Goal: Task Accomplishment & Management: Manage account settings

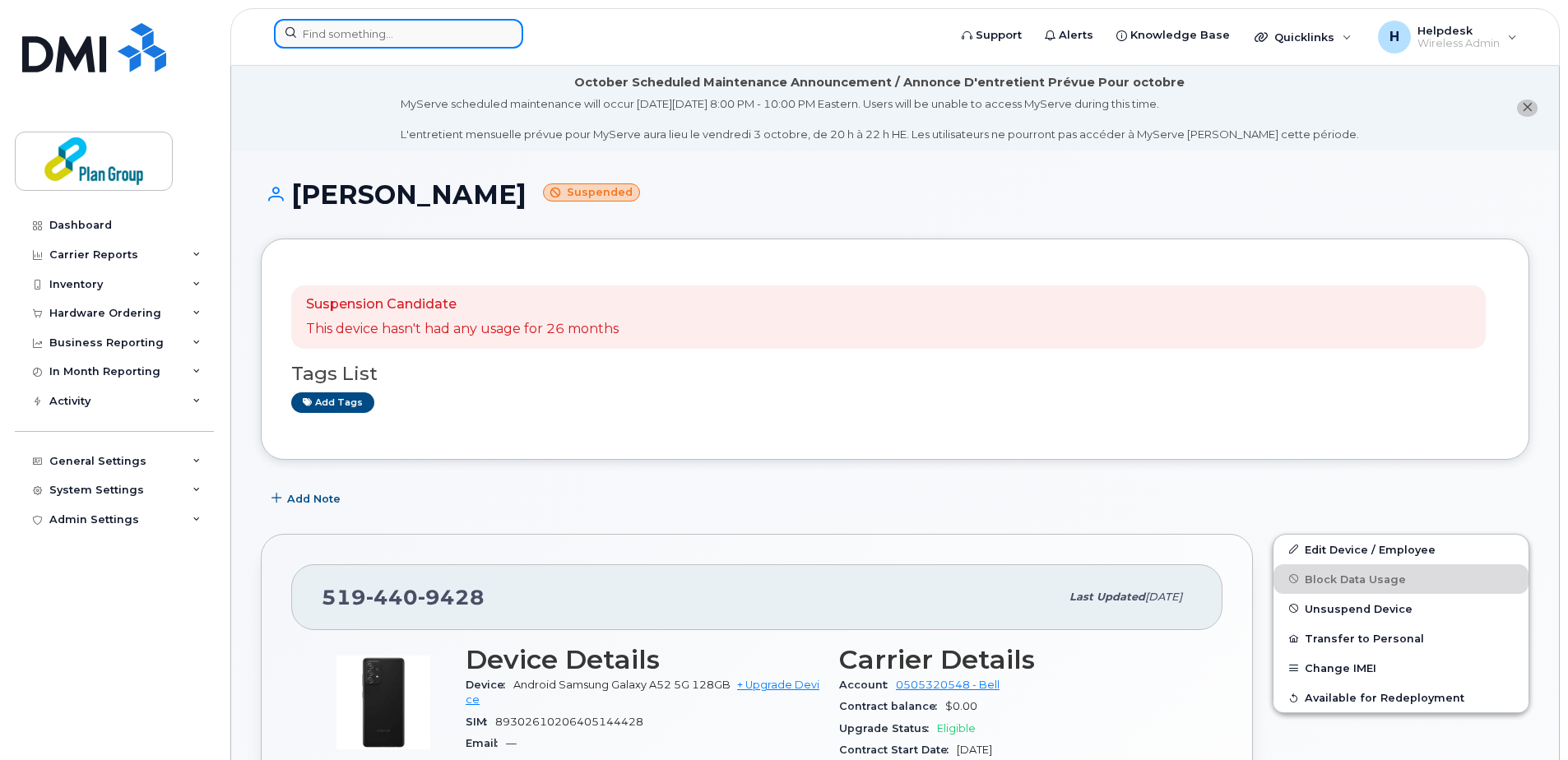
click at [400, 25] on input at bounding box center [399, 33] width 249 height 30
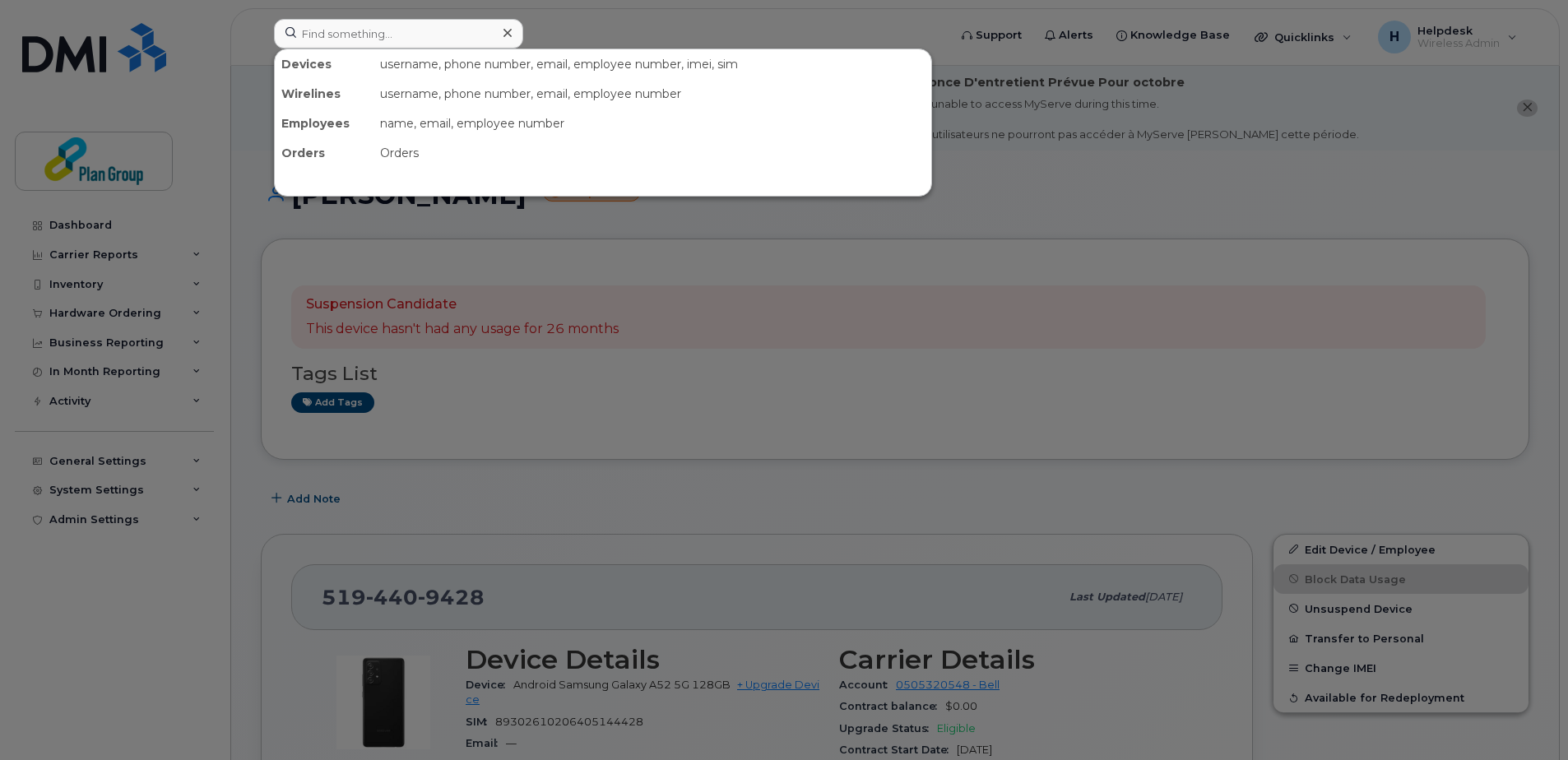
click at [1047, 170] on div at bounding box center [784, 380] width 1568 height 760
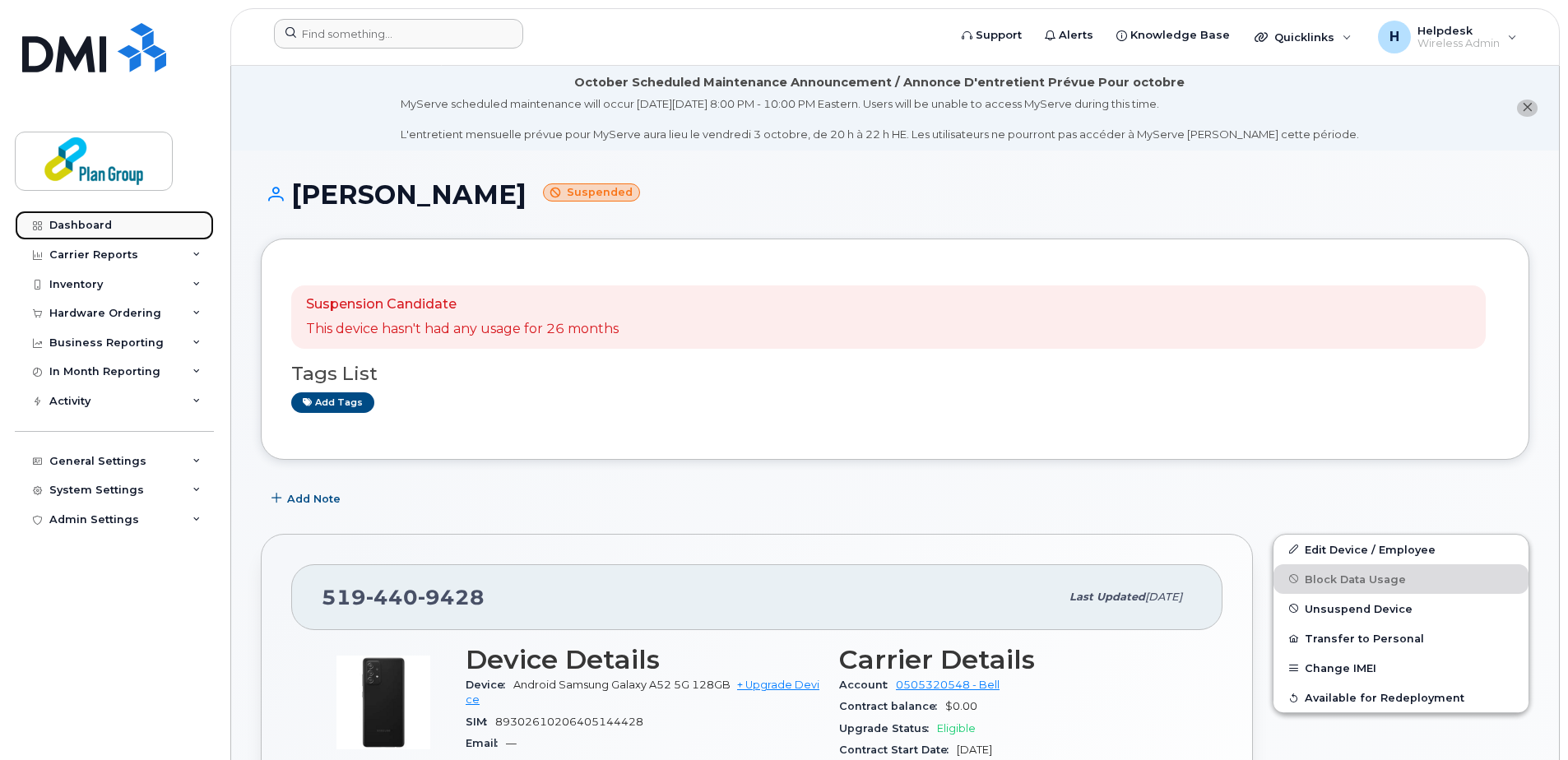
click at [121, 228] on link "Dashboard" at bounding box center [115, 225] width 199 height 30
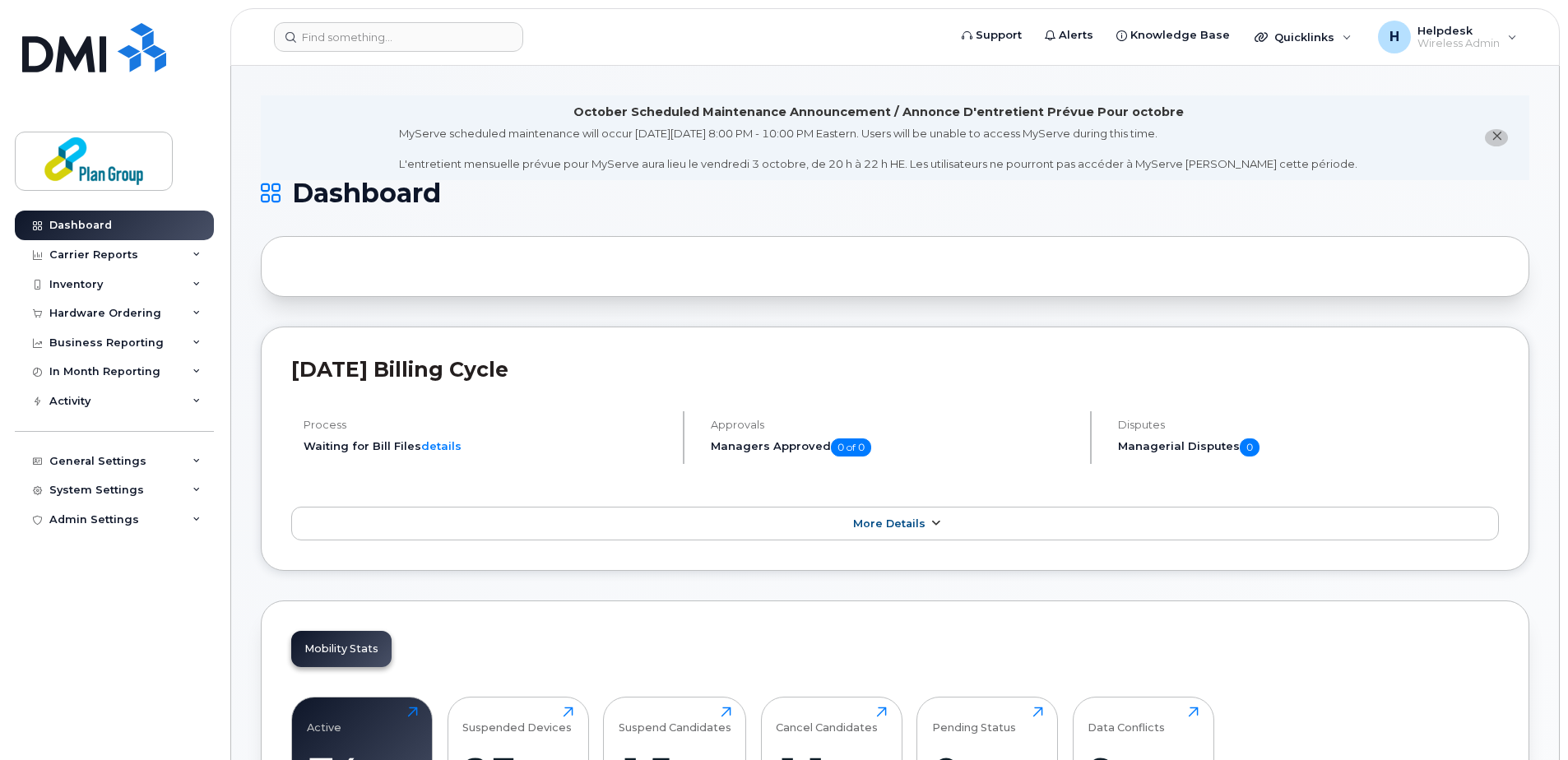
click at [880, 519] on span "More Details" at bounding box center [889, 523] width 73 height 13
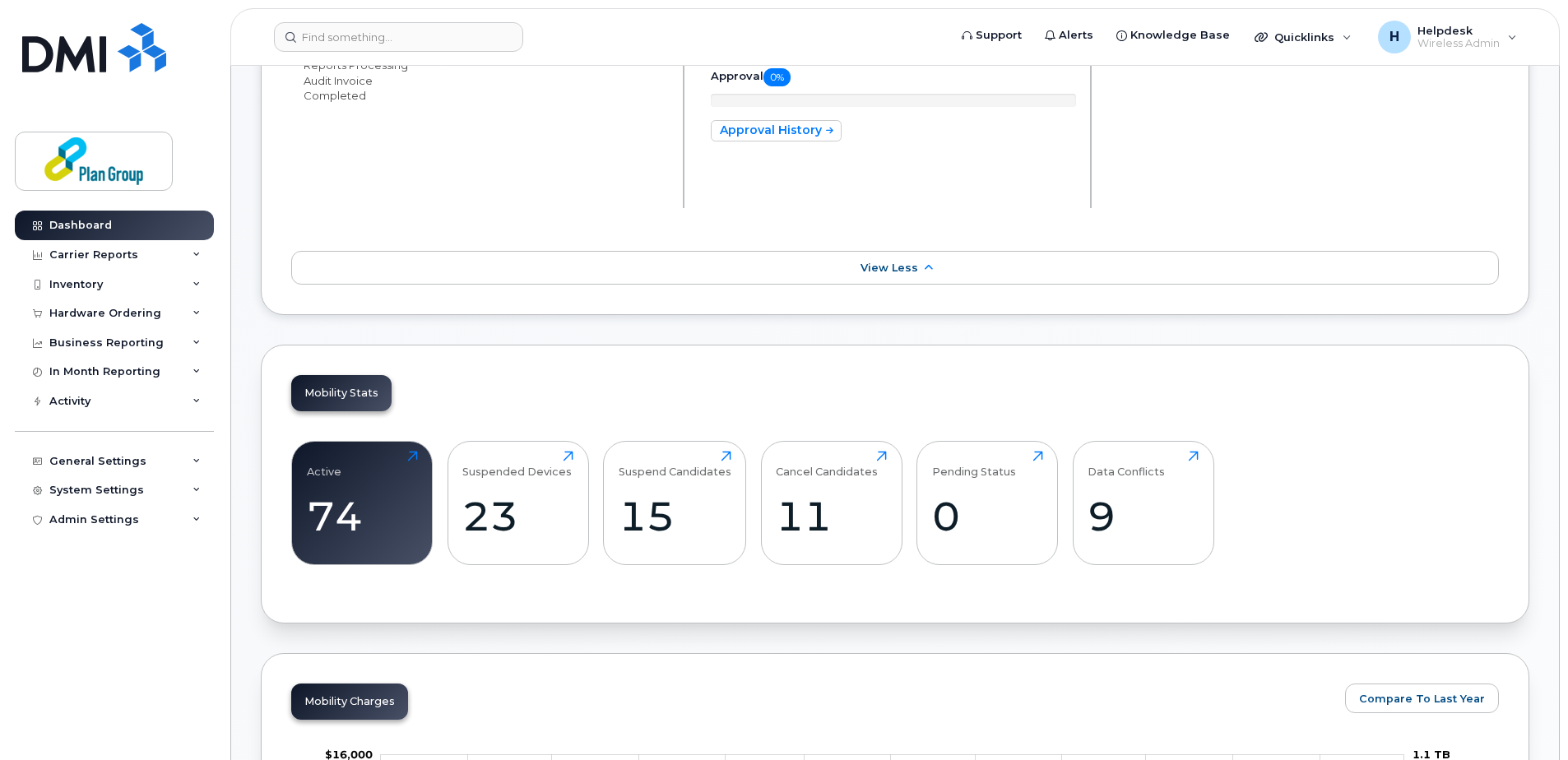
scroll to position [411, 0]
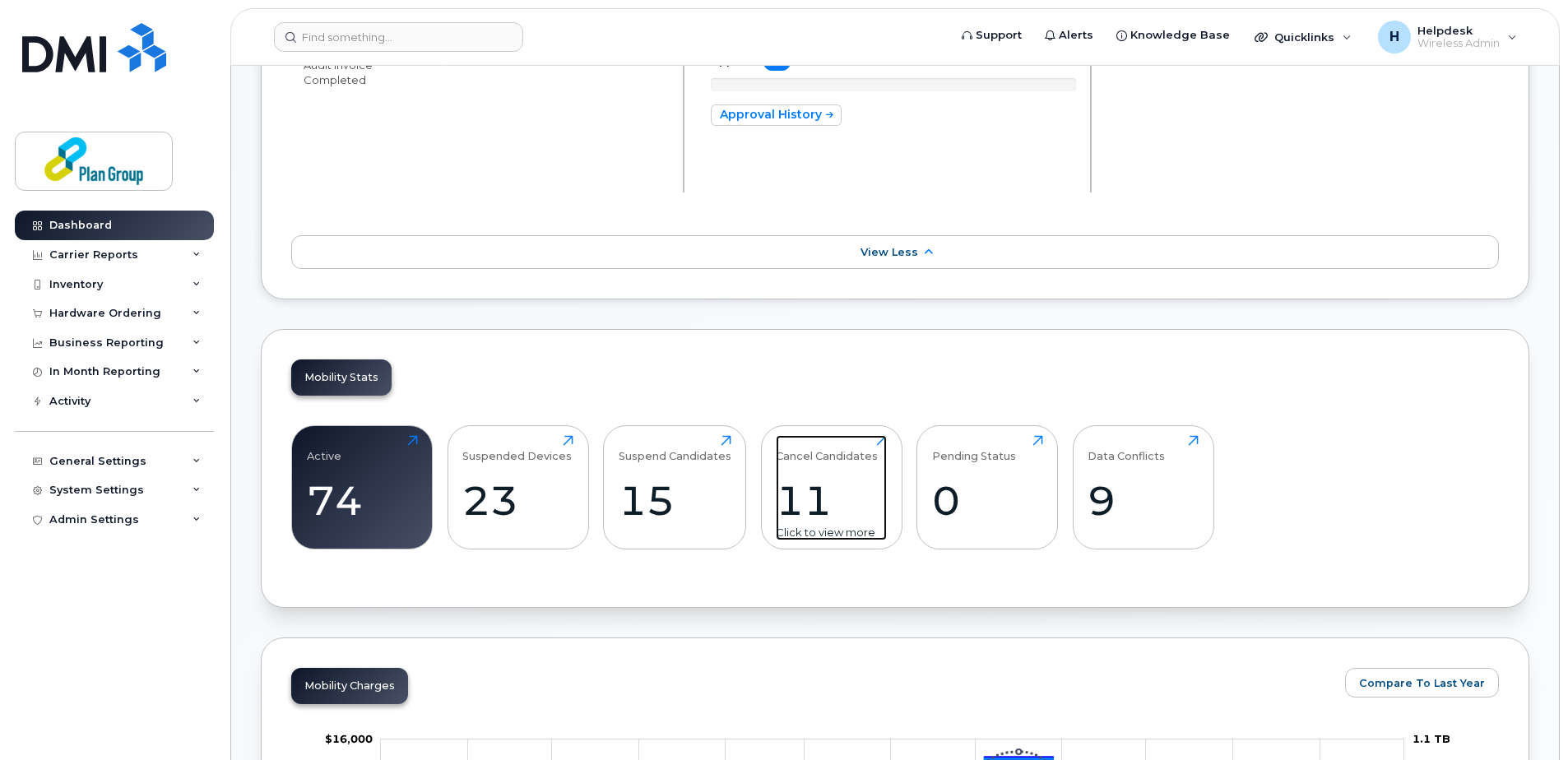
click at [835, 512] on div "11" at bounding box center [831, 501] width 111 height 48
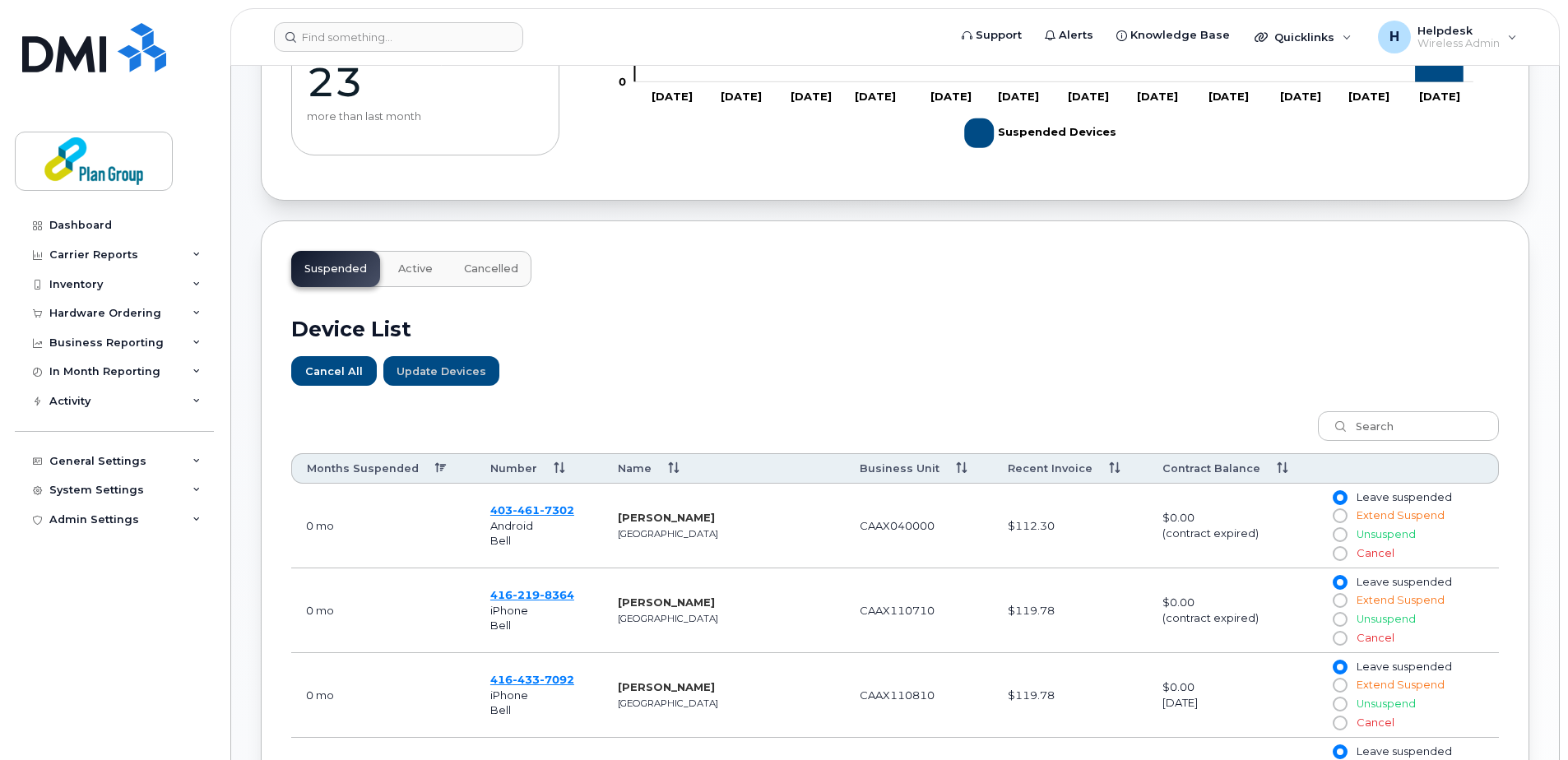
scroll to position [411, 0]
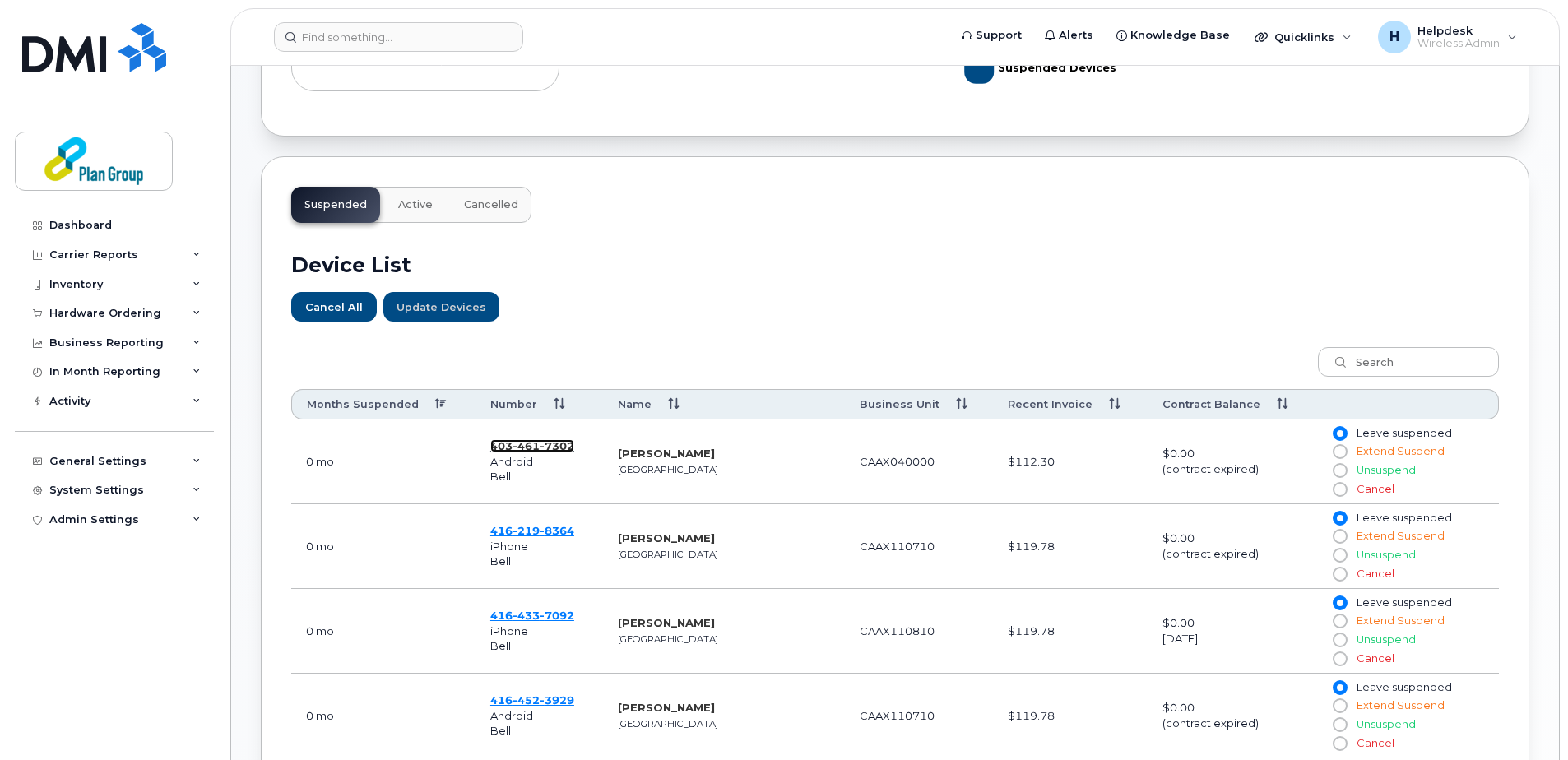
click at [519, 448] on span "461" at bounding box center [526, 445] width 27 height 13
click at [555, 531] on span "8364" at bounding box center [556, 531] width 35 height 13
click at [524, 612] on span "433" at bounding box center [526, 615] width 27 height 13
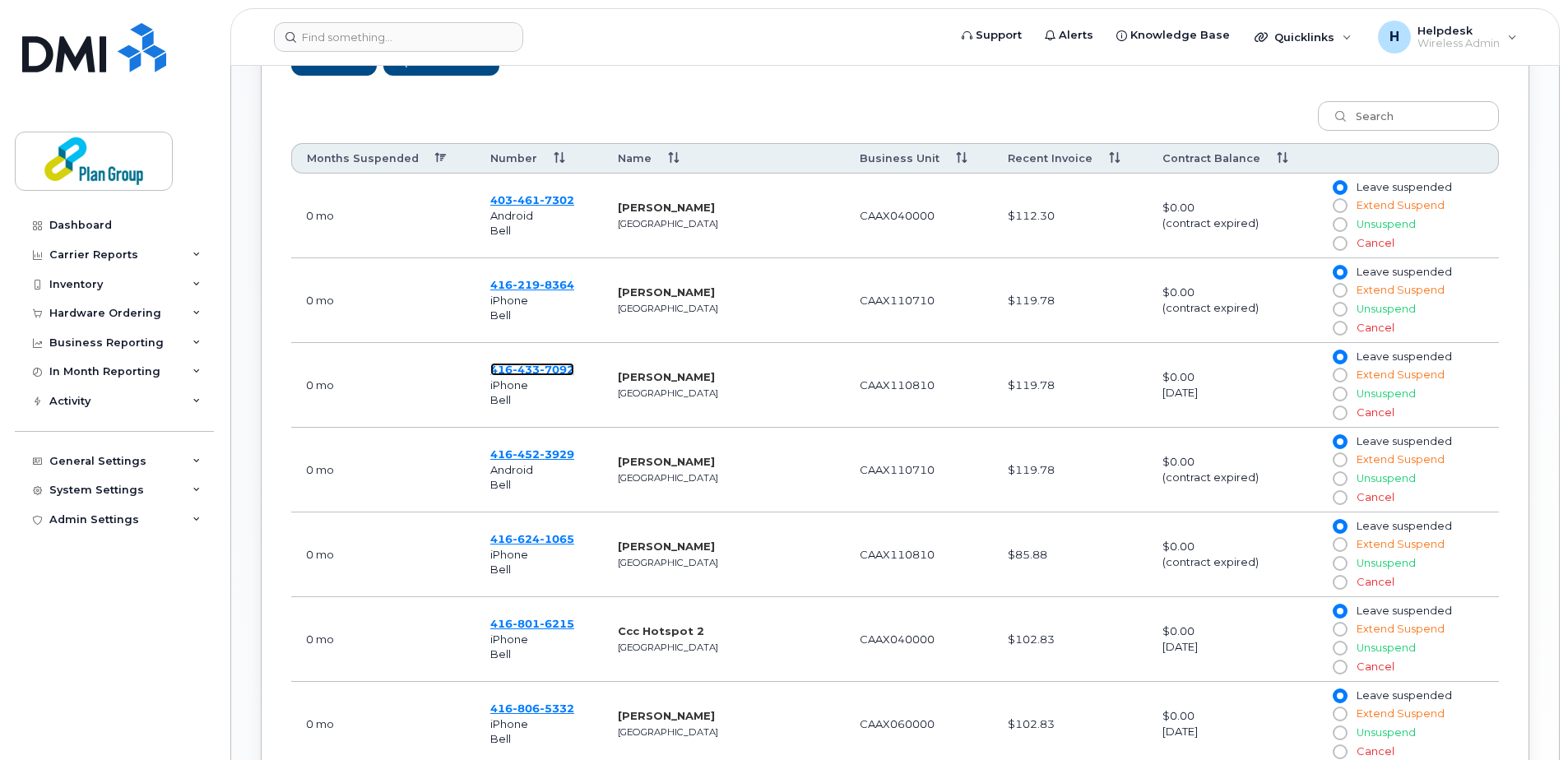
scroll to position [658, 0]
click at [523, 451] on span "452" at bounding box center [526, 453] width 27 height 13
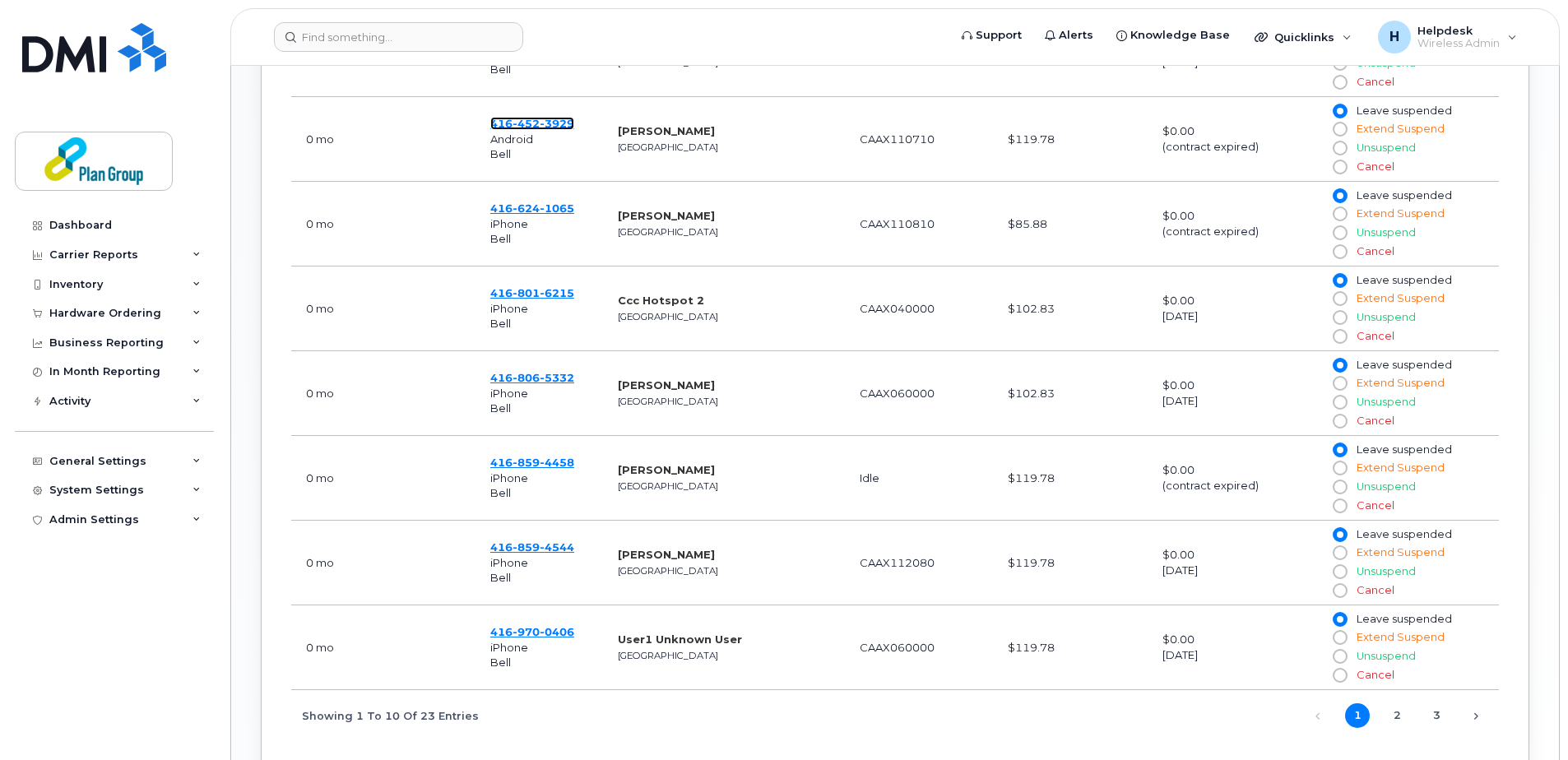
scroll to position [988, 0]
click at [530, 209] on span "624" at bounding box center [526, 209] width 27 height 13
click at [533, 296] on span "801" at bounding box center [526, 293] width 27 height 13
click at [516, 376] on span "806" at bounding box center [526, 378] width 27 height 13
click at [528, 462] on span "859" at bounding box center [526, 463] width 27 height 13
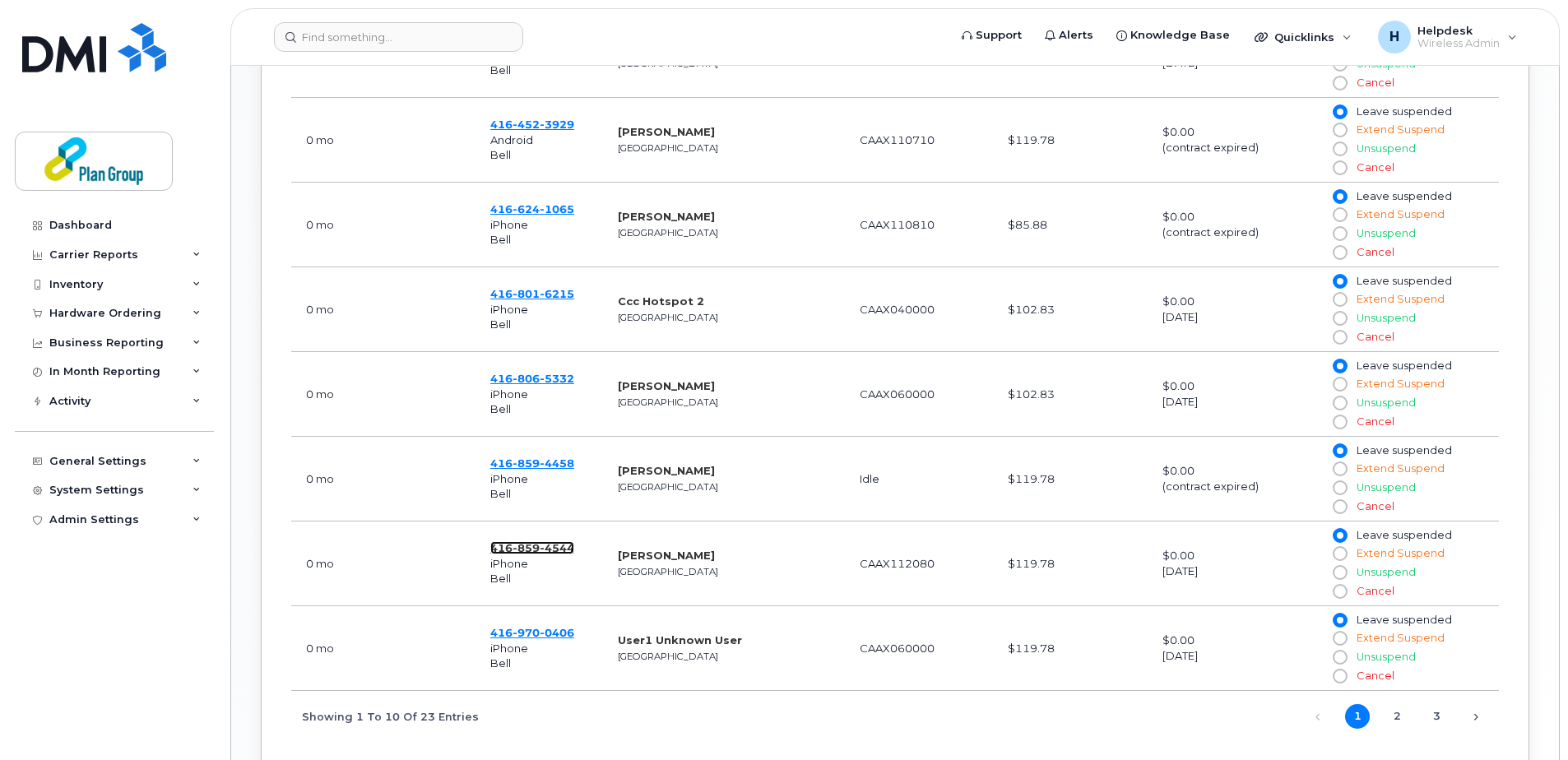
click at [555, 548] on span "4544" at bounding box center [556, 548] width 35 height 13
click at [554, 637] on span "0406" at bounding box center [556, 633] width 35 height 13
click at [1400, 719] on link "2" at bounding box center [1397, 717] width 25 height 25
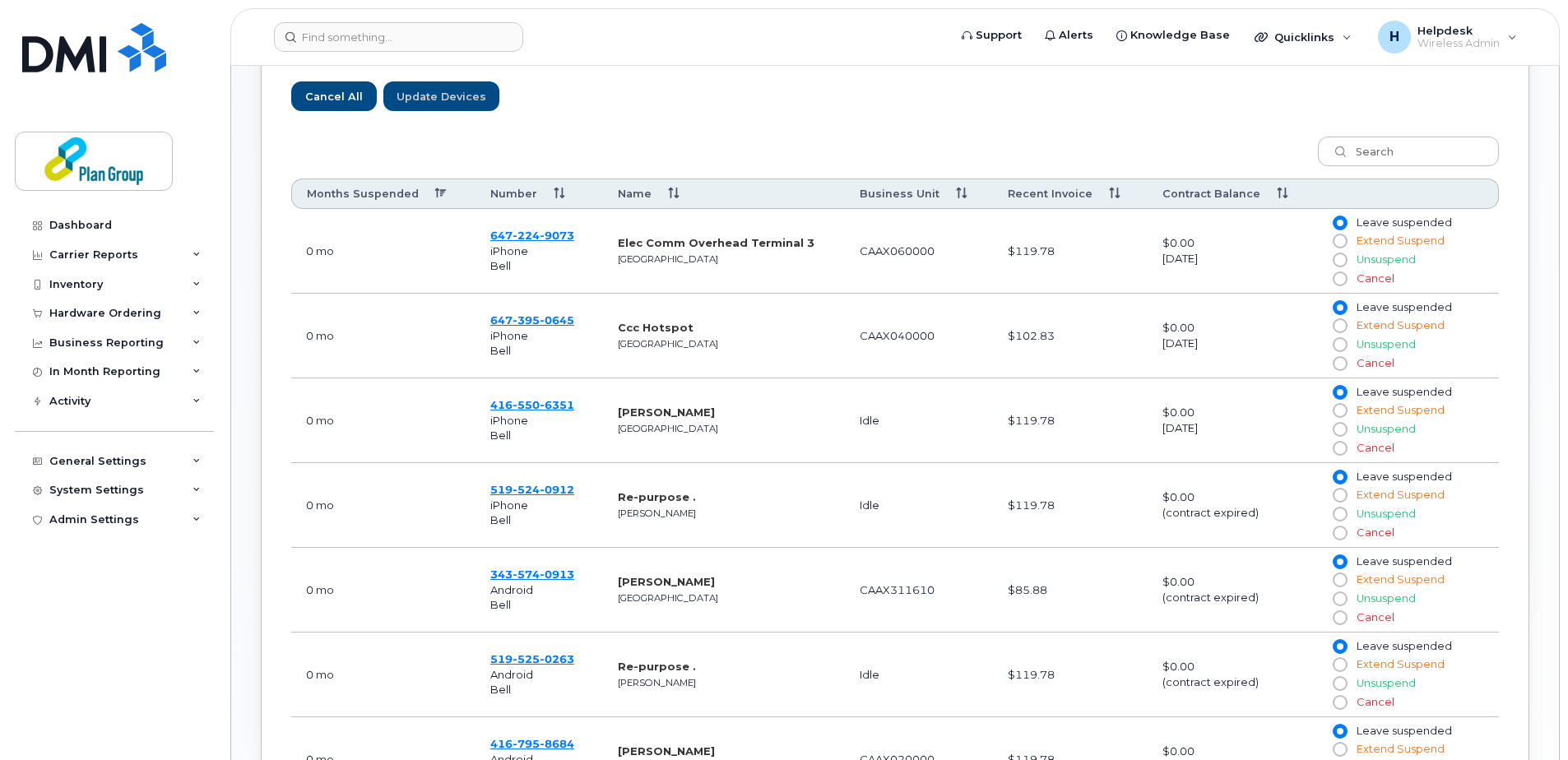
scroll to position [576, 0]
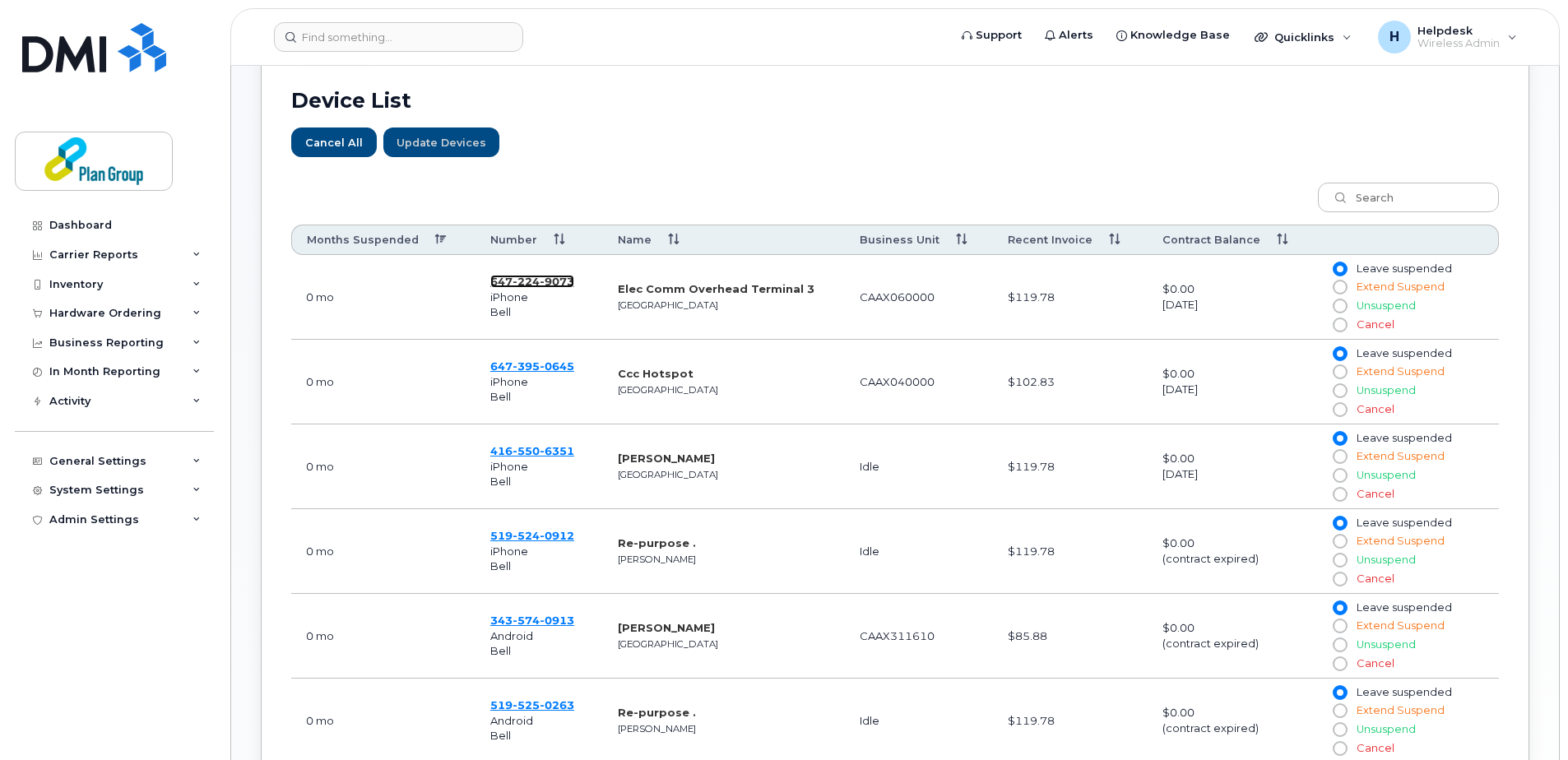
click at [517, 281] on span "224" at bounding box center [526, 281] width 27 height 13
click at [518, 367] on span "395" at bounding box center [526, 366] width 27 height 13
click at [523, 449] on span "550" at bounding box center [526, 451] width 27 height 13
click at [532, 536] on span "524" at bounding box center [526, 535] width 27 height 13
click at [541, 618] on span "0913" at bounding box center [556, 620] width 35 height 13
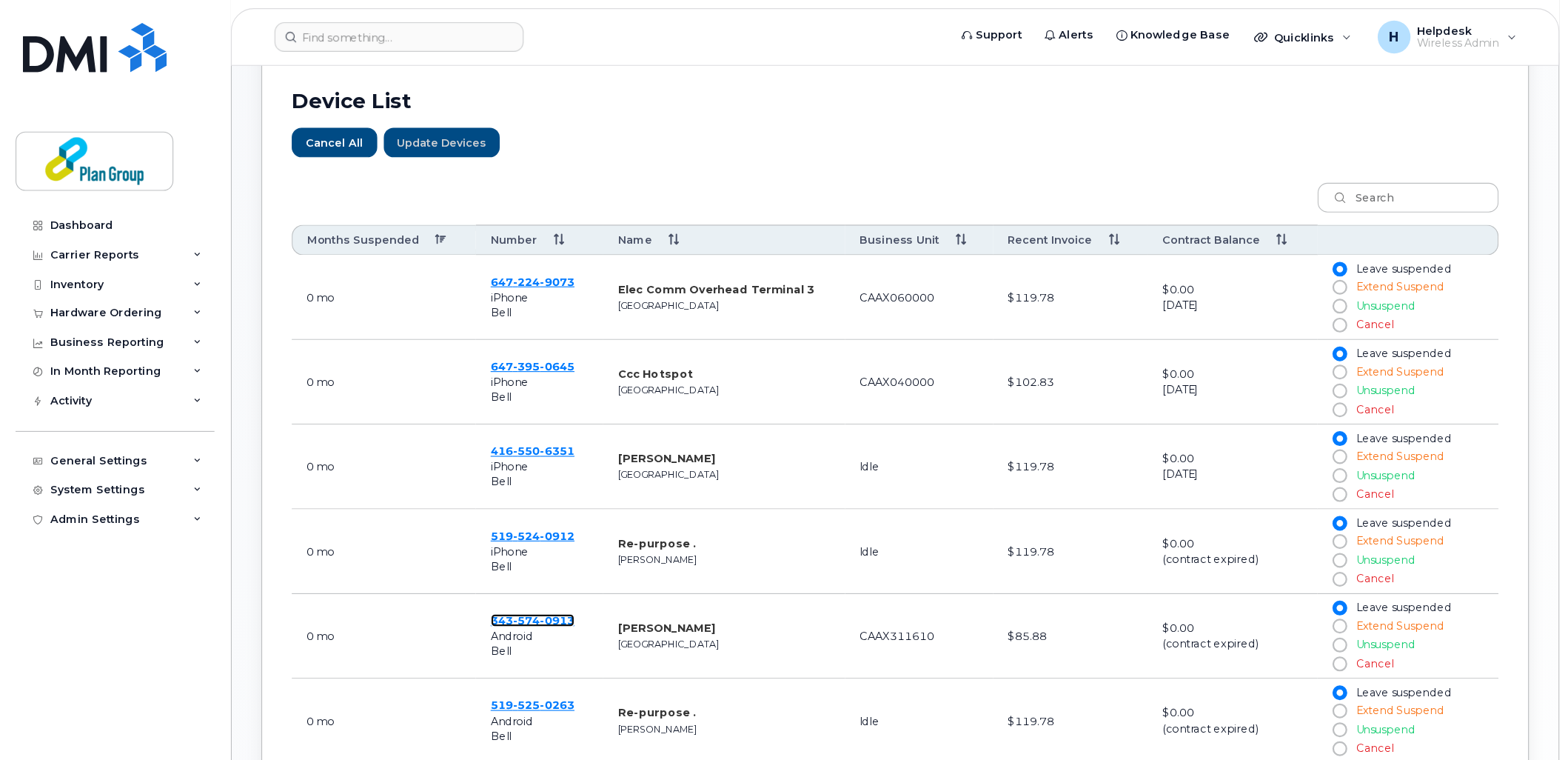
scroll to position [815, 0]
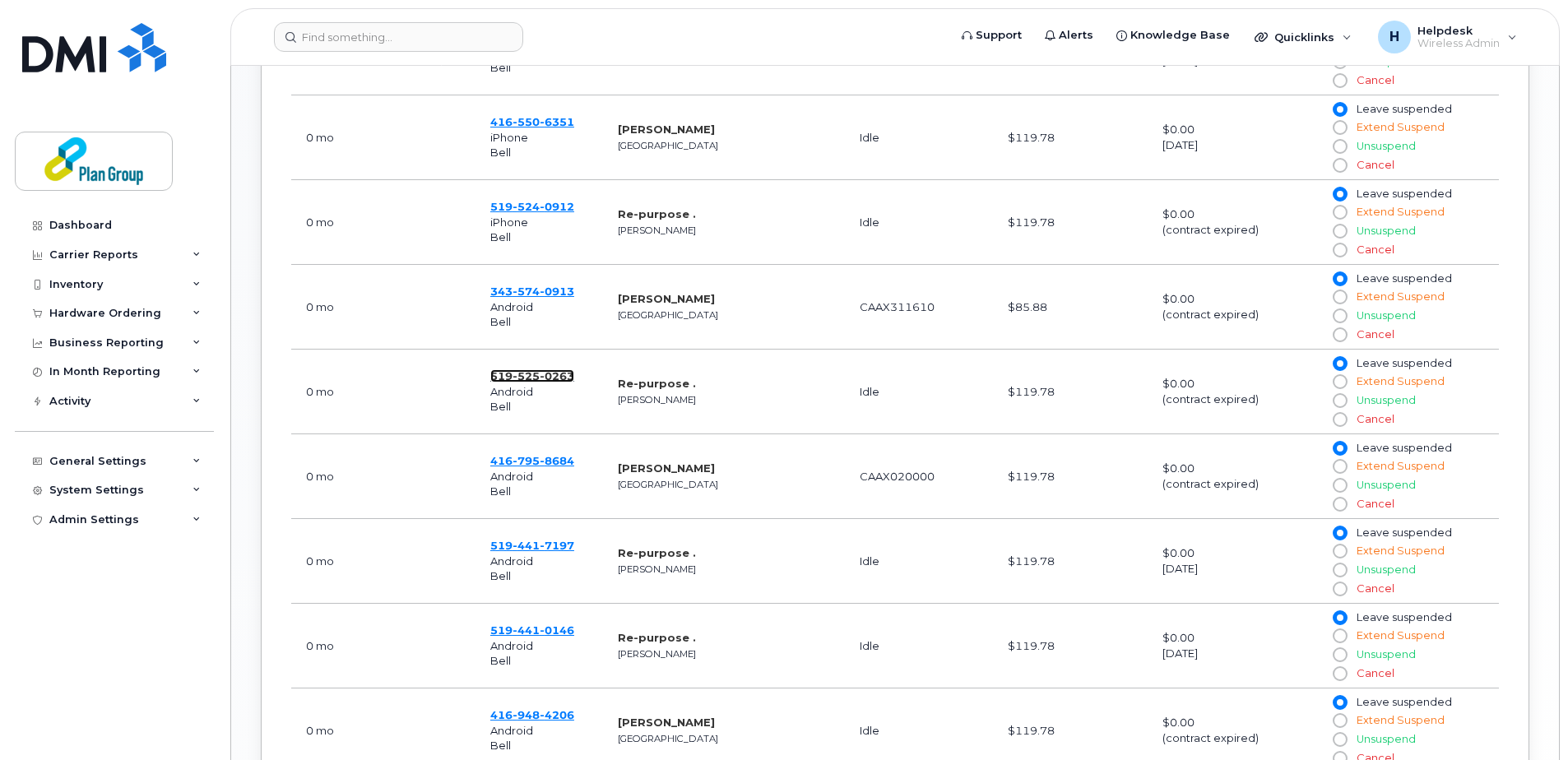
click at [518, 371] on span "525" at bounding box center [526, 376] width 27 height 13
click at [519, 465] on span "795" at bounding box center [526, 461] width 27 height 13
click at [523, 551] on span "441" at bounding box center [526, 545] width 27 height 13
click at [547, 633] on span "0146" at bounding box center [556, 630] width 35 height 13
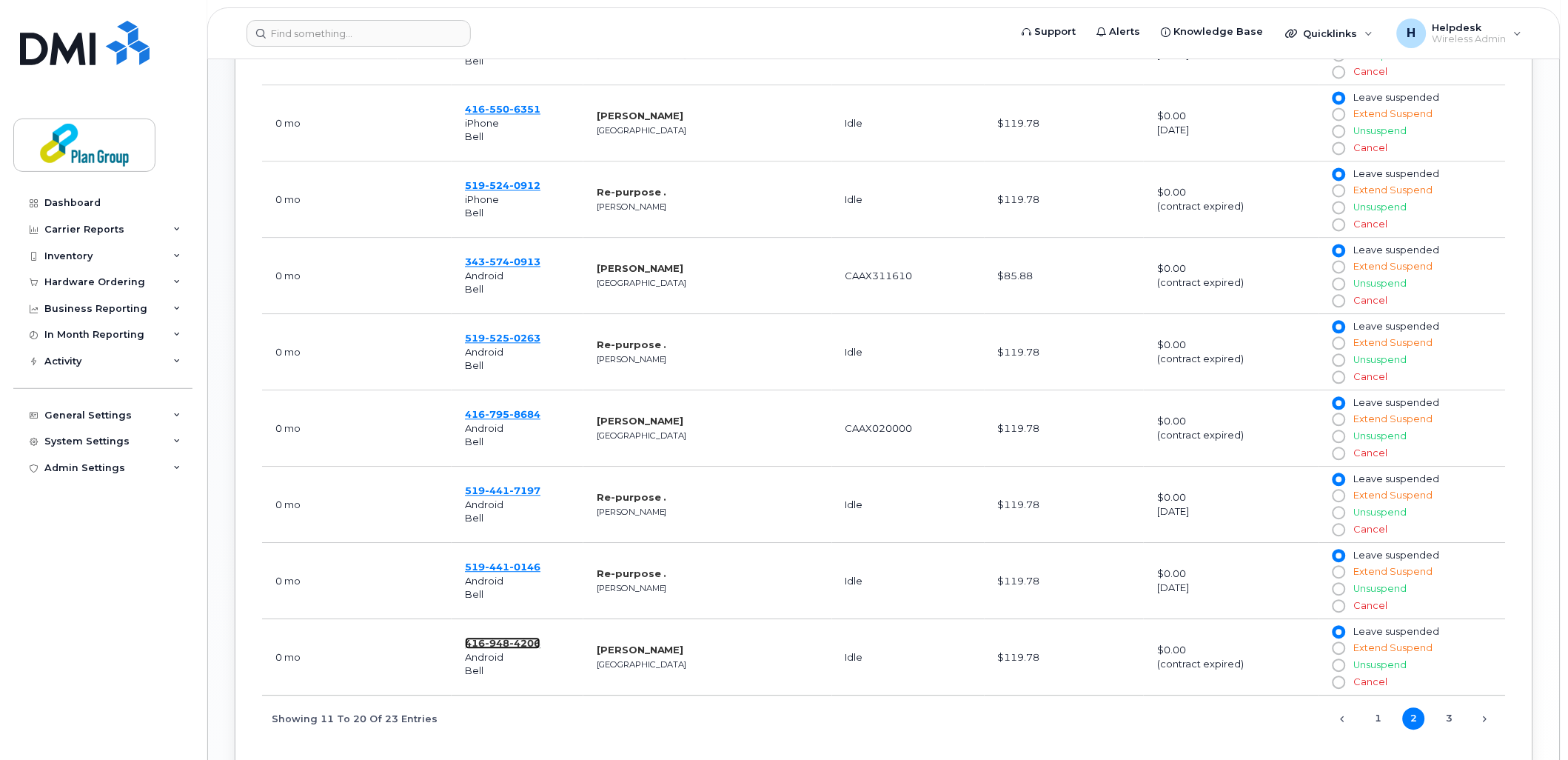
click at [498, 639] on span "948" at bounding box center [497, 643] width 24 height 12
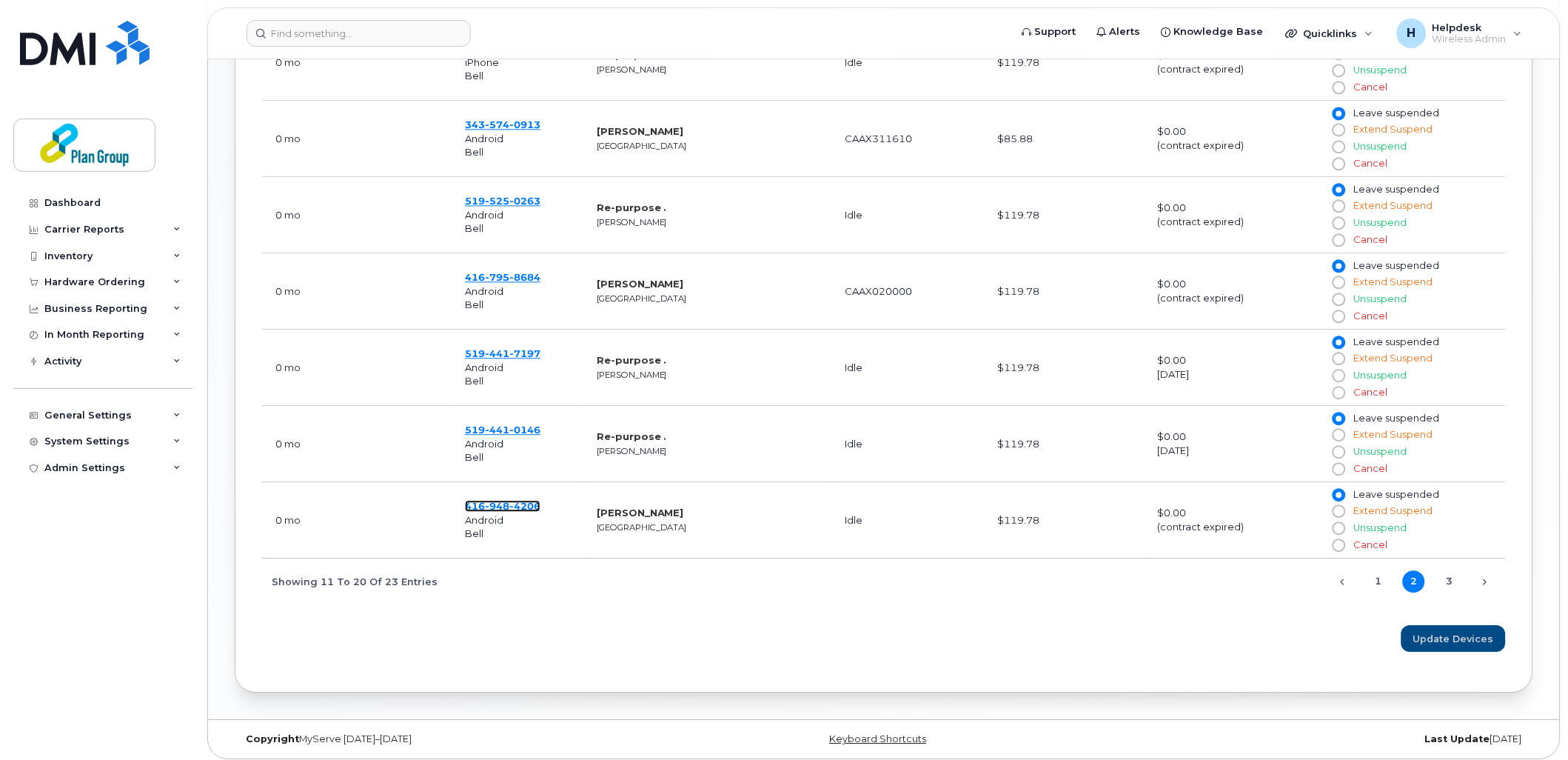
scroll to position [961, 0]
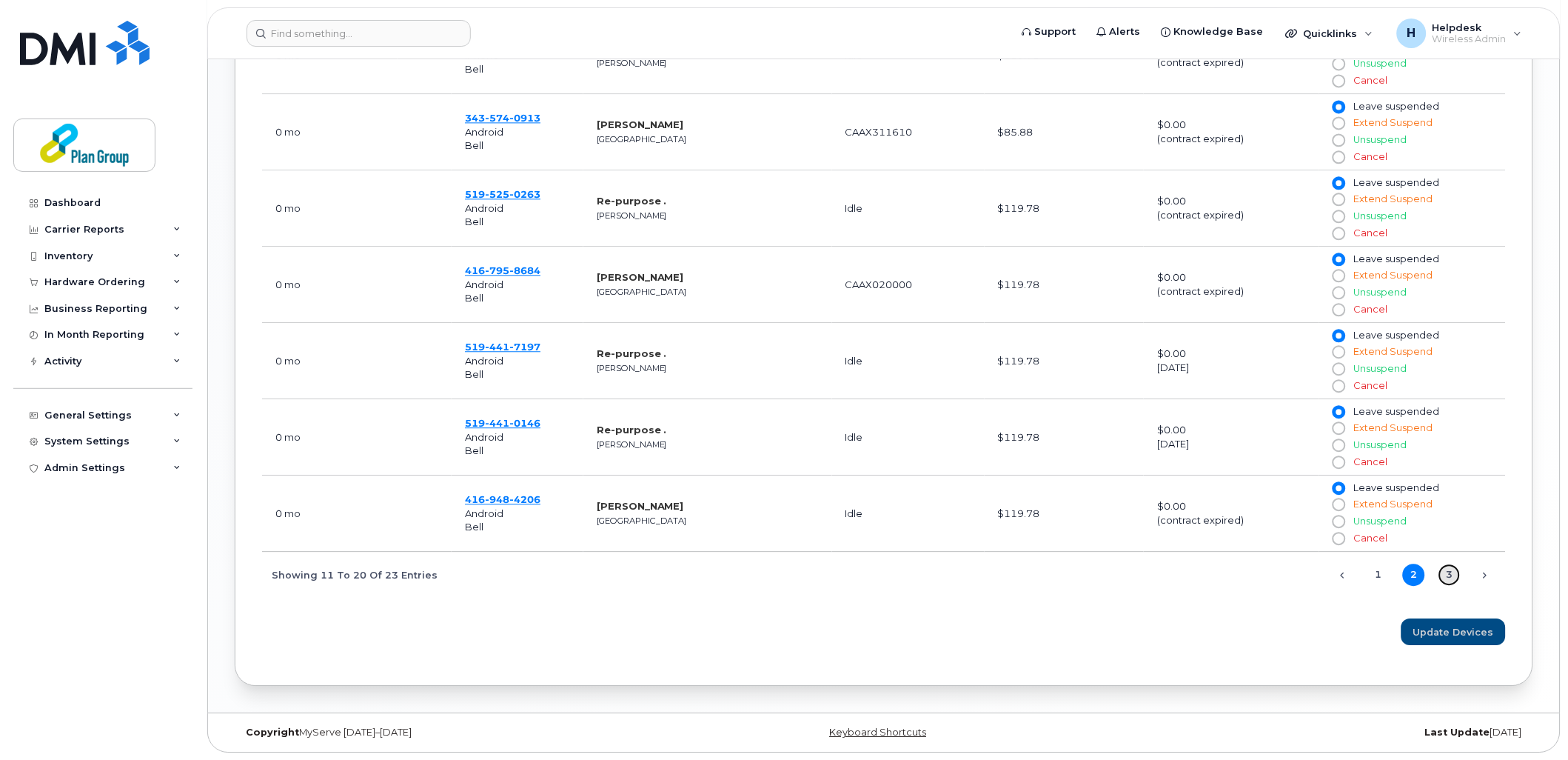
click at [1411, 568] on link "3" at bounding box center [1450, 575] width 23 height 23
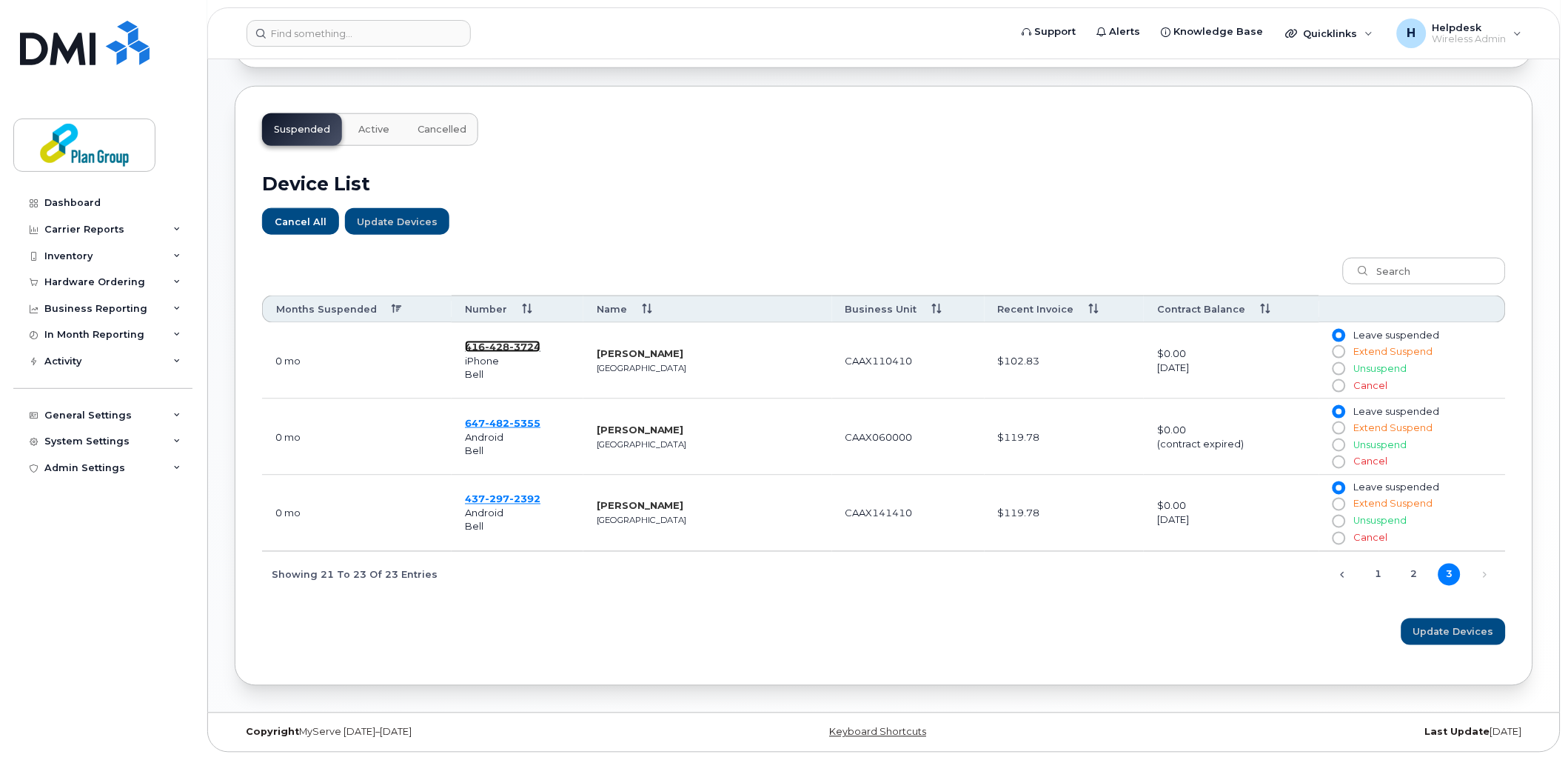
click at [511, 341] on span "3724" at bounding box center [525, 346] width 31 height 12
click at [519, 422] on span "5355" at bounding box center [525, 423] width 31 height 12
click at [520, 499] on span "2392" at bounding box center [525, 499] width 31 height 12
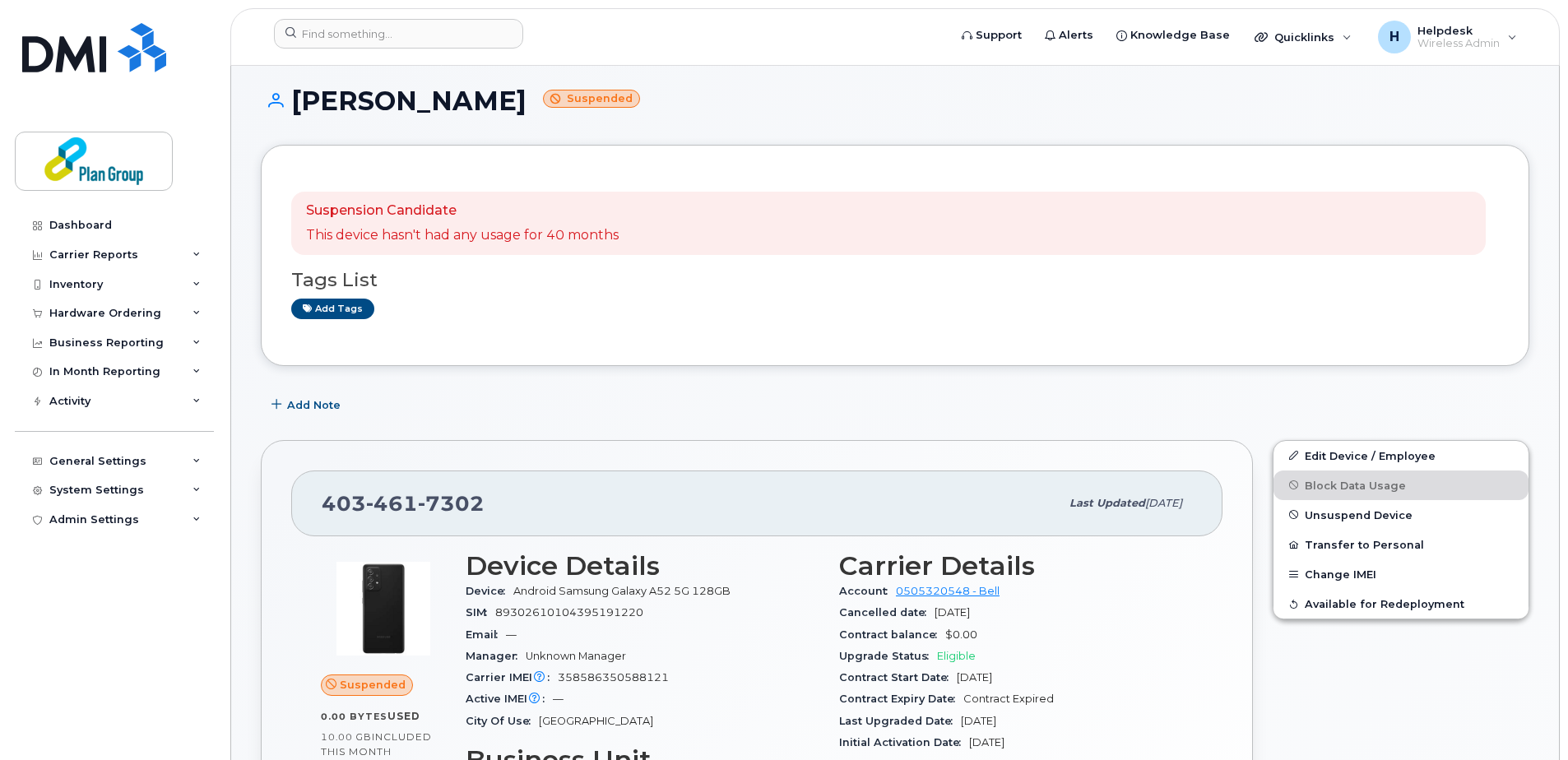
scroll to position [82, 0]
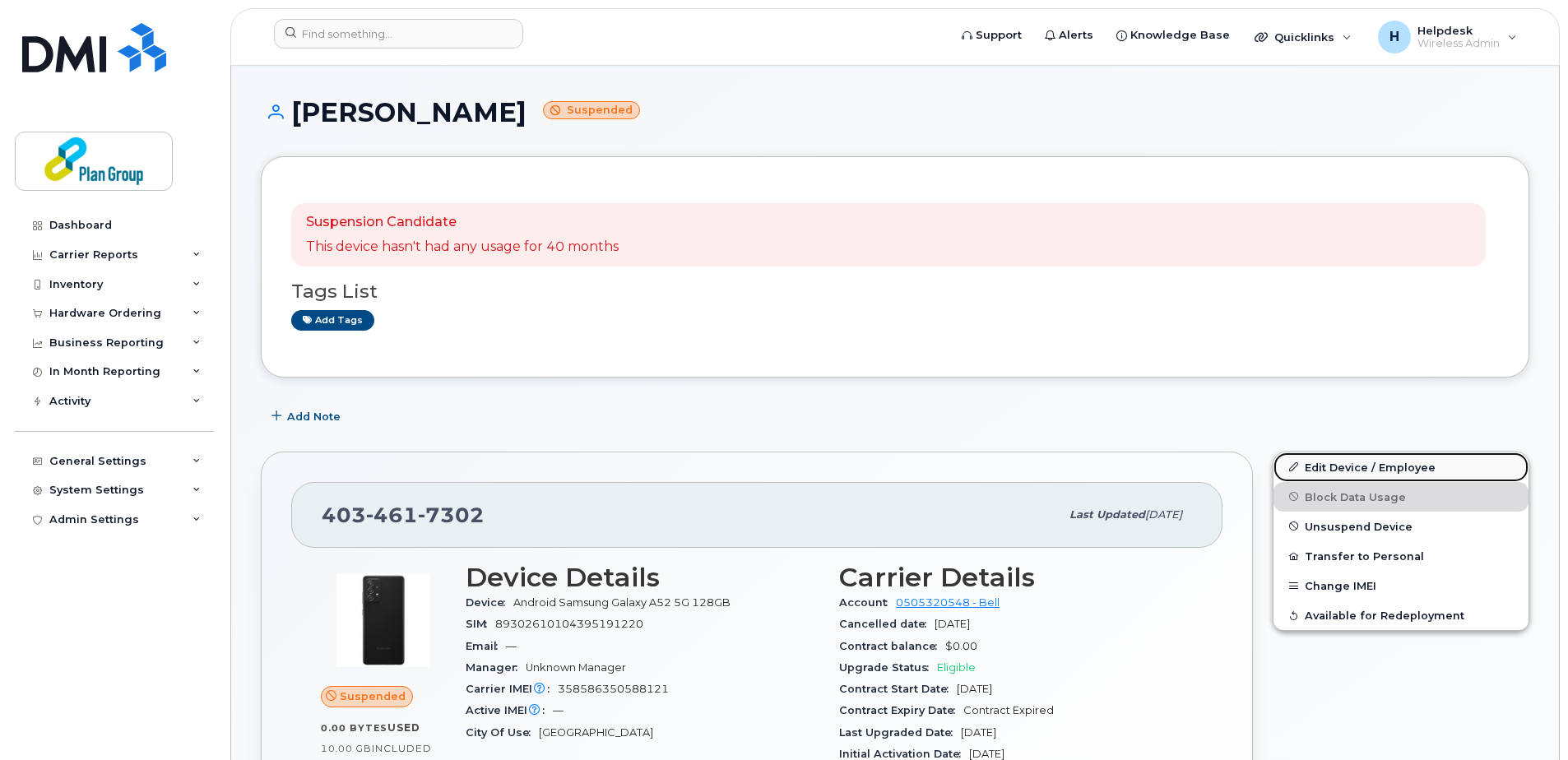
click at [1338, 469] on link "Edit Device / Employee" at bounding box center [1400, 467] width 255 height 30
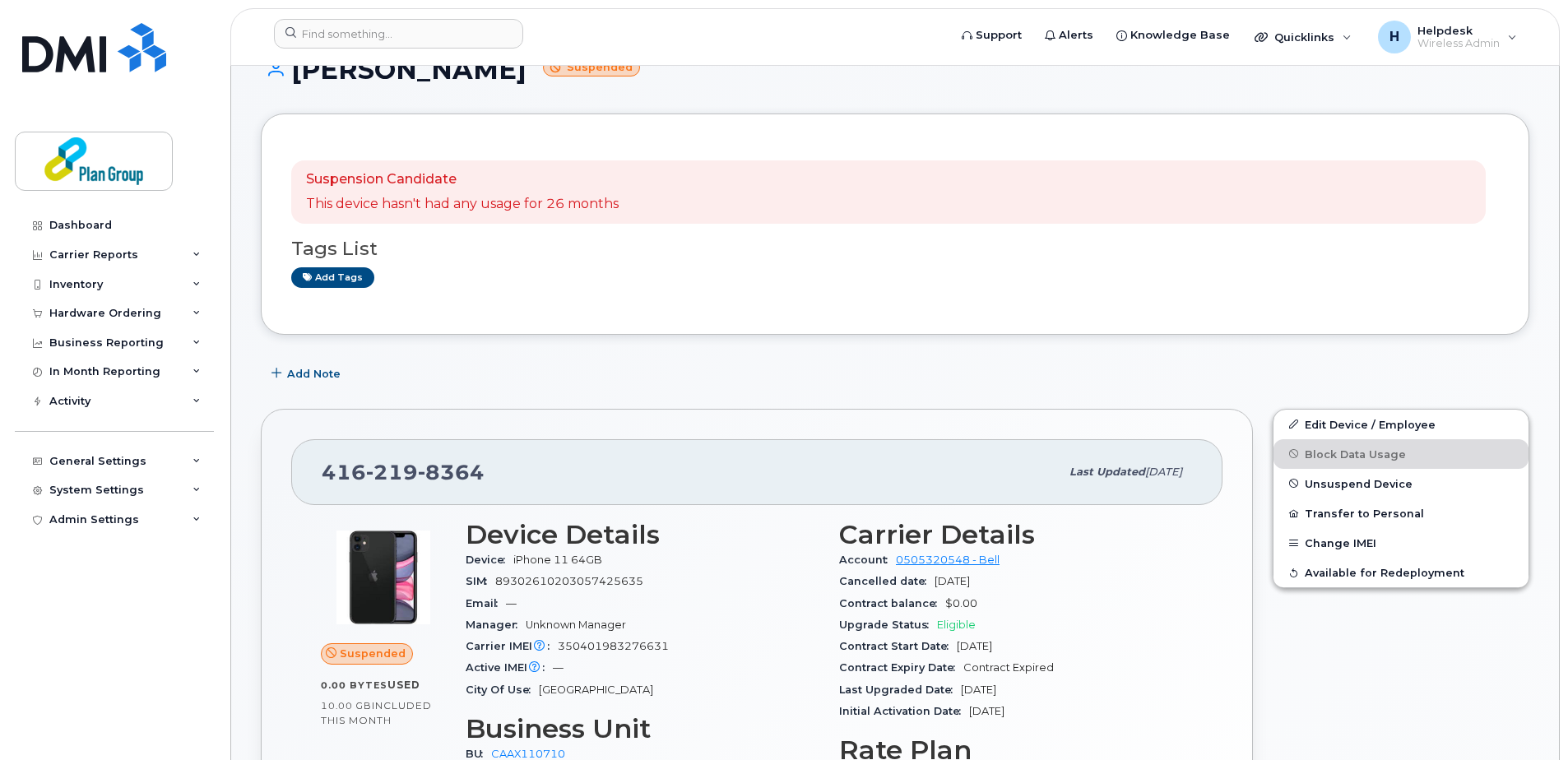
scroll to position [246, 0]
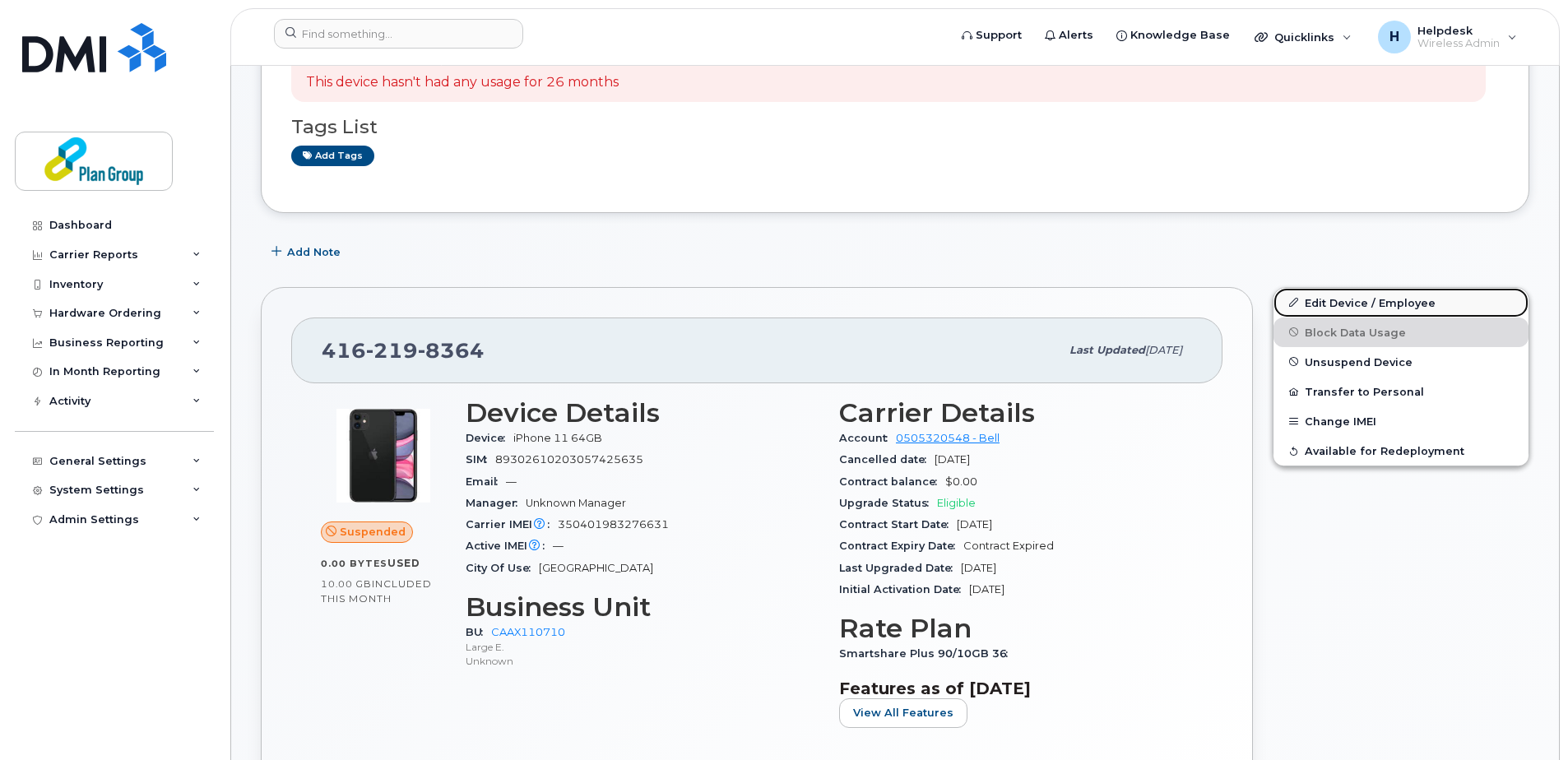
click at [1404, 307] on link "Edit Device / Employee" at bounding box center [1400, 302] width 255 height 30
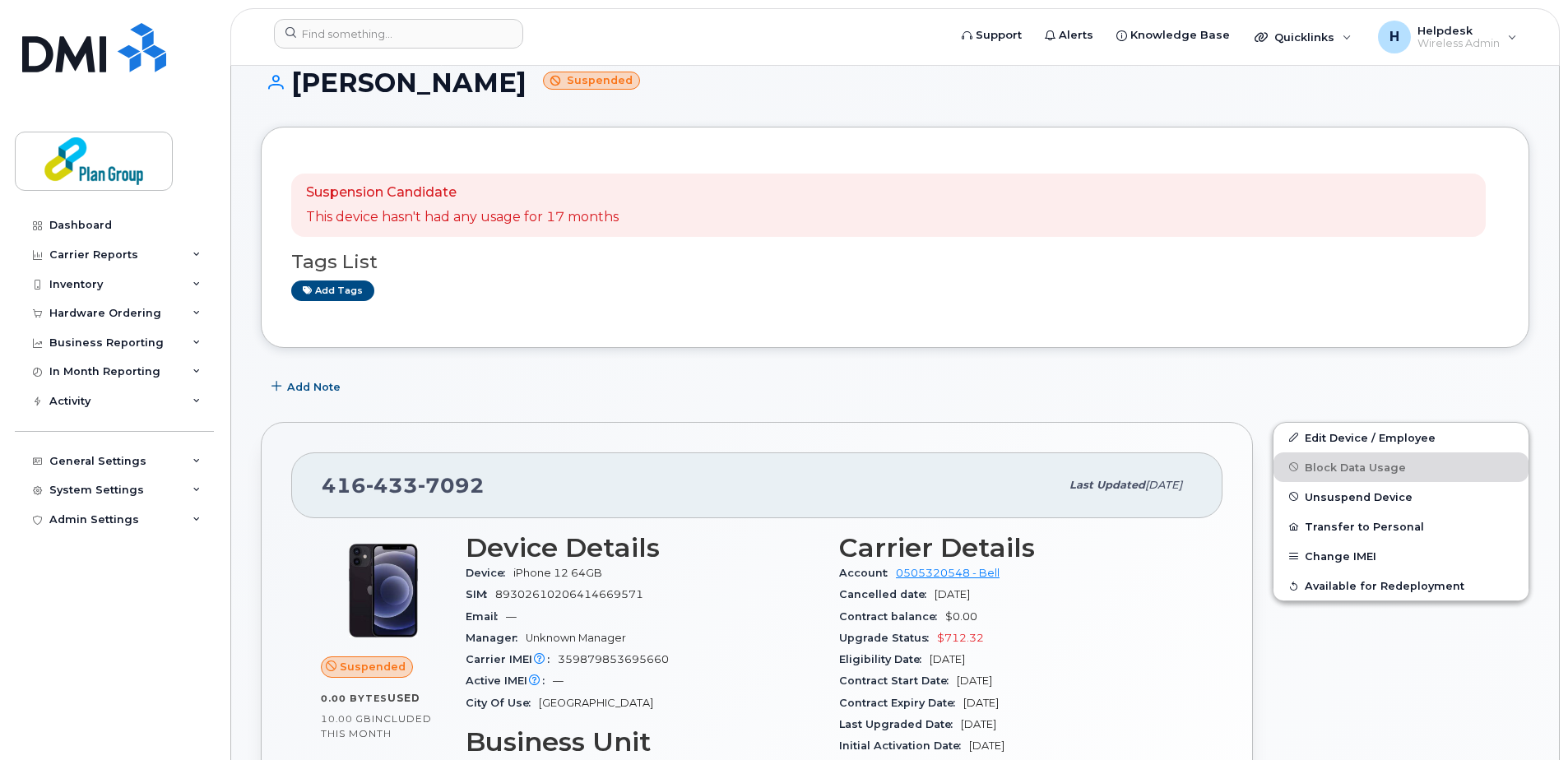
scroll to position [82, 0]
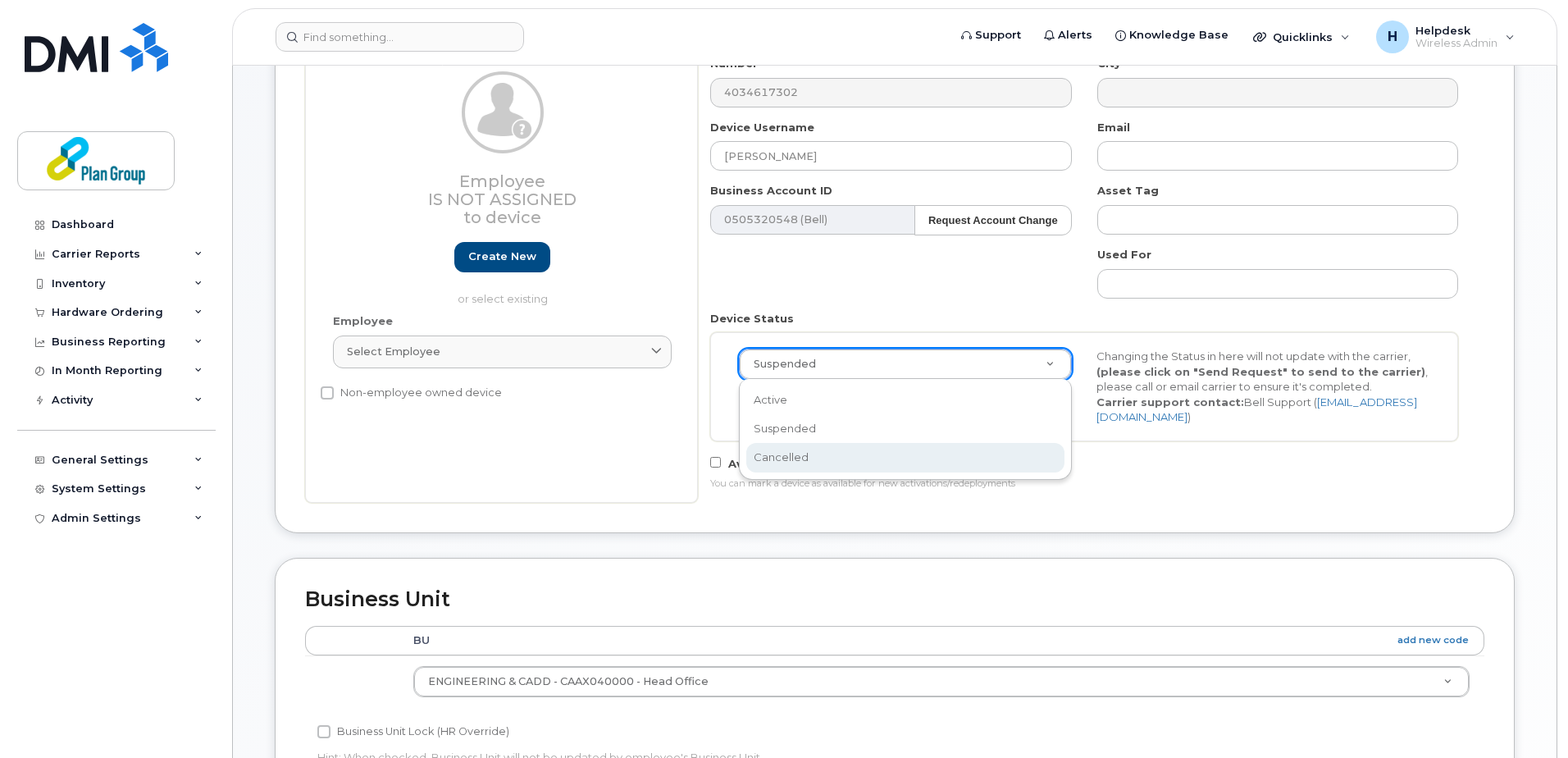
scroll to position [0, 5]
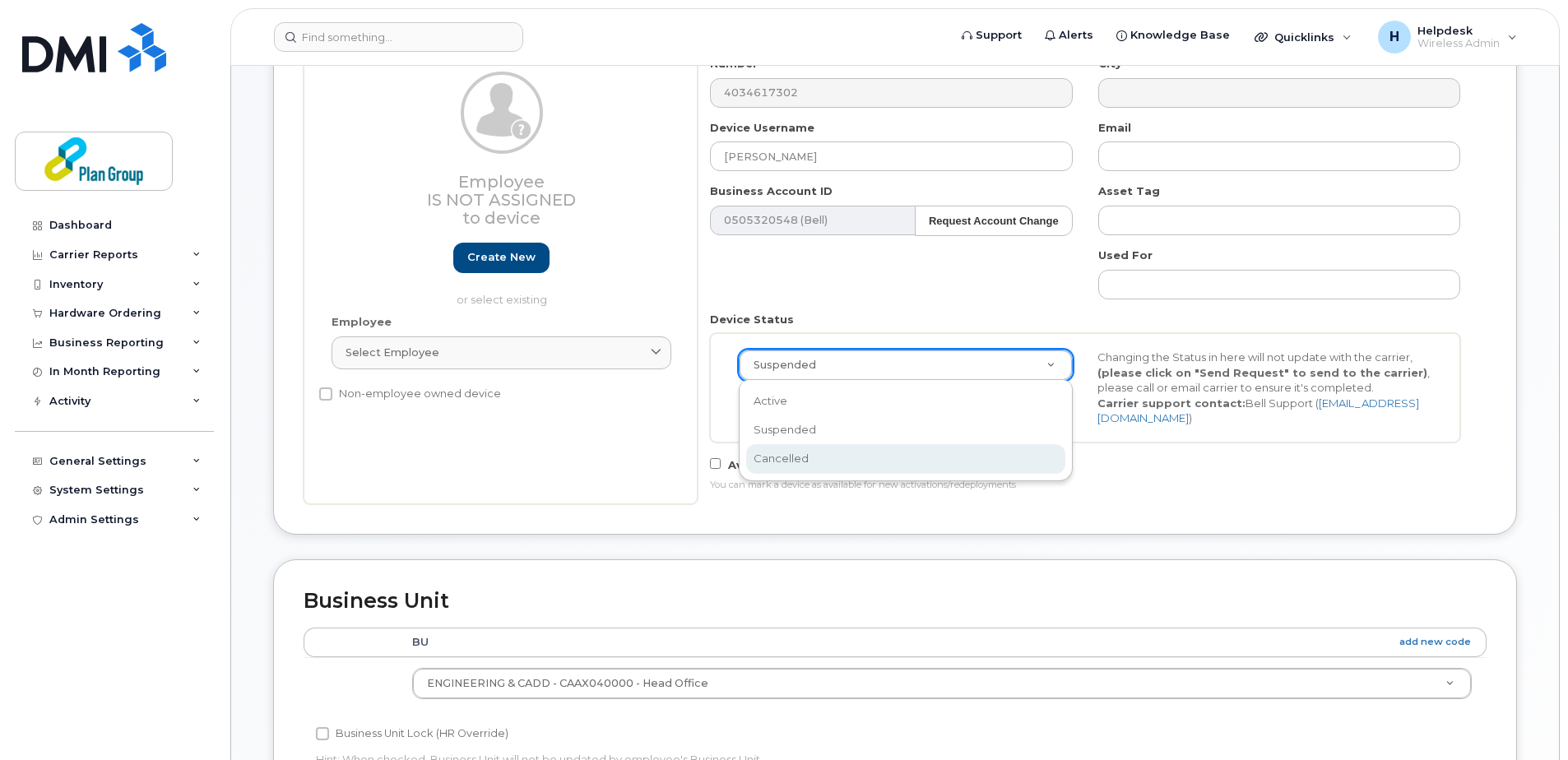
select select "cancelled"
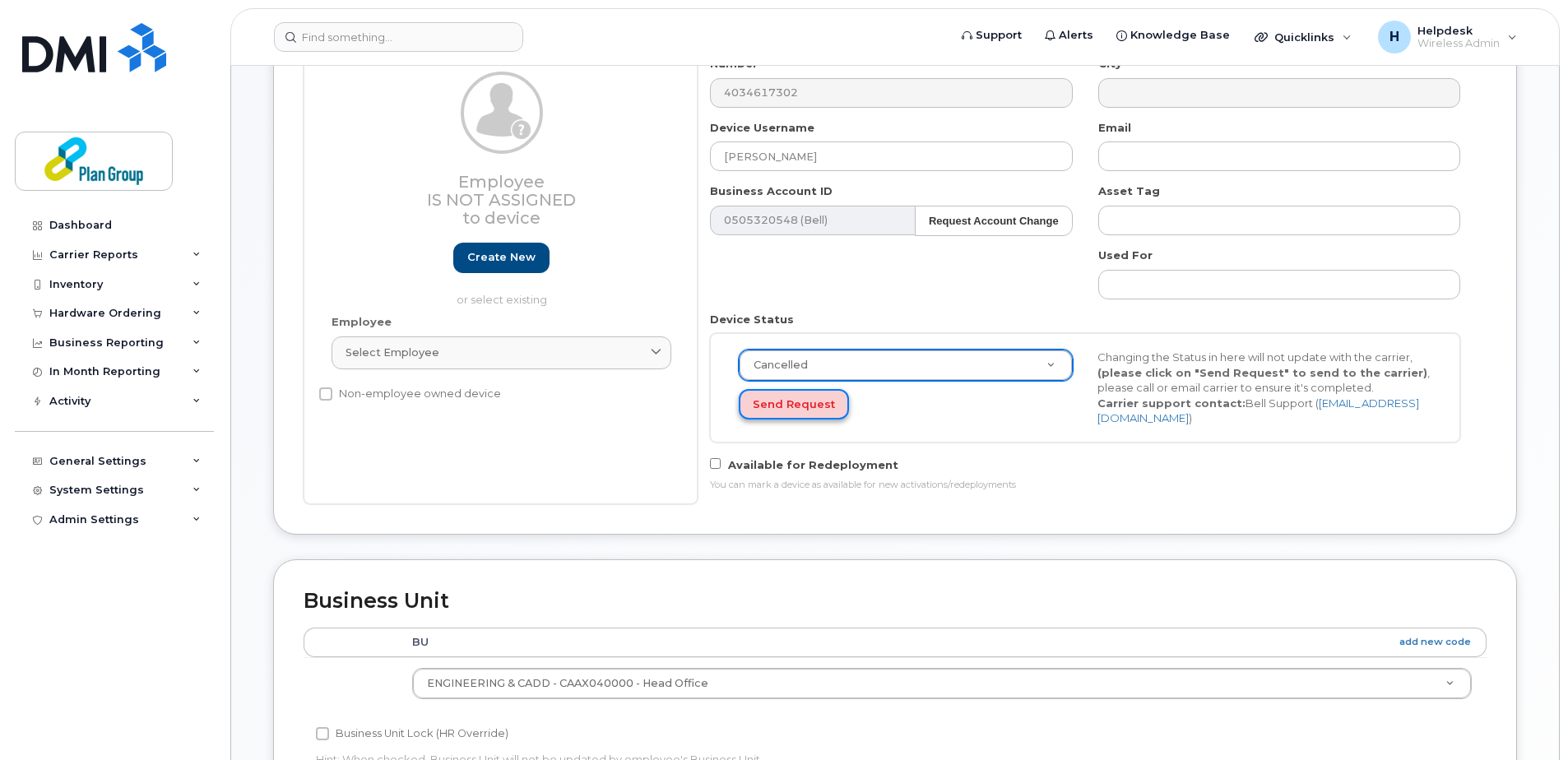
click at [810, 402] on button "Send Request" at bounding box center [793, 404] width 110 height 30
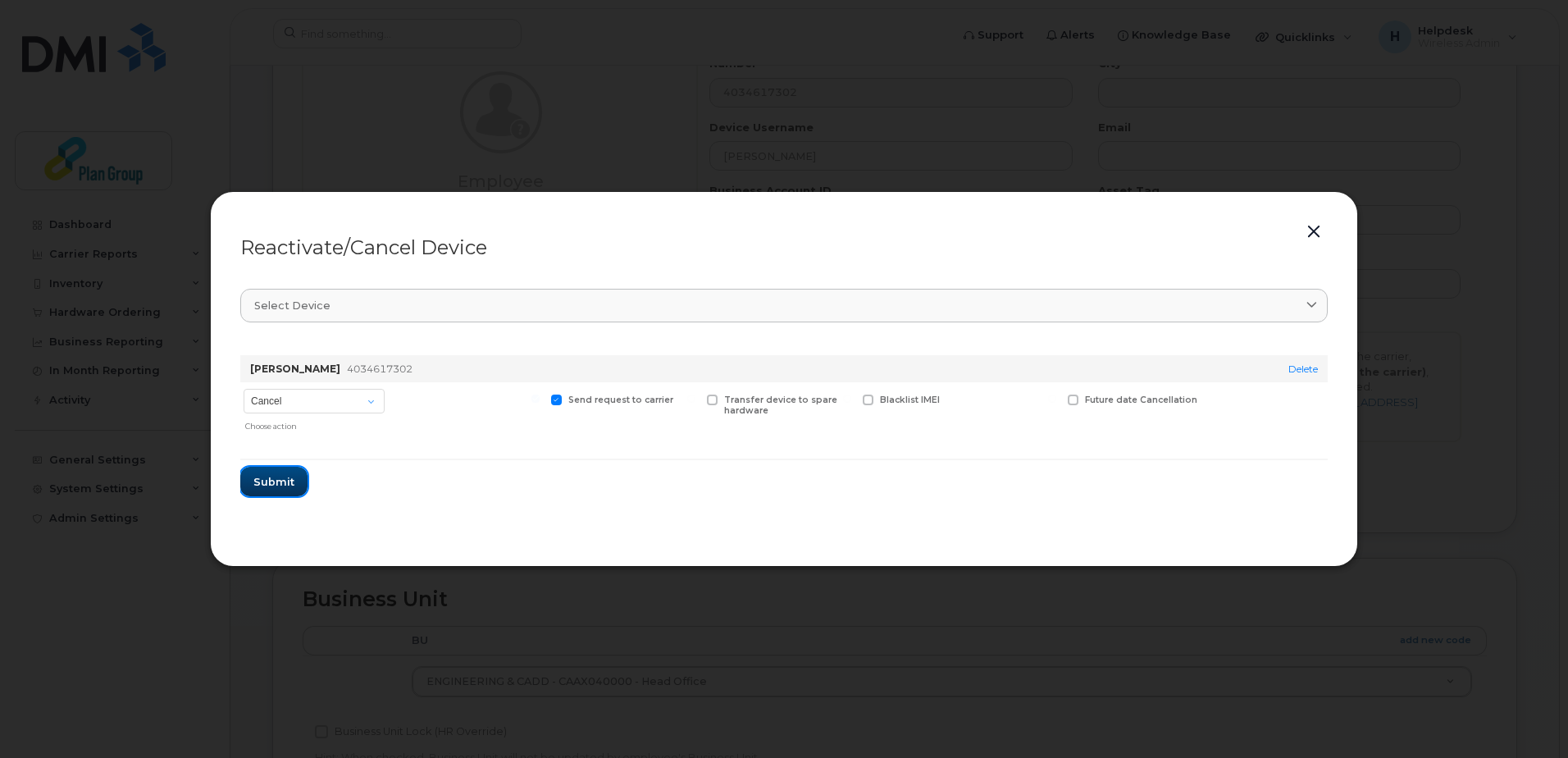
click at [285, 485] on span "Submit" at bounding box center [274, 482] width 41 height 15
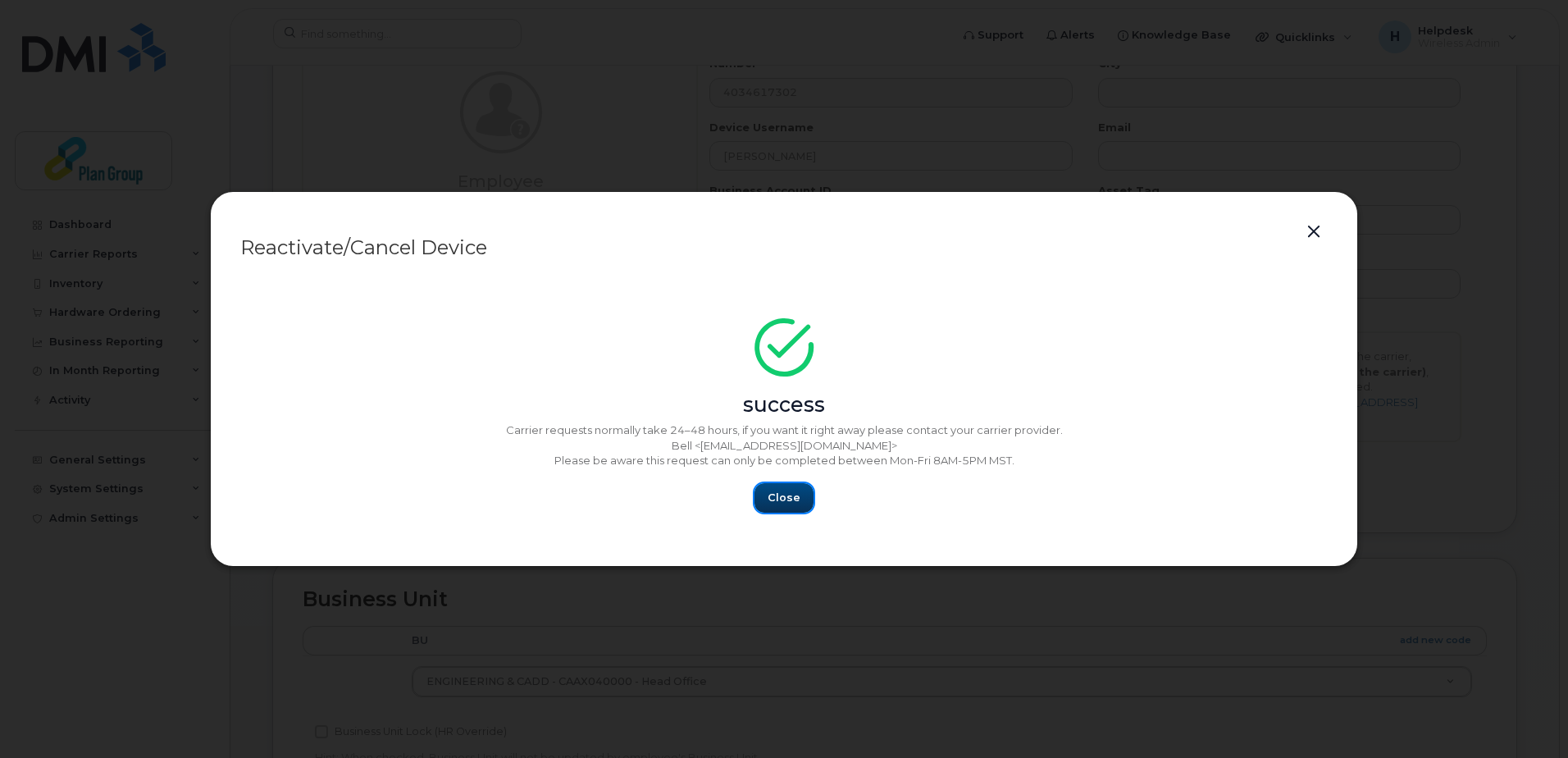
click at [782, 496] on span "Close" at bounding box center [784, 497] width 33 height 15
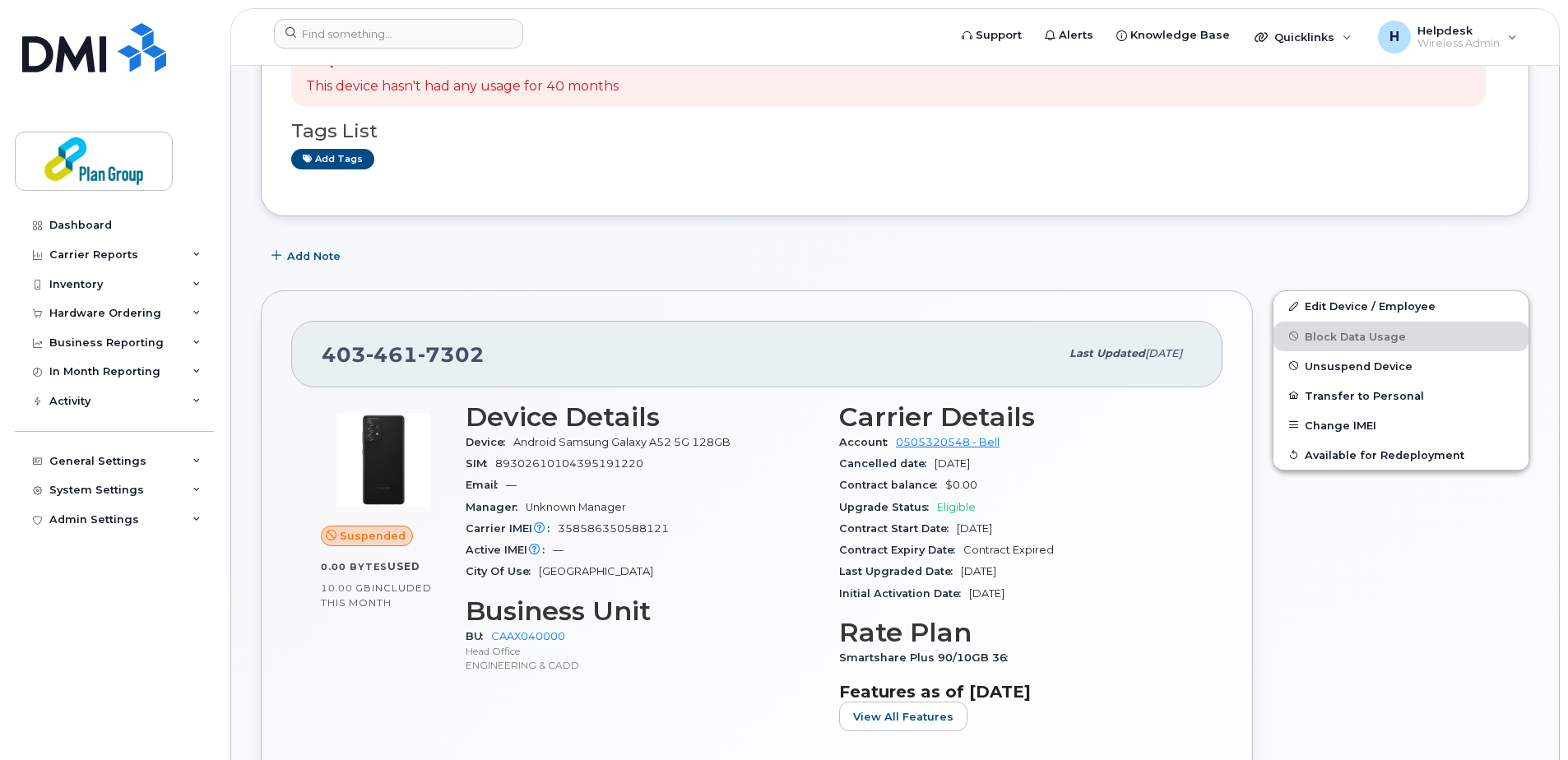
scroll to position [246, 0]
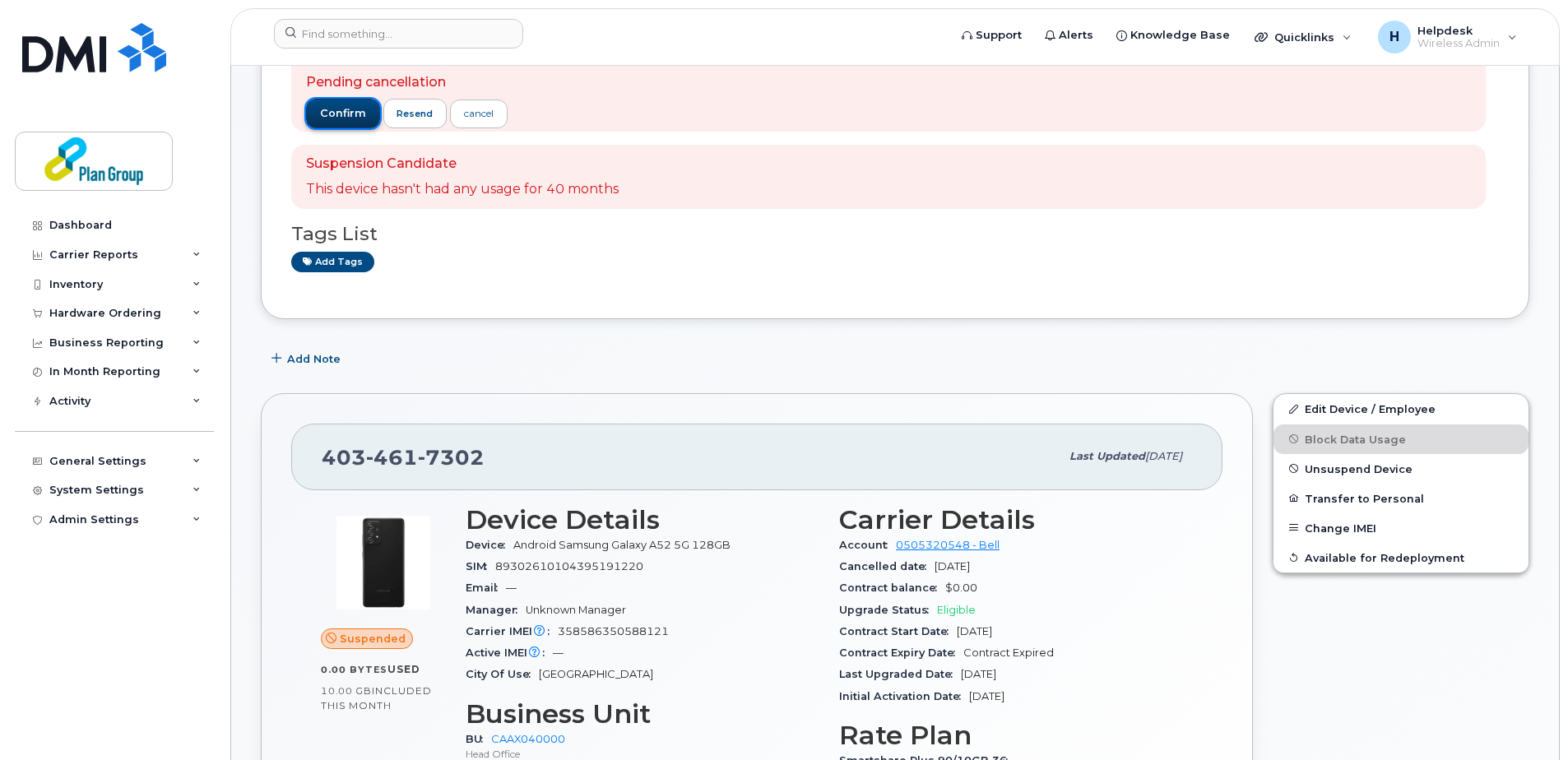
click at [345, 119] on span "confirm" at bounding box center [342, 113] width 46 height 15
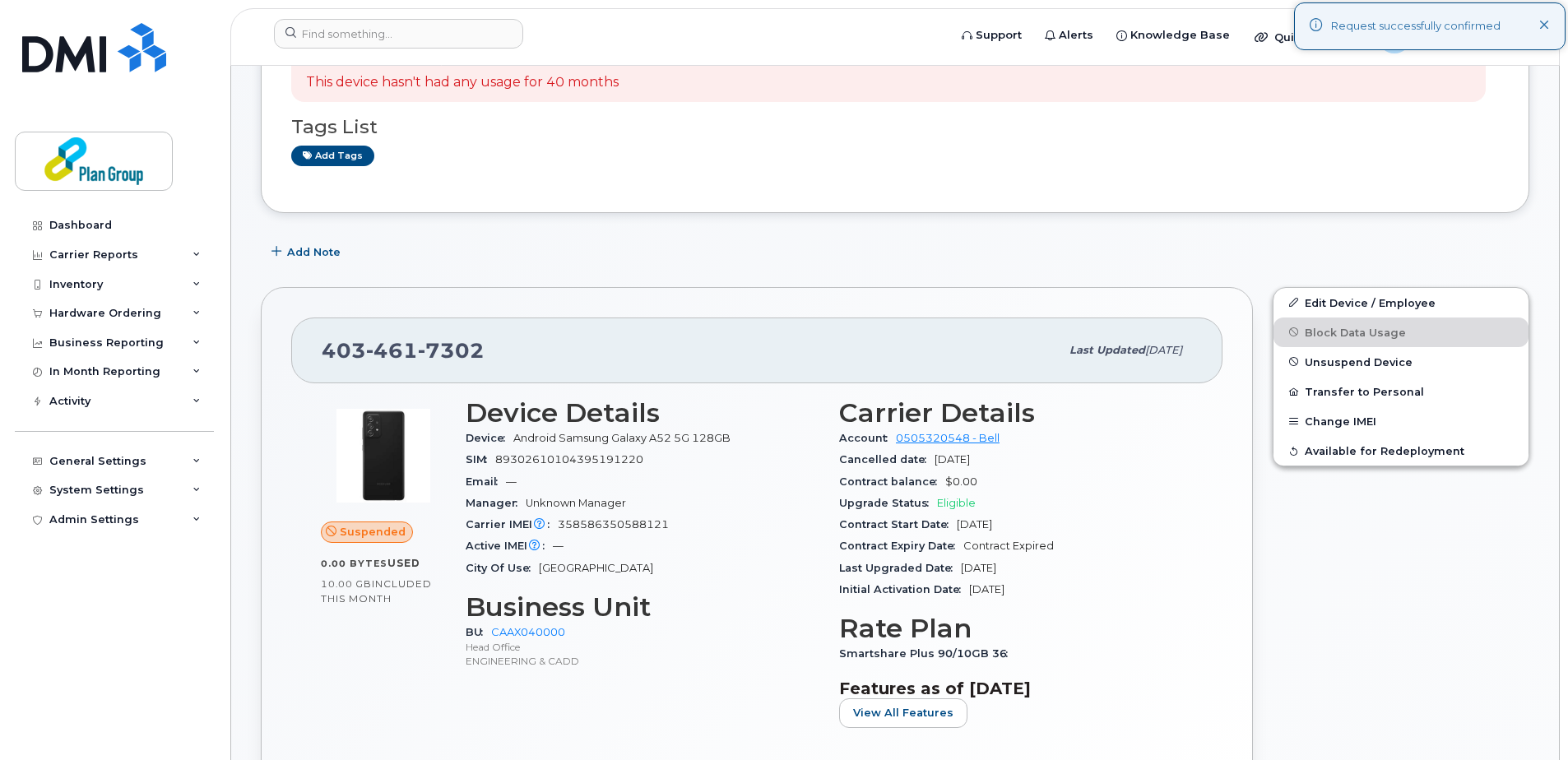
scroll to position [0, 0]
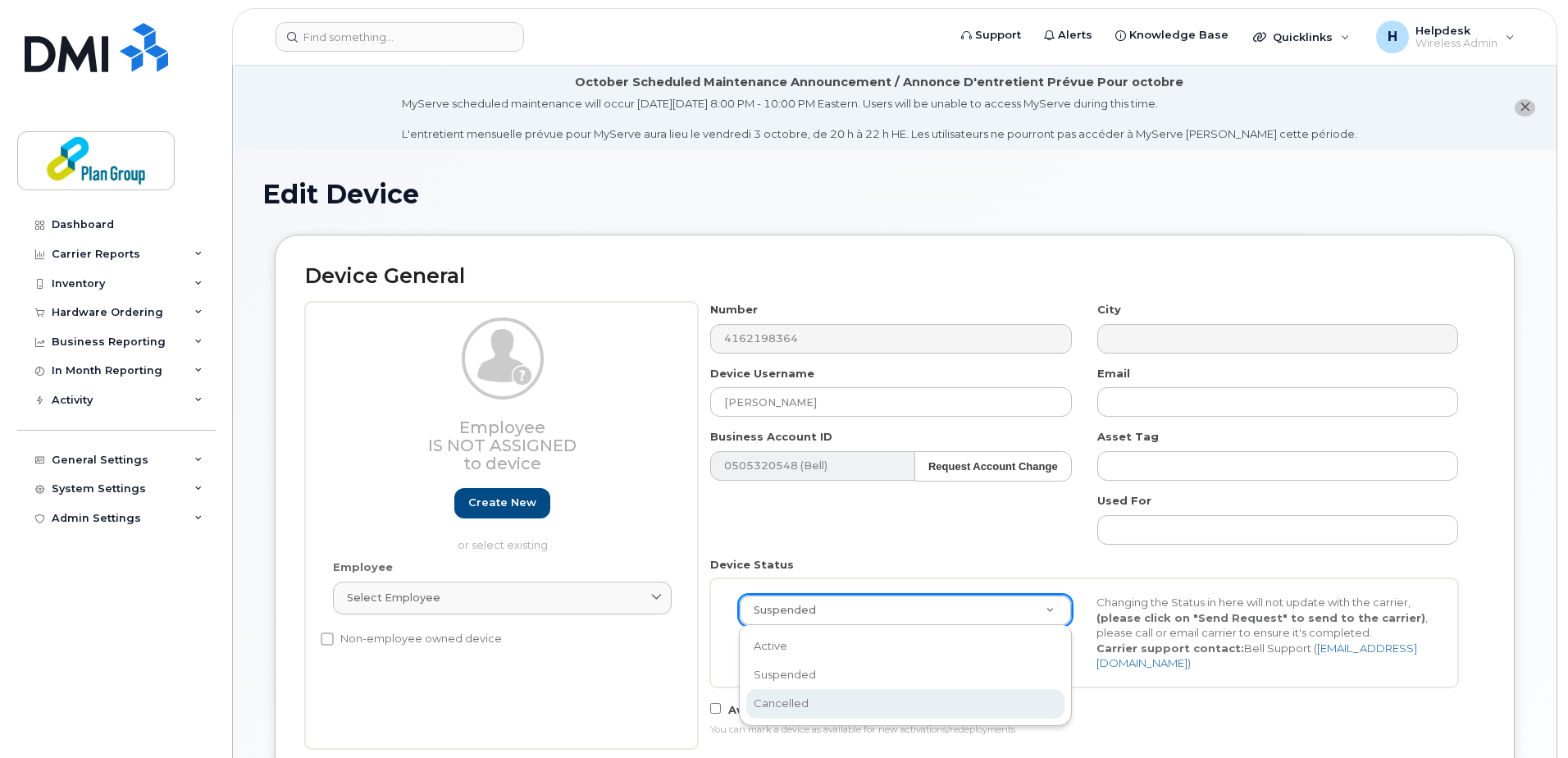
scroll to position [0, 5]
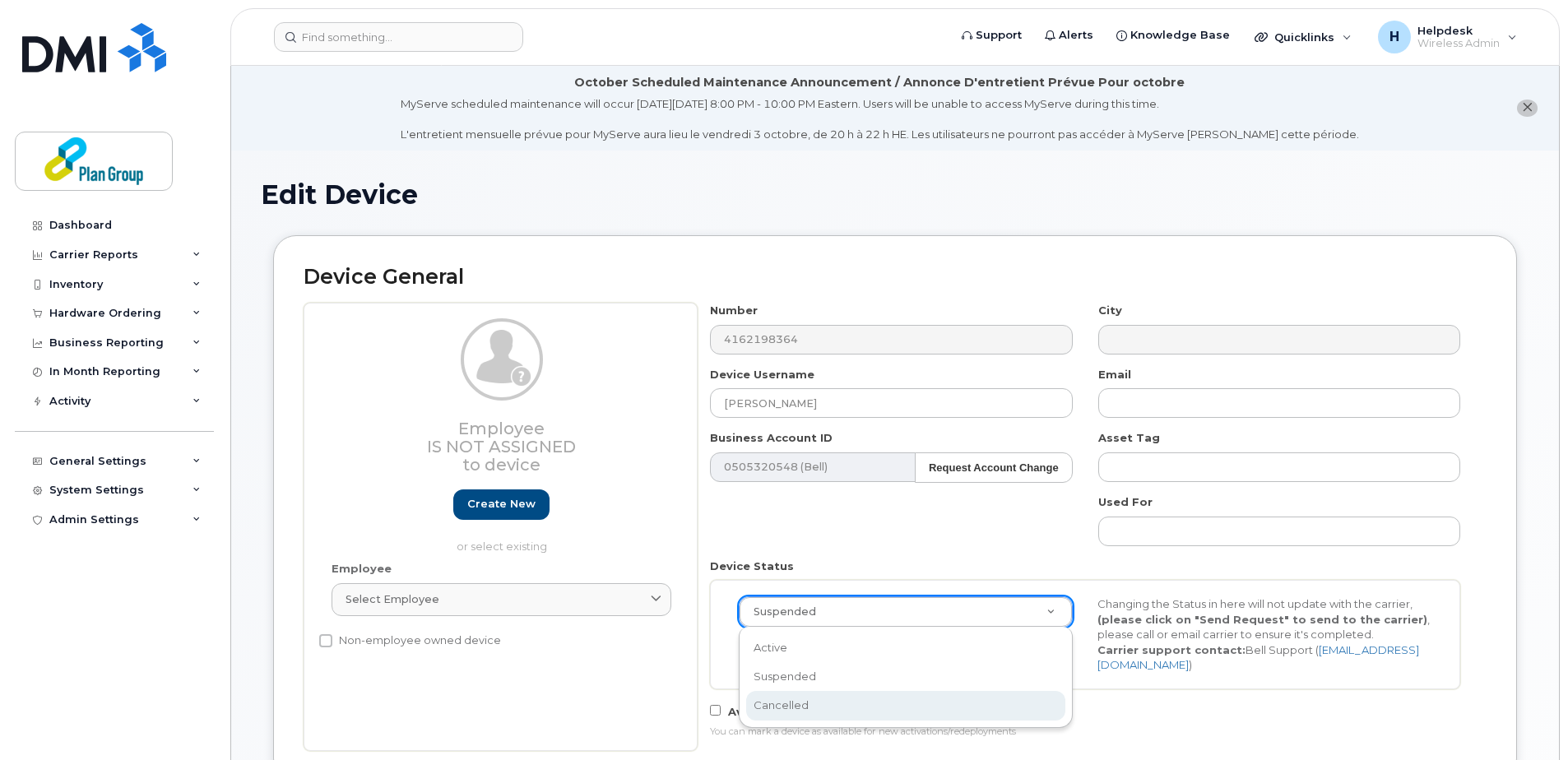
select select "cancelled"
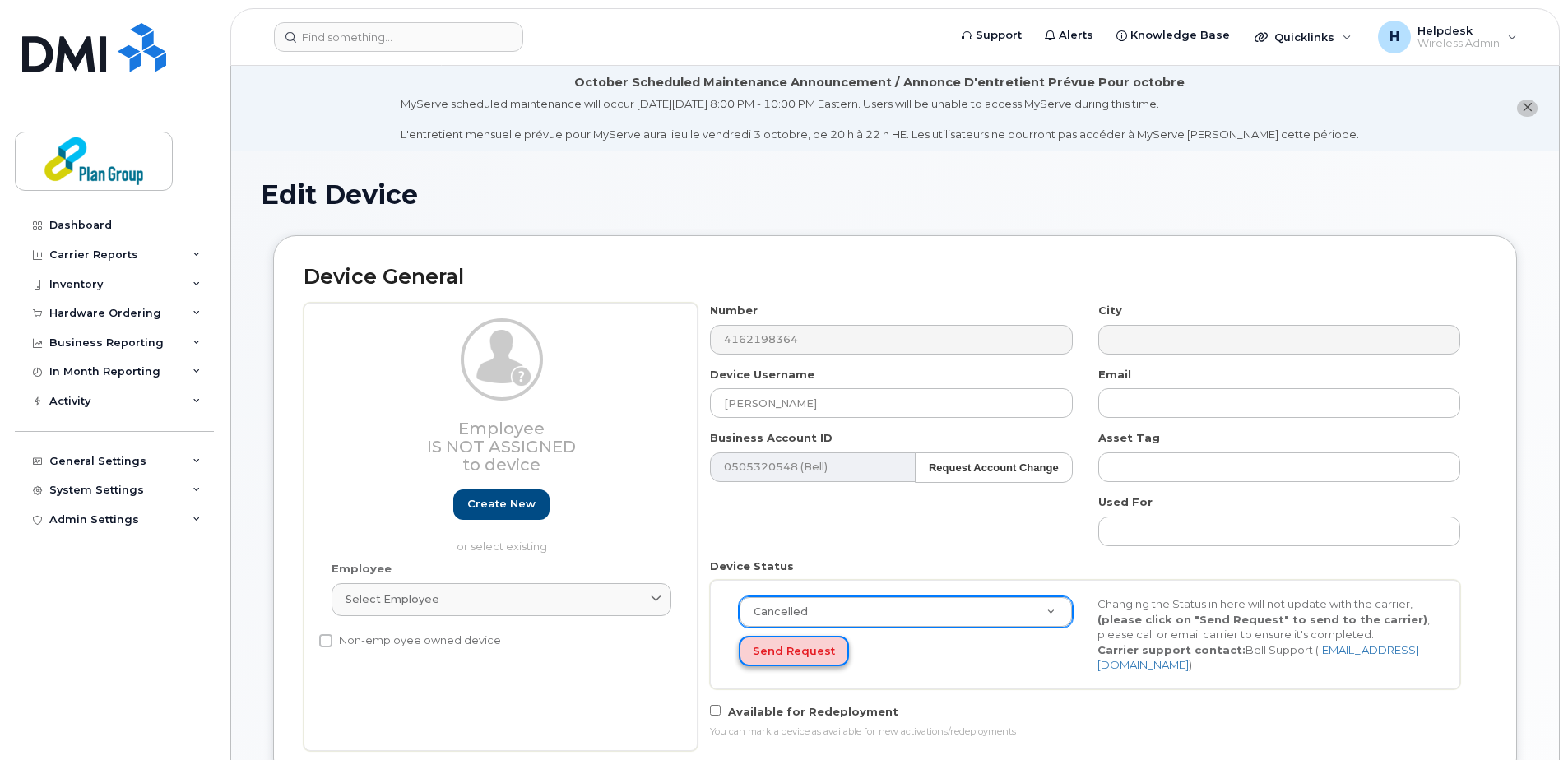
click at [795, 654] on button "Send Request" at bounding box center [793, 652] width 110 height 30
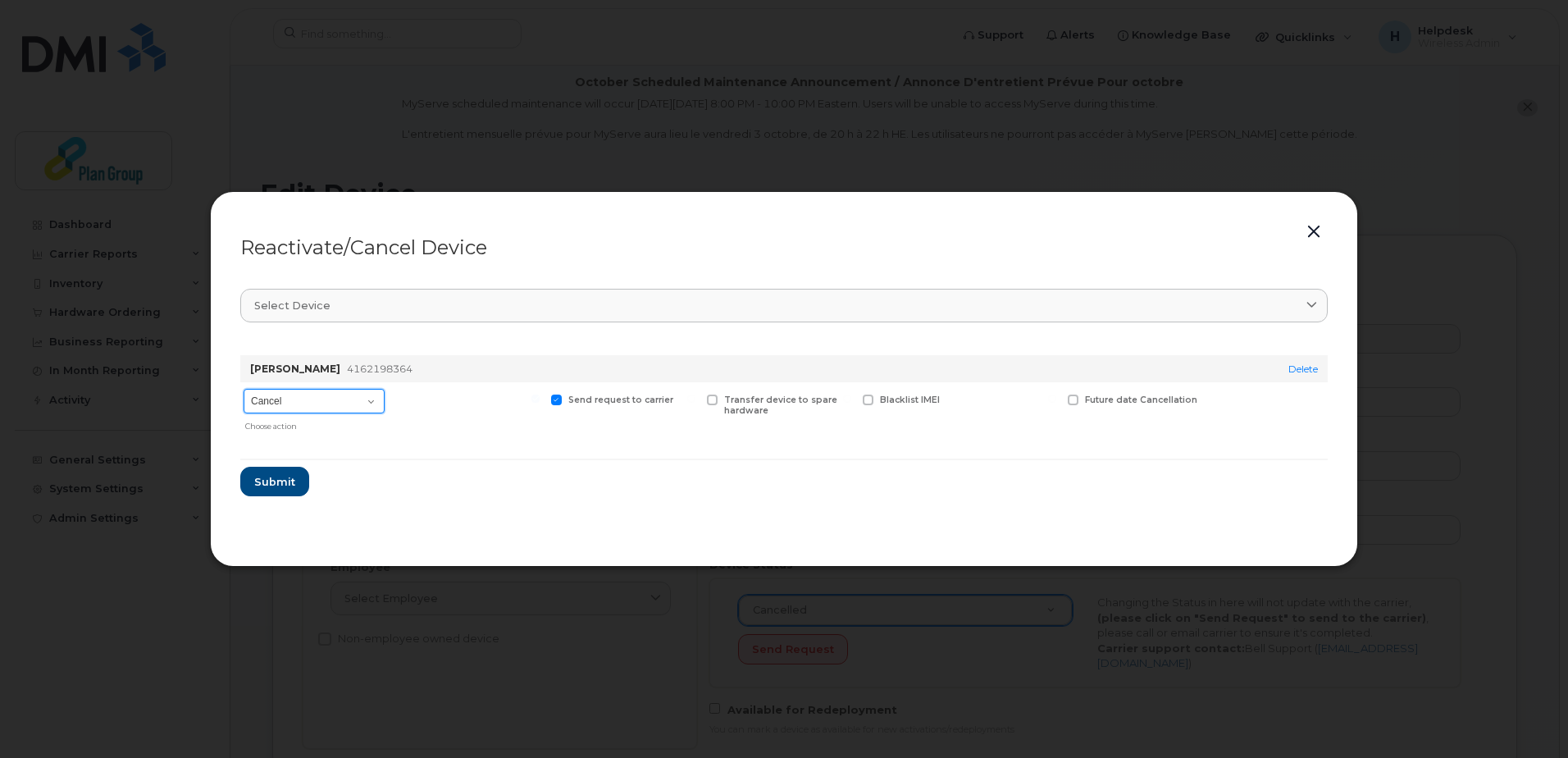
click at [316, 406] on select "Cancel Suspend - Extend Suspension Reactivate" at bounding box center [314, 401] width 141 height 25
click at [447, 357] on div "Joe Folino 4162198364" at bounding box center [741, 369] width 988 height 27
click at [283, 477] on span "Submit" at bounding box center [274, 482] width 41 height 15
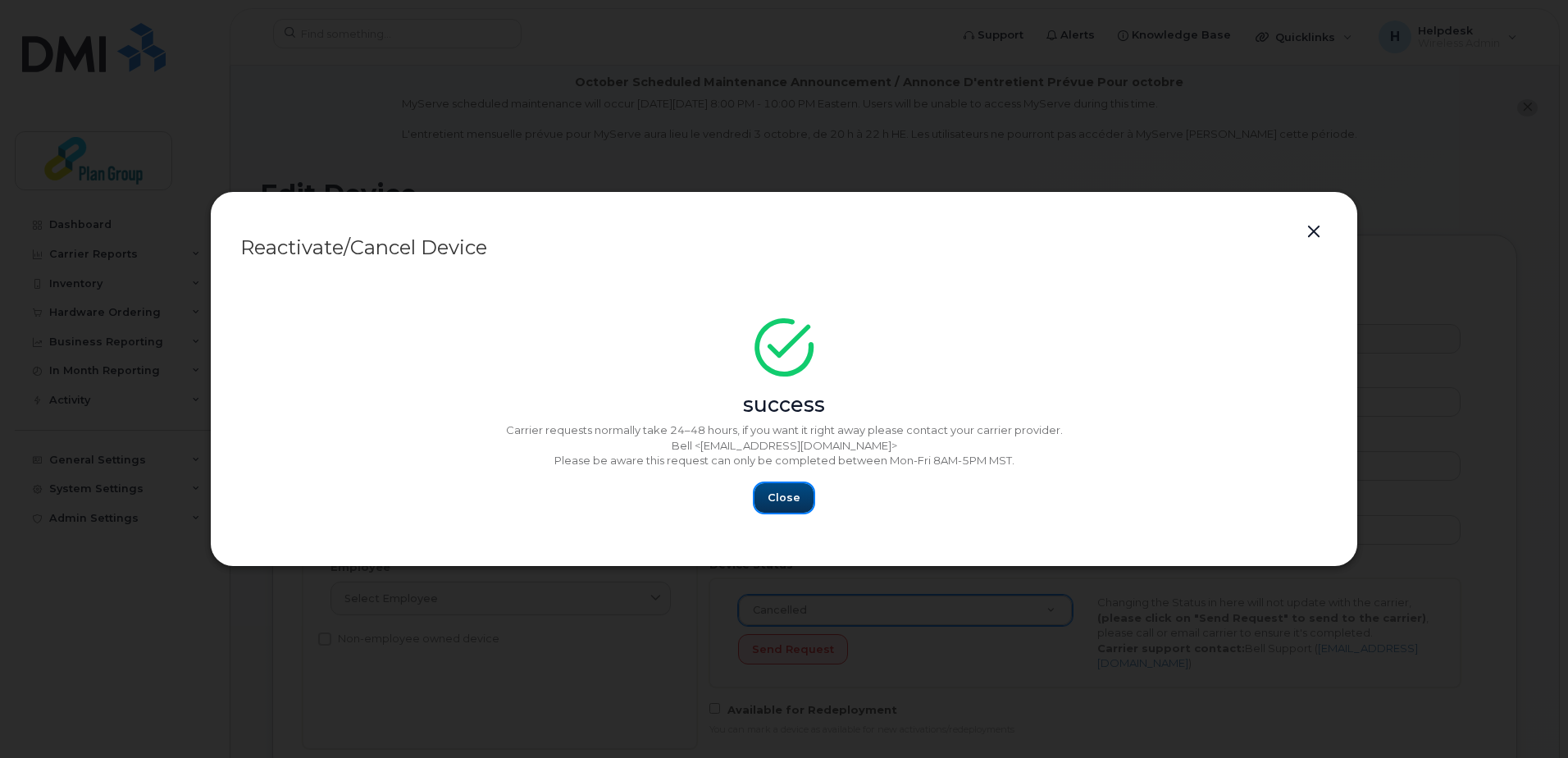
click at [786, 496] on span "Close" at bounding box center [784, 497] width 33 height 15
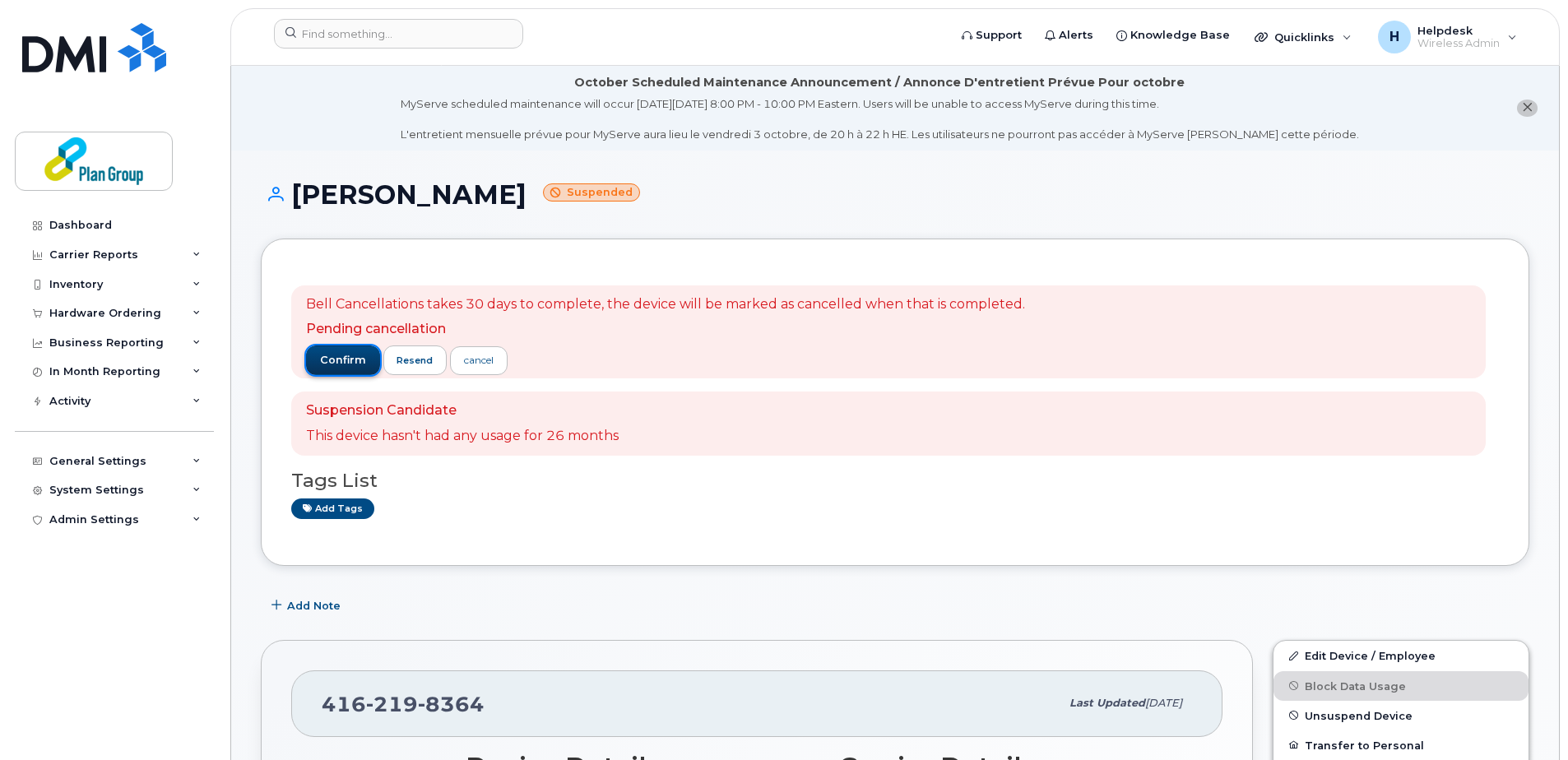
click at [343, 358] on span "confirm" at bounding box center [342, 360] width 46 height 15
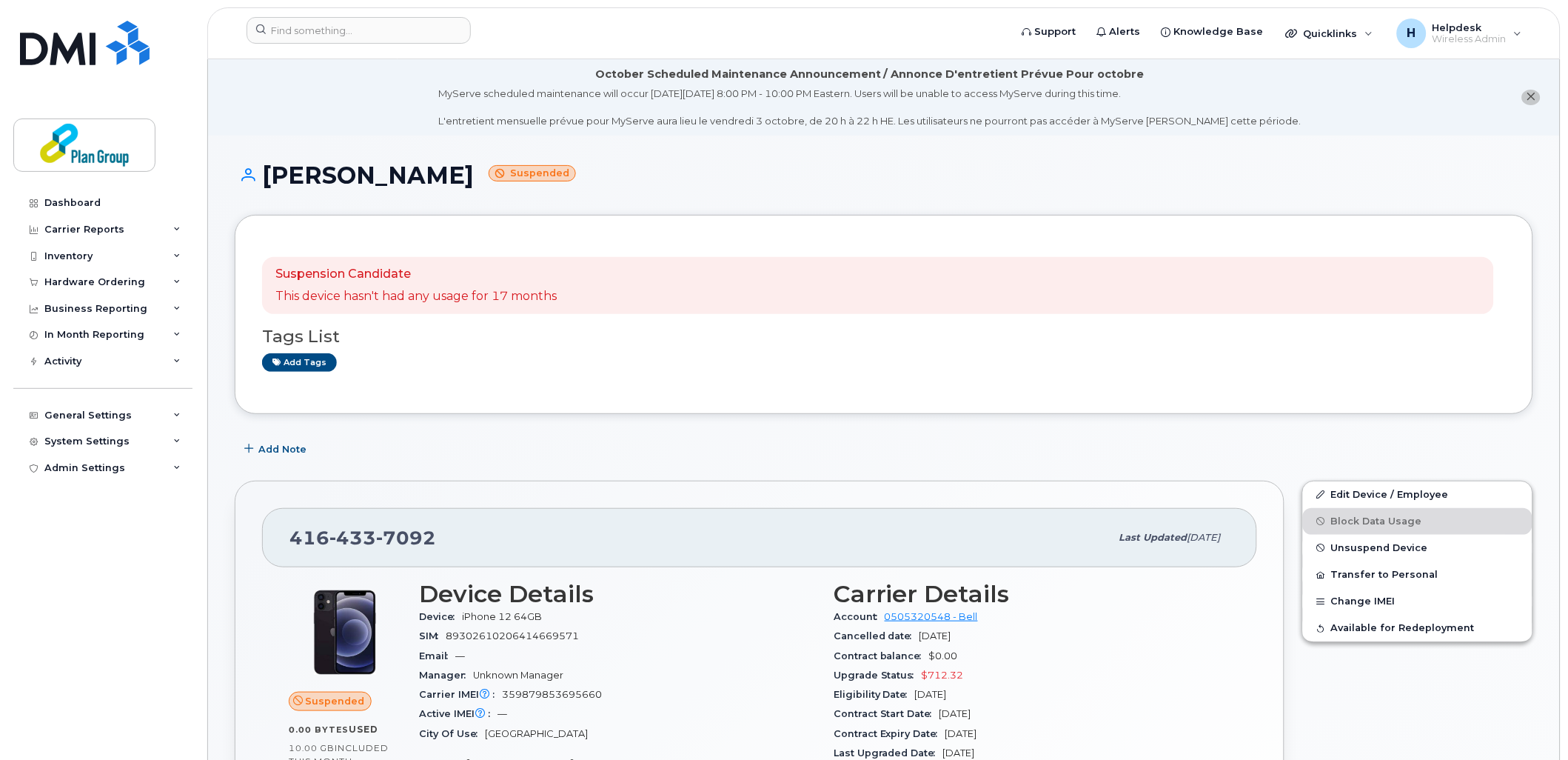
click at [663, 282] on div "Suspension Candidate This device hasn't had any usage for 17 months" at bounding box center [878, 286] width 1232 height 58
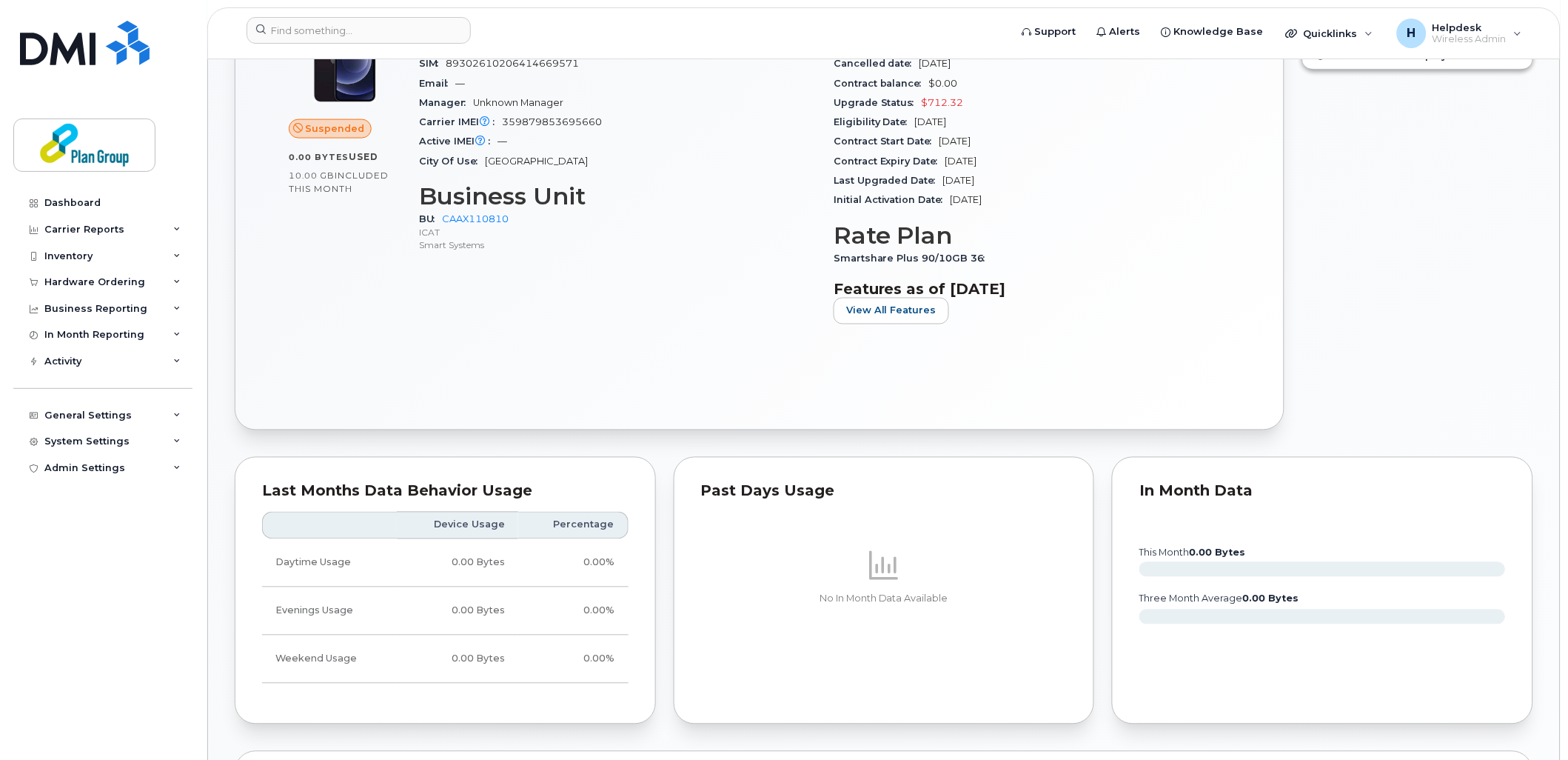
scroll to position [329, 0]
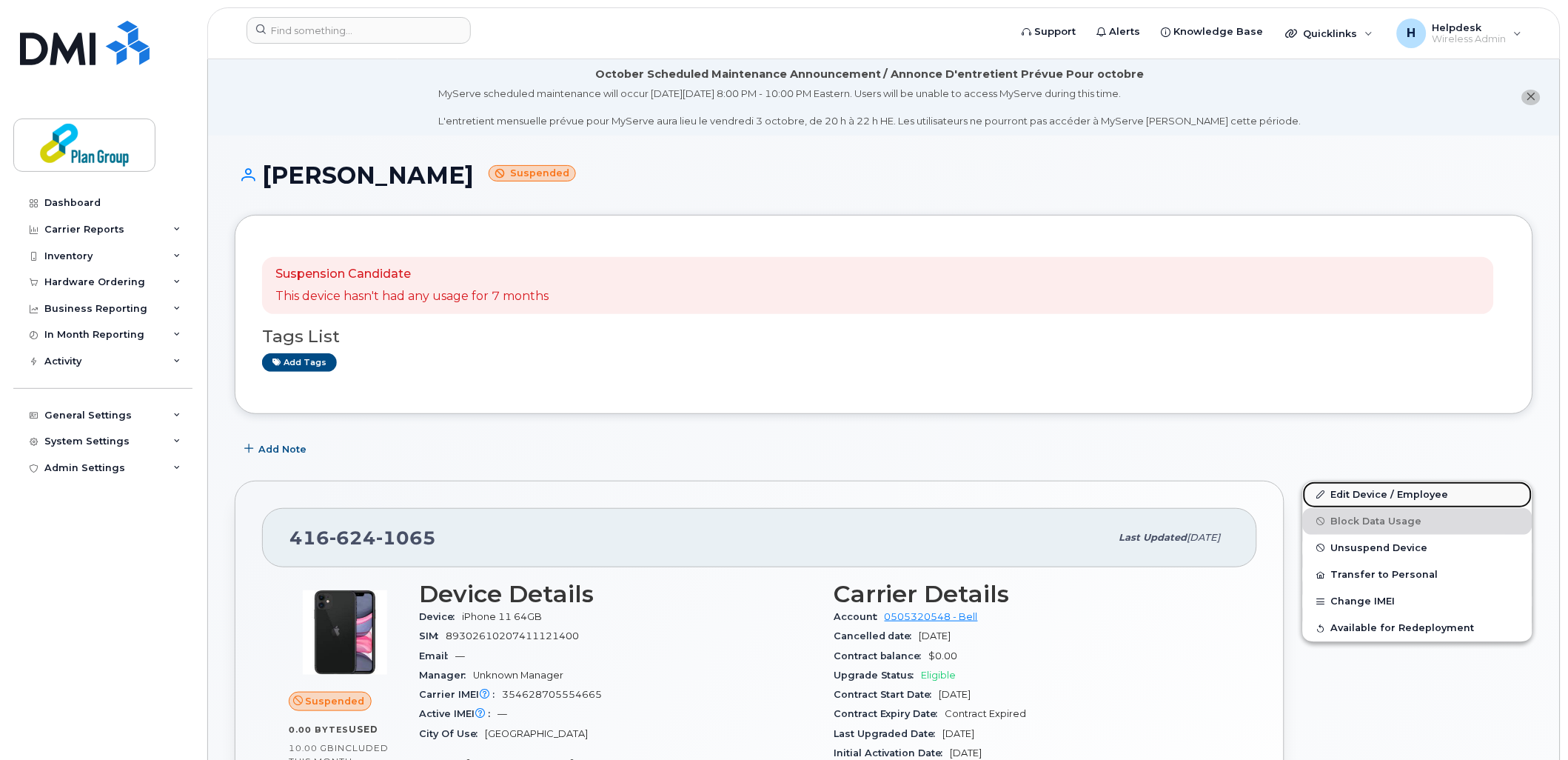
click at [1408, 499] on link "Edit Device / Employee" at bounding box center [1418, 495] width 230 height 27
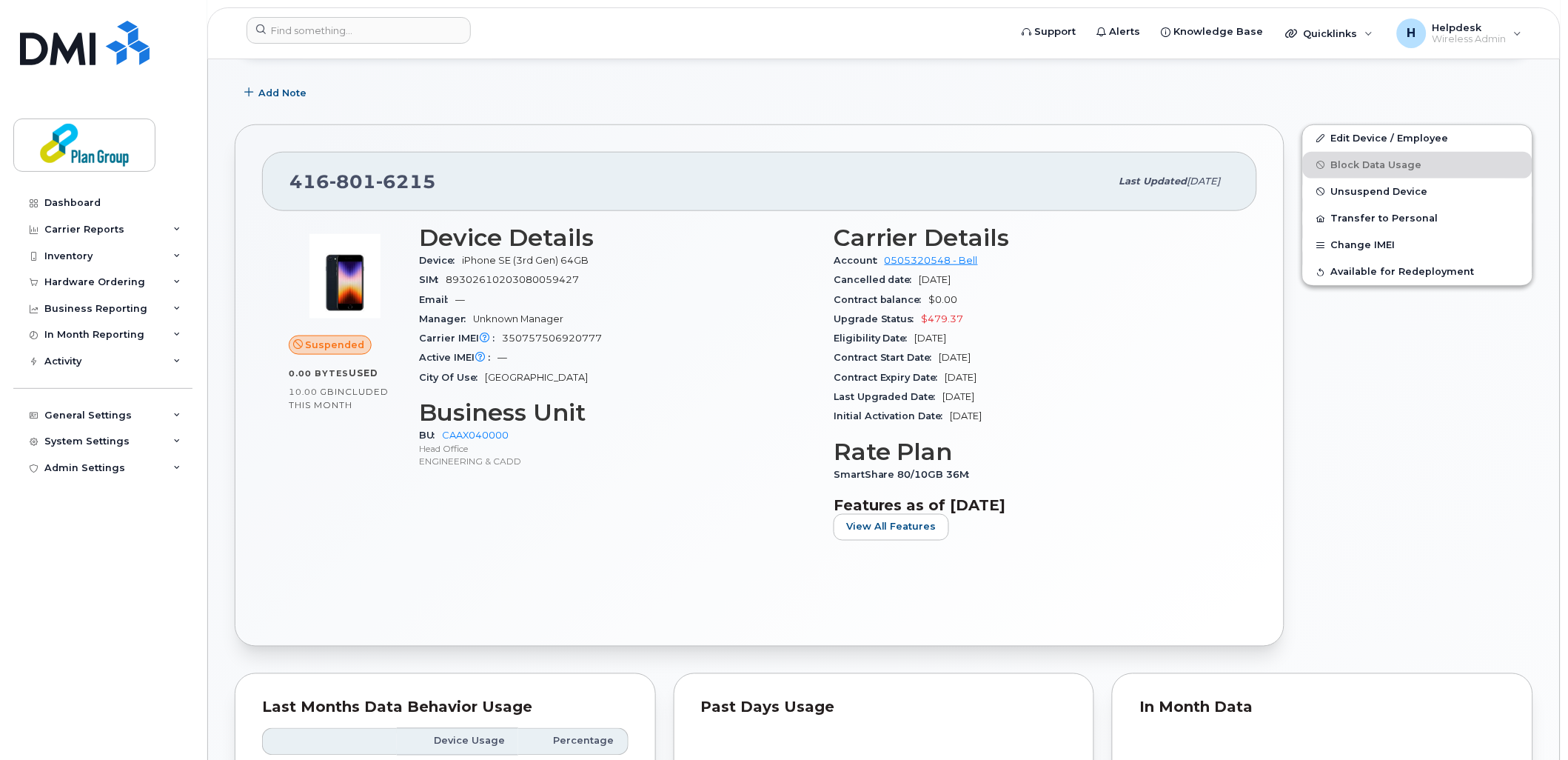
scroll to position [329, 0]
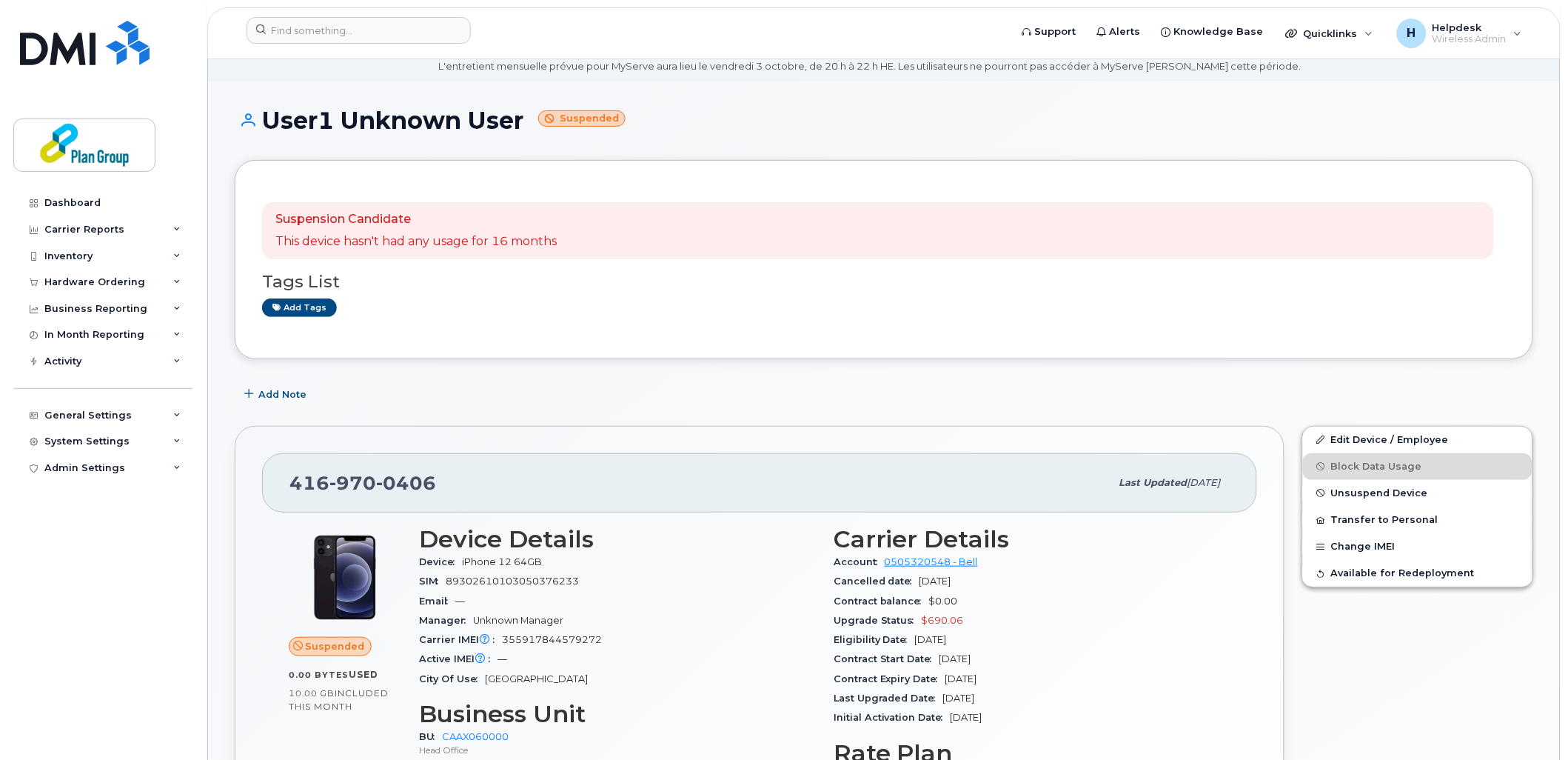
scroll to position [82, 0]
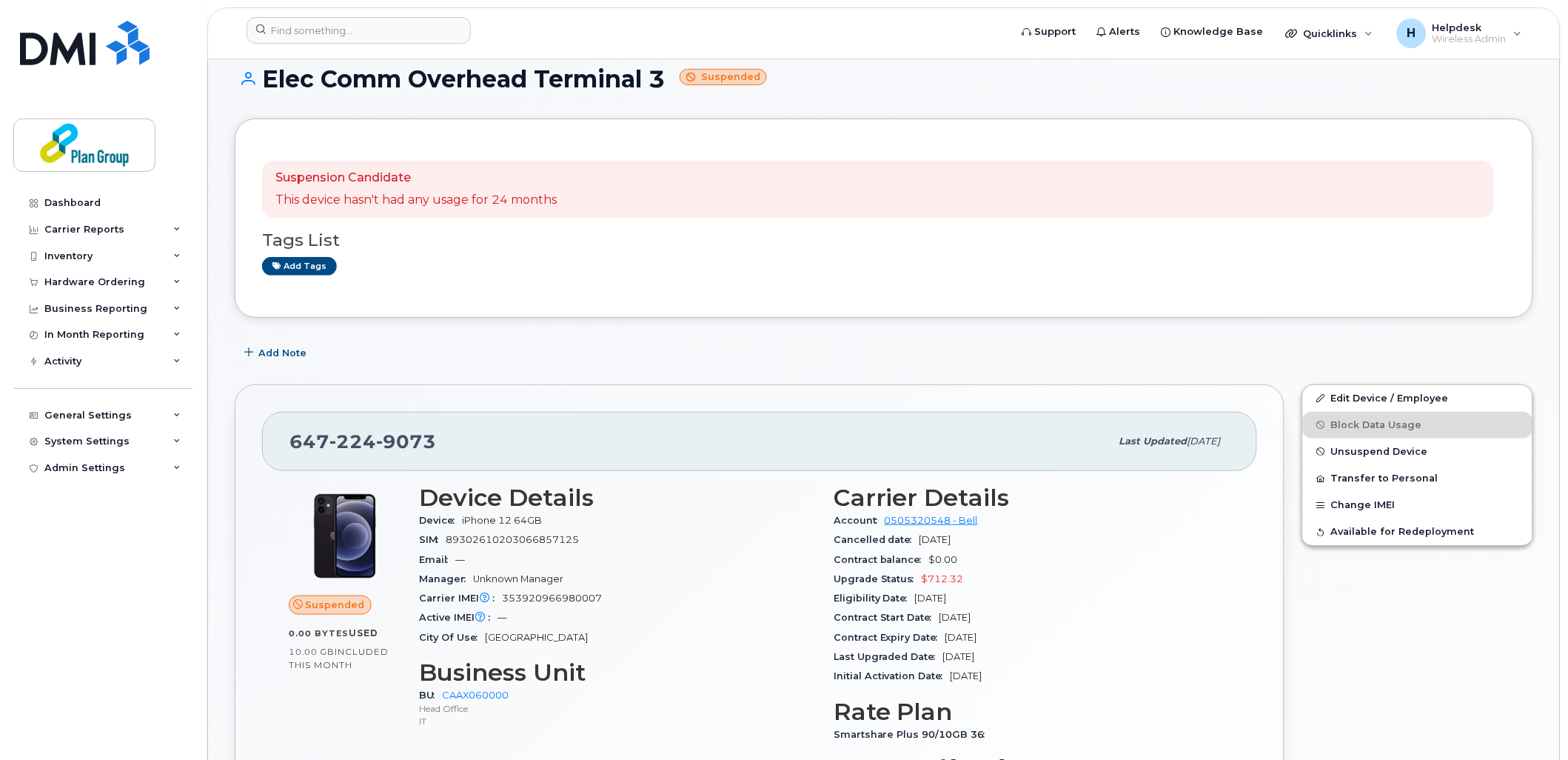
scroll to position [247, 0]
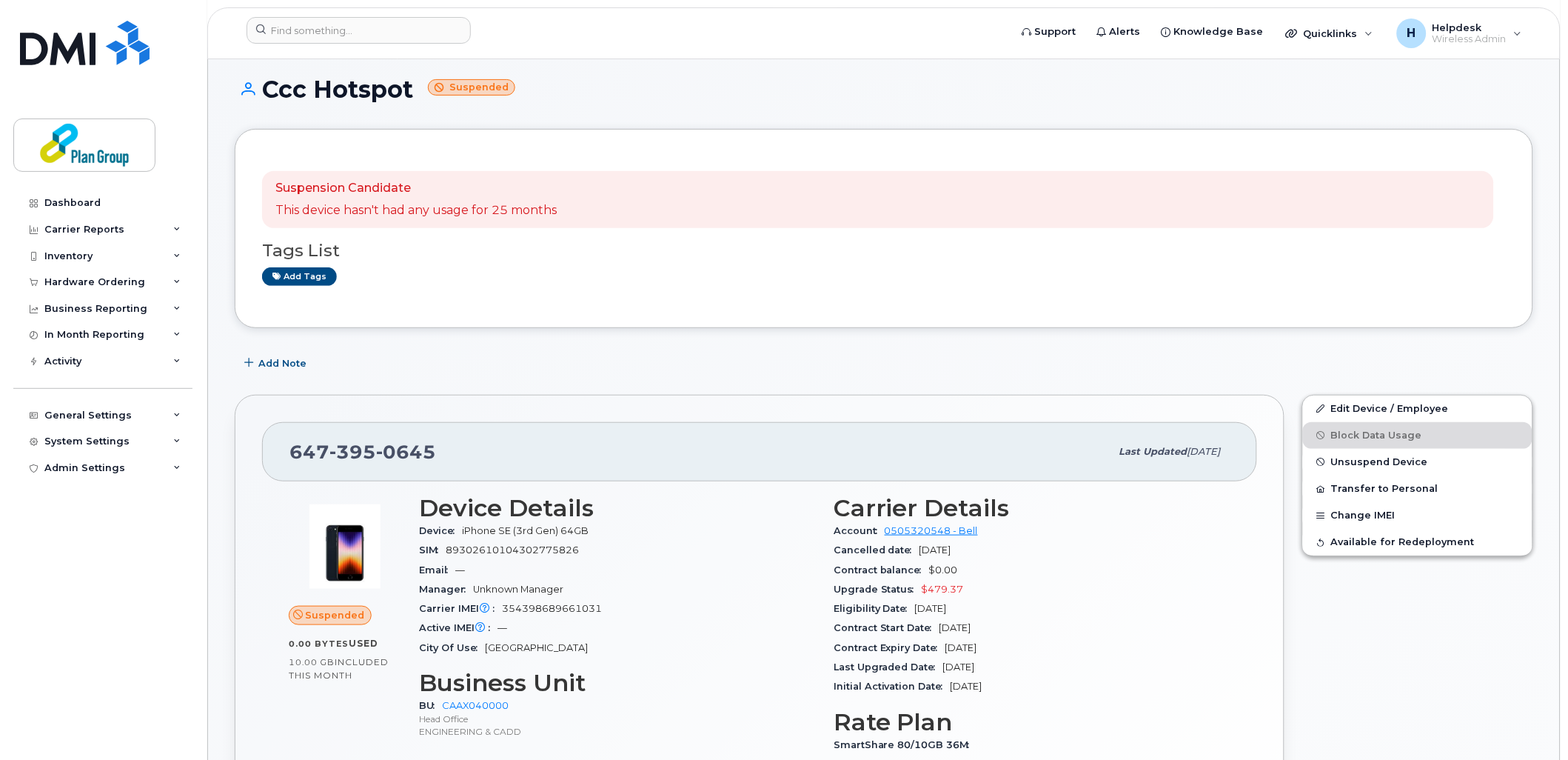
scroll to position [247, 0]
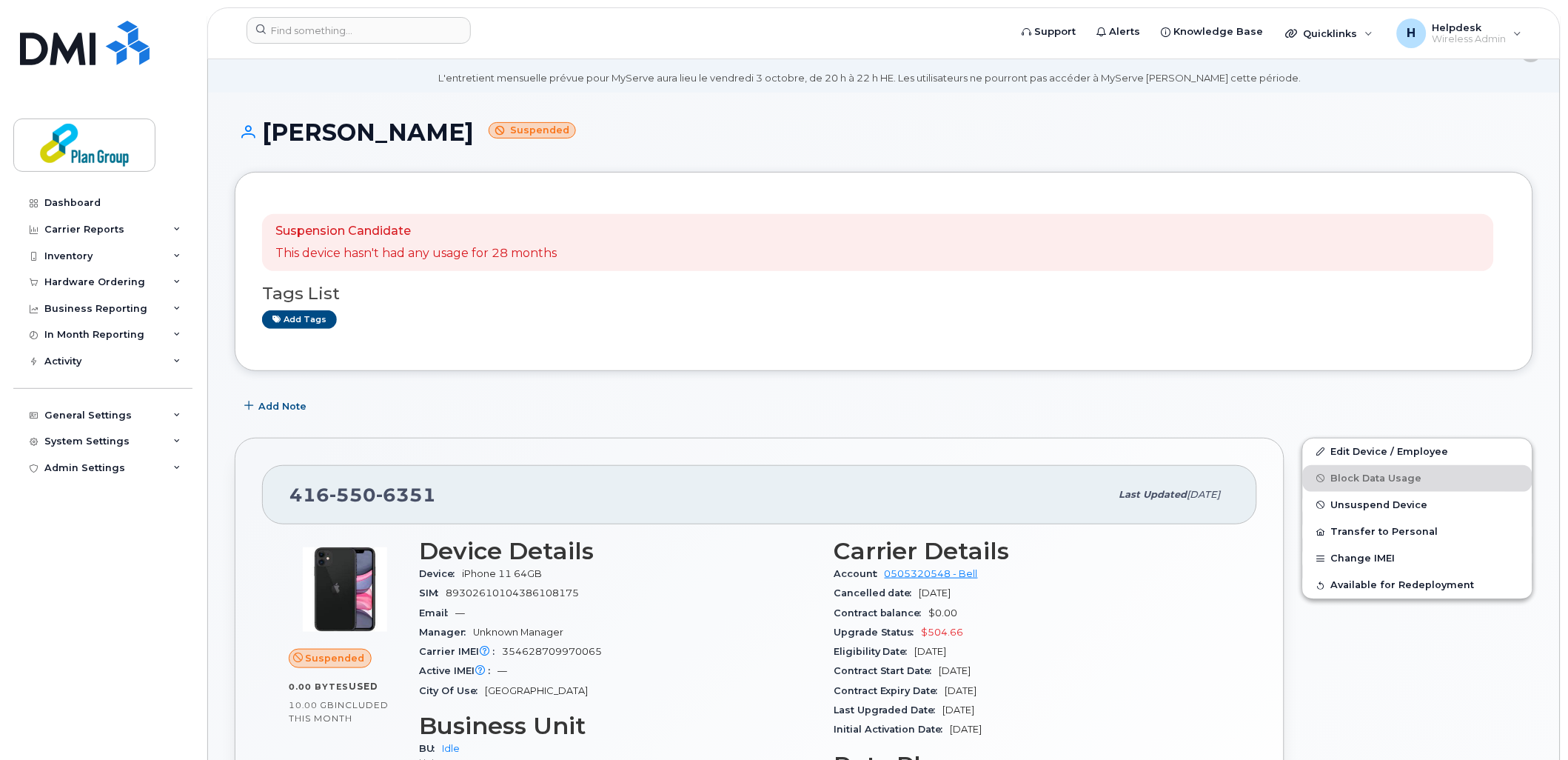
scroll to position [82, 0]
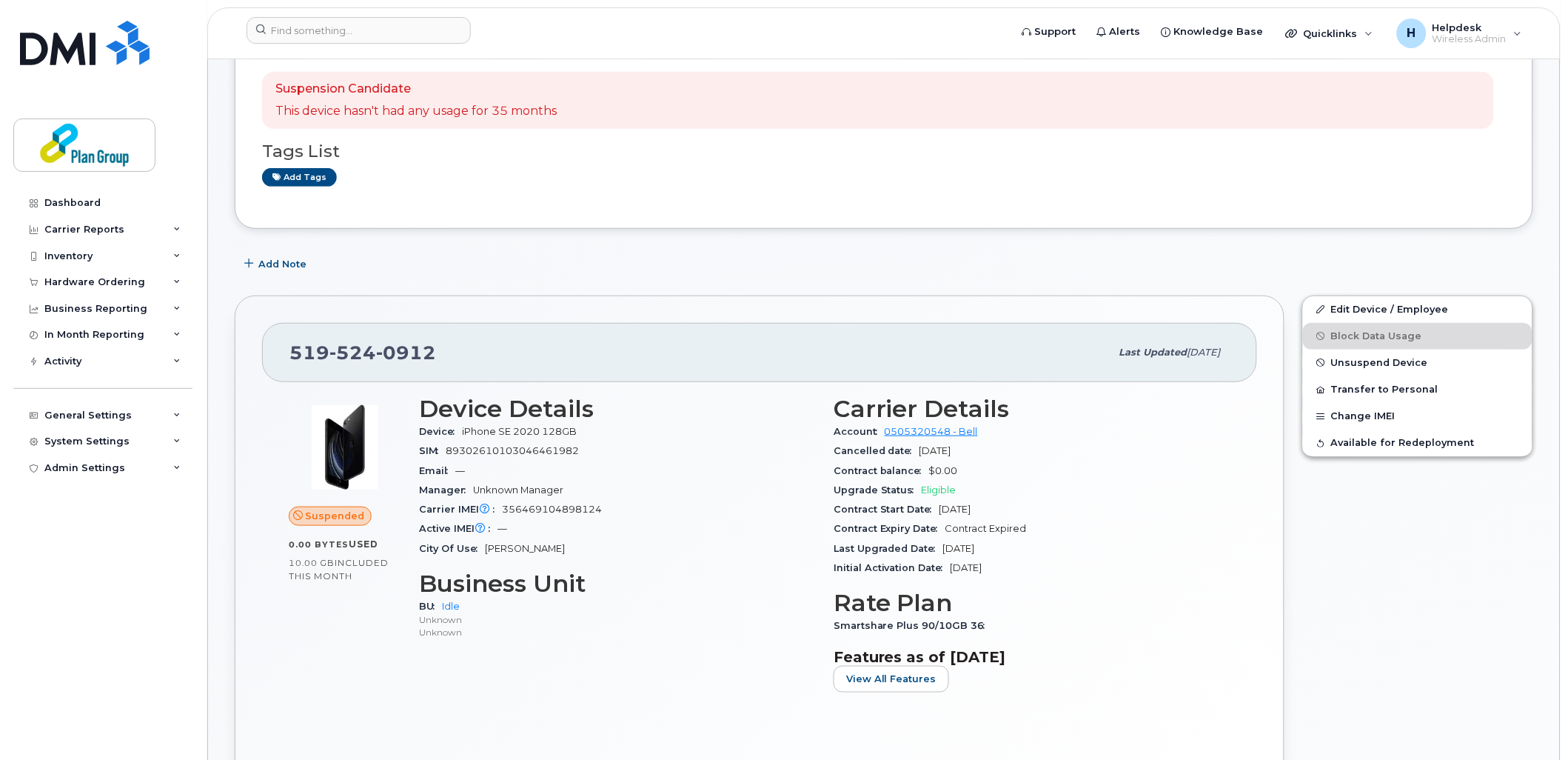
scroll to position [82, 0]
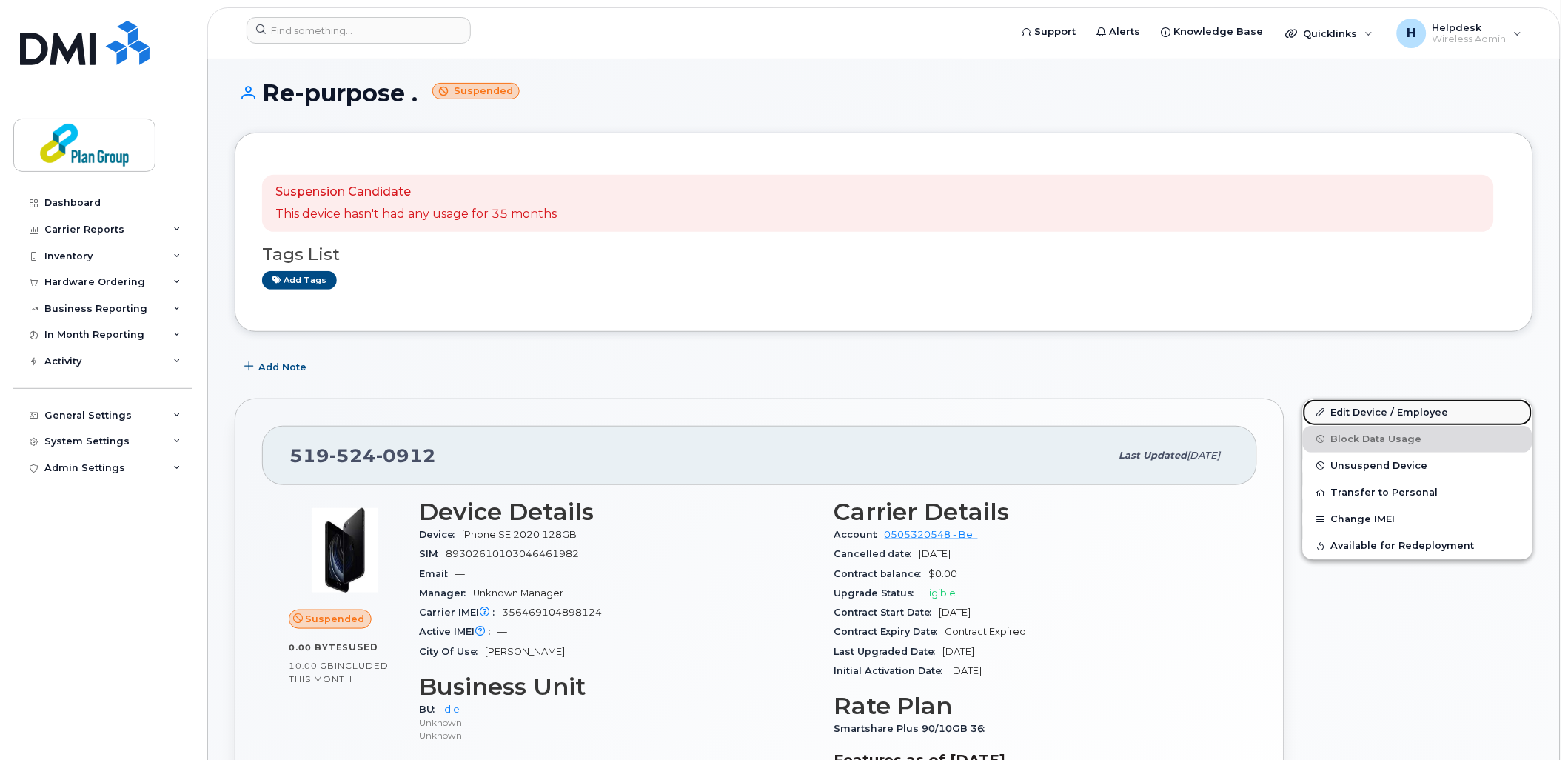
click at [1403, 415] on link "Edit Device / Employee" at bounding box center [1418, 412] width 230 height 27
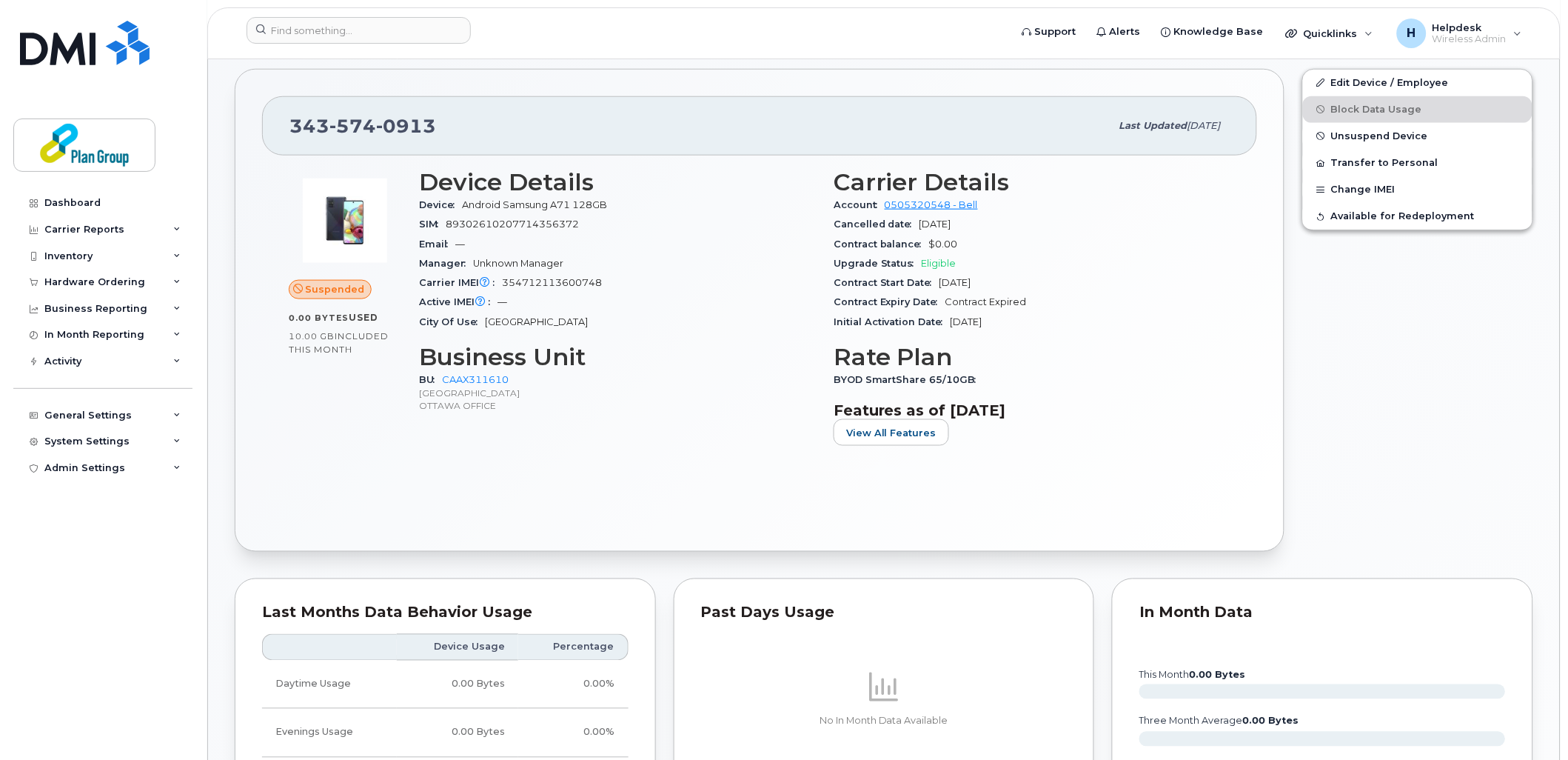
scroll to position [411, 0]
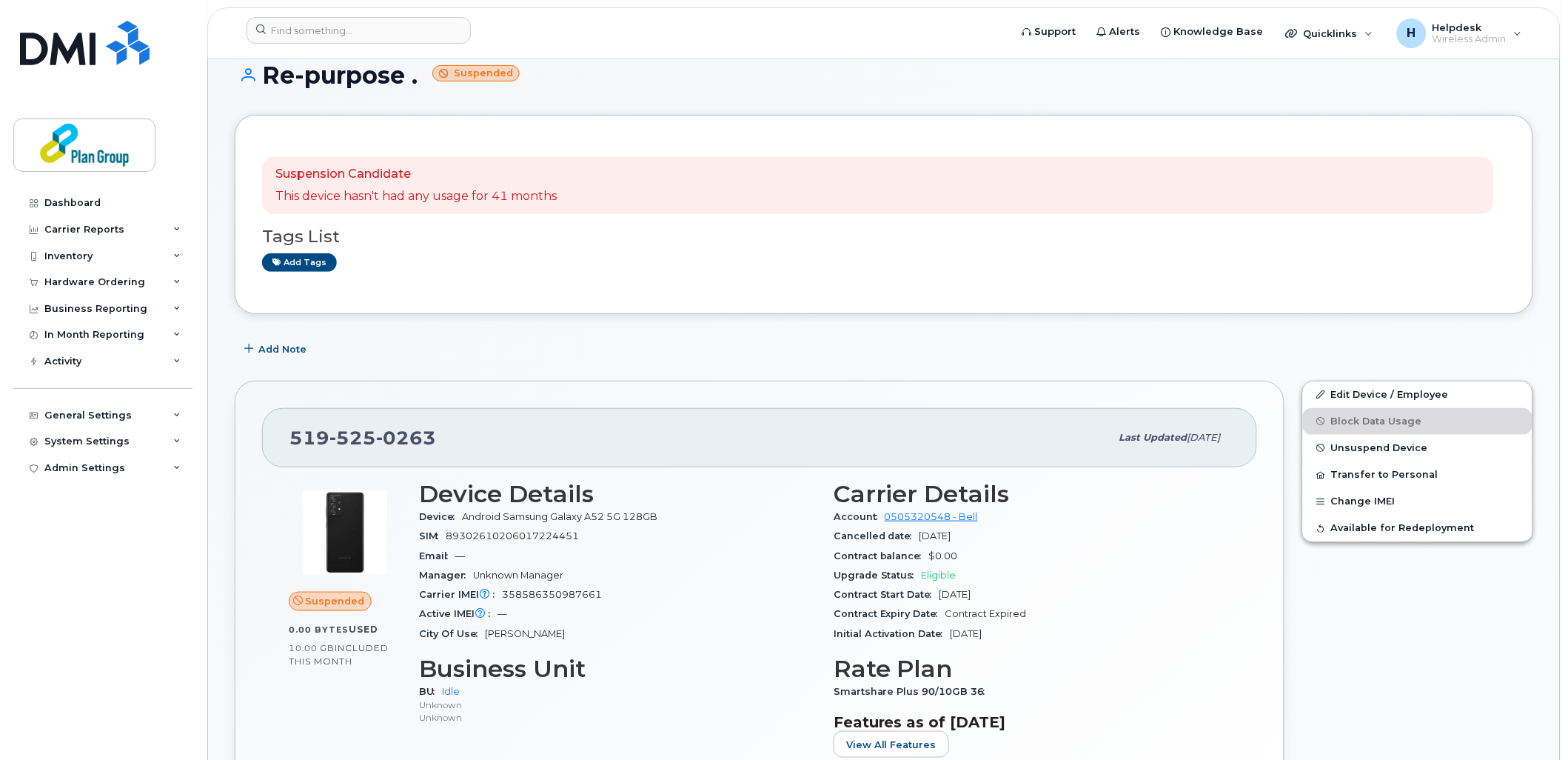
scroll to position [247, 0]
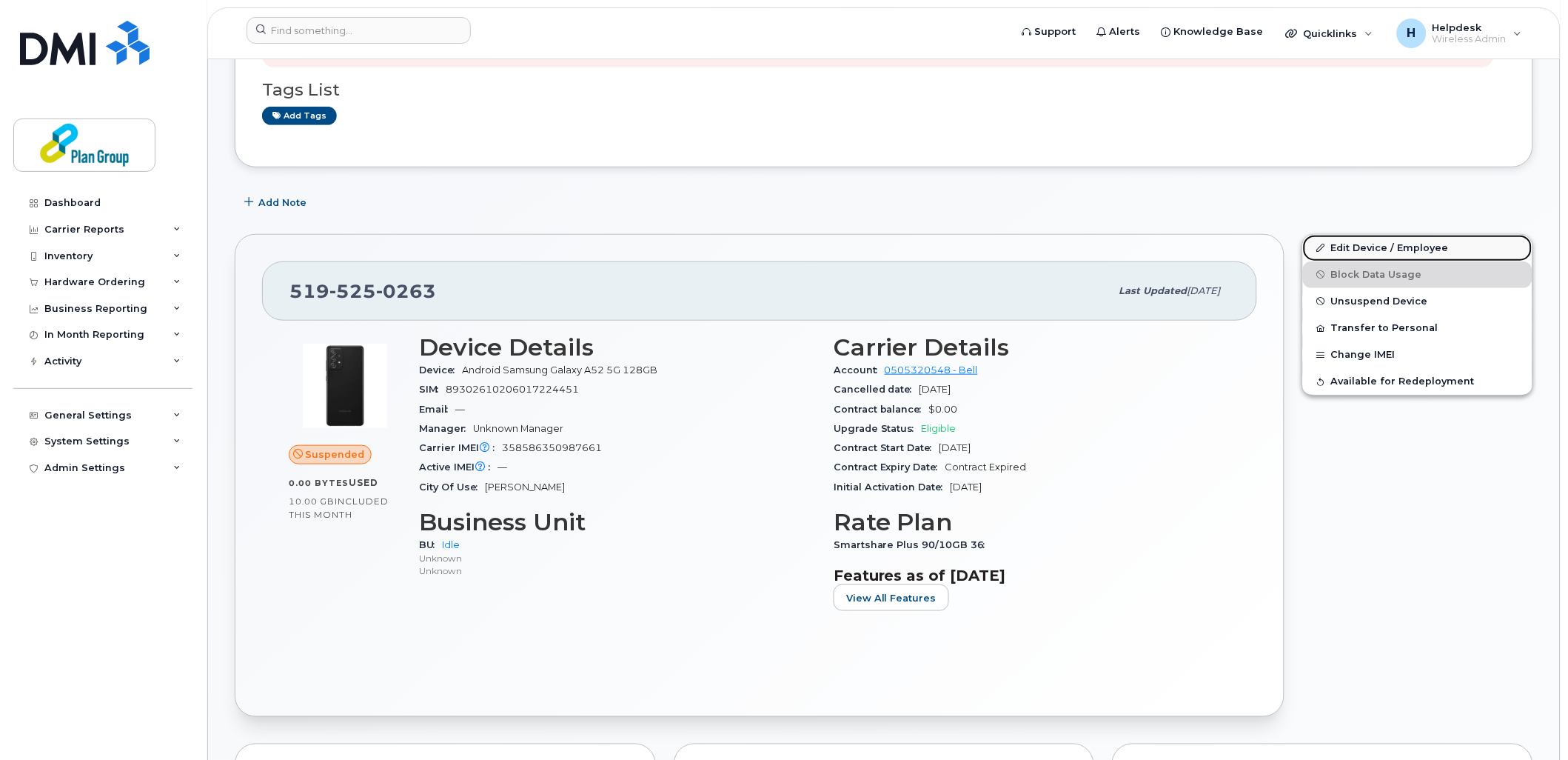
click at [1329, 252] on link "Edit Device / Employee" at bounding box center [1418, 248] width 230 height 27
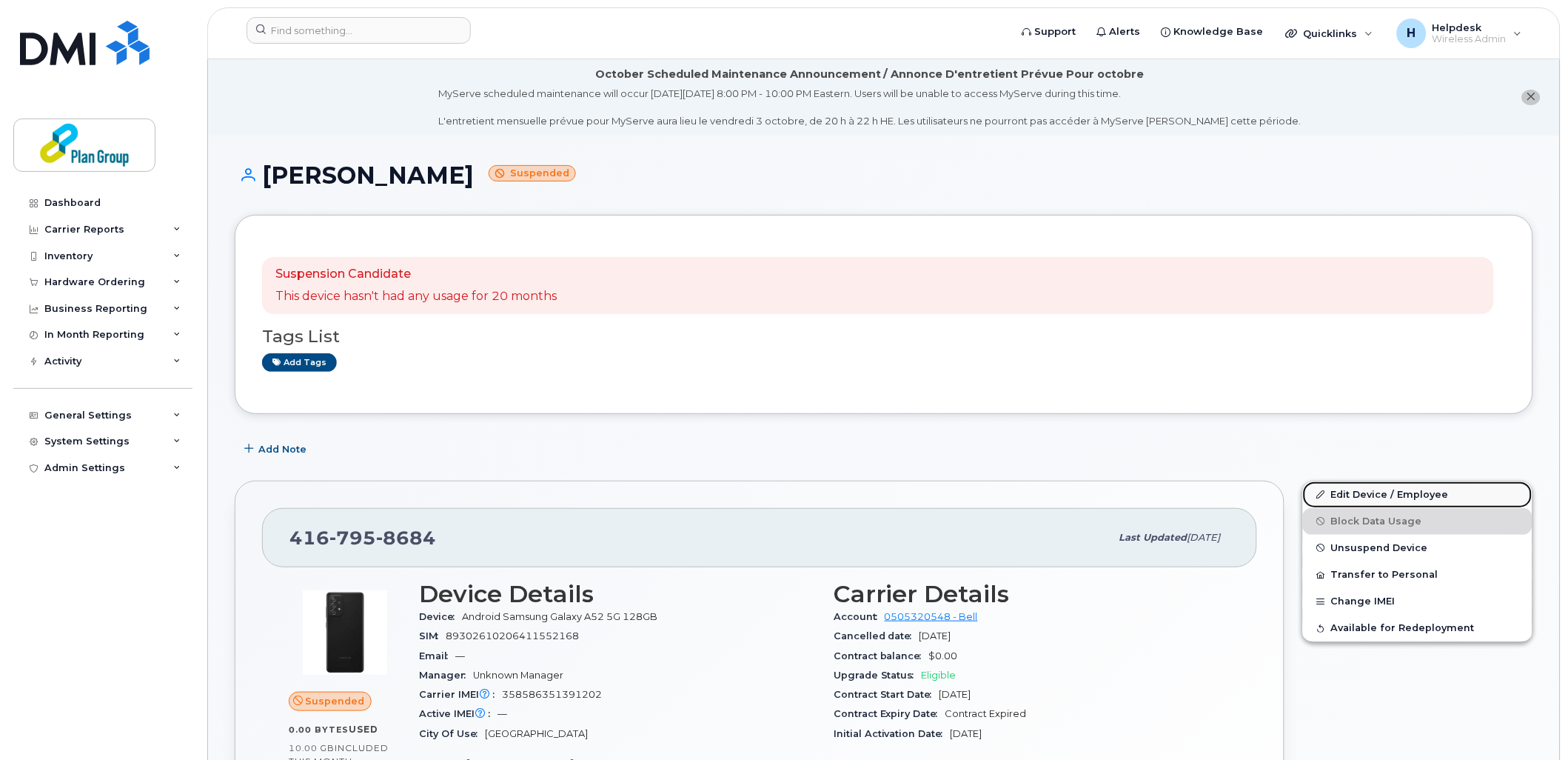
click at [1411, 487] on link "Edit Device / Employee" at bounding box center [1418, 495] width 230 height 27
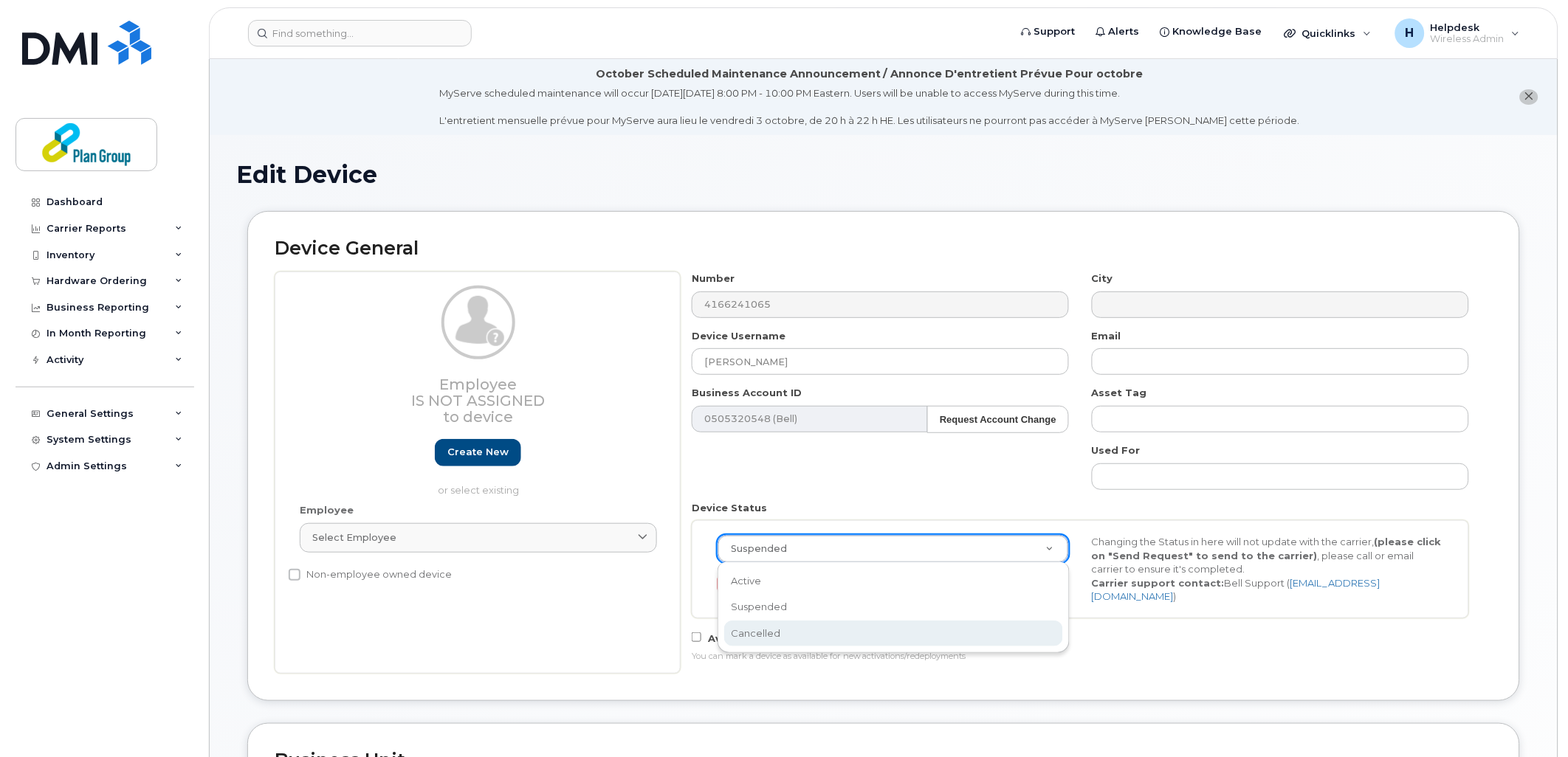
scroll to position [0, 5]
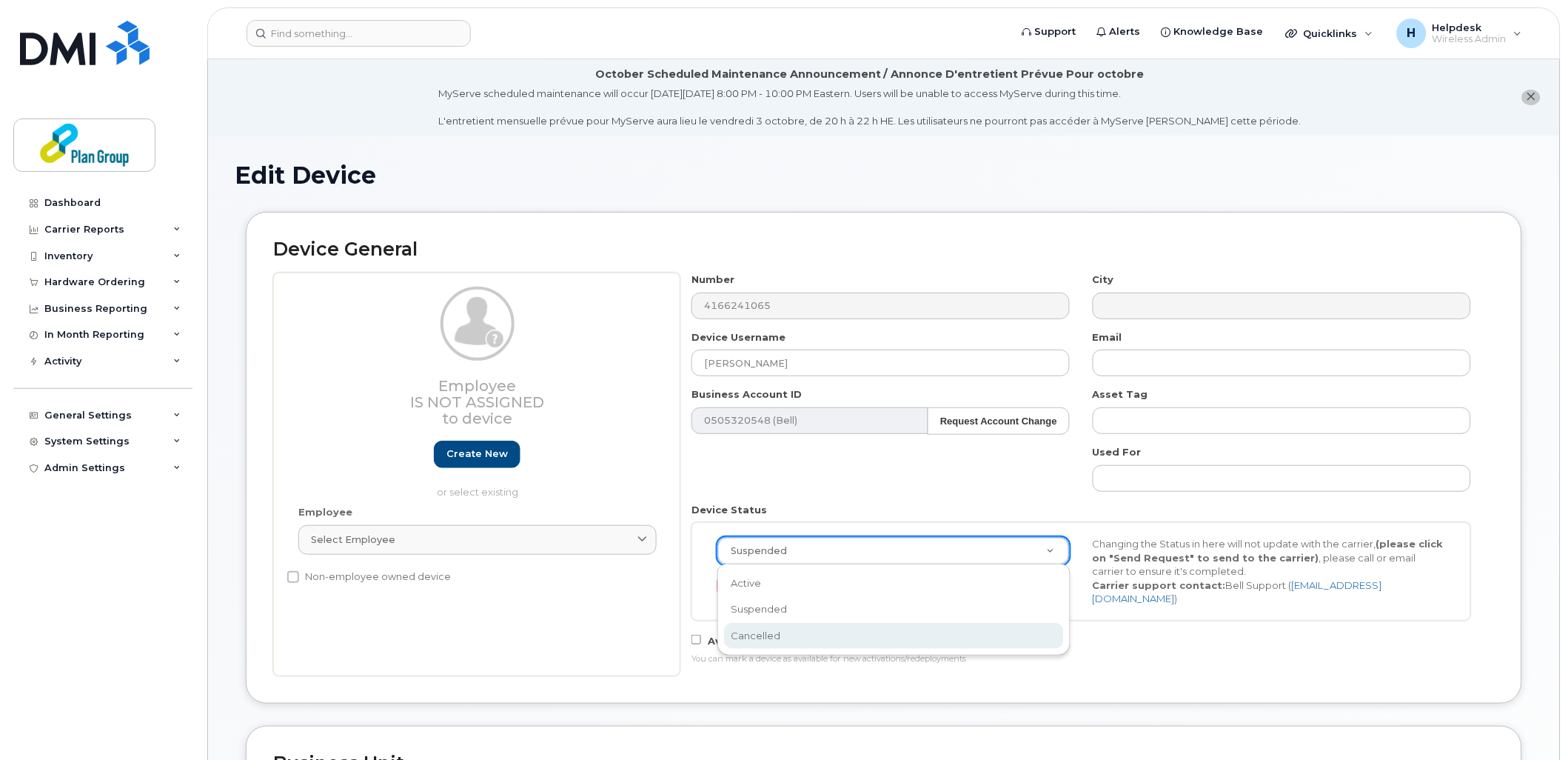
select select "cancelled"
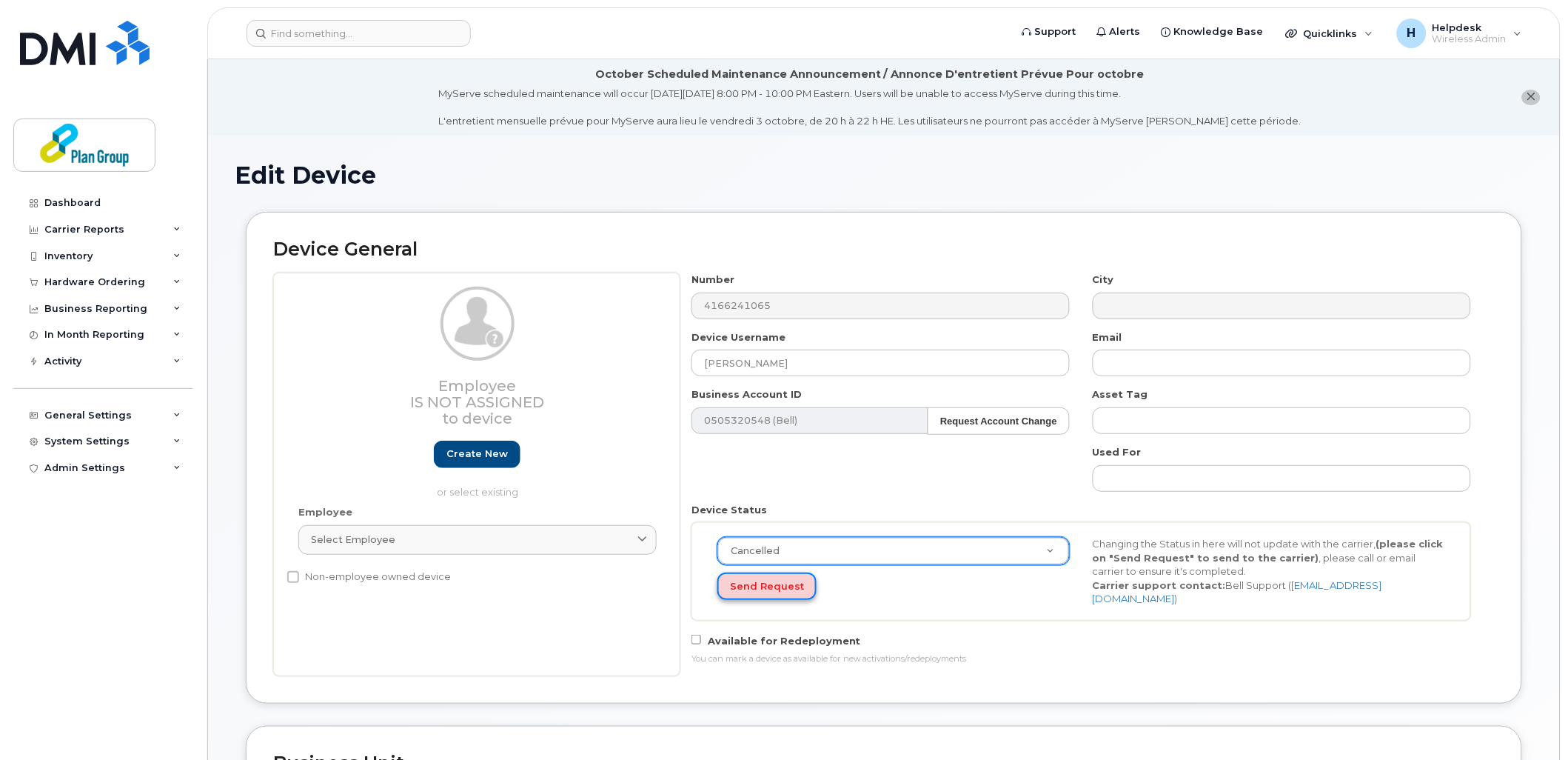
click at [760, 587] on button "Send Request" at bounding box center [767, 587] width 99 height 27
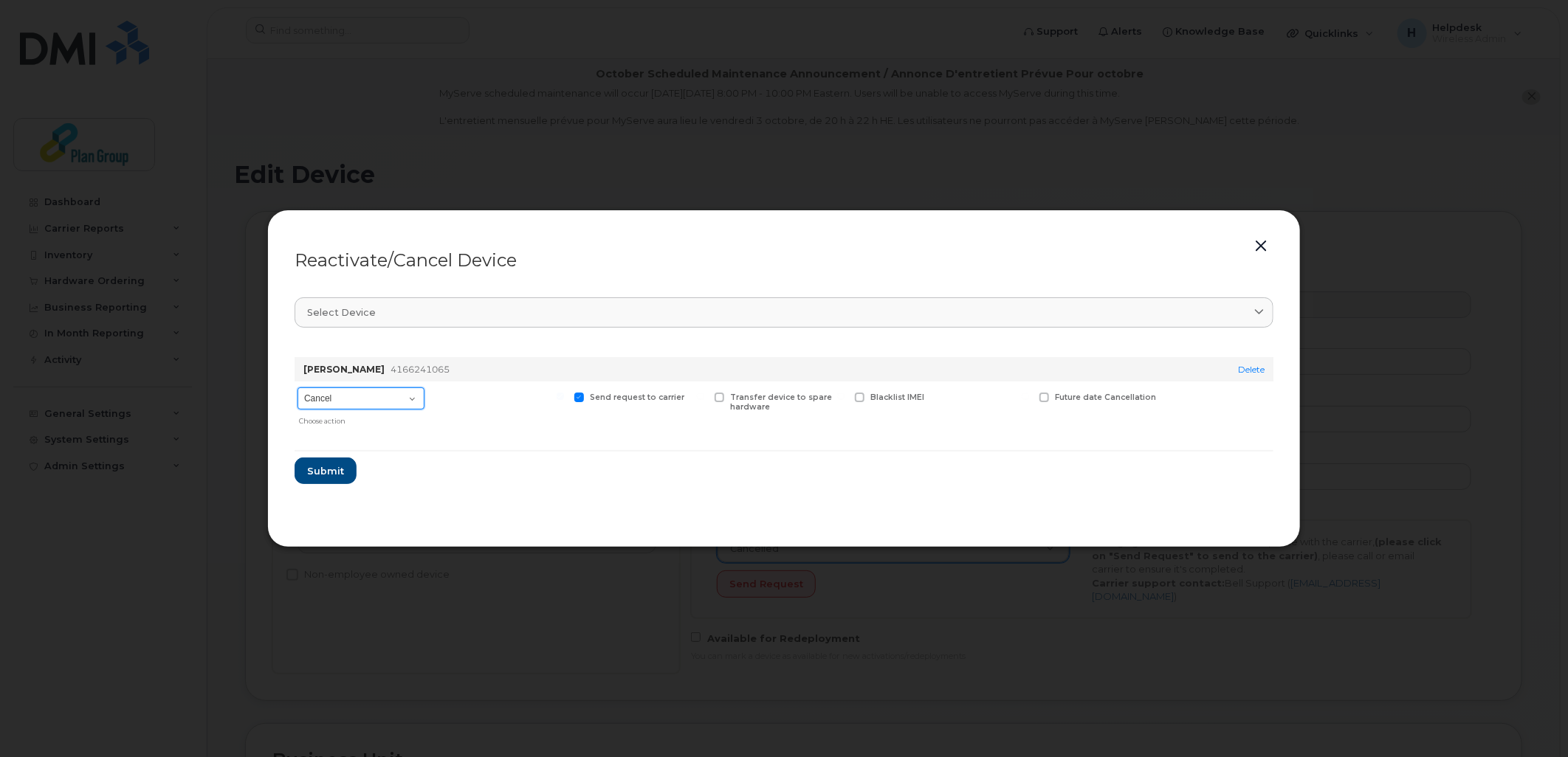
click at [417, 409] on select "Cancel Suspend - Extend Suspension Reactivate" at bounding box center [361, 399] width 127 height 23
click at [498, 362] on div "Christos Chondrogian 4166241065" at bounding box center [745, 369] width 889 height 24
click at [333, 466] on span "Submit" at bounding box center [325, 470] width 37 height 14
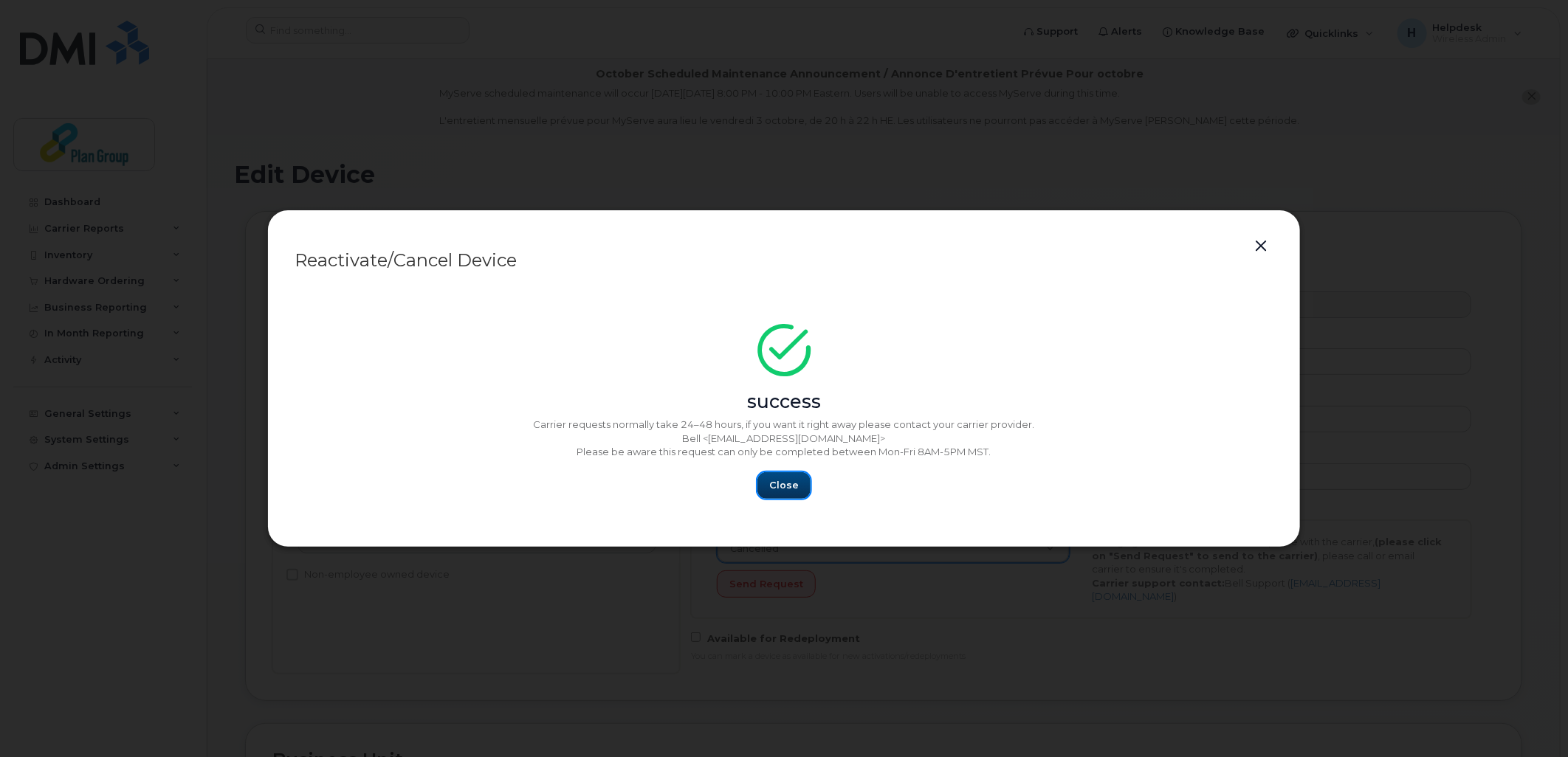
click at [790, 476] on button "Close" at bounding box center [784, 485] width 53 height 27
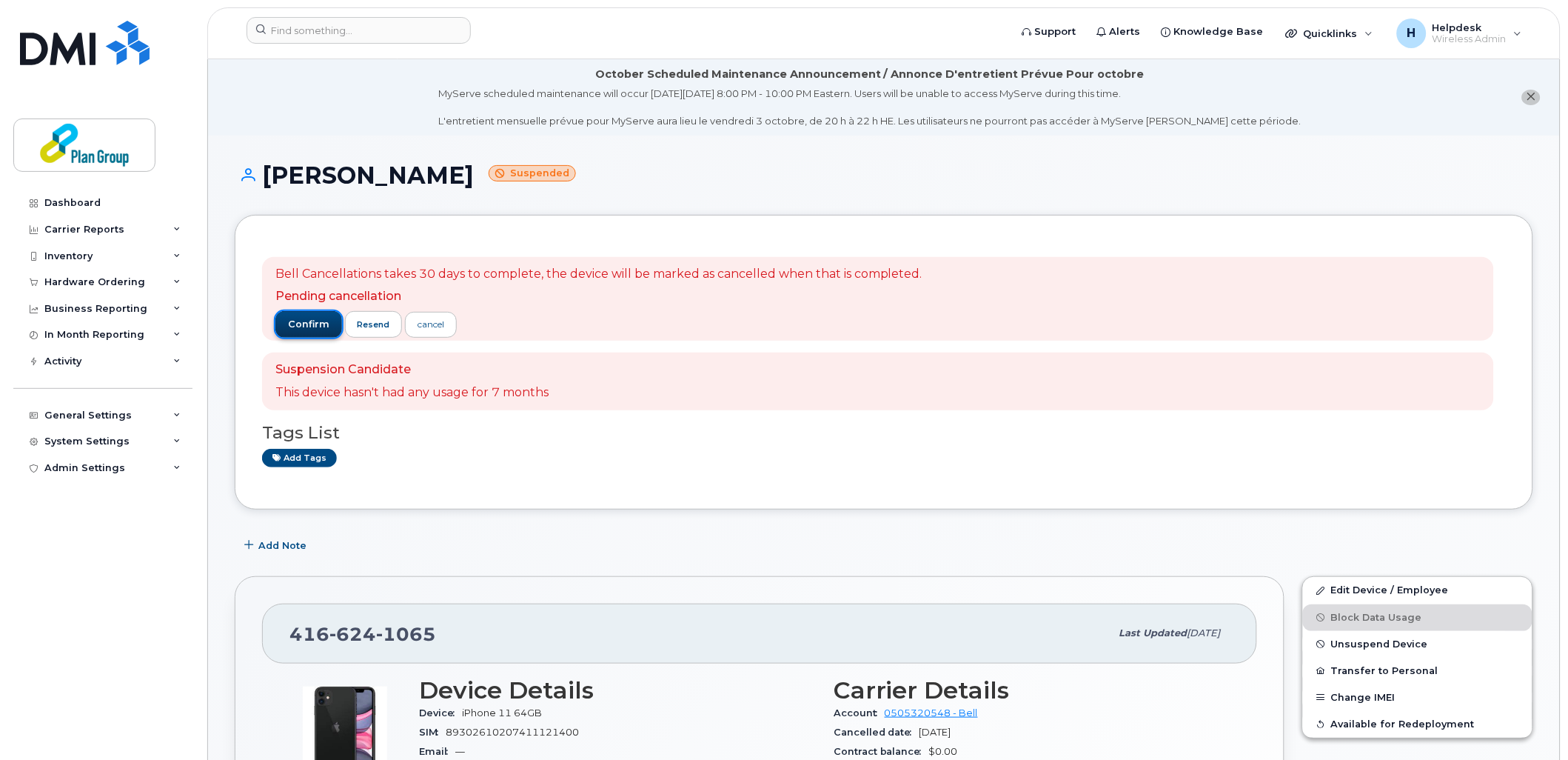
click at [308, 328] on span "confirm" at bounding box center [308, 324] width 41 height 14
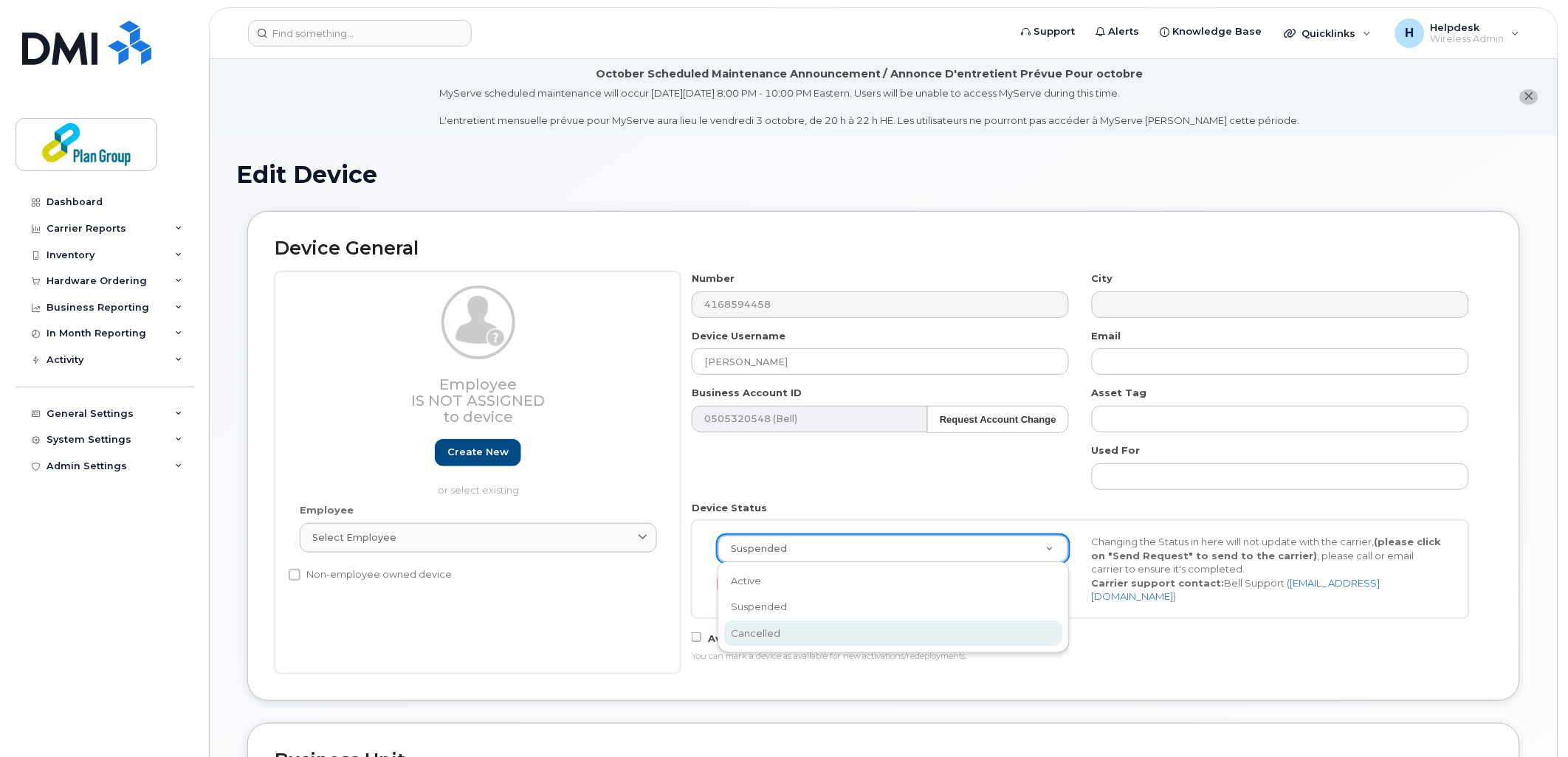
scroll to position [0, 5]
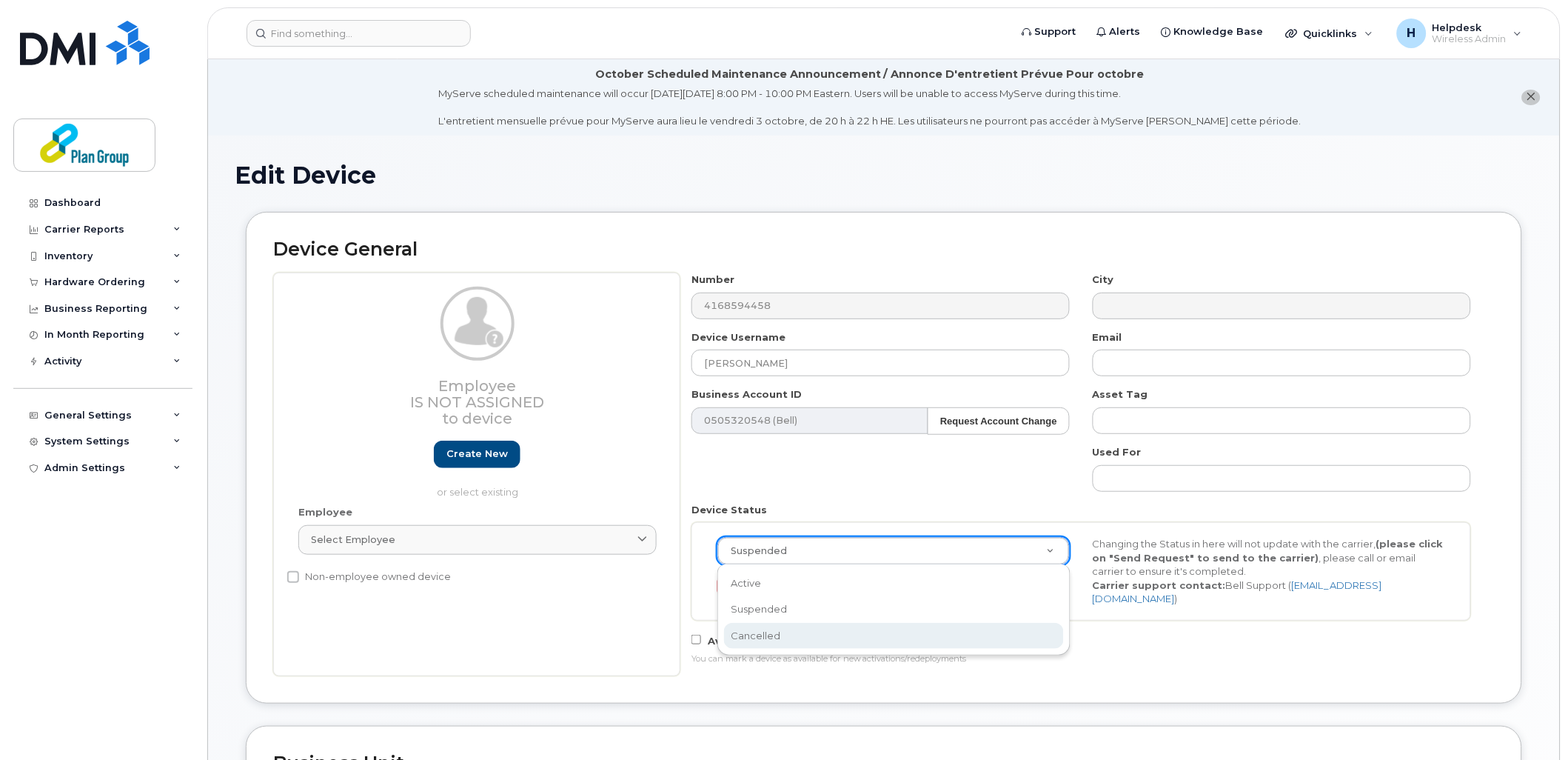
select select "cancelled"
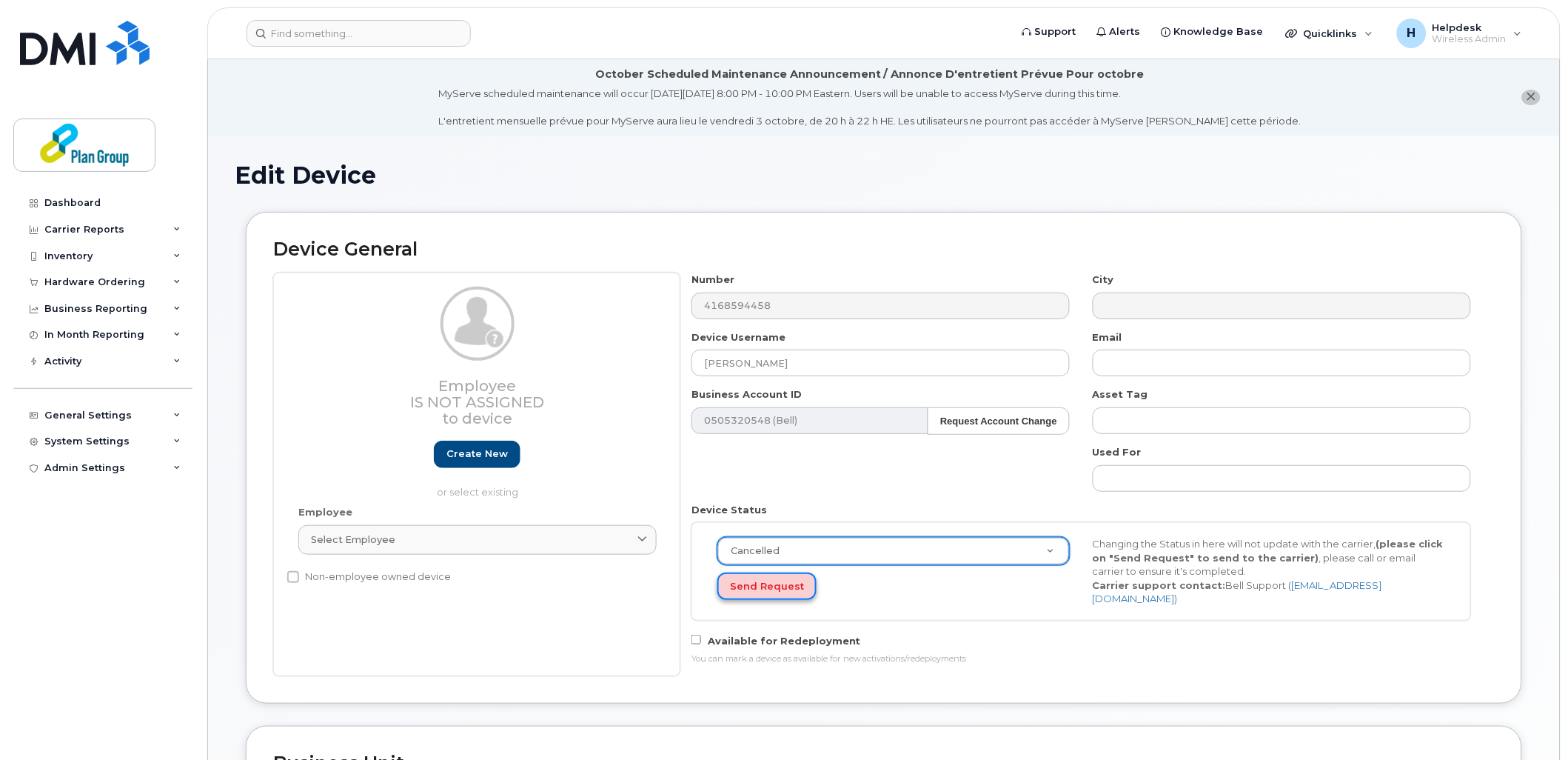
click at [757, 595] on button "Send Request" at bounding box center [767, 587] width 99 height 27
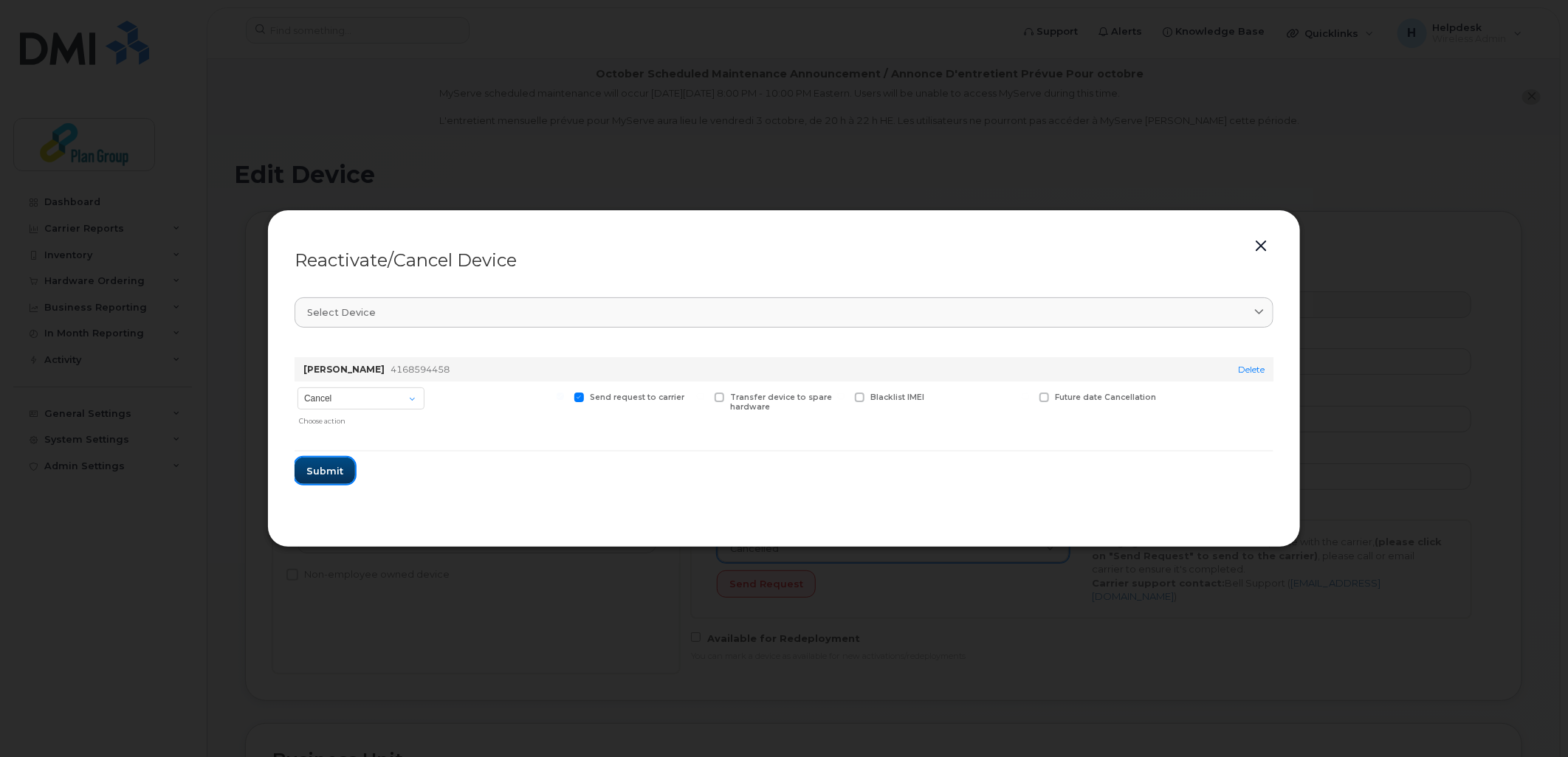
click at [337, 474] on span "Submit" at bounding box center [325, 470] width 37 height 14
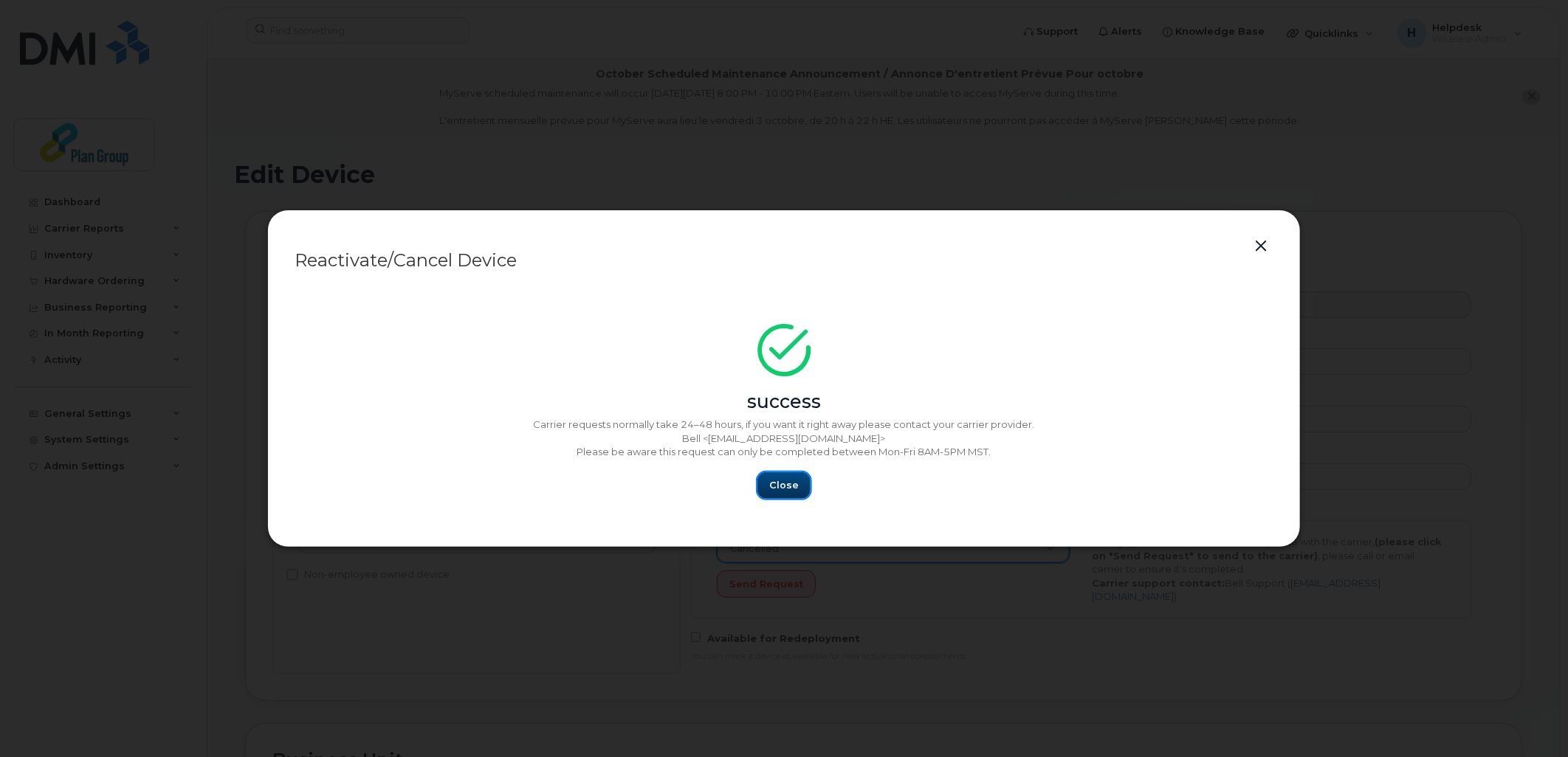
click at [786, 485] on span "Close" at bounding box center [784, 485] width 30 height 14
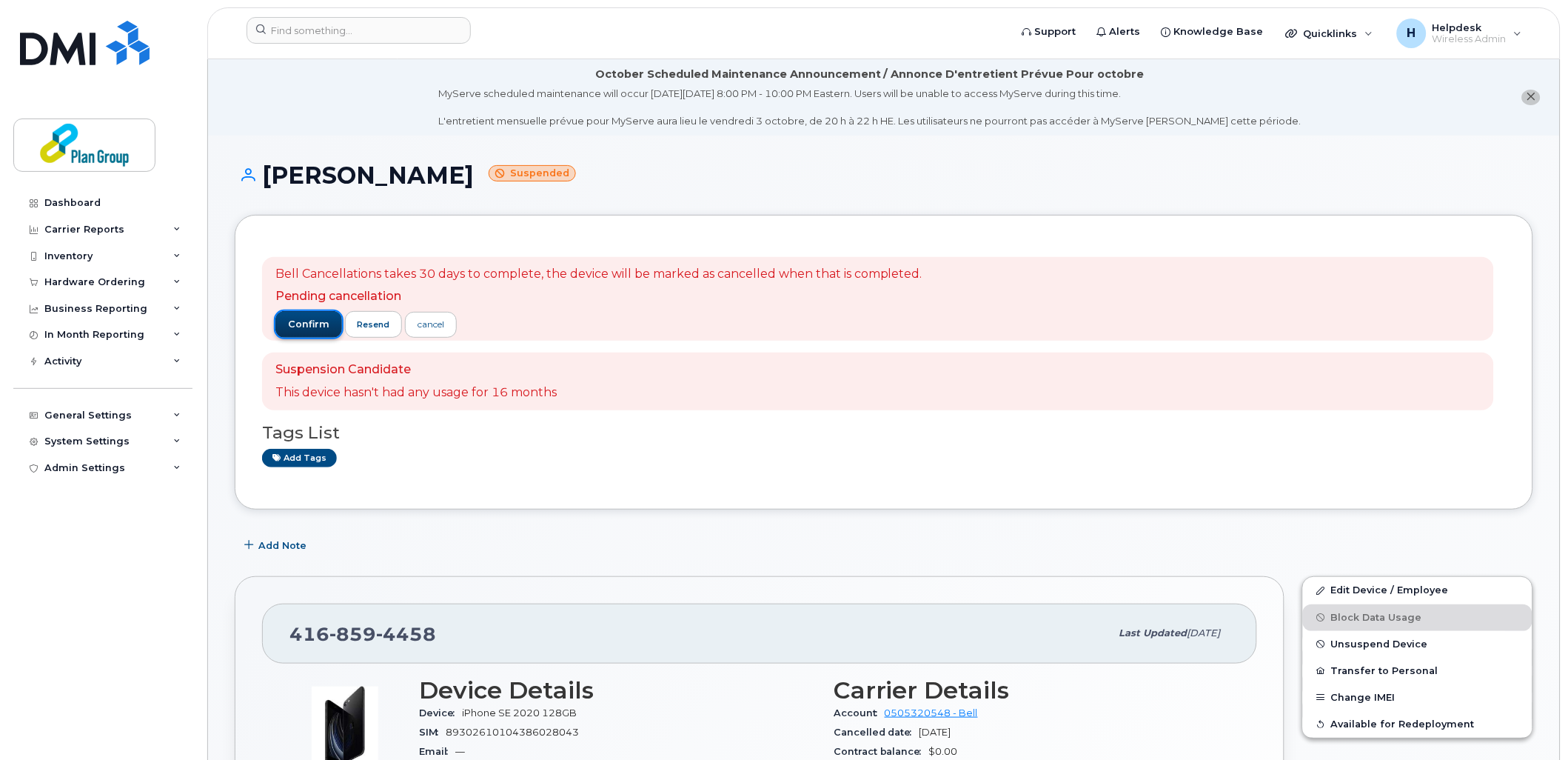
click at [319, 329] on span "confirm" at bounding box center [308, 324] width 41 height 14
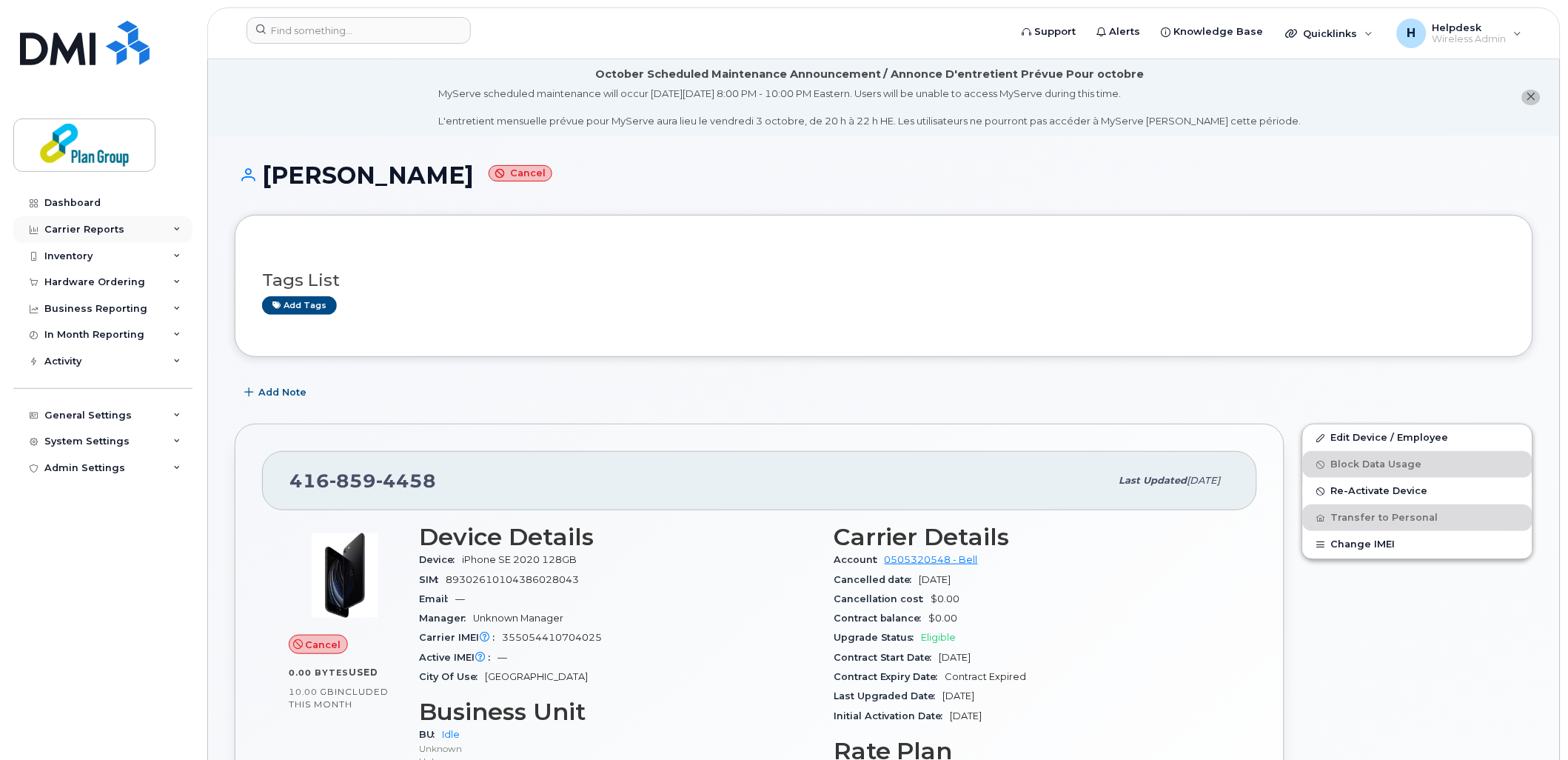
click at [77, 228] on div "Carrier Reports" at bounding box center [84, 229] width 80 height 12
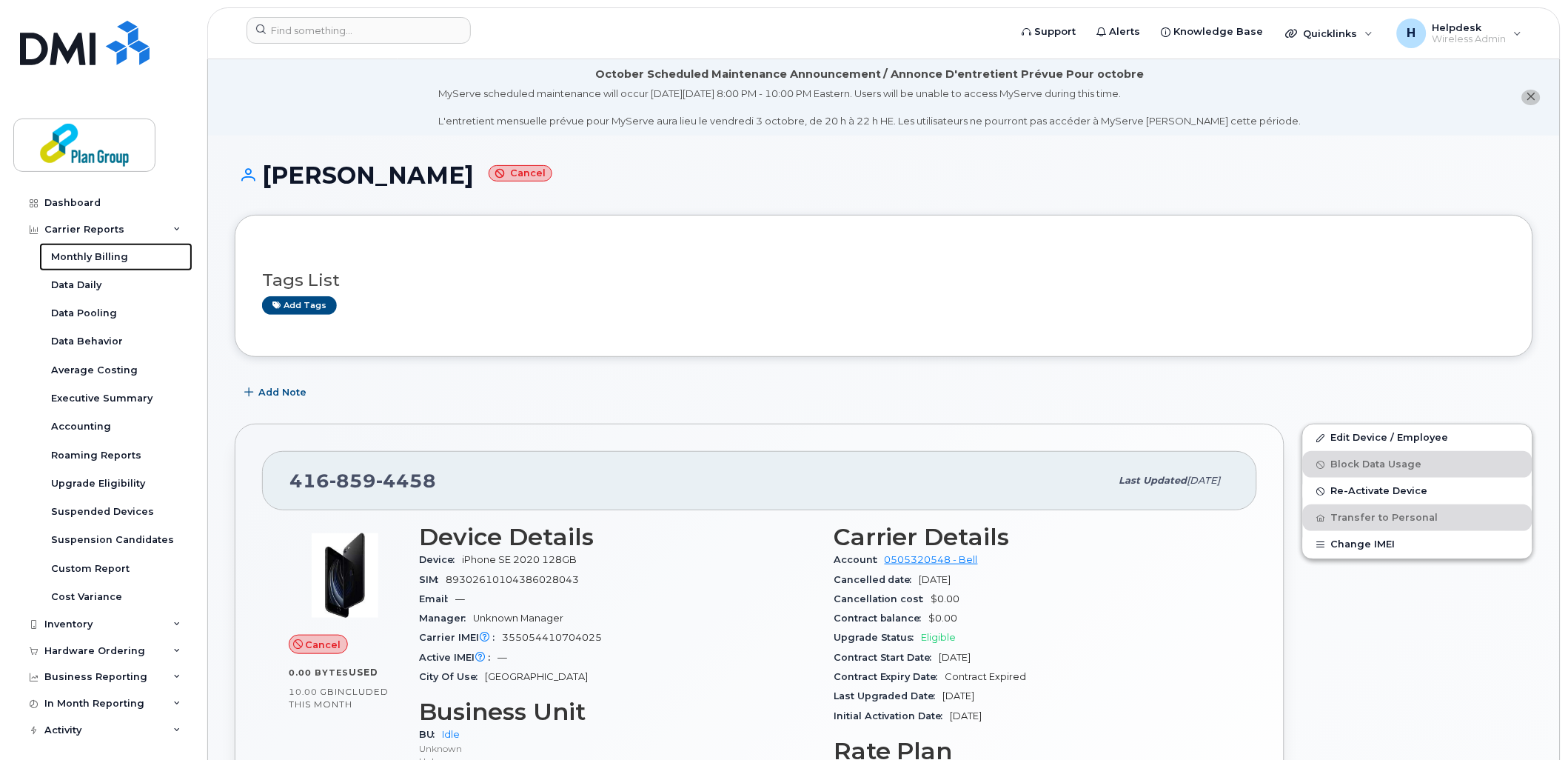
drag, startPoint x: 85, startPoint y: 254, endPoint x: 230, endPoint y: 272, distance: 146.1
click at [85, 254] on div "Monthly Billing" at bounding box center [89, 257] width 77 height 14
click at [98, 261] on div "Monthly Billing" at bounding box center [89, 257] width 77 height 14
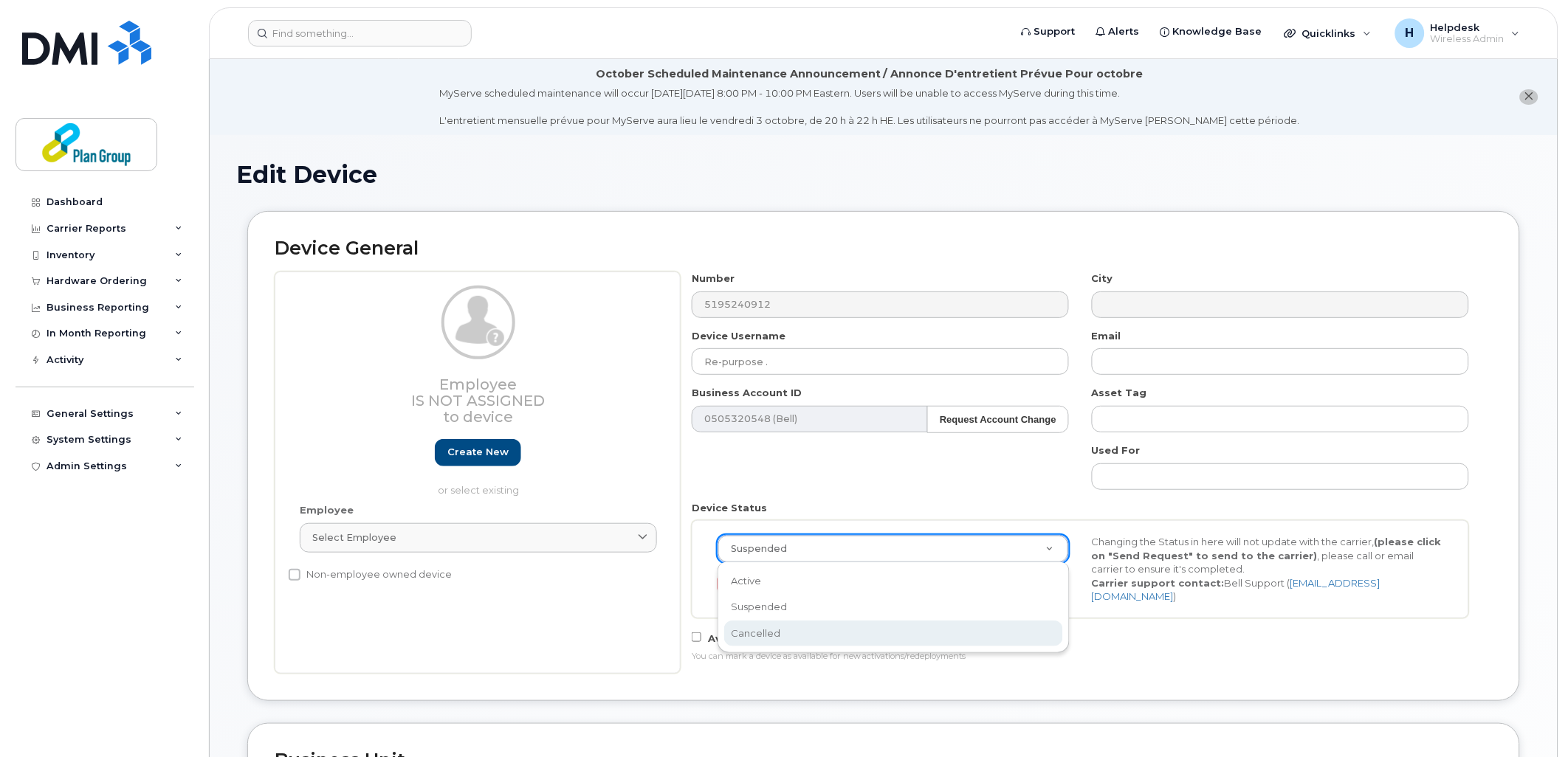
scroll to position [0, 5]
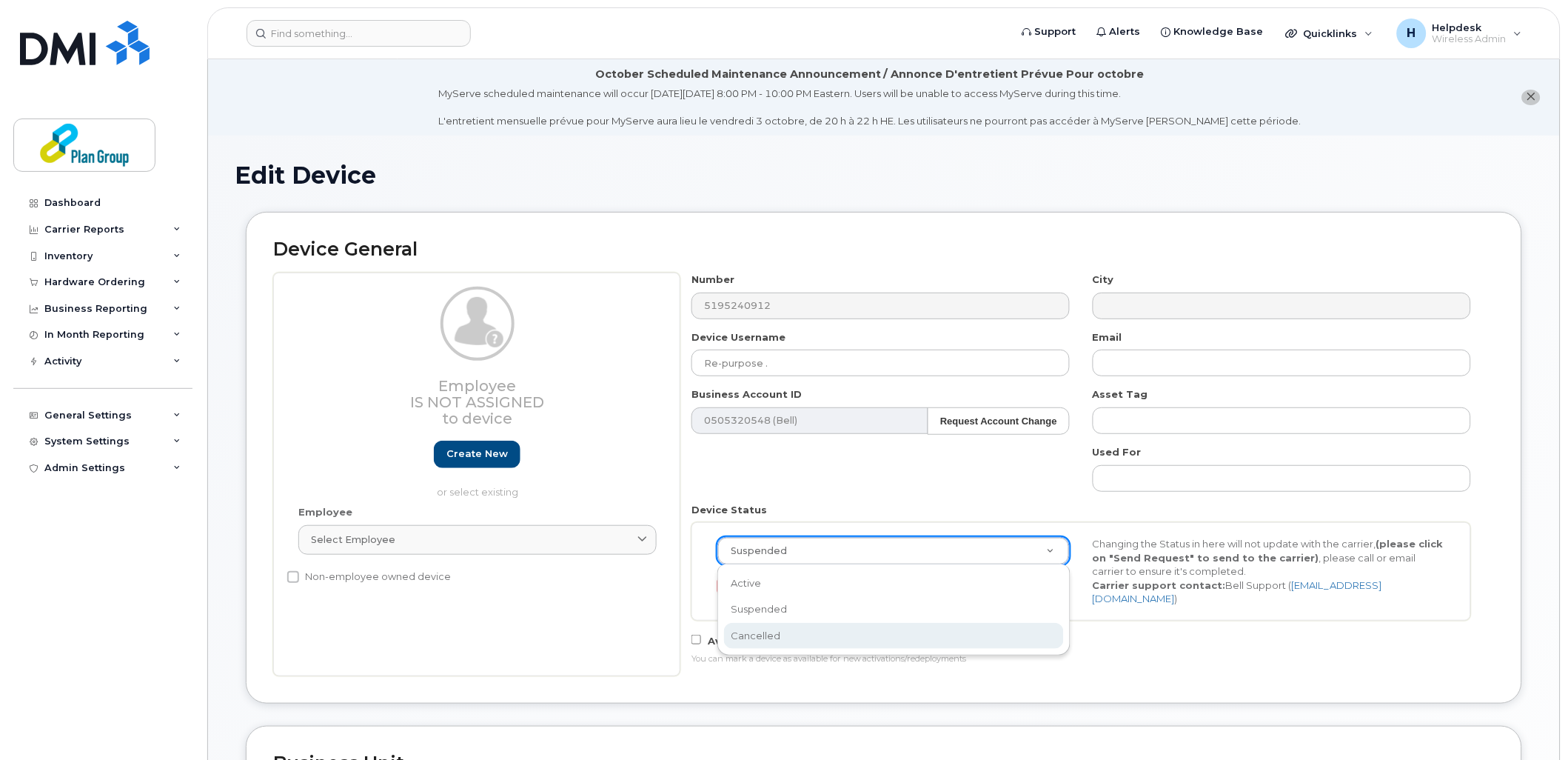
select select "cancelled"
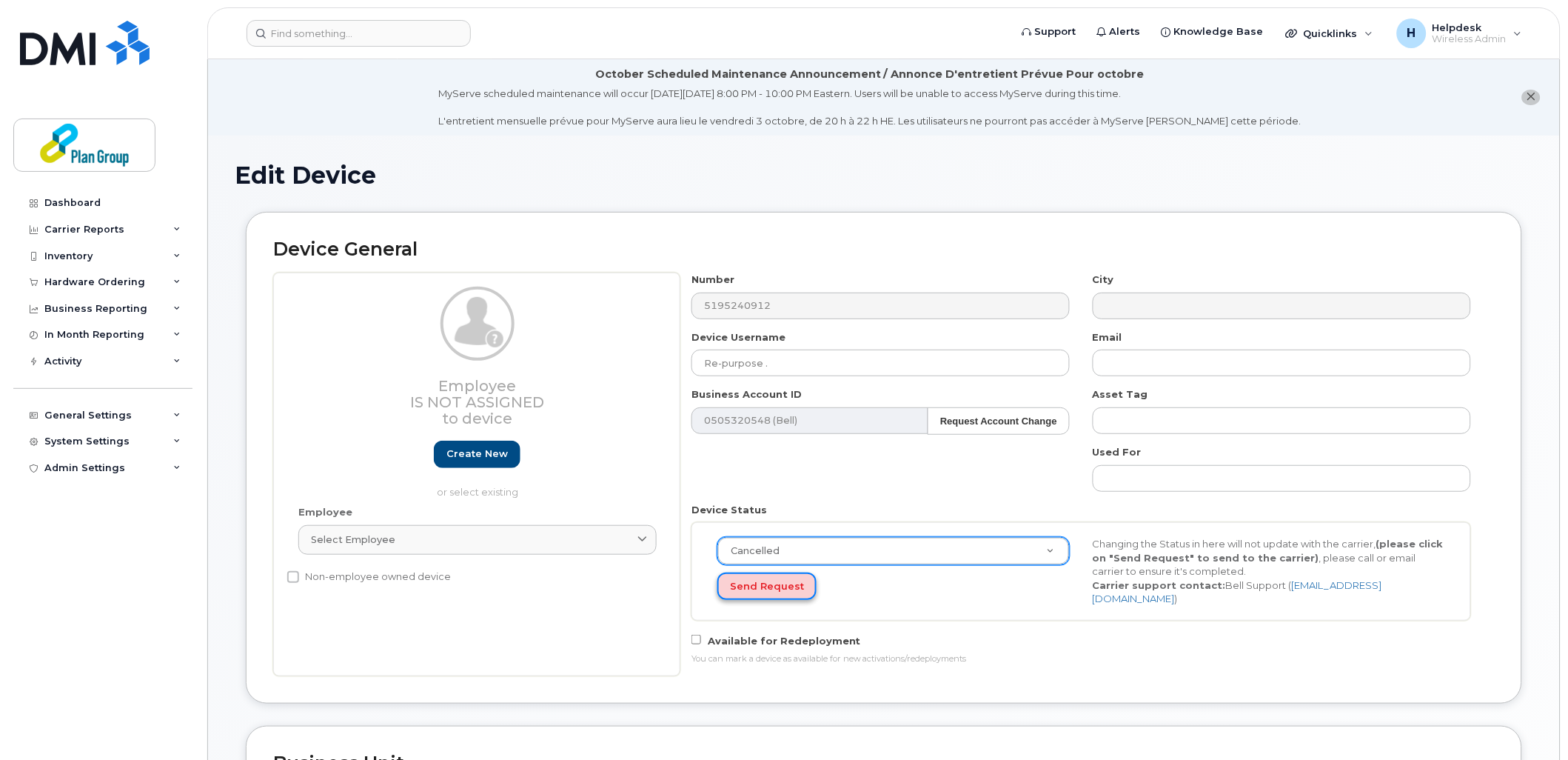
click at [770, 591] on button "Send Request" at bounding box center [767, 587] width 99 height 27
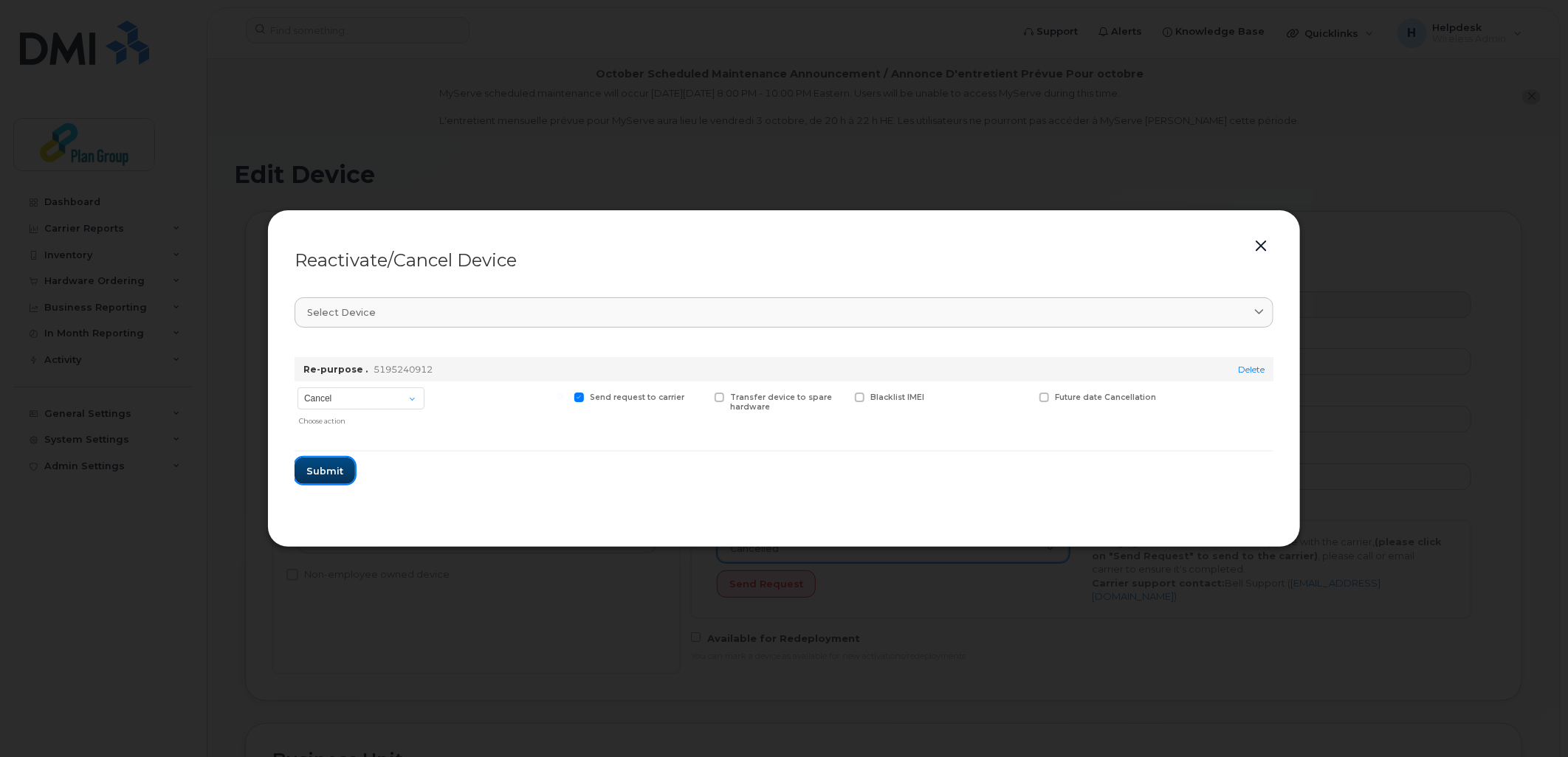
click at [335, 466] on span "Submit" at bounding box center [325, 470] width 37 height 14
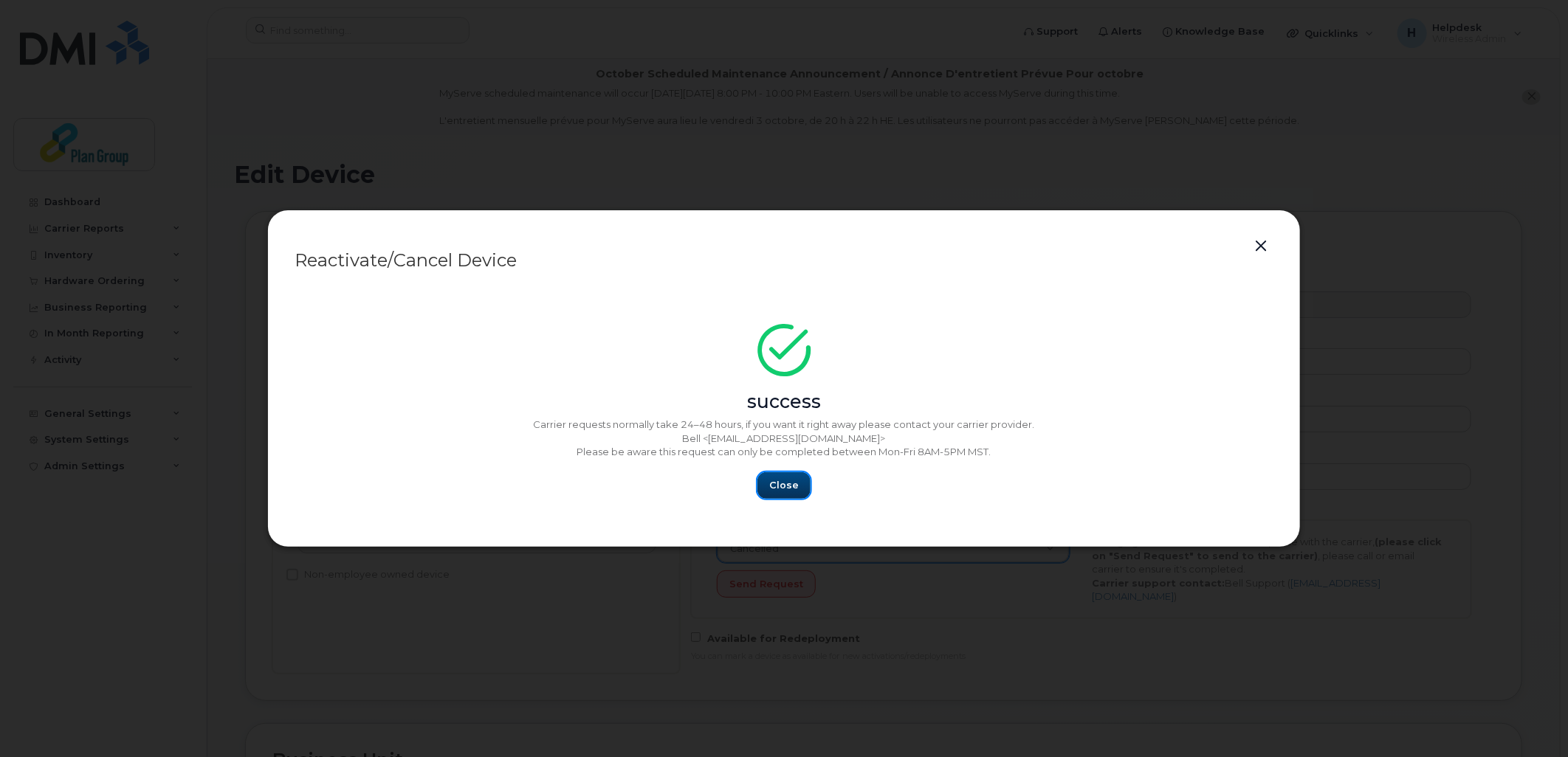
click at [788, 485] on span "Close" at bounding box center [784, 485] width 30 height 14
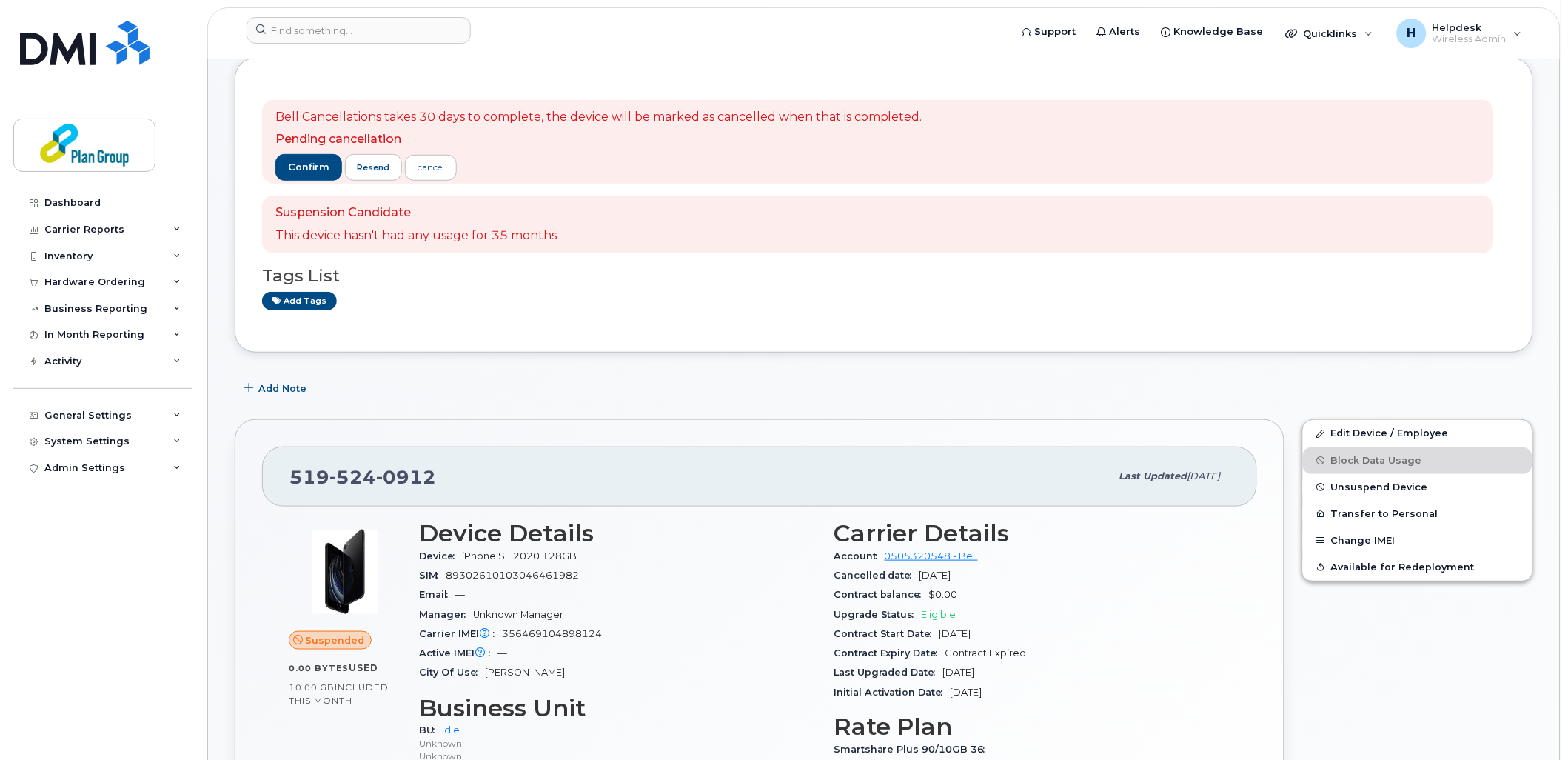
scroll to position [165, 0]
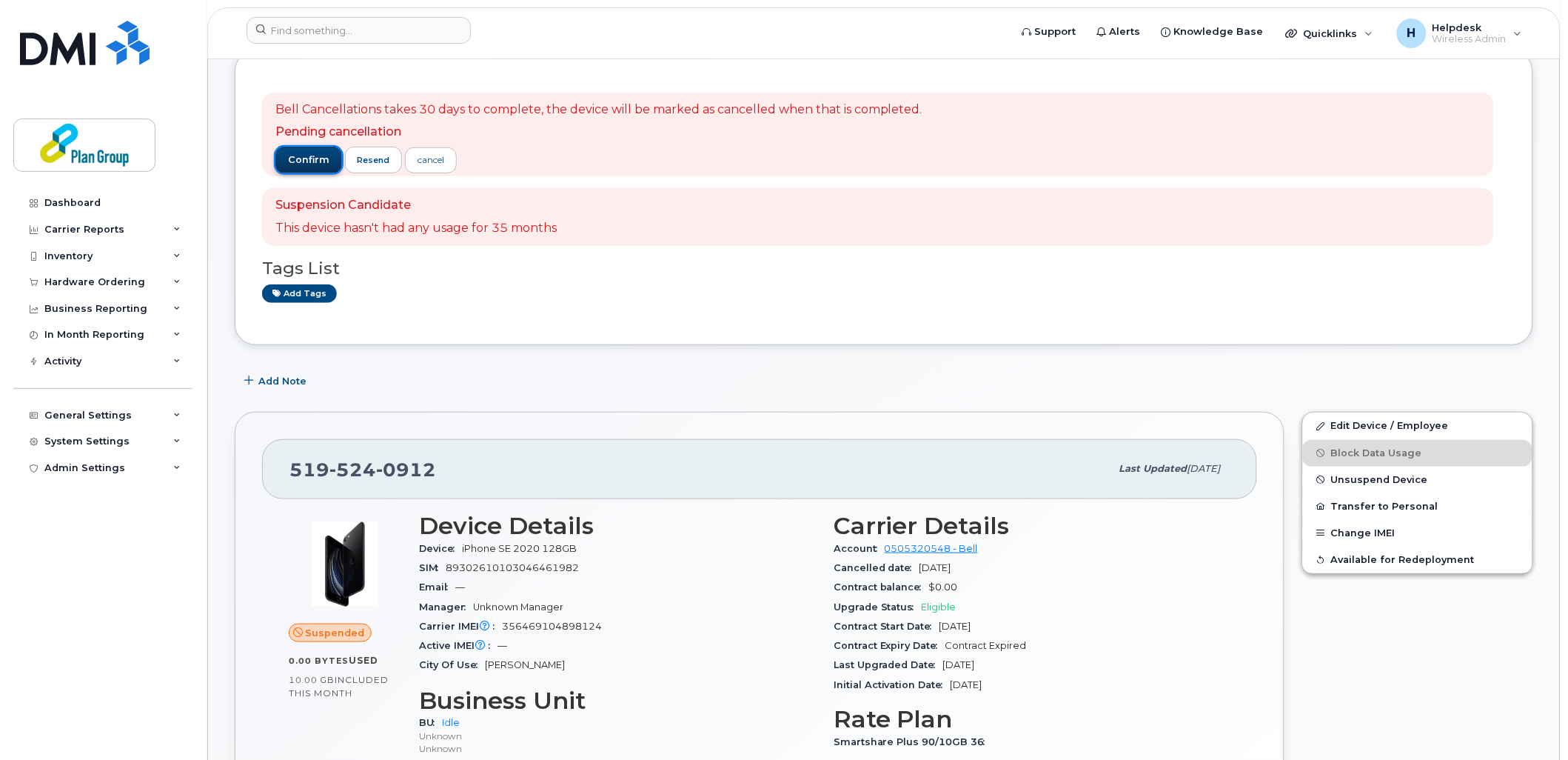
click at [309, 157] on span "confirm" at bounding box center [308, 160] width 41 height 14
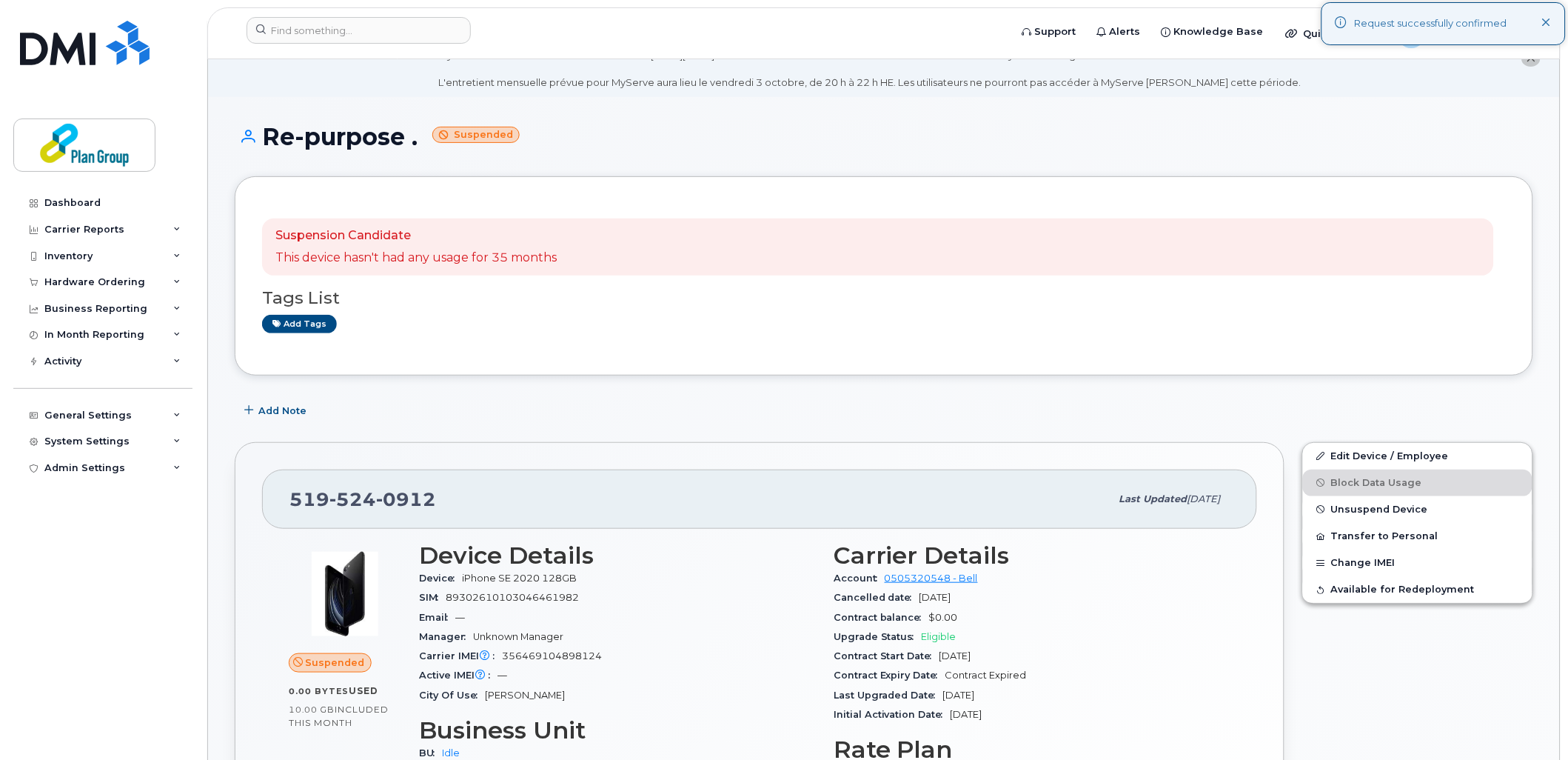
scroll to position [0, 0]
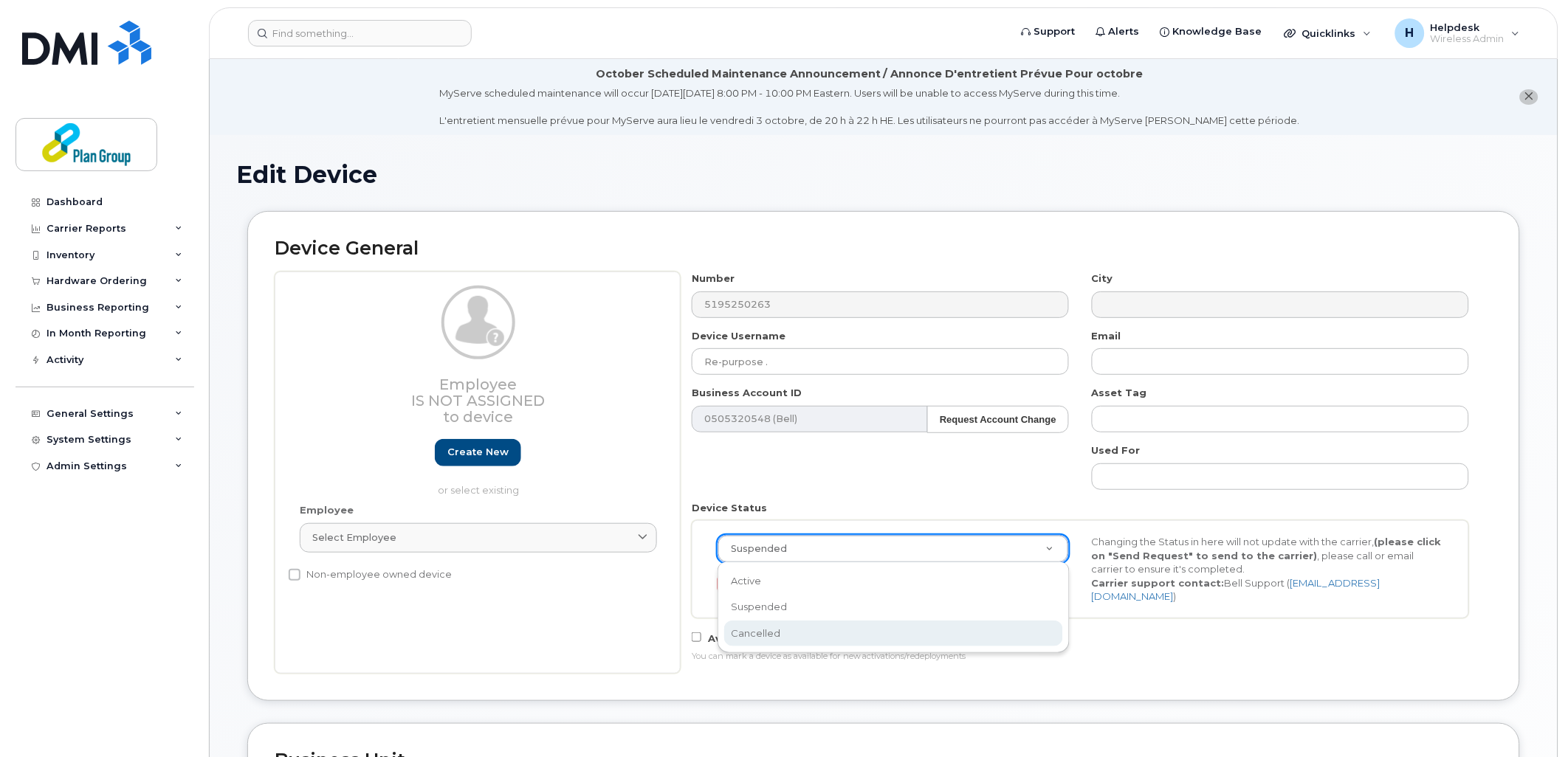
scroll to position [0, 5]
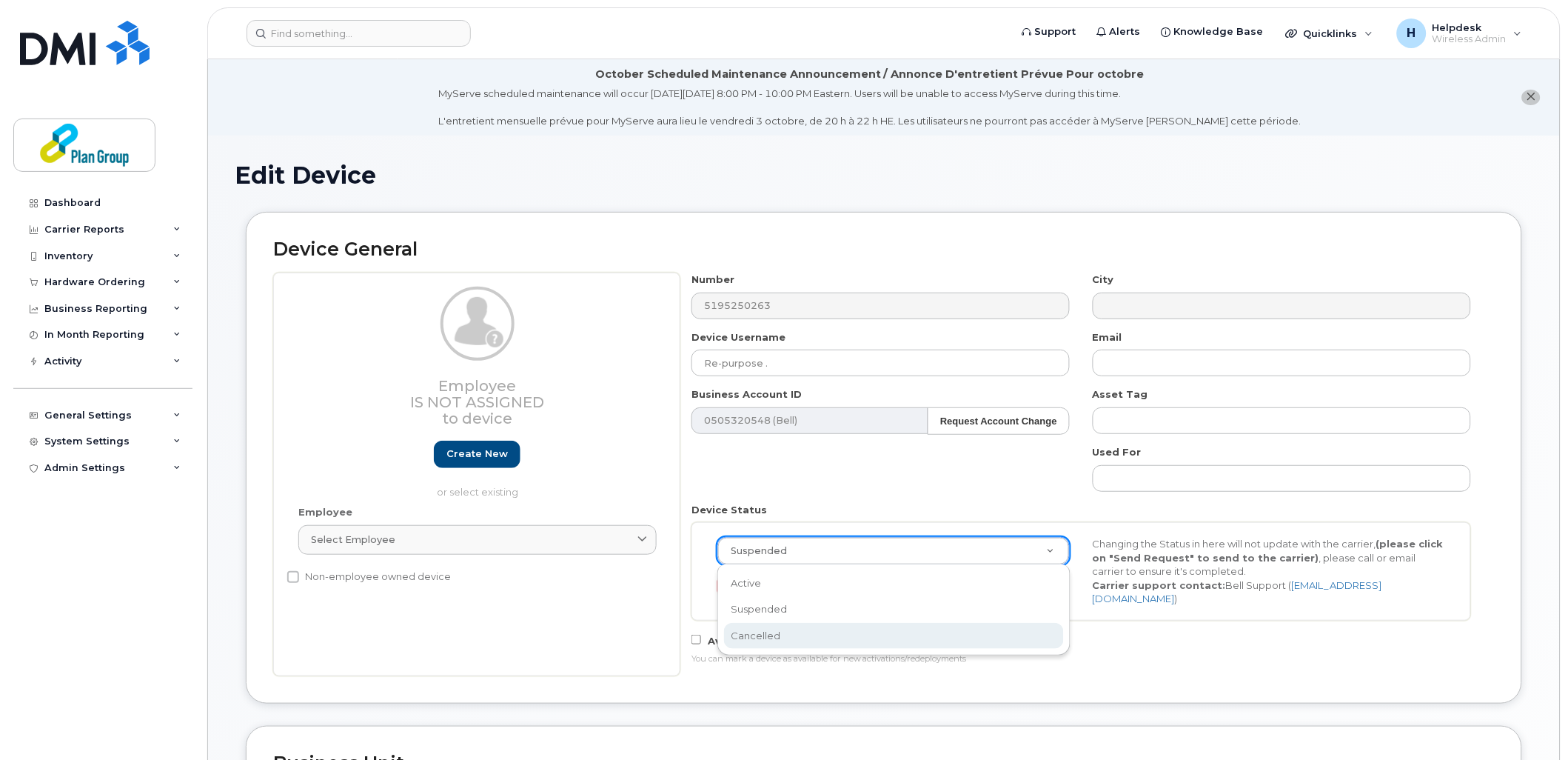
select select "cancelled"
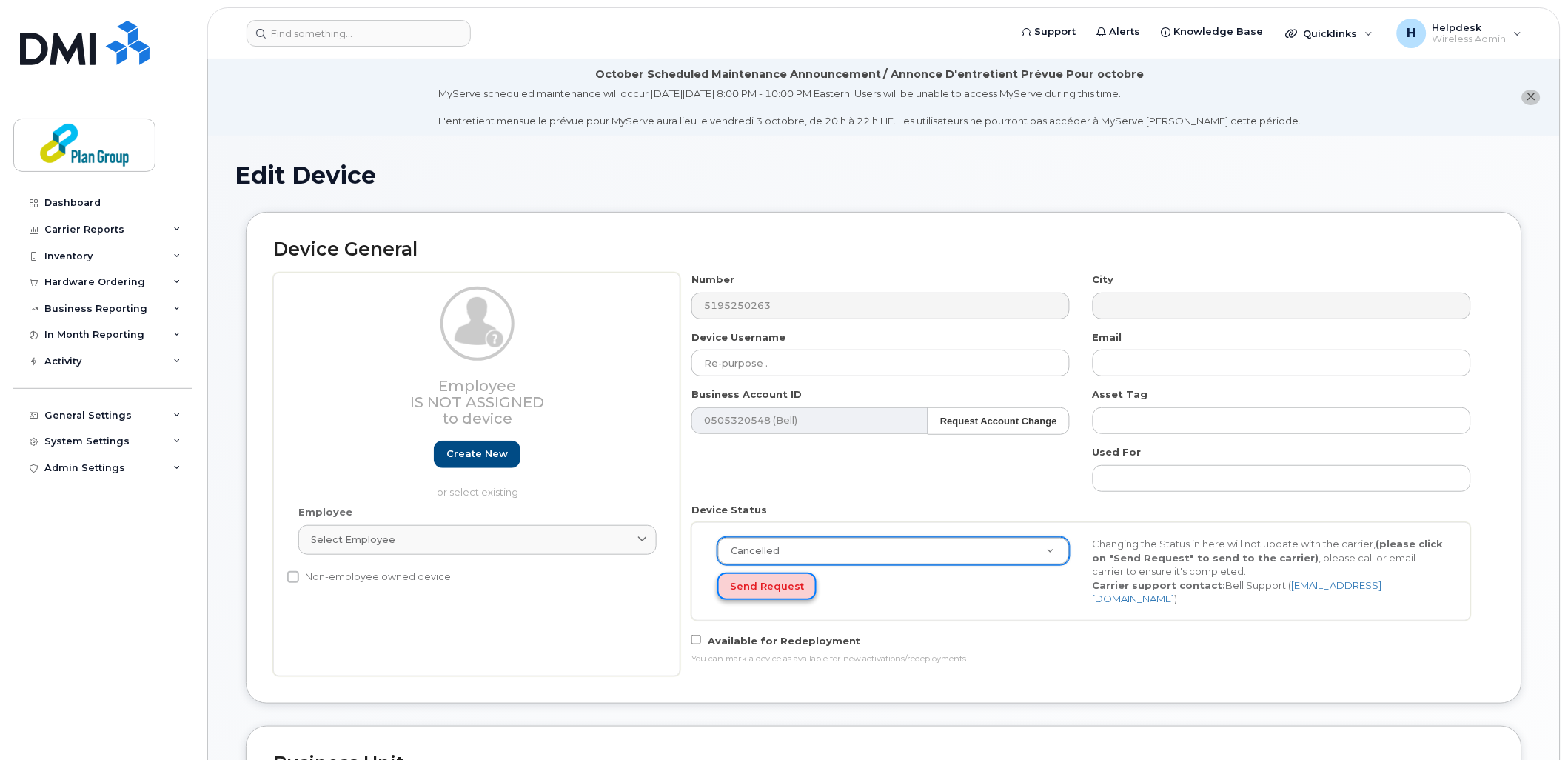
click at [737, 587] on button "Send Request" at bounding box center [767, 587] width 99 height 27
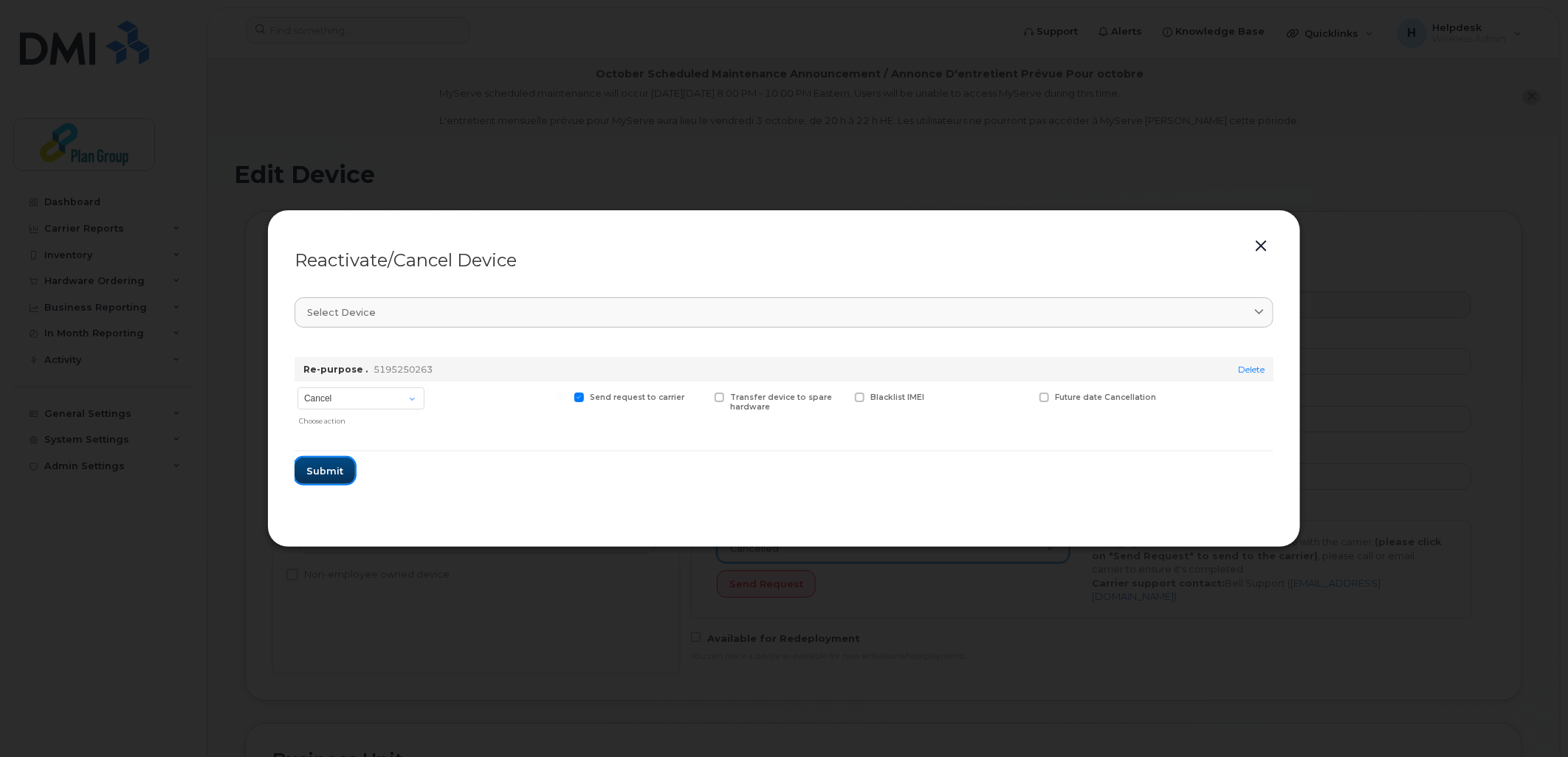
click at [336, 466] on span "Submit" at bounding box center [325, 470] width 37 height 14
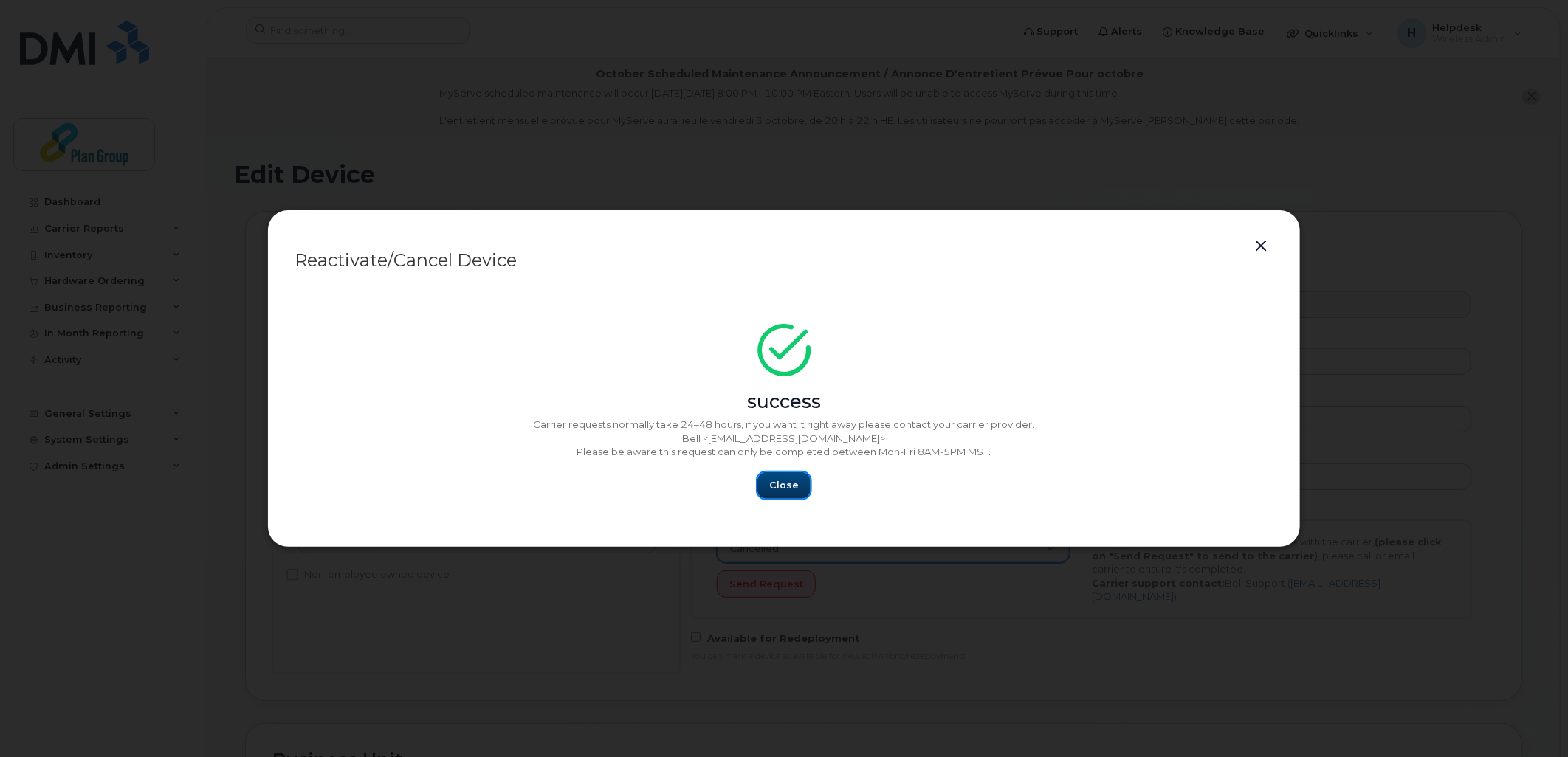
click at [788, 483] on span "Close" at bounding box center [784, 485] width 30 height 14
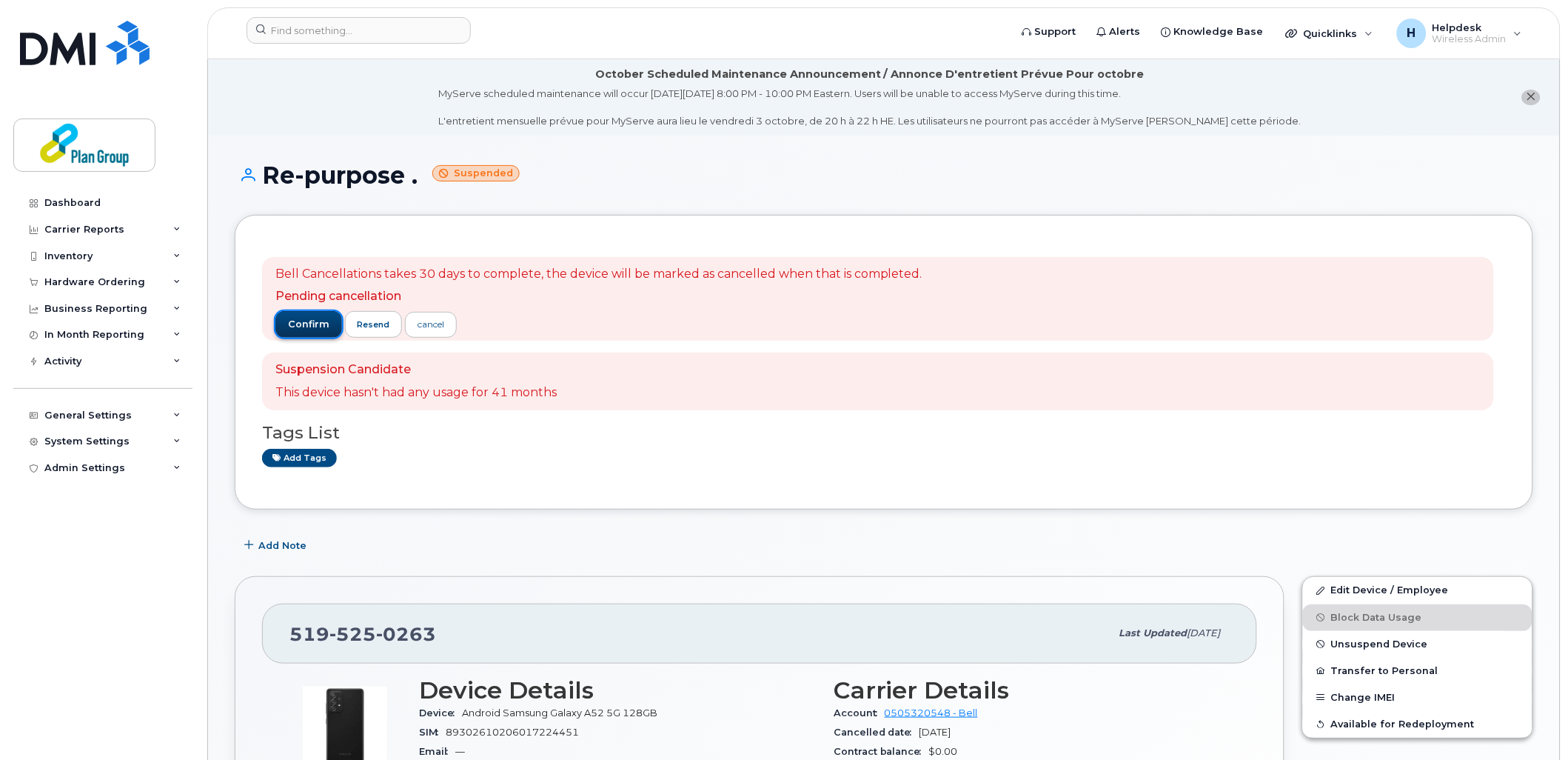
click at [302, 324] on span "confirm" at bounding box center [308, 324] width 41 height 14
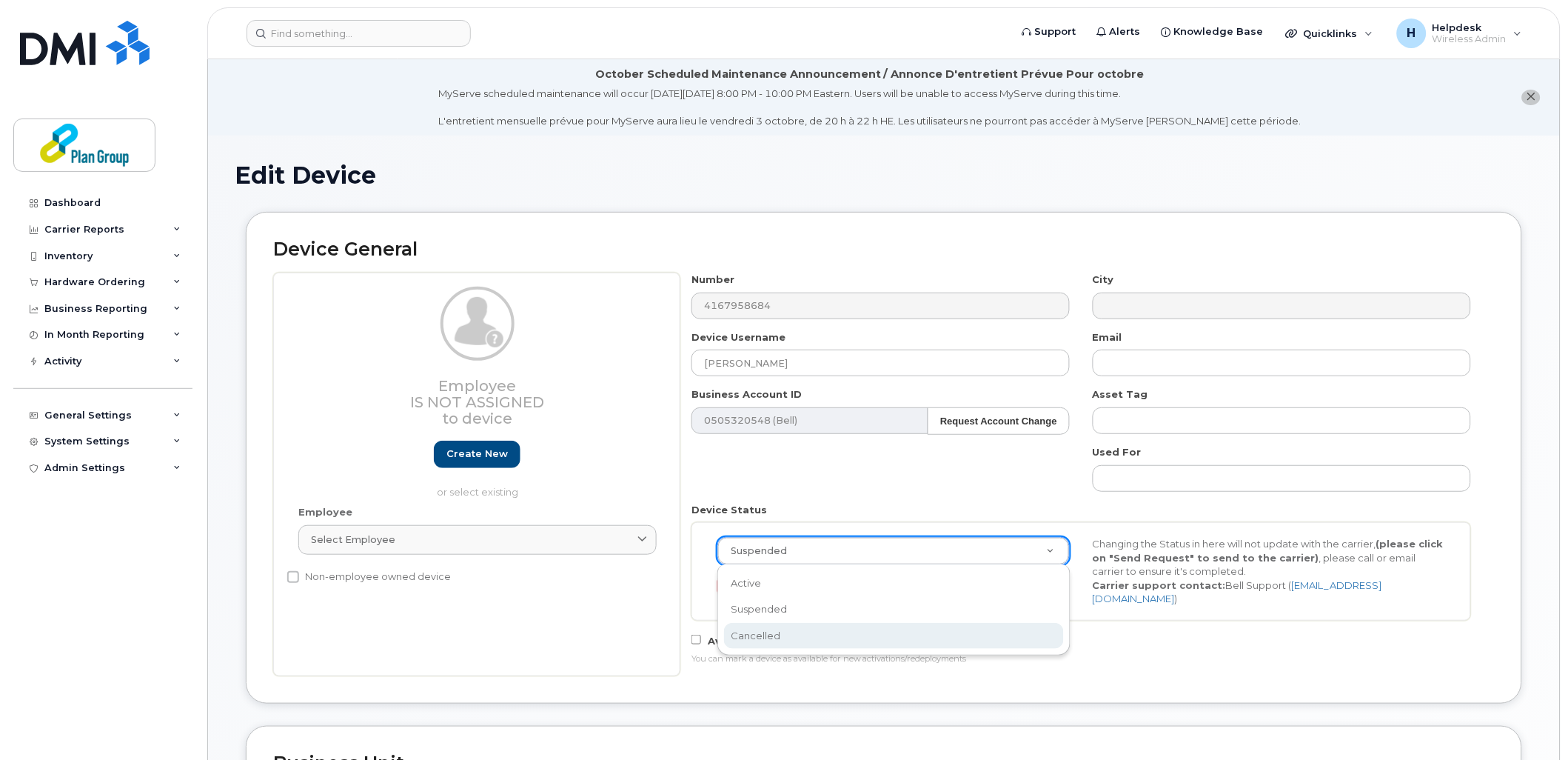
select select "cancelled"
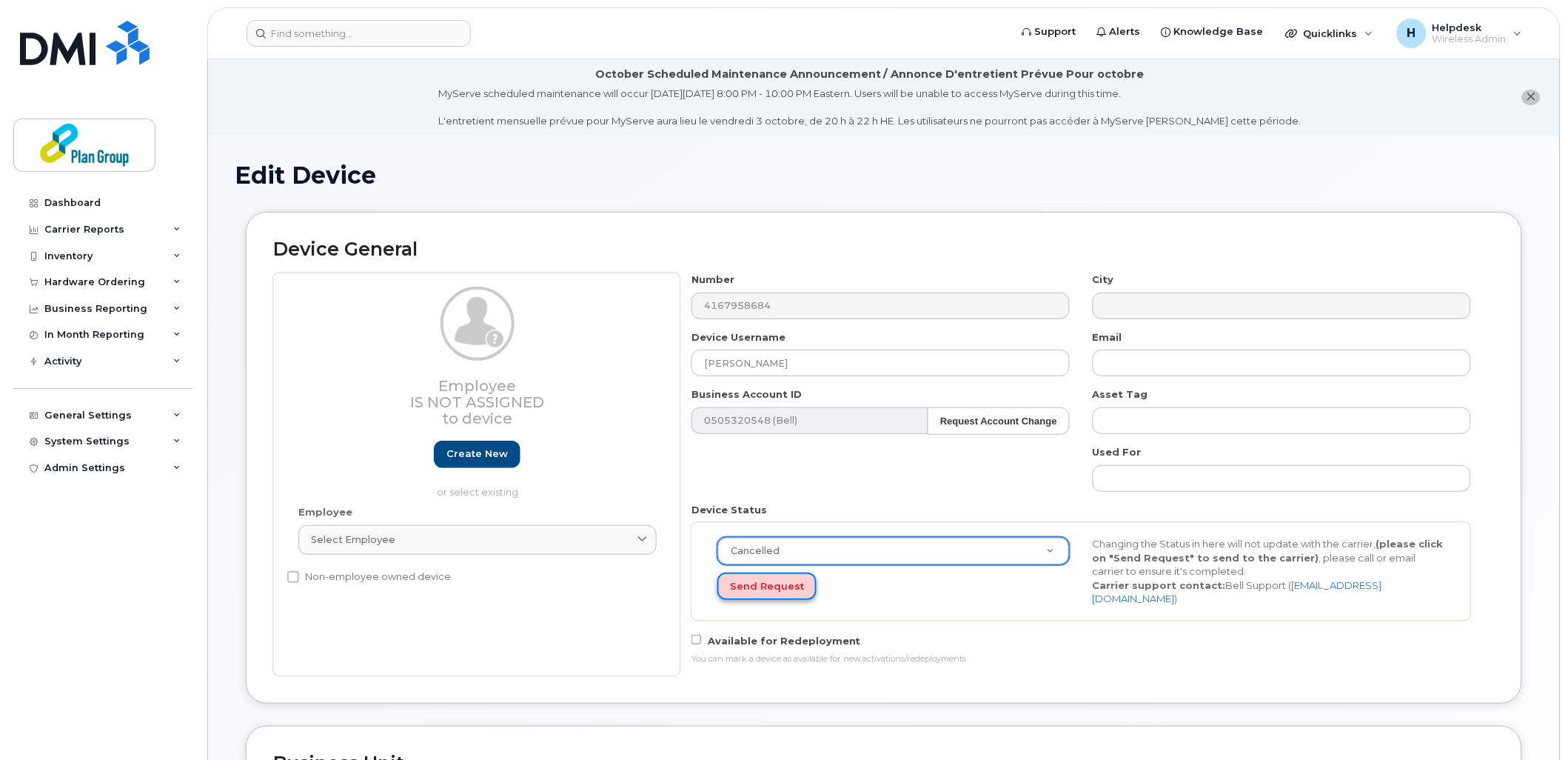
click at [776, 586] on button "Send Request" at bounding box center [767, 587] width 99 height 27
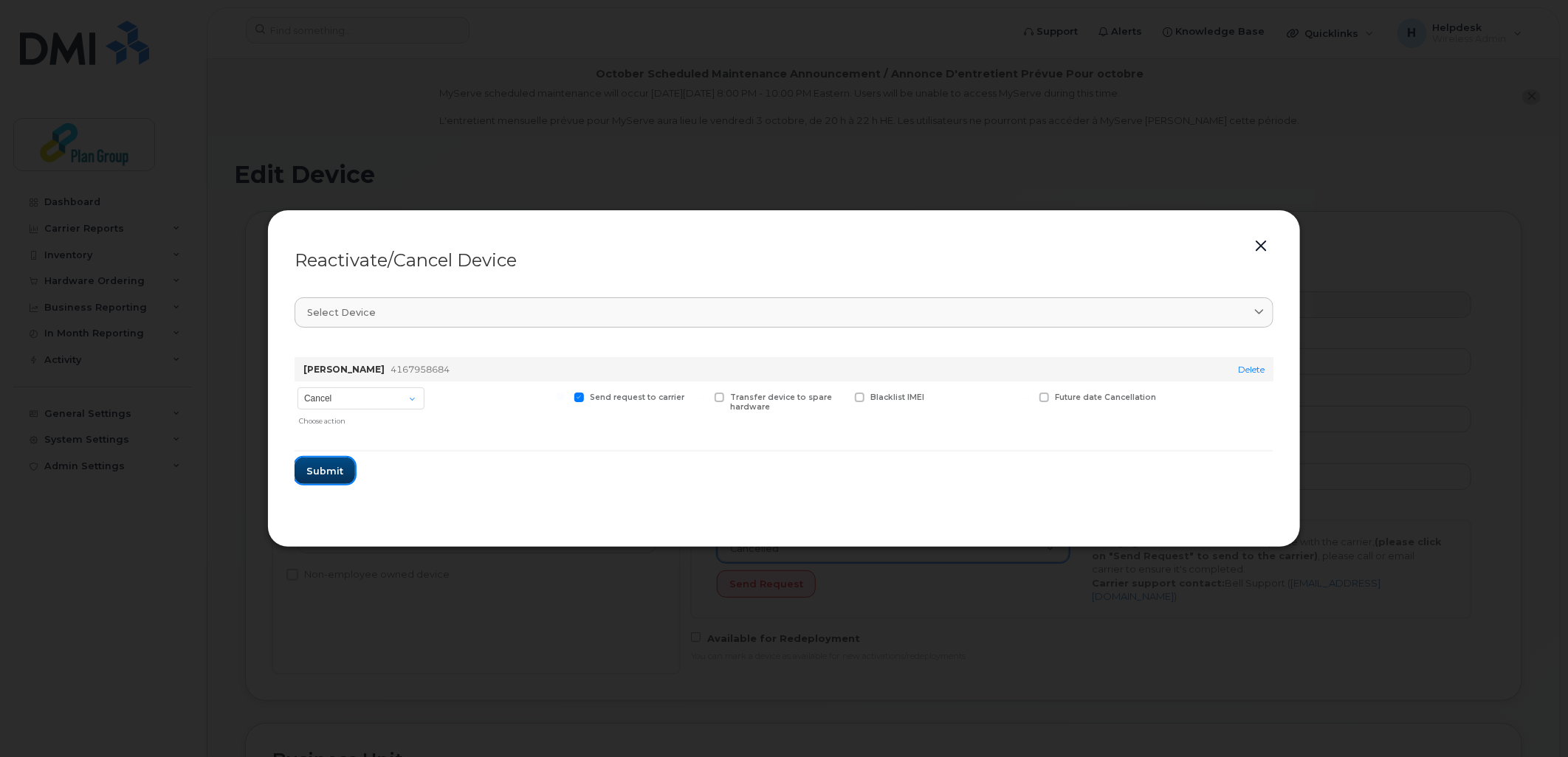
click at [332, 464] on span "Submit" at bounding box center [325, 470] width 37 height 14
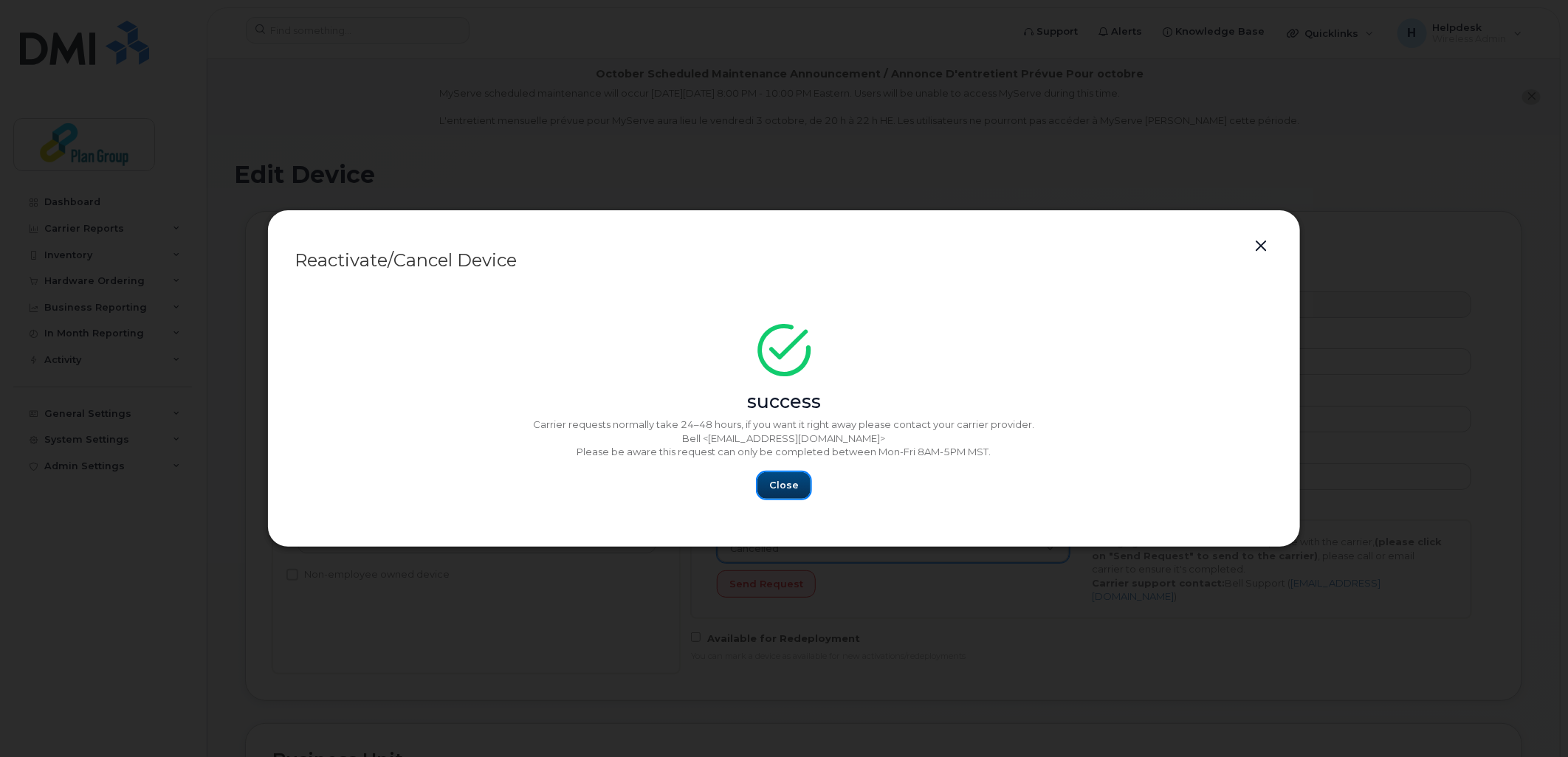
click at [772, 489] on span "Close" at bounding box center [784, 485] width 30 height 14
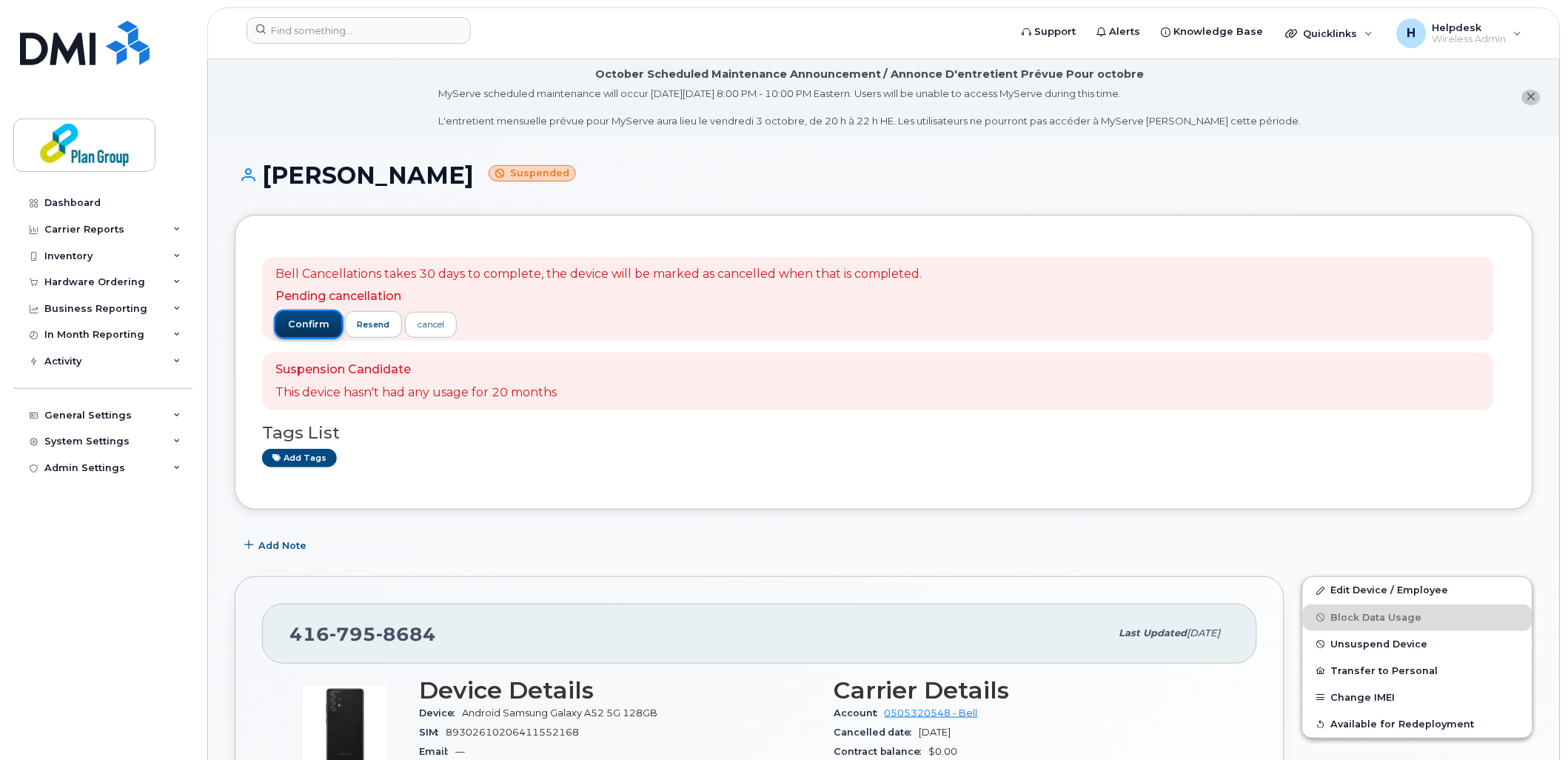
click at [327, 323] on span "confirm" at bounding box center [308, 324] width 41 height 14
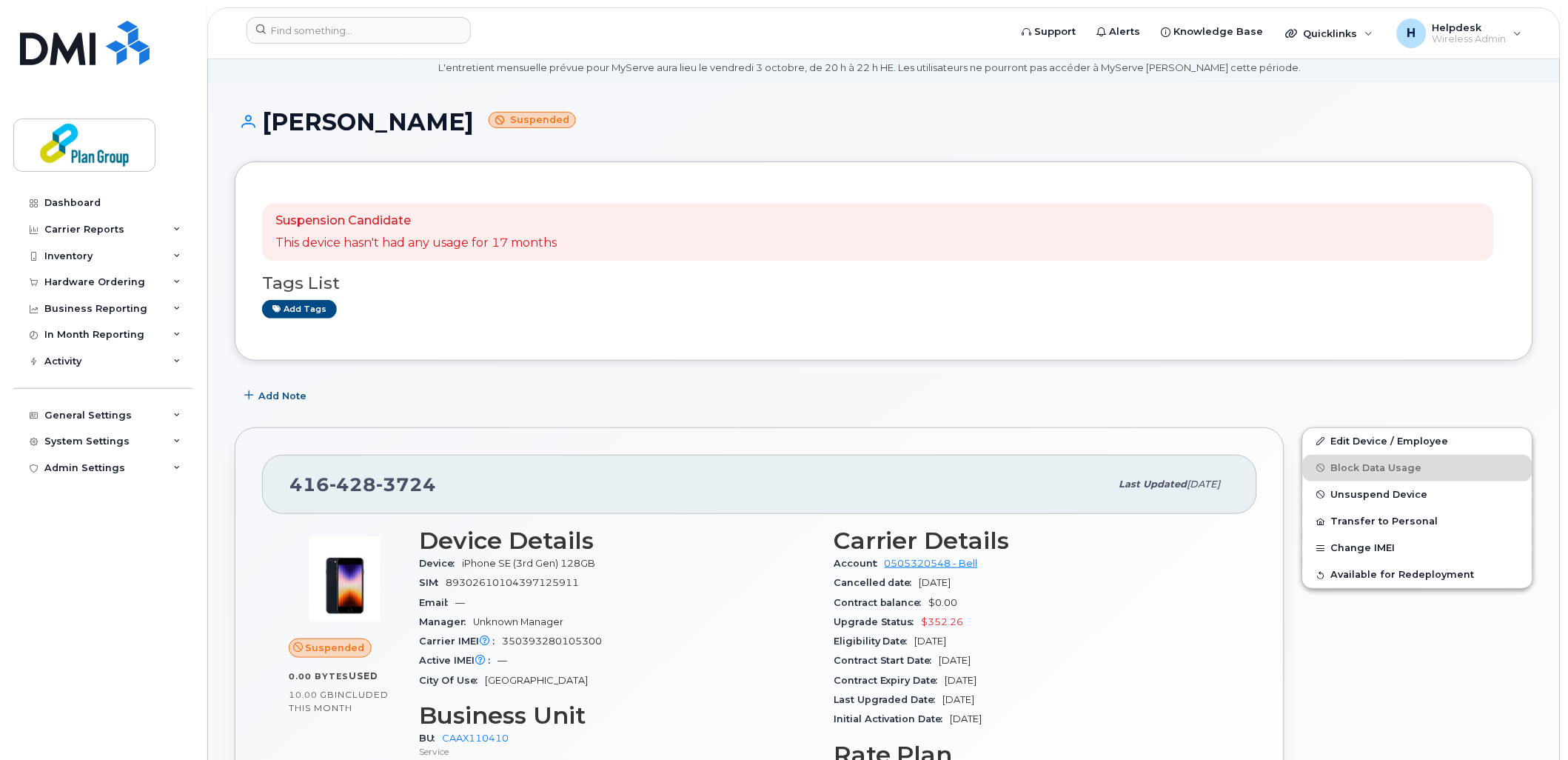
scroll to position [82, 0]
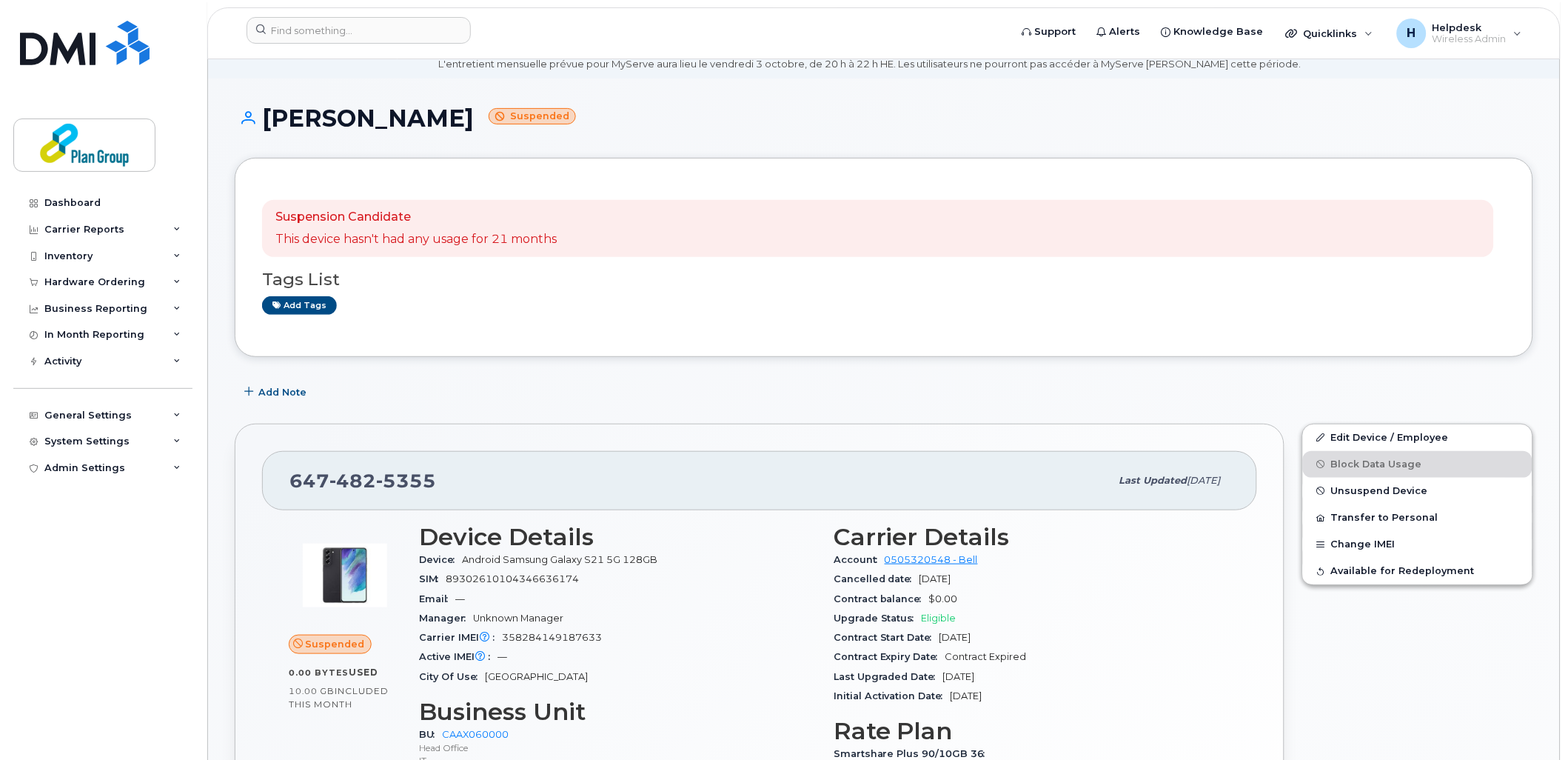
scroll to position [82, 0]
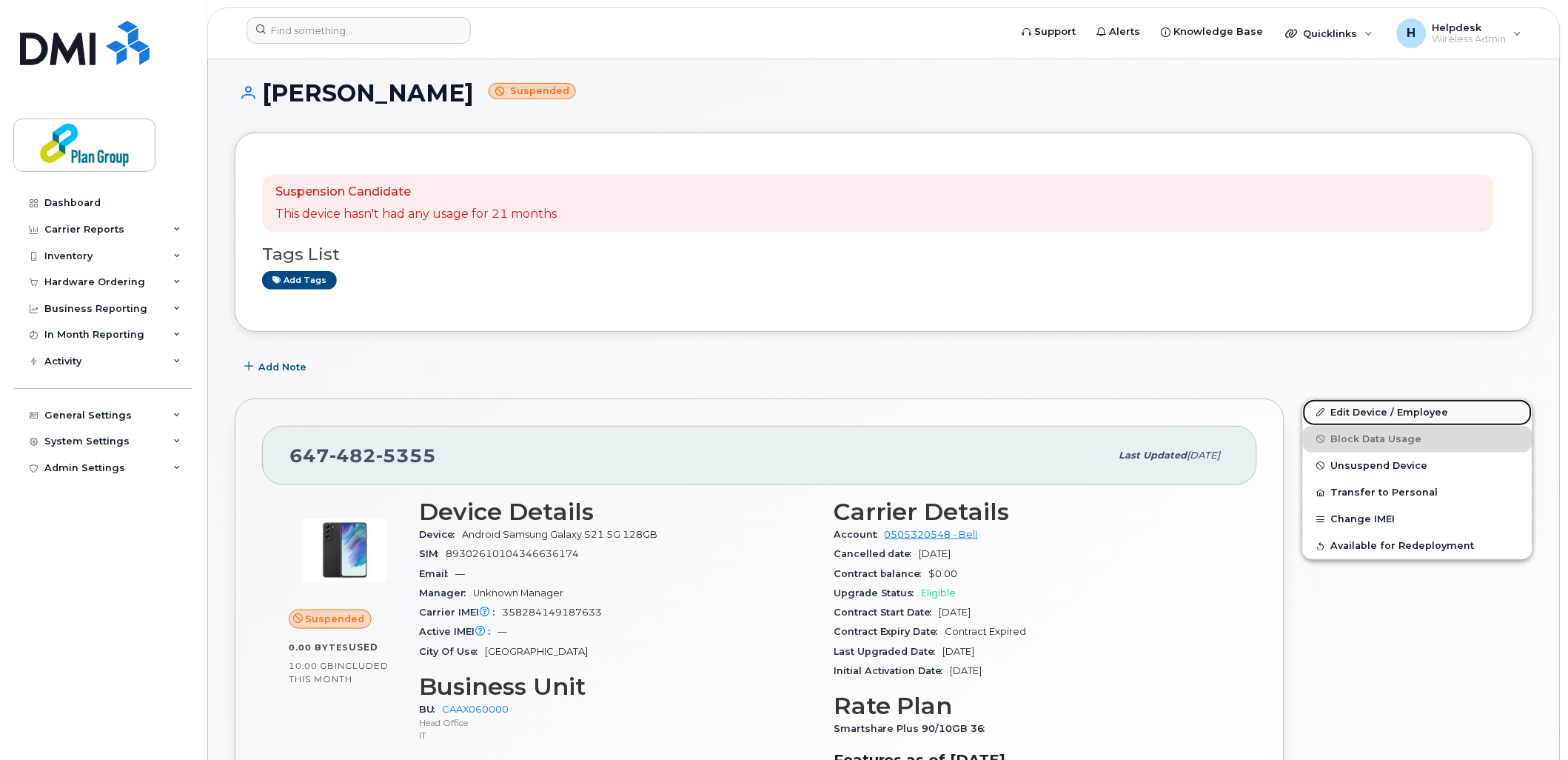
click at [1391, 420] on link "Edit Device / Employee" at bounding box center [1418, 412] width 230 height 27
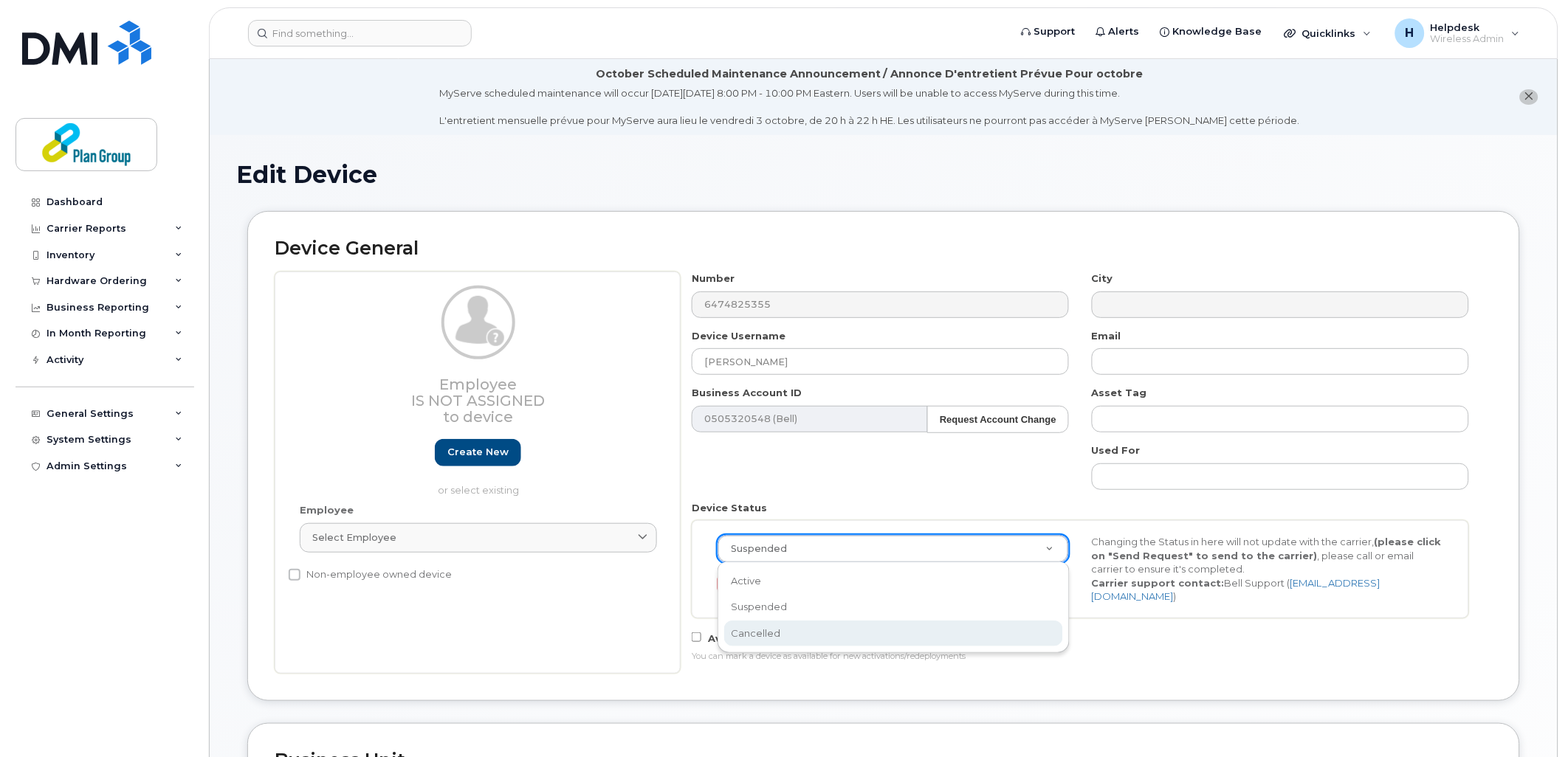
scroll to position [0, 5]
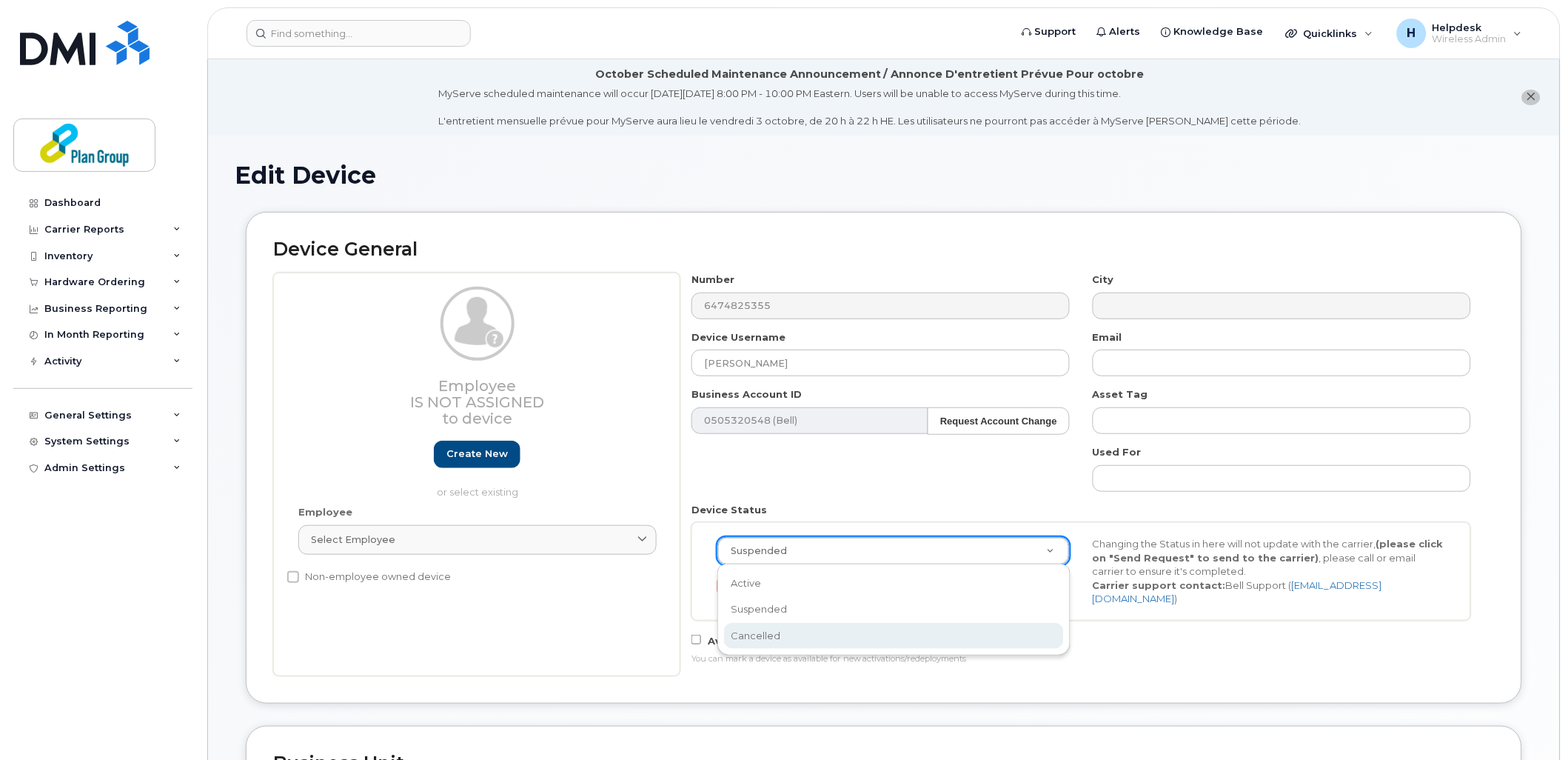
select select "cancelled"
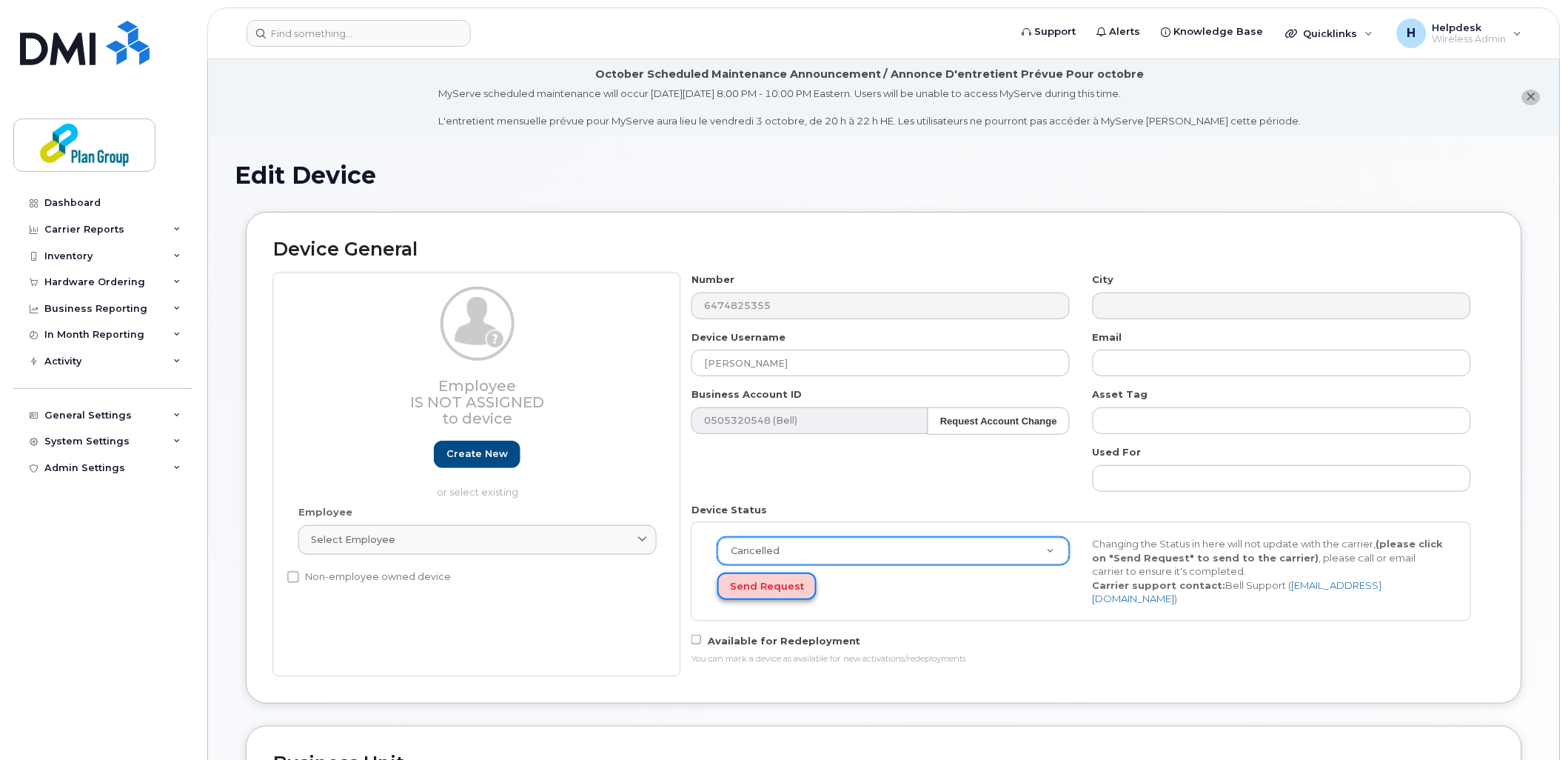
click at [783, 595] on button "Send Request" at bounding box center [767, 587] width 99 height 27
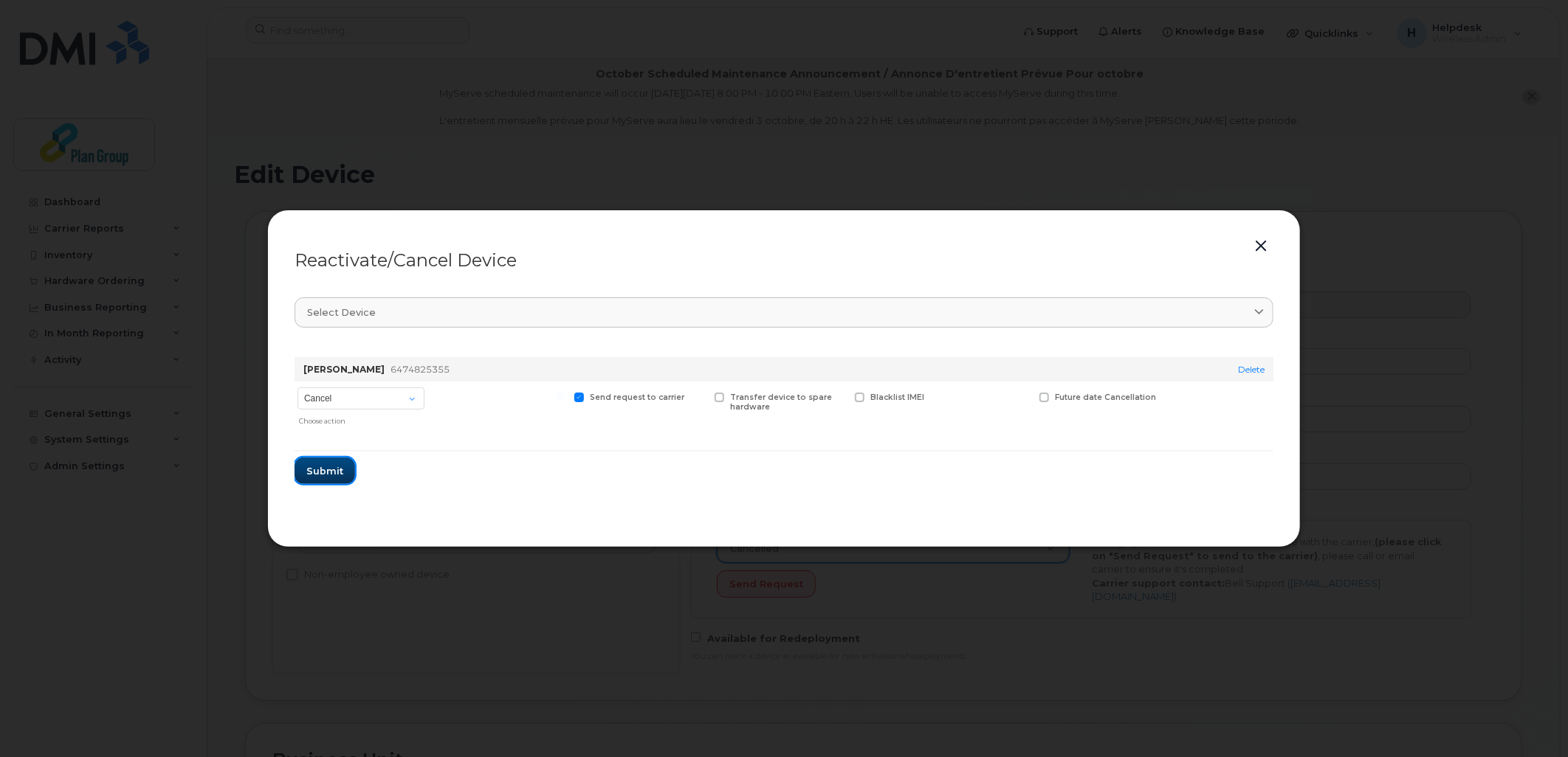
click at [327, 471] on span "Submit" at bounding box center [325, 470] width 37 height 14
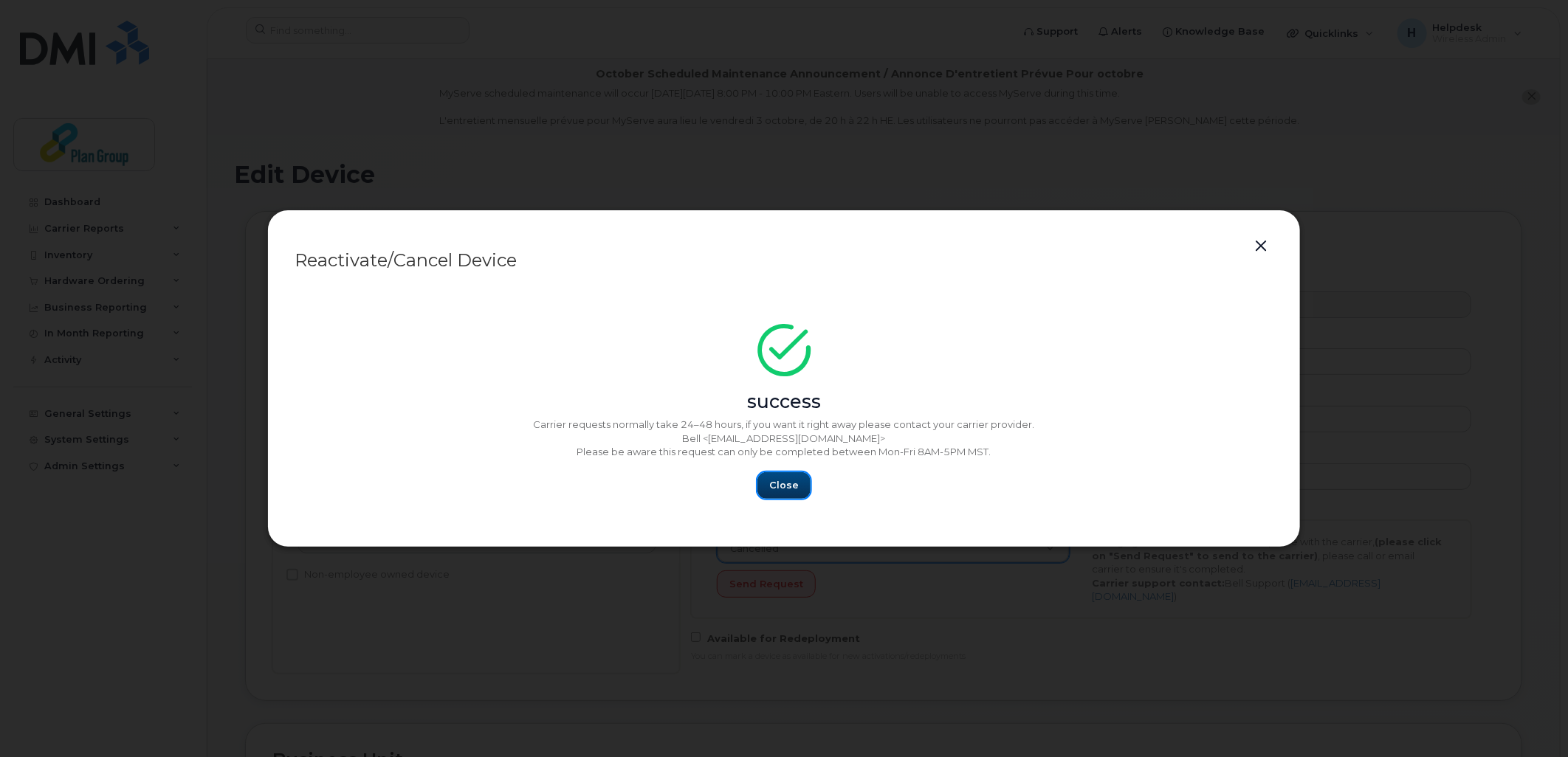
click at [796, 485] on span "Close" at bounding box center [784, 485] width 30 height 14
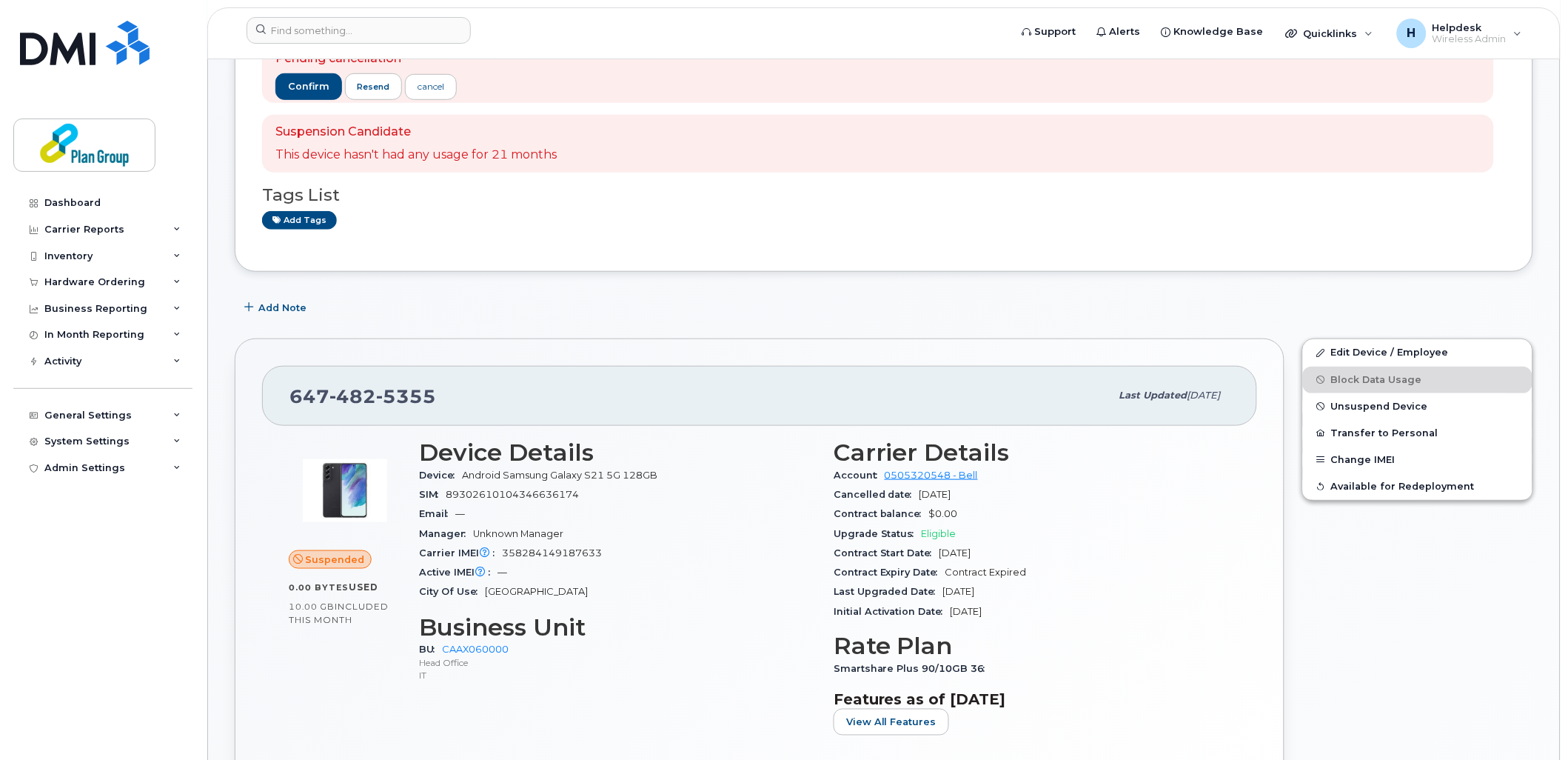
scroll to position [247, 0]
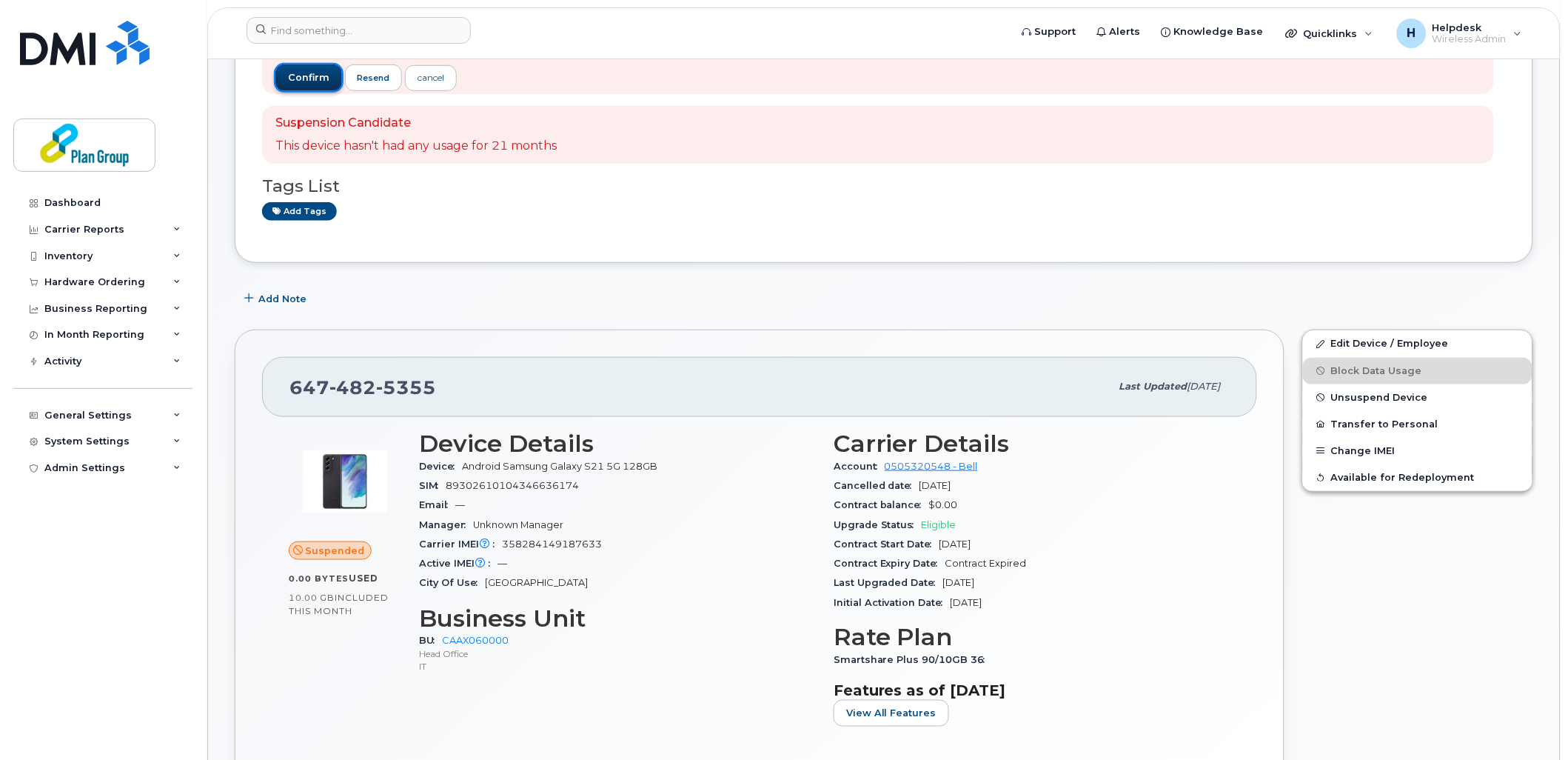
click at [315, 81] on span "confirm" at bounding box center [308, 77] width 41 height 14
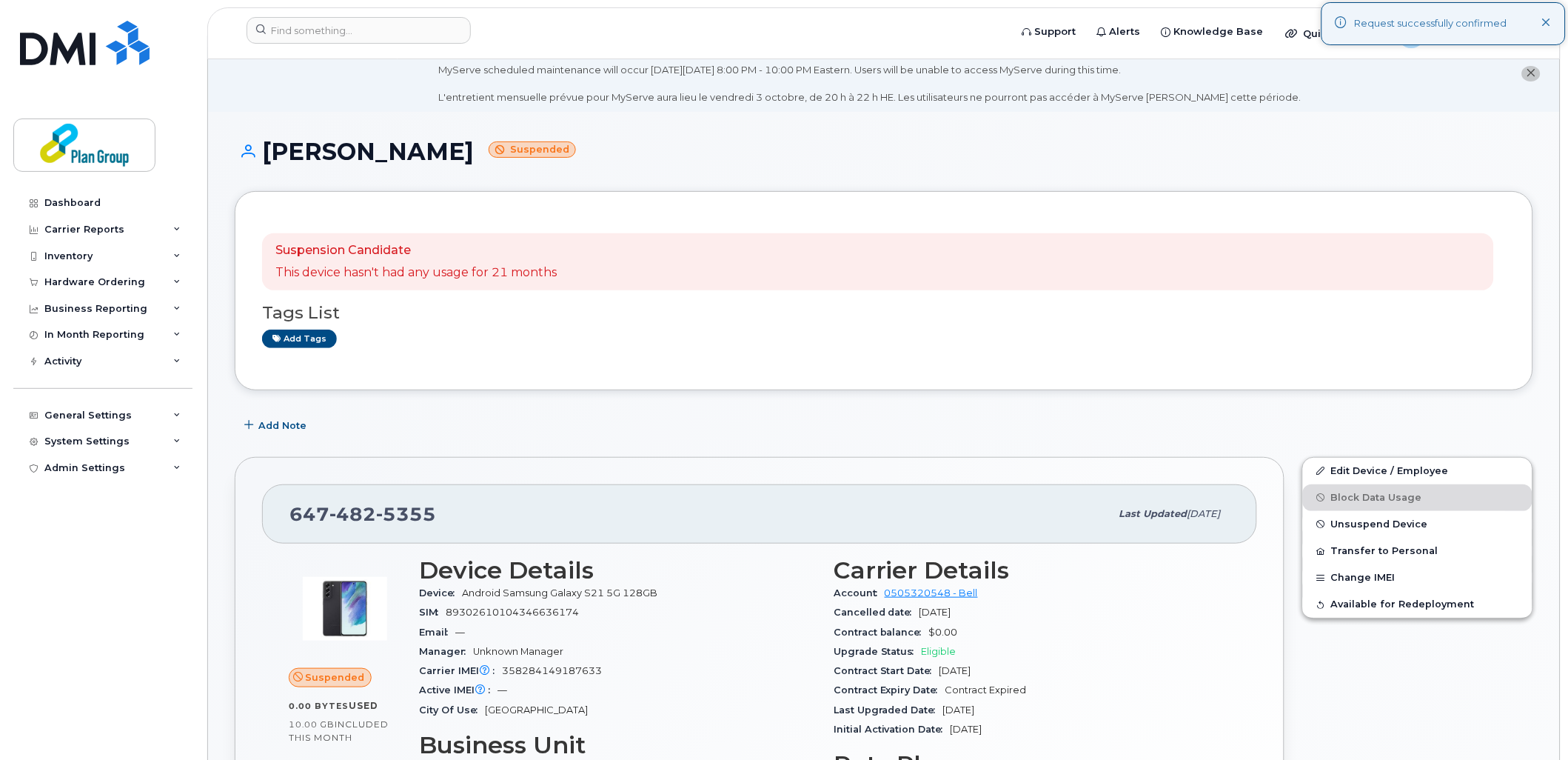
scroll to position [0, 0]
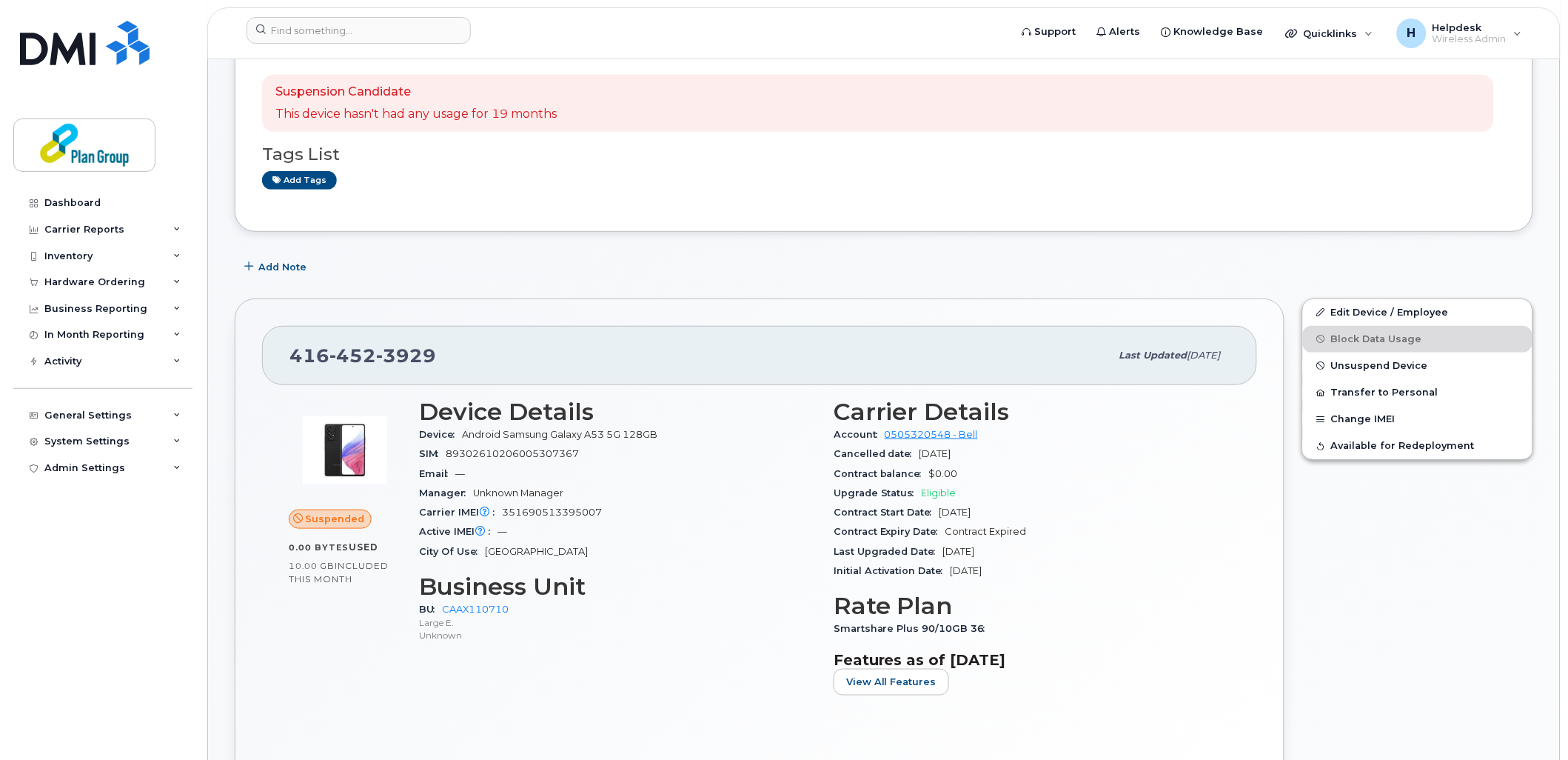
scroll to position [165, 0]
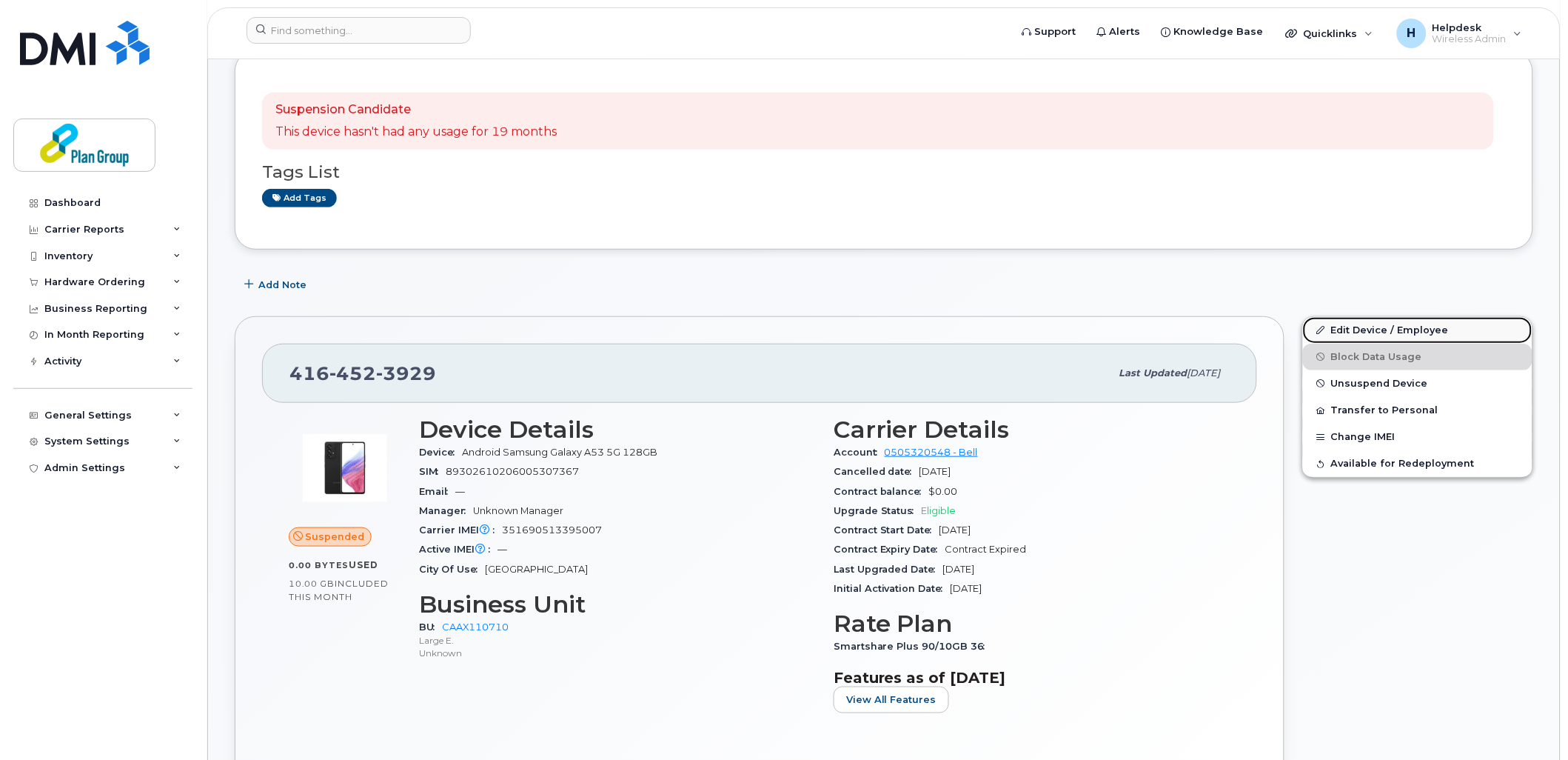
click at [1401, 332] on link "Edit Device / Employee" at bounding box center [1418, 330] width 230 height 27
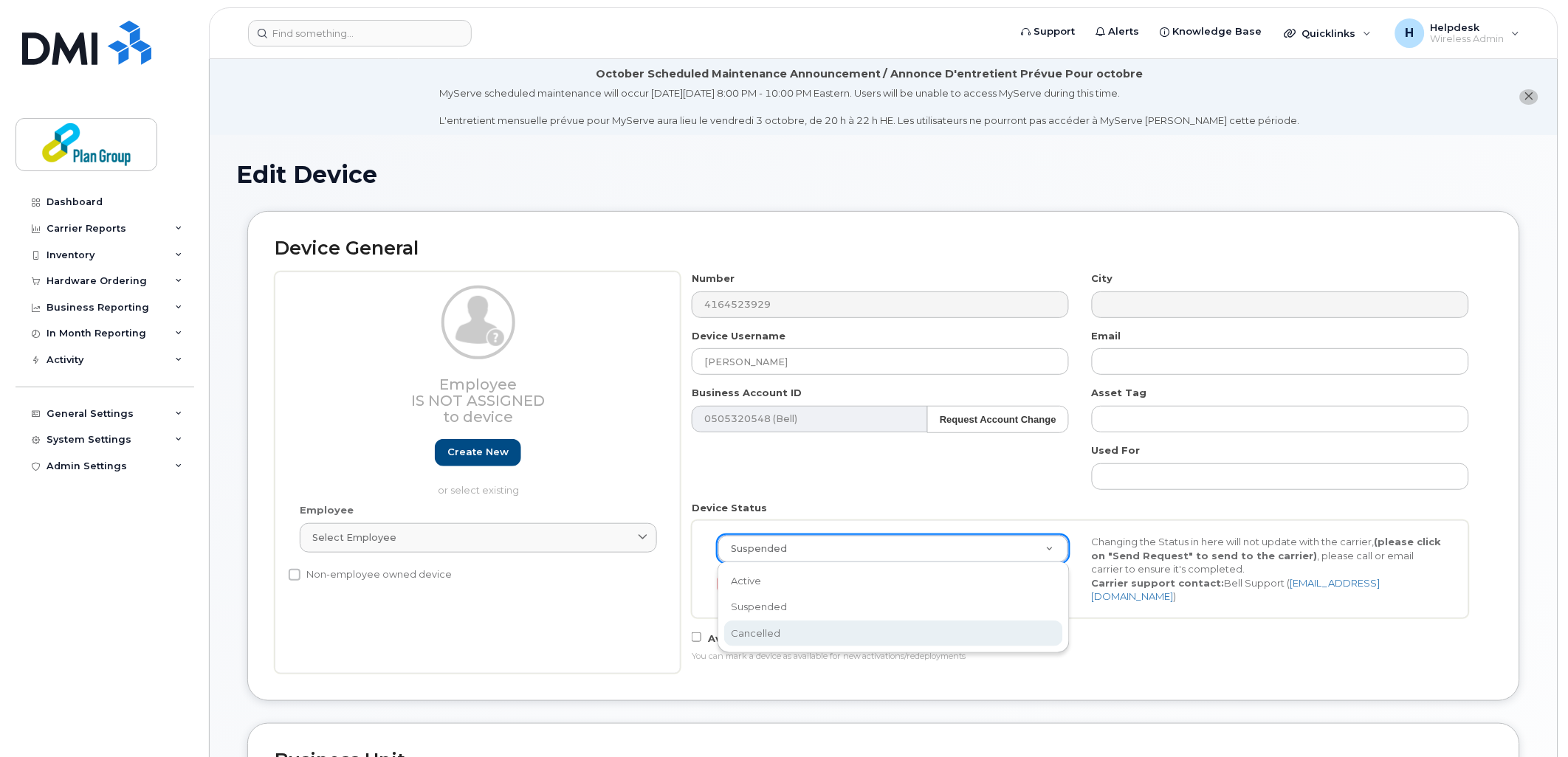
scroll to position [0, 5]
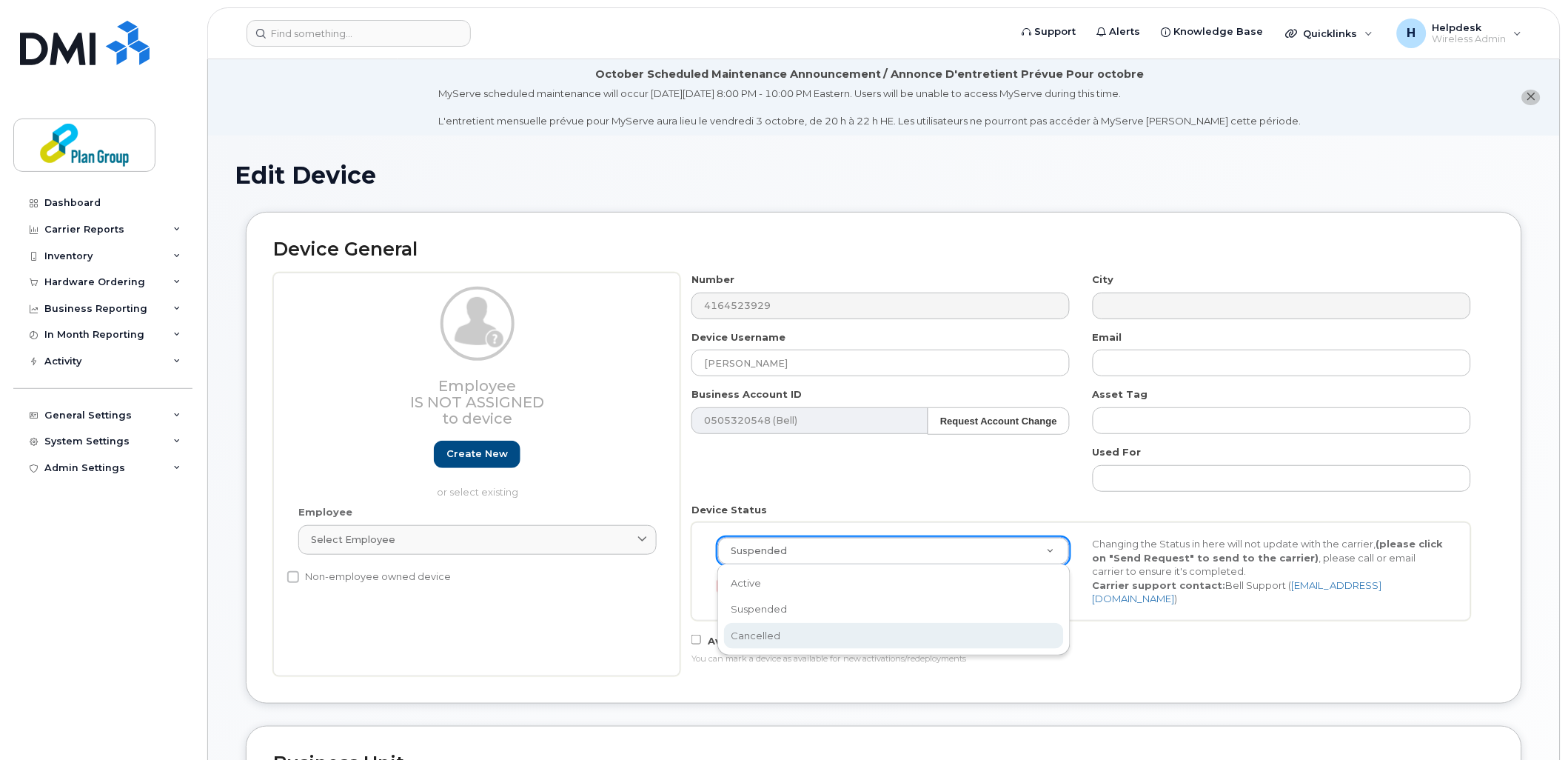
select select "cancelled"
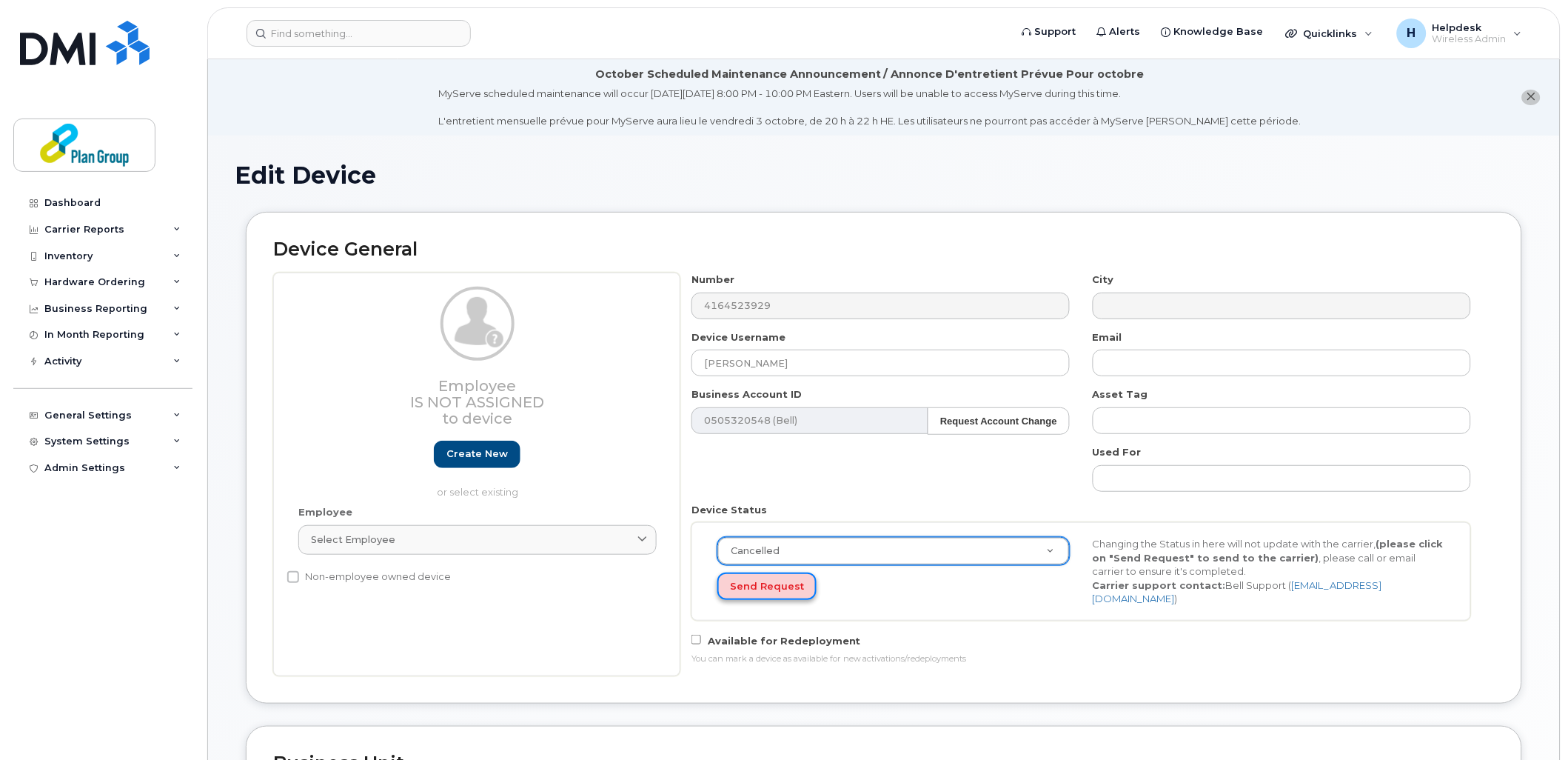
click at [763, 583] on button "Send Request" at bounding box center [767, 587] width 99 height 27
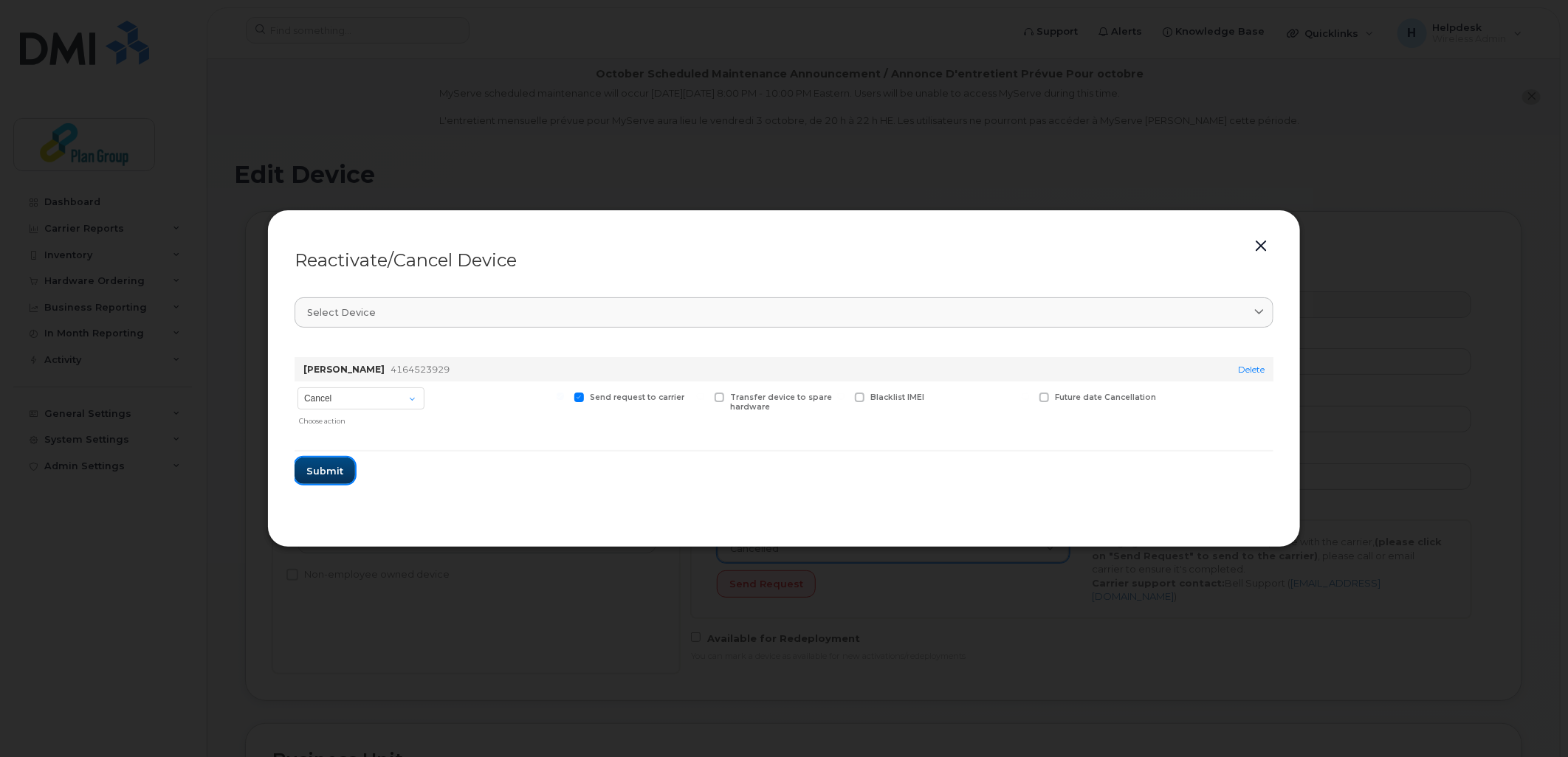
click at [329, 470] on span "Submit" at bounding box center [325, 470] width 37 height 14
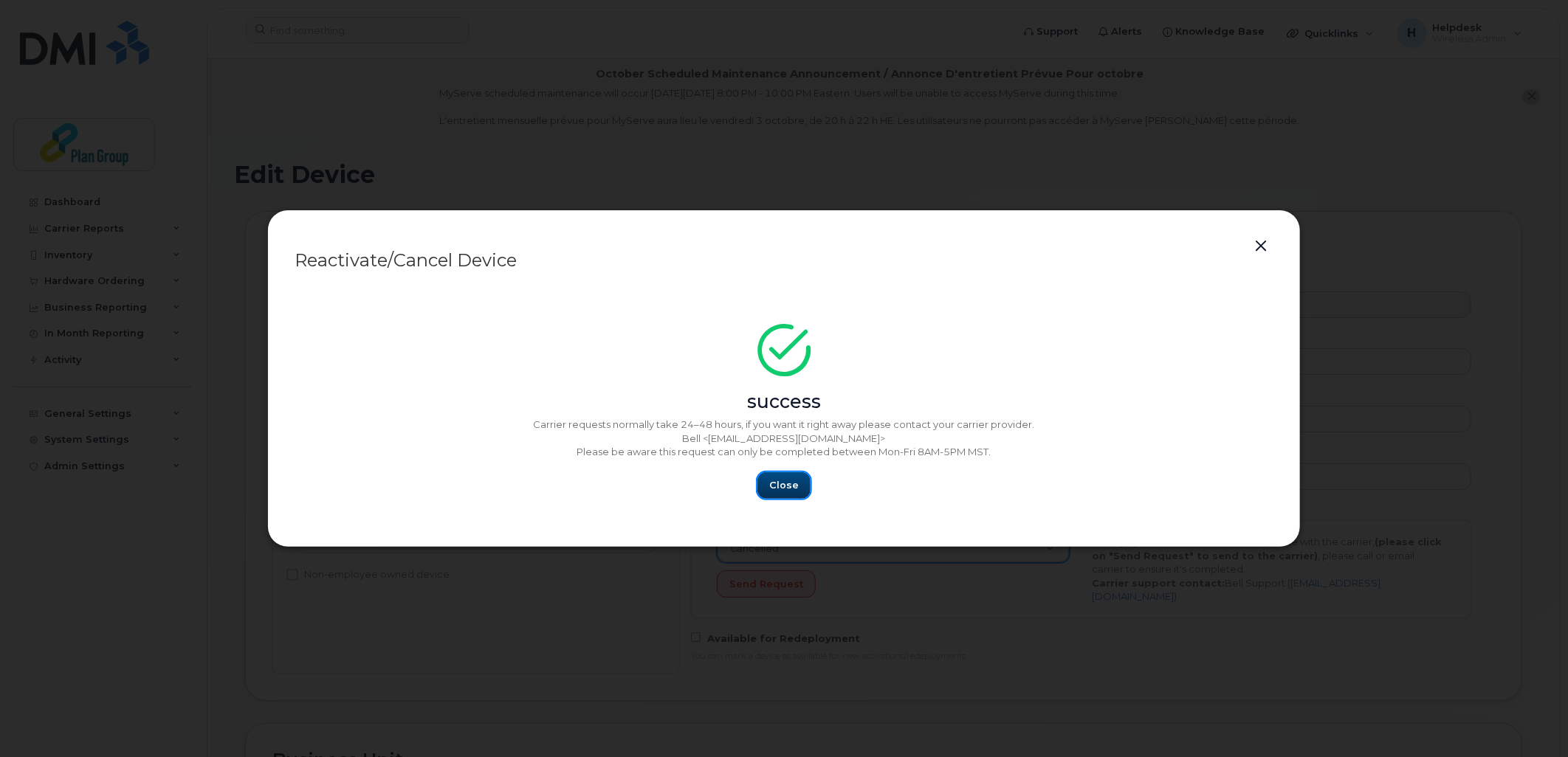
click at [795, 492] on span "Close" at bounding box center [784, 485] width 30 height 14
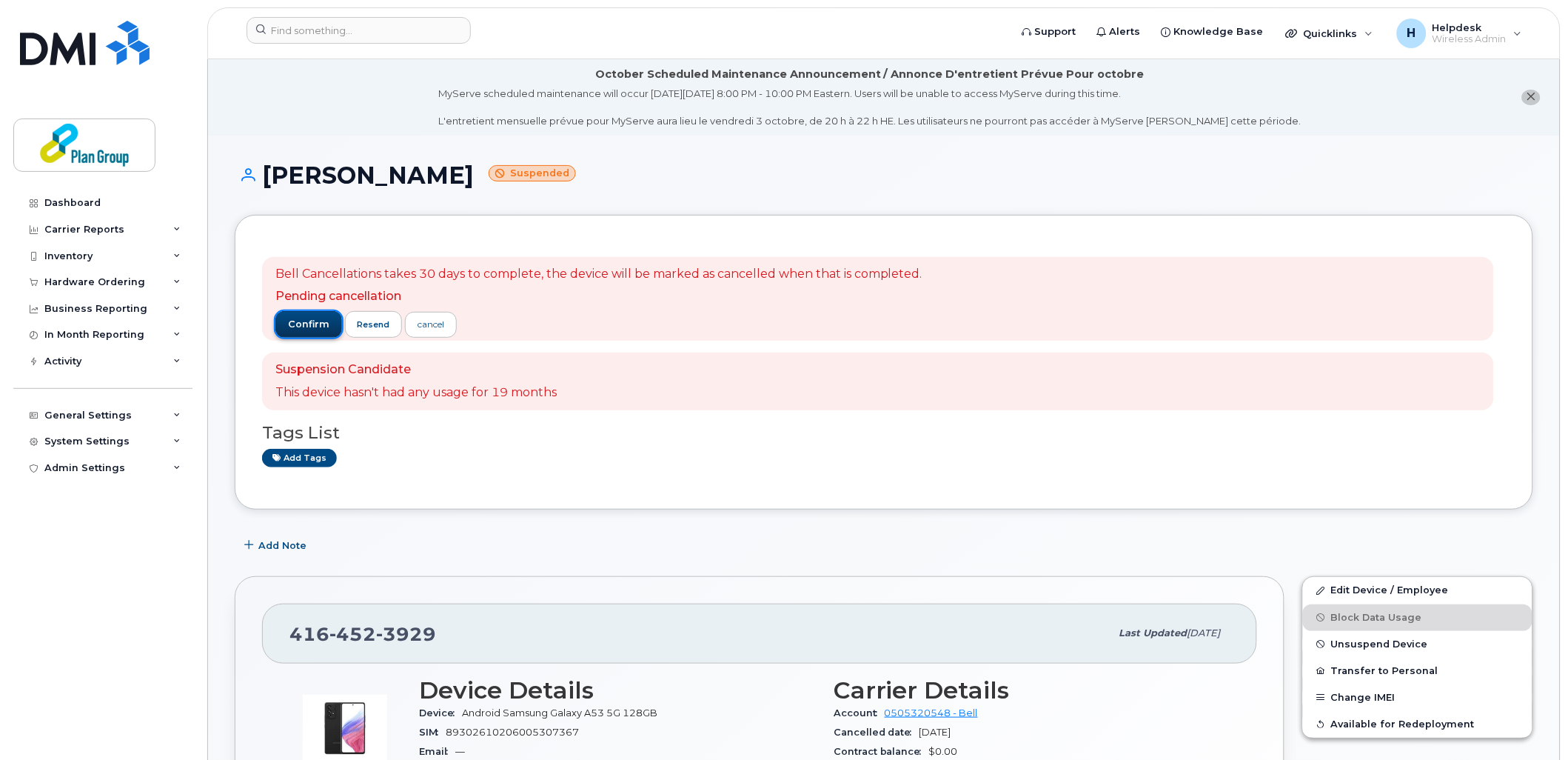
click at [313, 312] on button "confirm" at bounding box center [309, 324] width 67 height 27
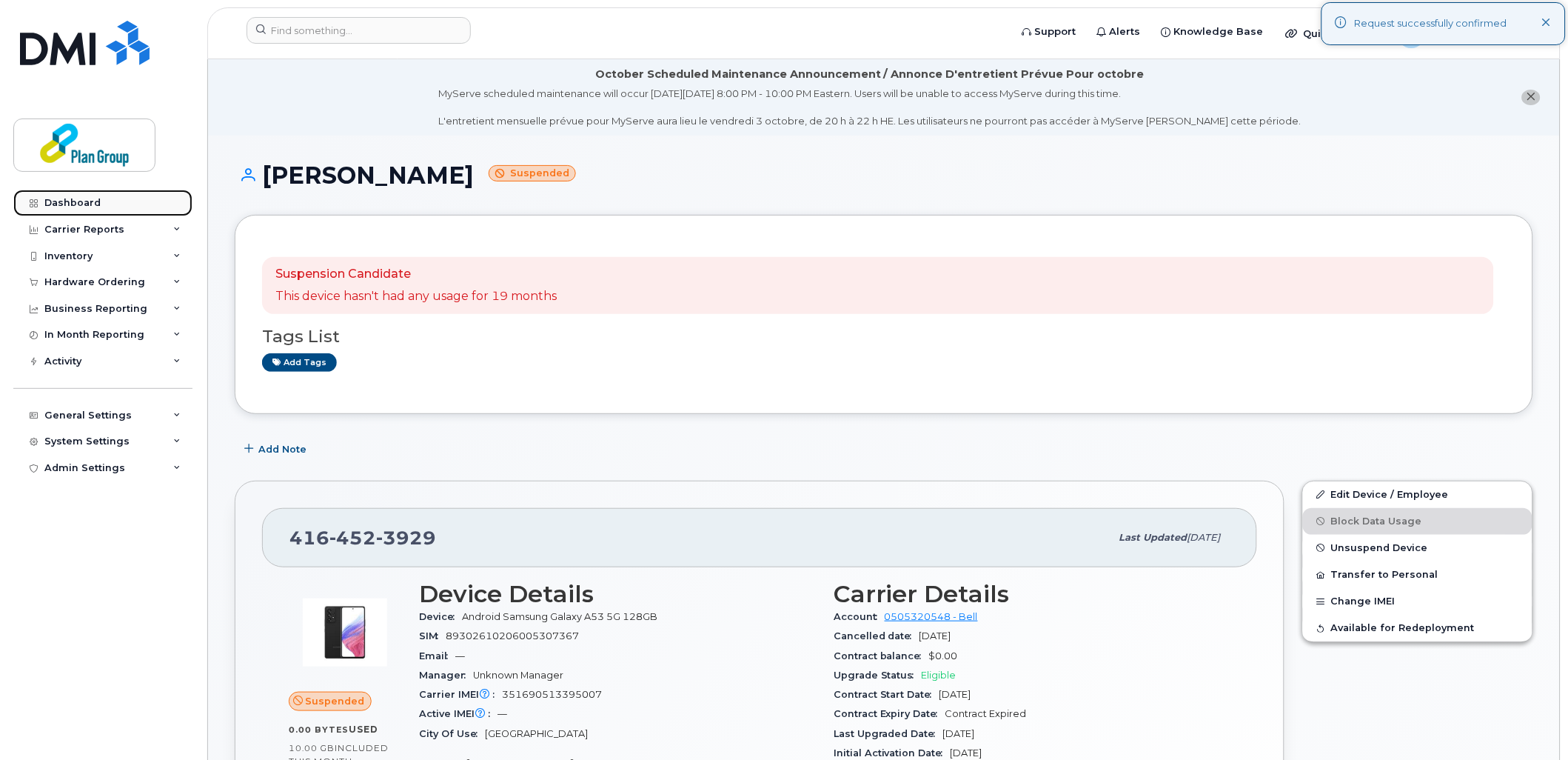
click at [87, 197] on div "Dashboard" at bounding box center [73, 203] width 56 height 12
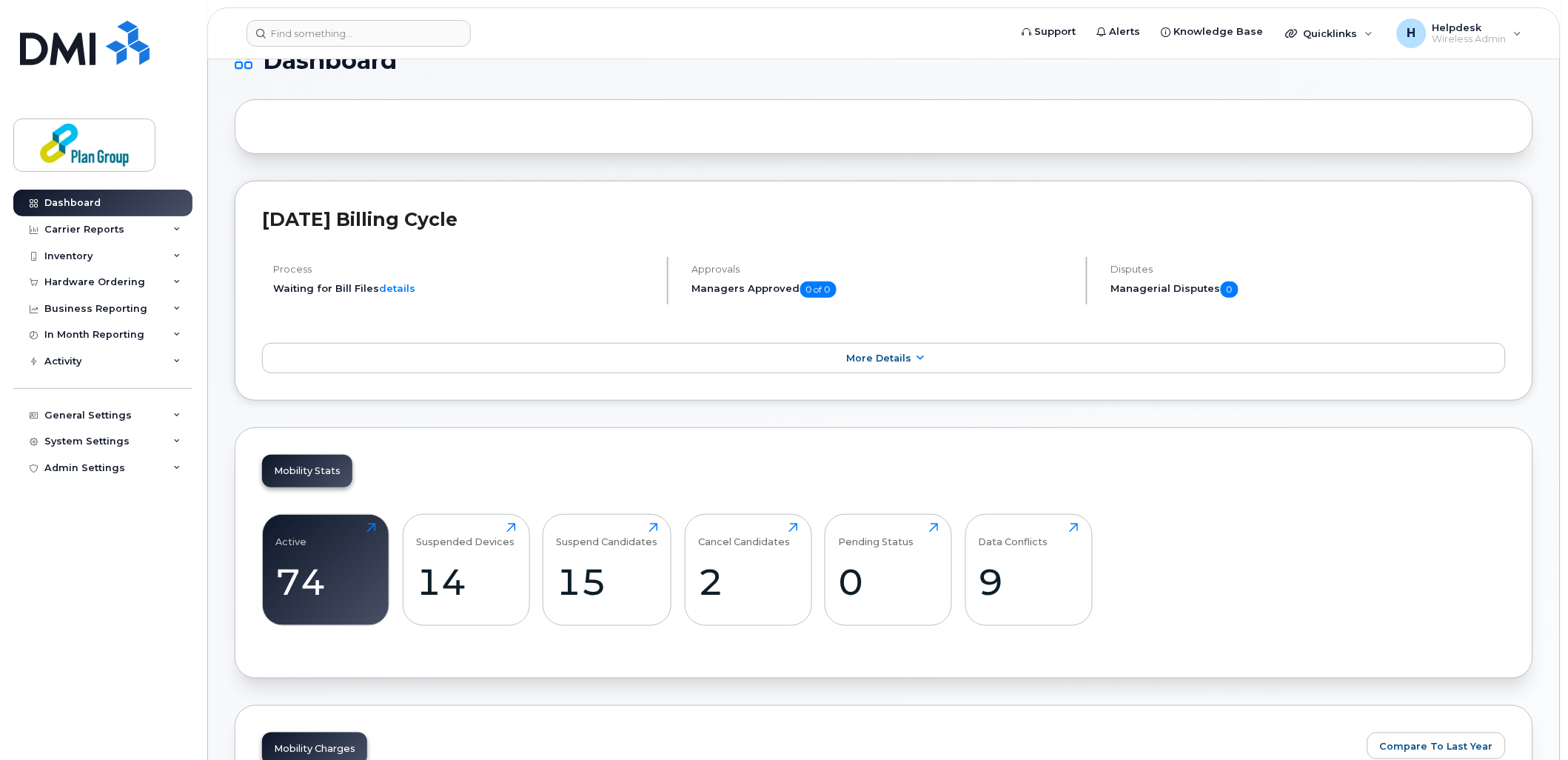
scroll to position [98, 0]
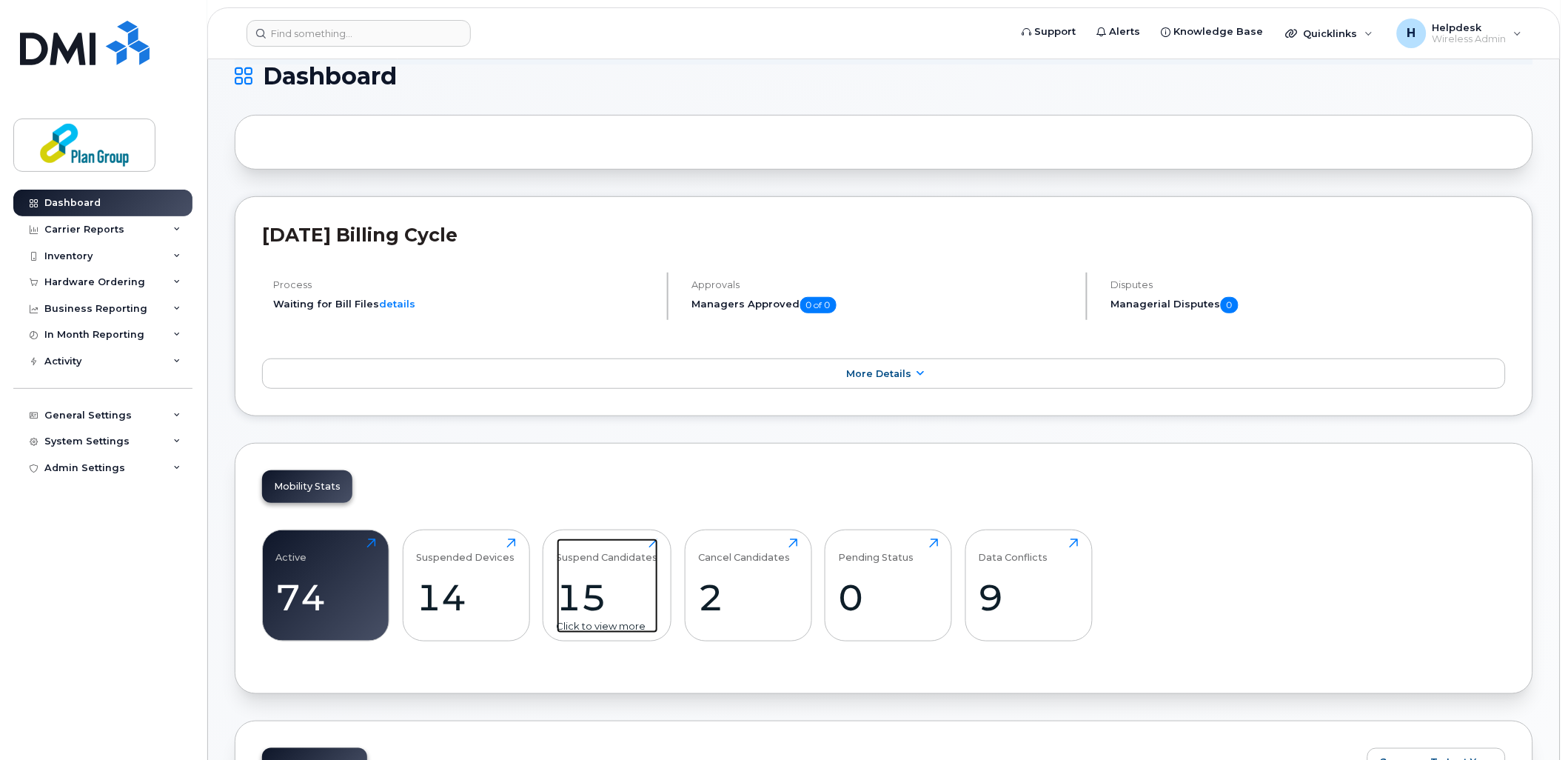
click at [613, 596] on div "15" at bounding box center [607, 597] width 102 height 44
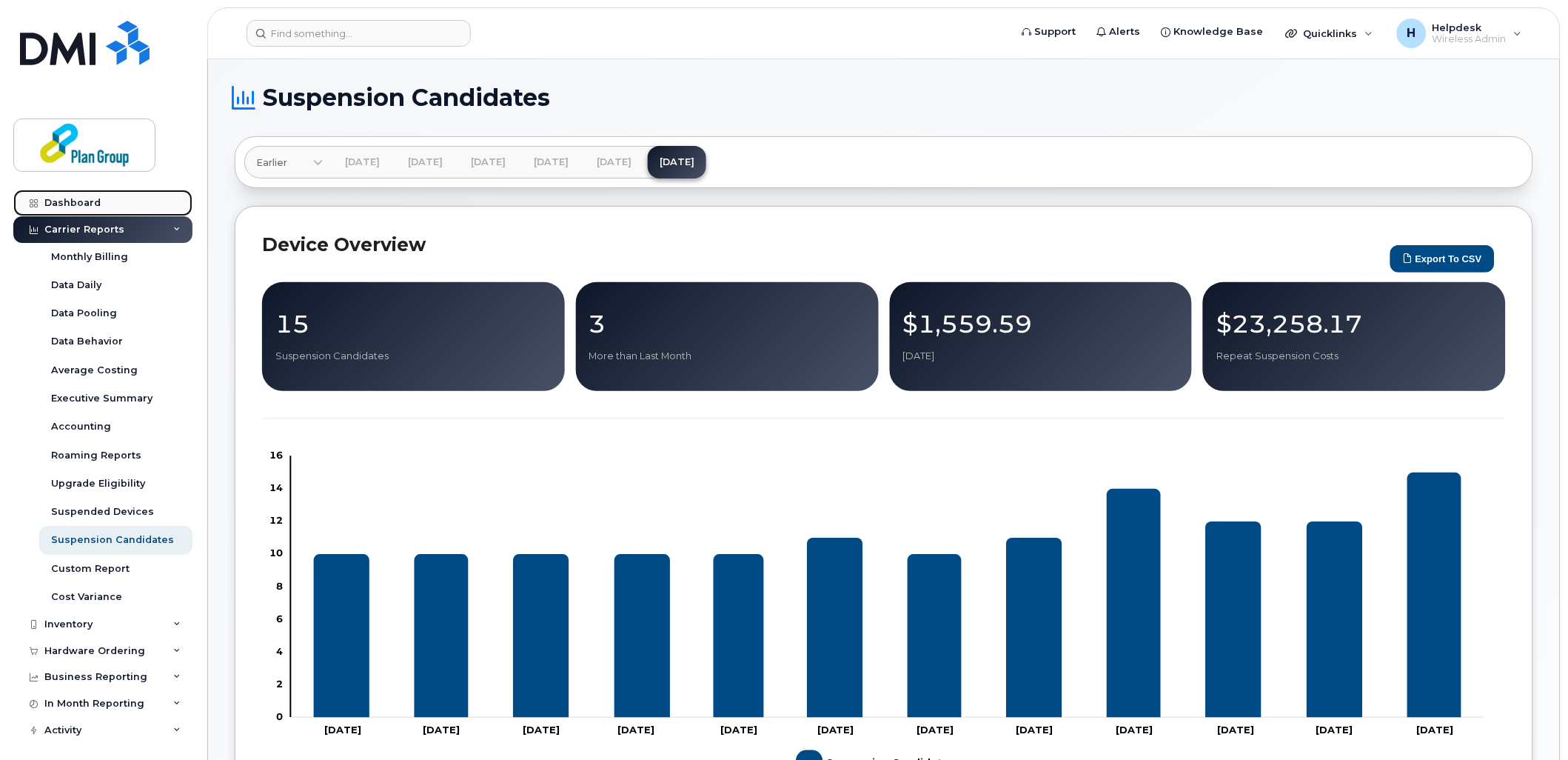
click at [85, 190] on link "Dashboard" at bounding box center [103, 203] width 179 height 27
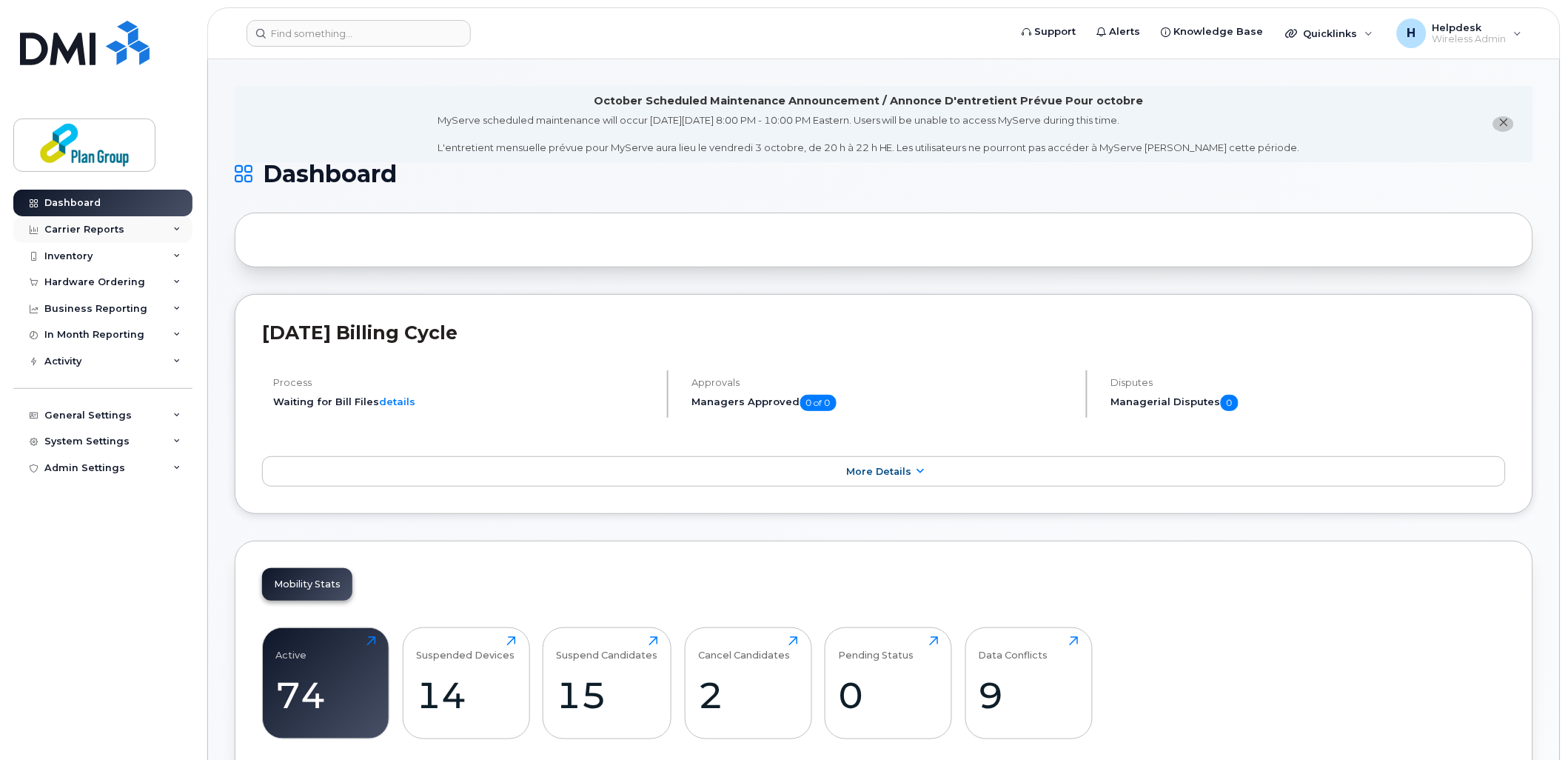
click at [85, 234] on div "Carrier Reports" at bounding box center [84, 229] width 80 height 12
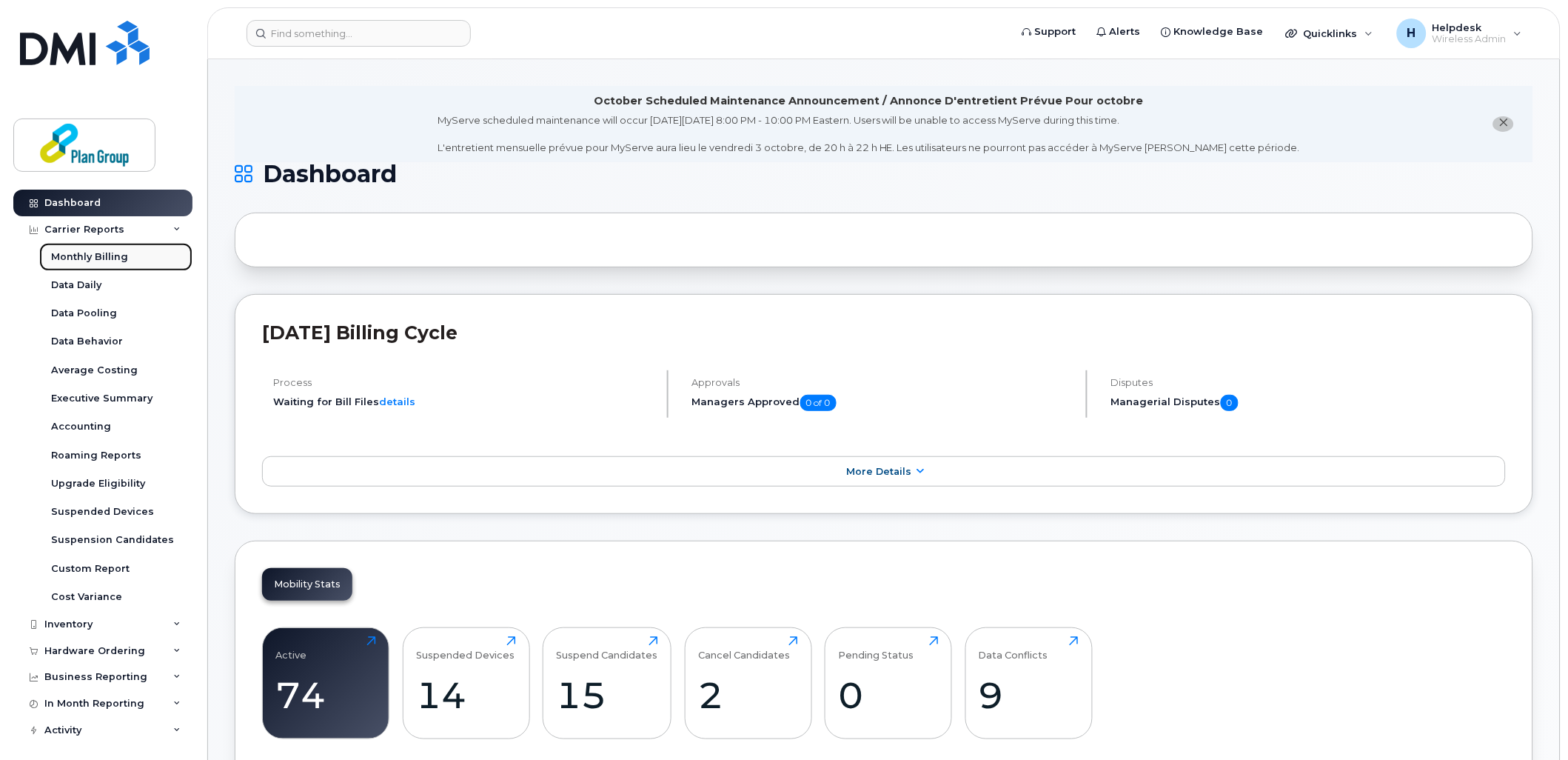
click at [94, 265] on link "Monthly Billing" at bounding box center [116, 257] width 153 height 28
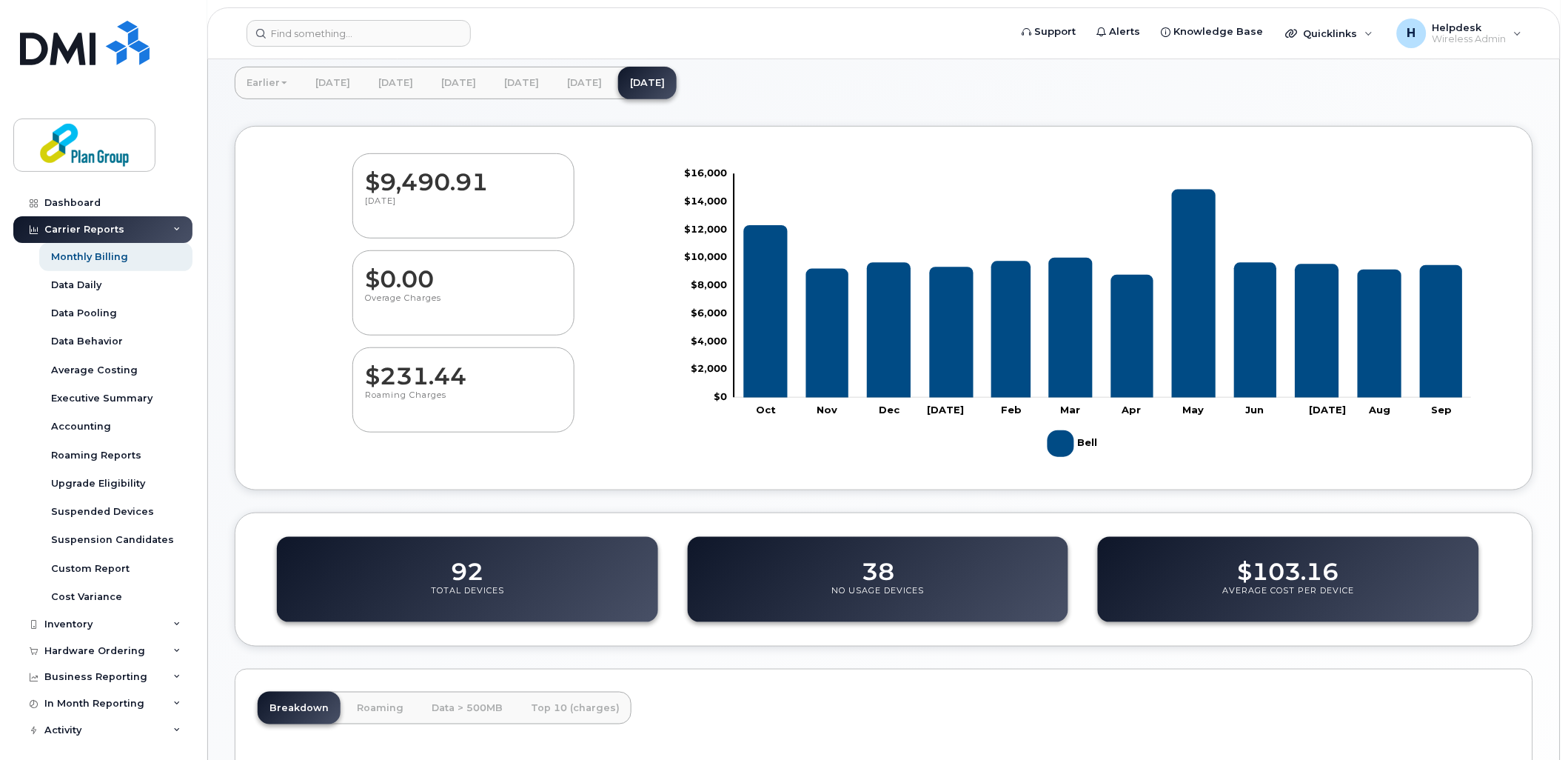
scroll to position [63, 0]
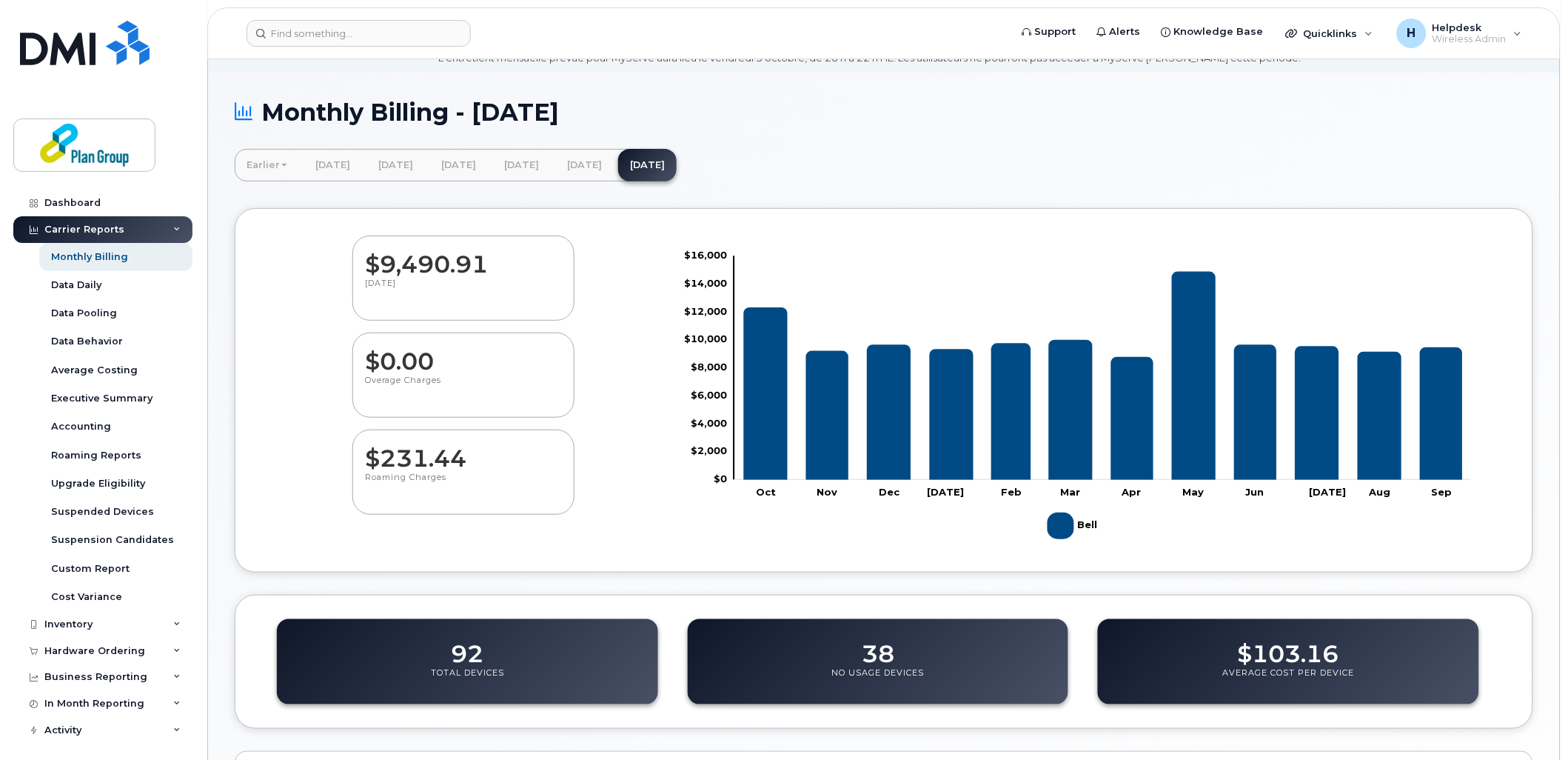
click at [272, 165] on link "Earlier" at bounding box center [267, 165] width 65 height 32
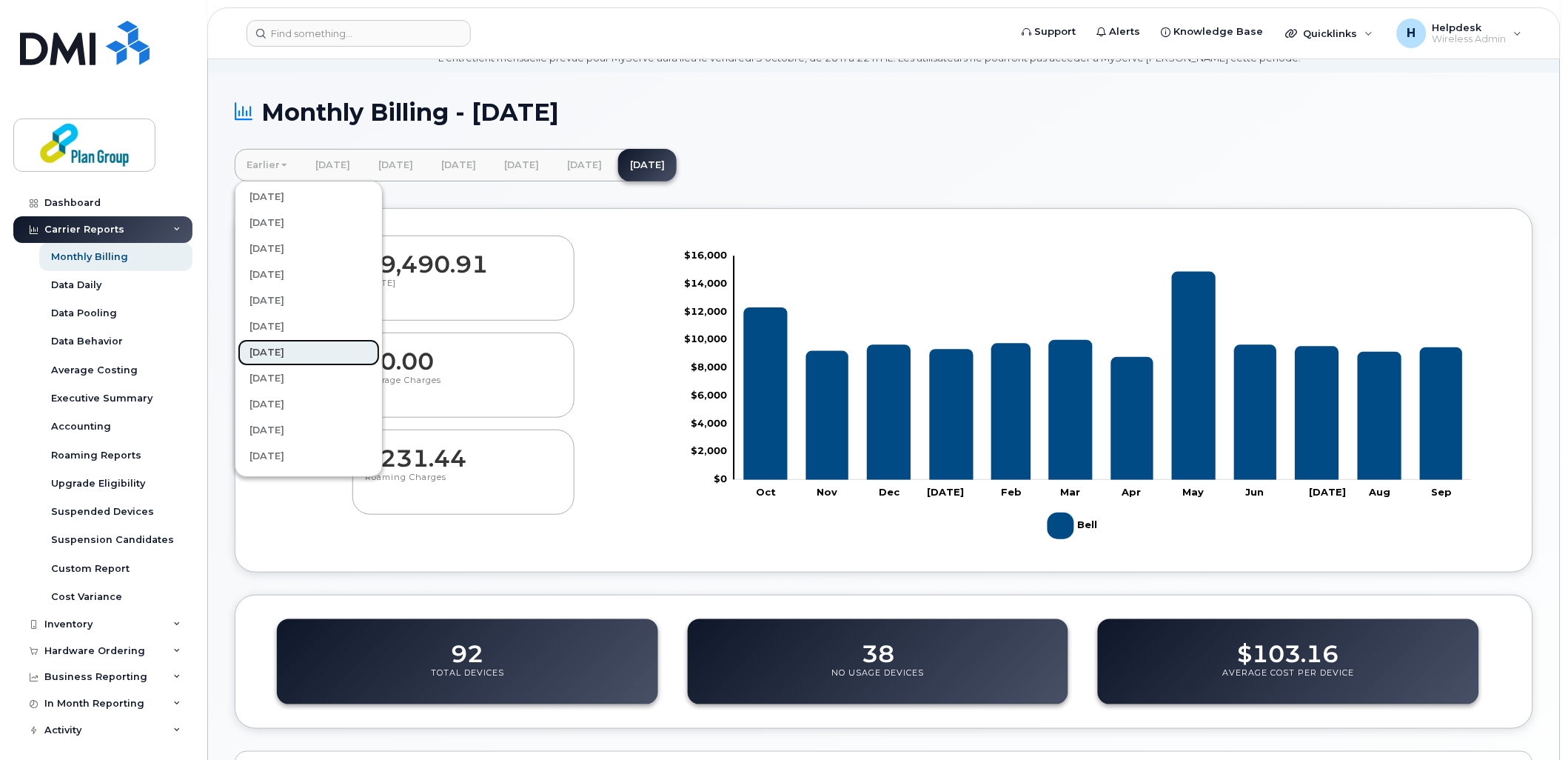
click at [302, 349] on link "[DATE]" at bounding box center [309, 352] width 142 height 27
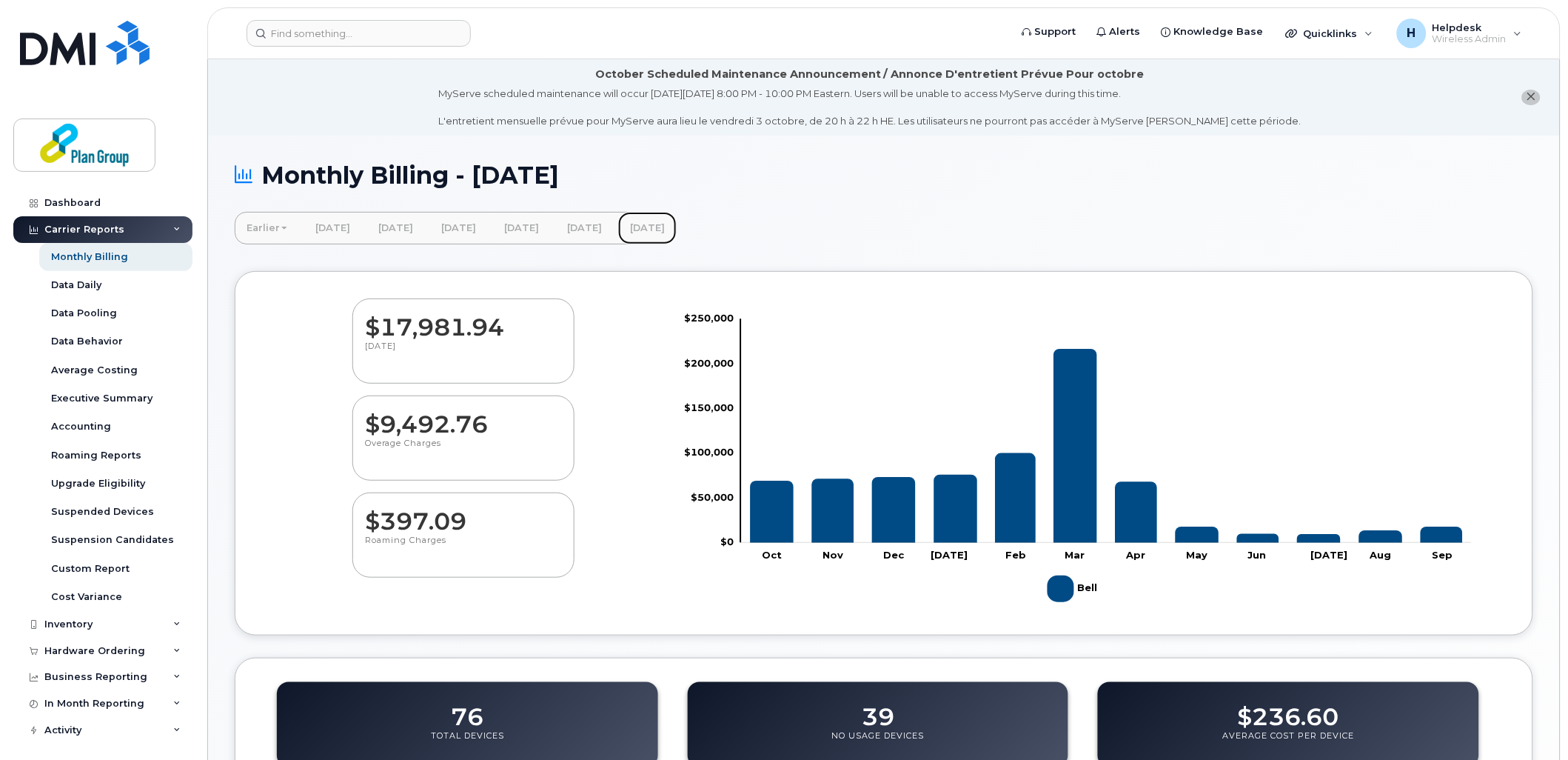
click at [677, 225] on link "[DATE]" at bounding box center [648, 228] width 59 height 32
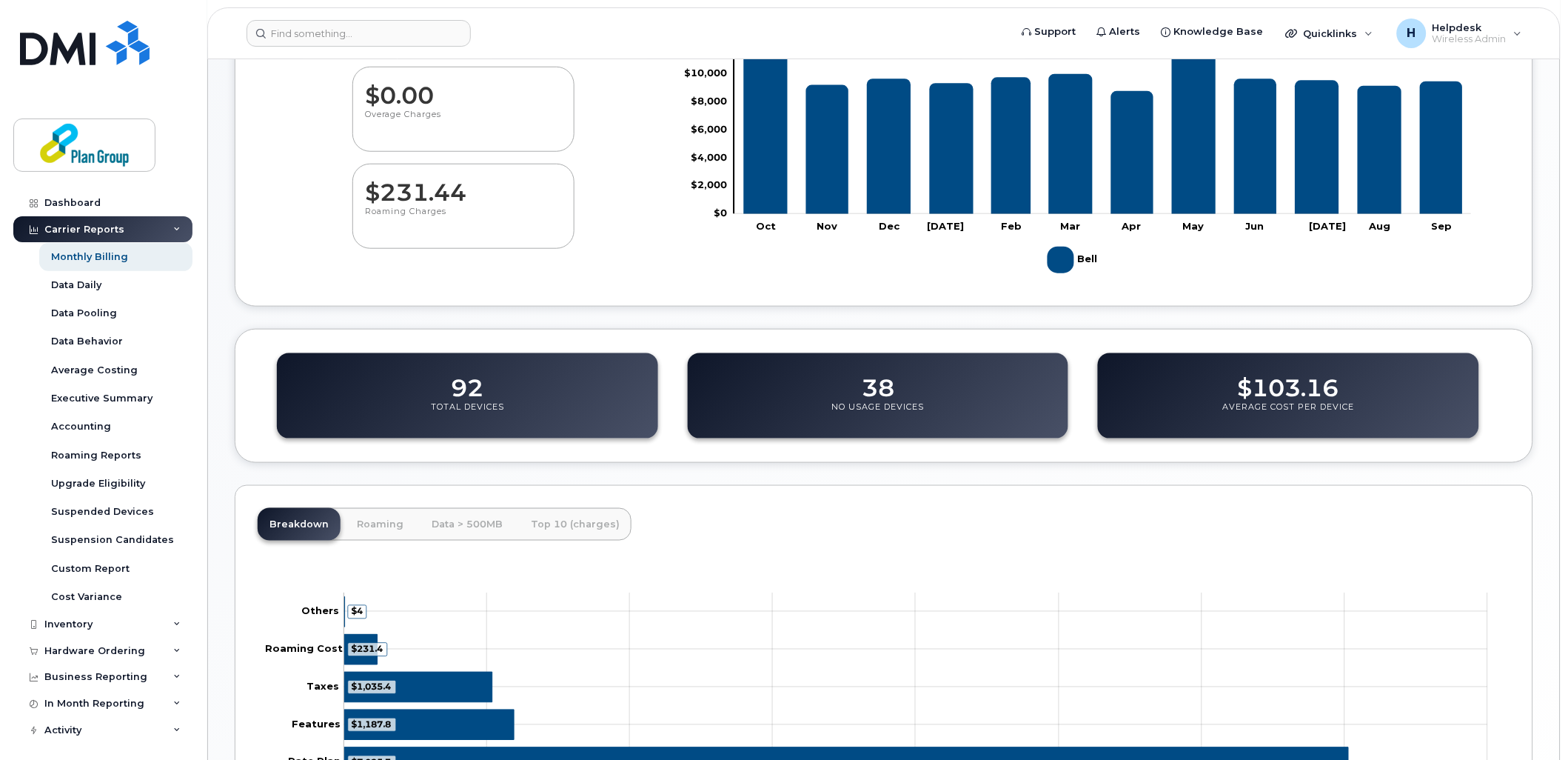
scroll to position [82, 0]
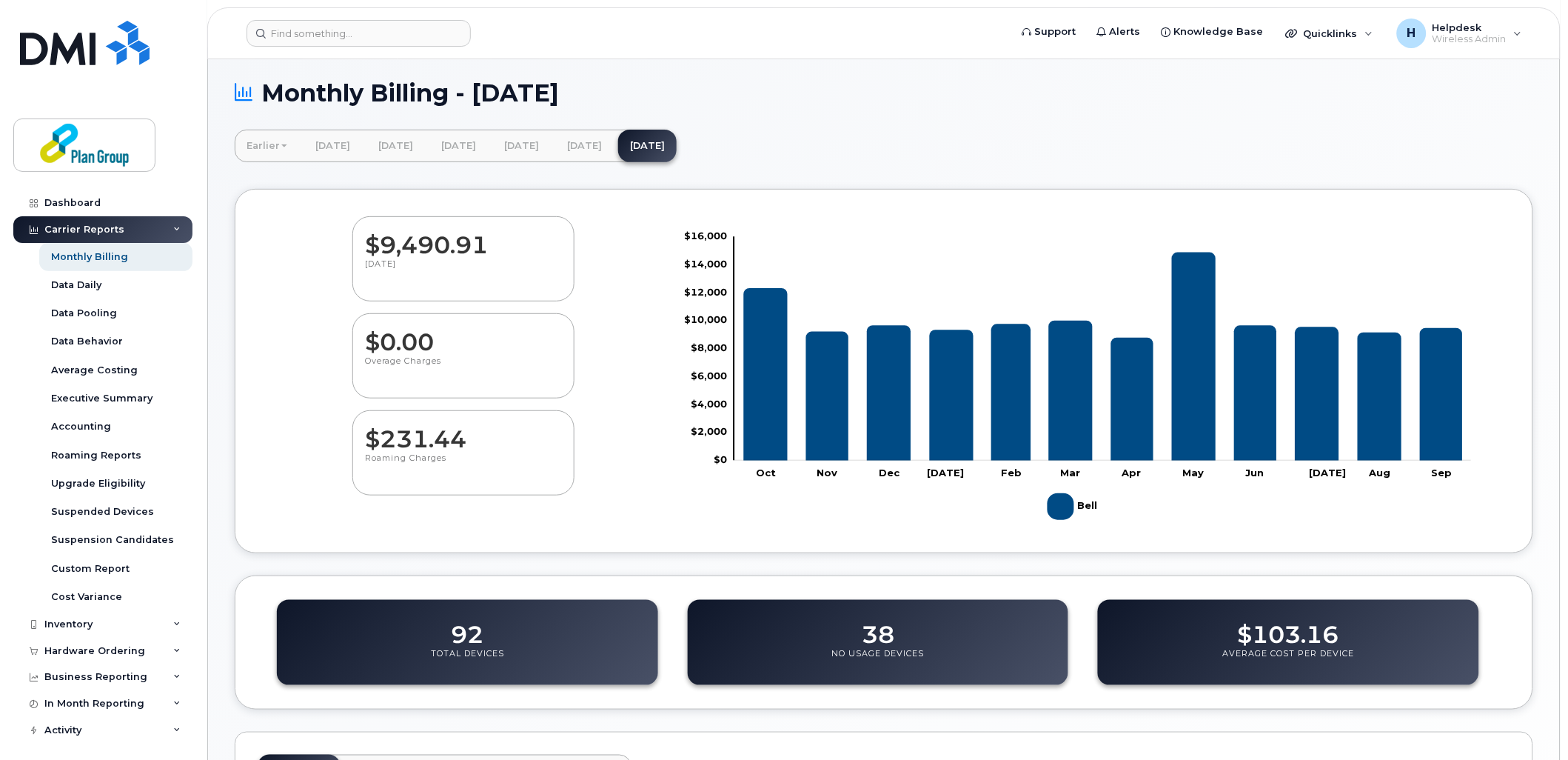
click at [282, 144] on span at bounding box center [284, 146] width 6 height 3
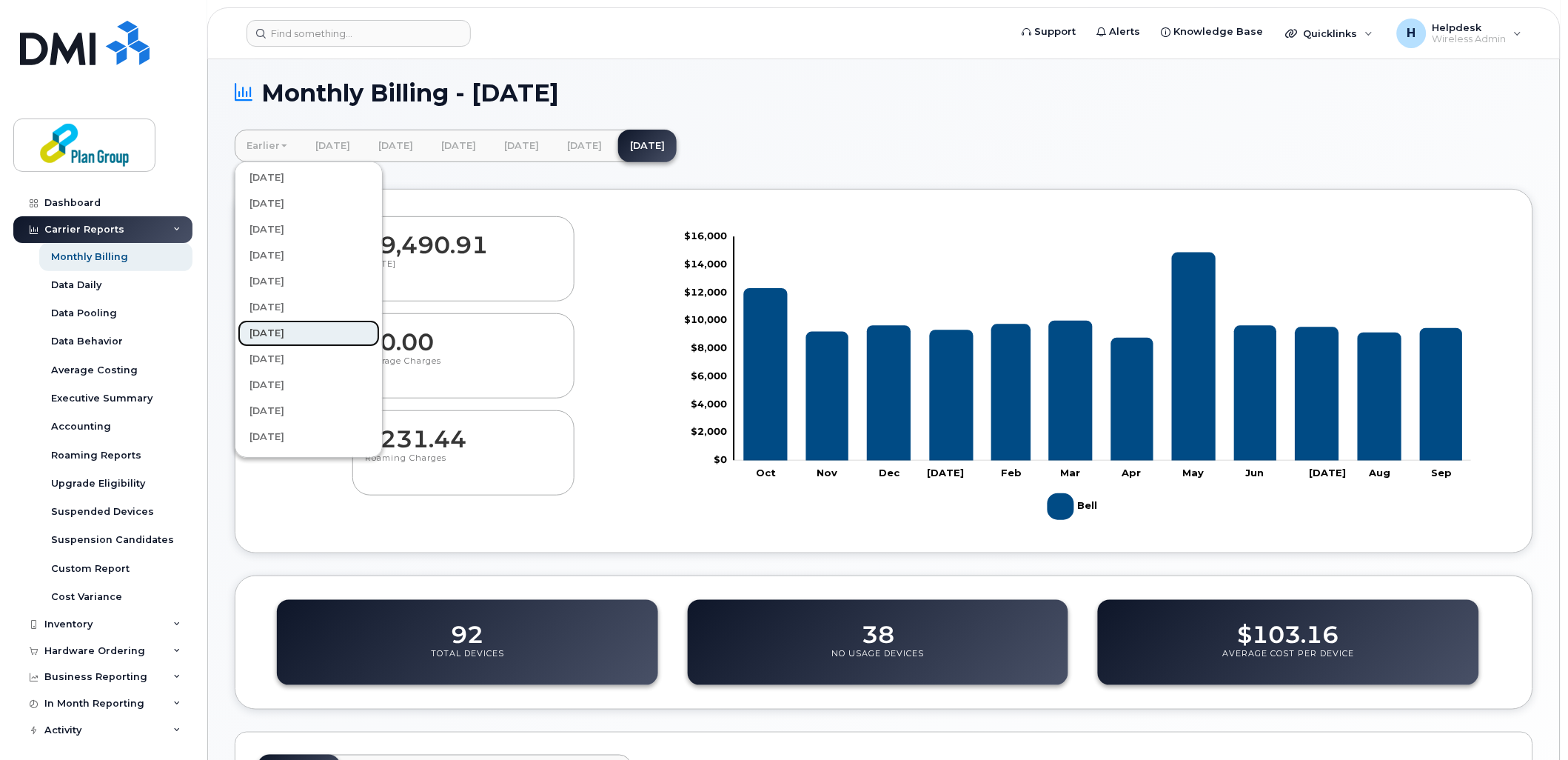
click at [309, 324] on link "[DATE]" at bounding box center [309, 333] width 142 height 27
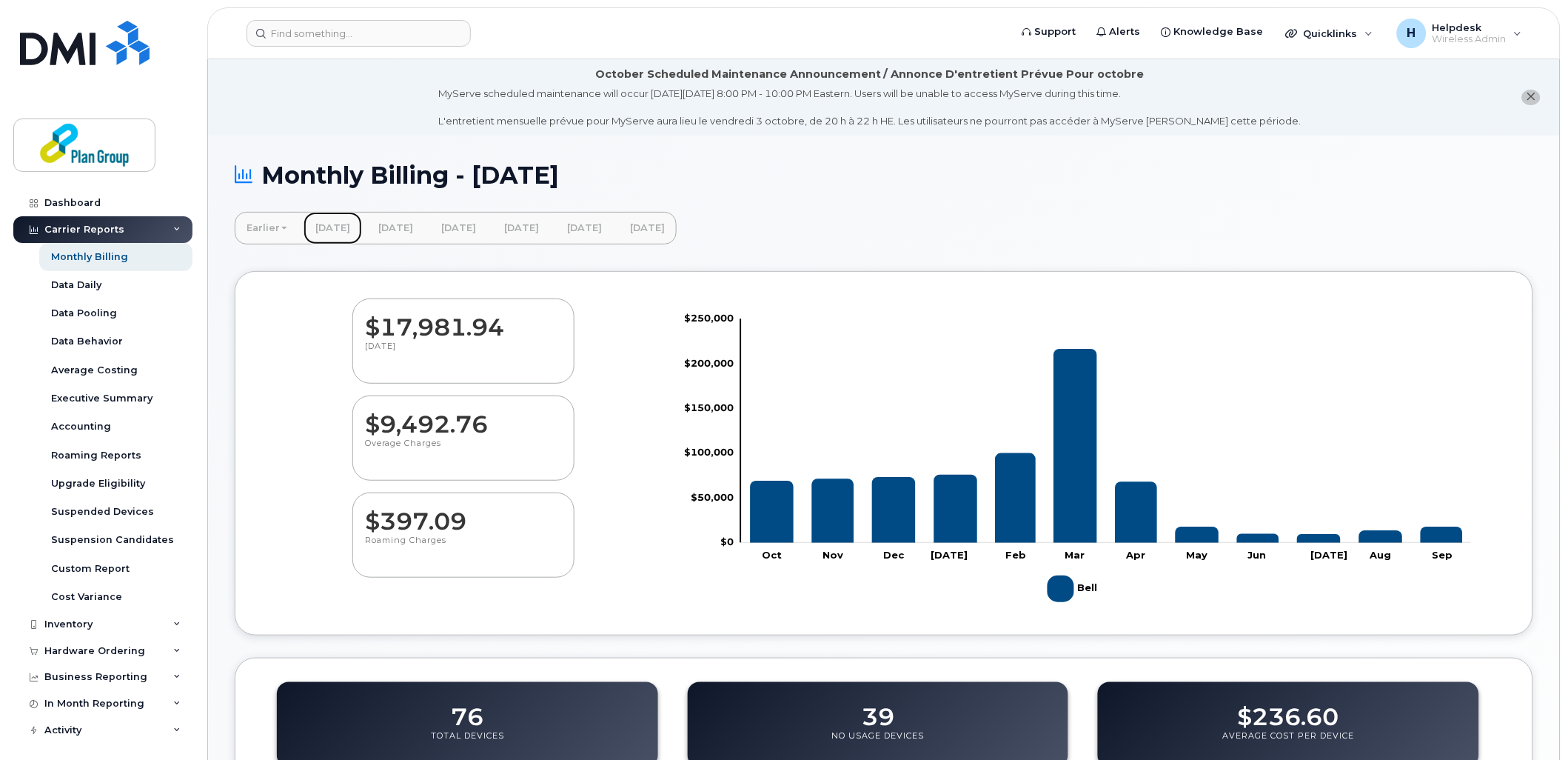
click at [333, 233] on link "[DATE]" at bounding box center [332, 228] width 59 height 32
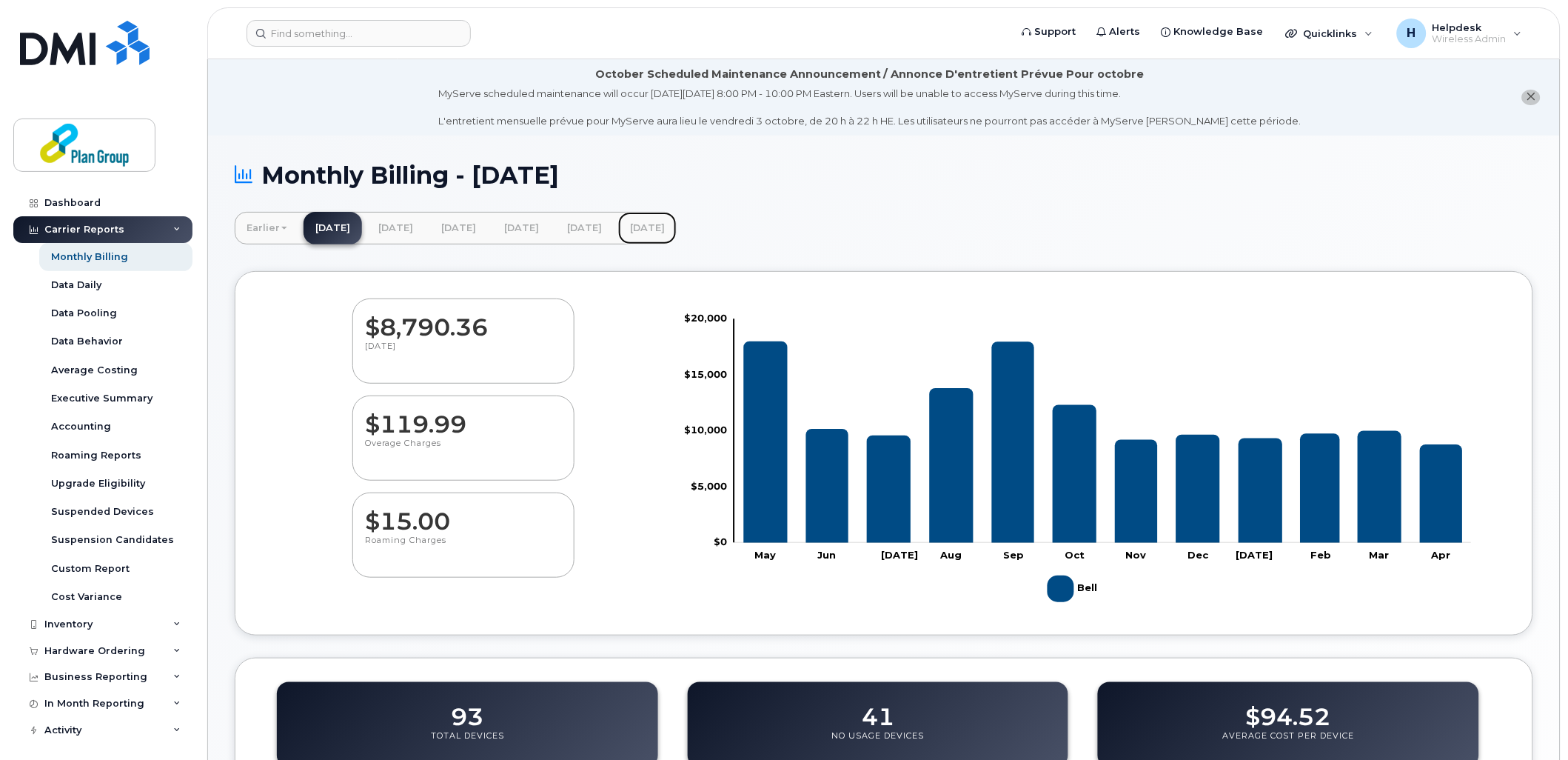
click at [677, 216] on link "[DATE]" at bounding box center [648, 228] width 59 height 32
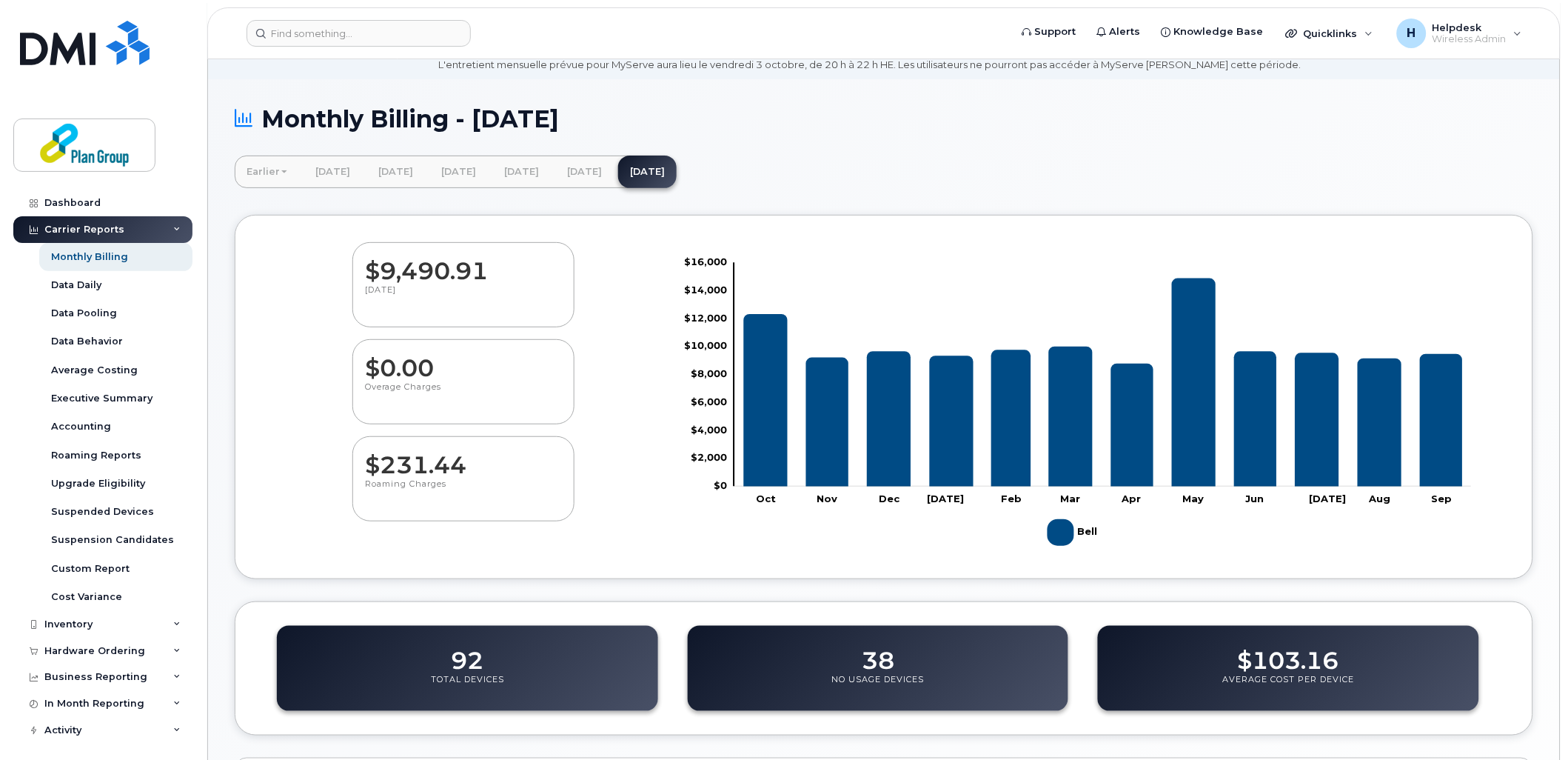
scroll to position [82, 0]
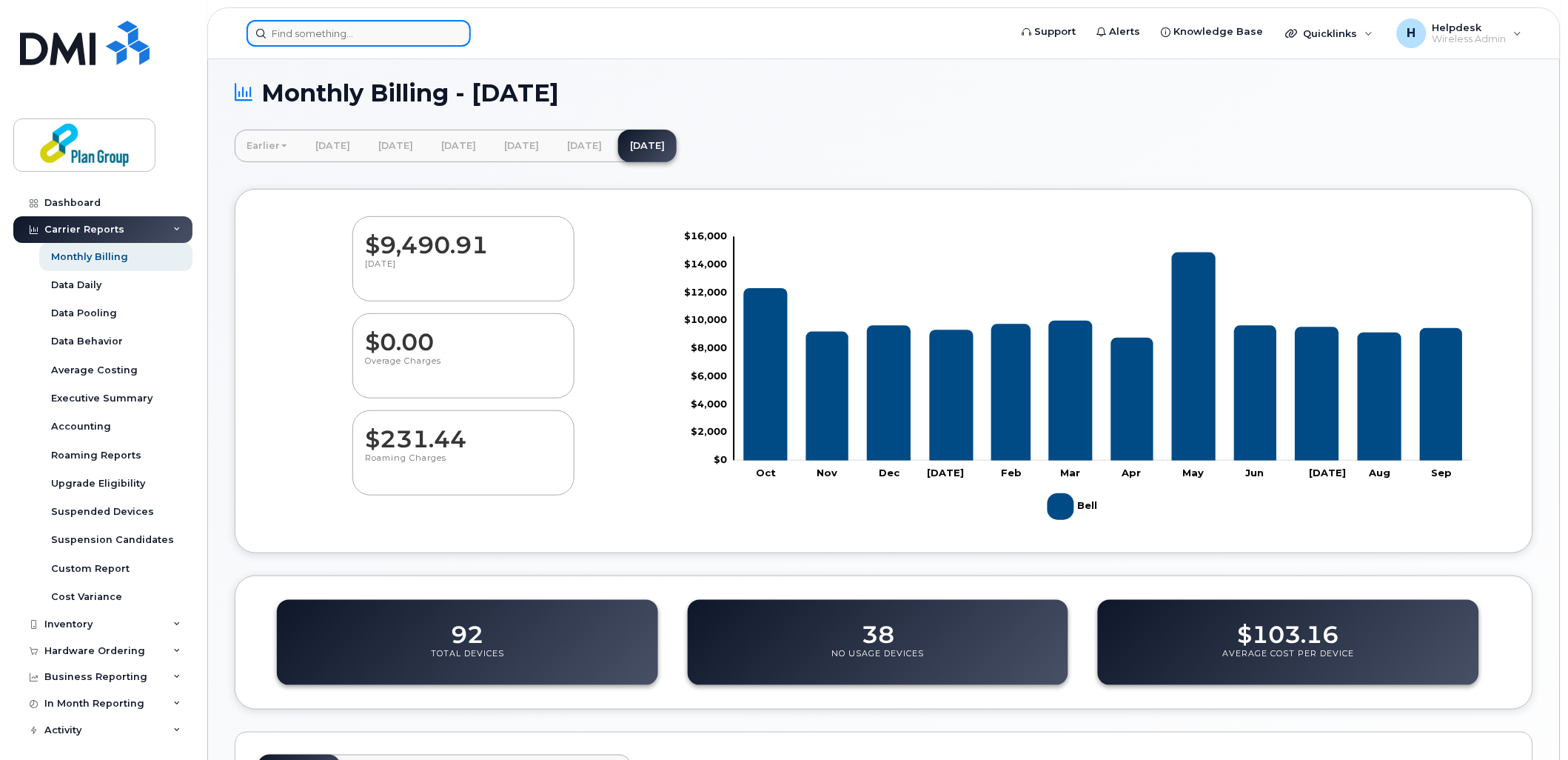
click at [384, 23] on input at bounding box center [359, 33] width 224 height 27
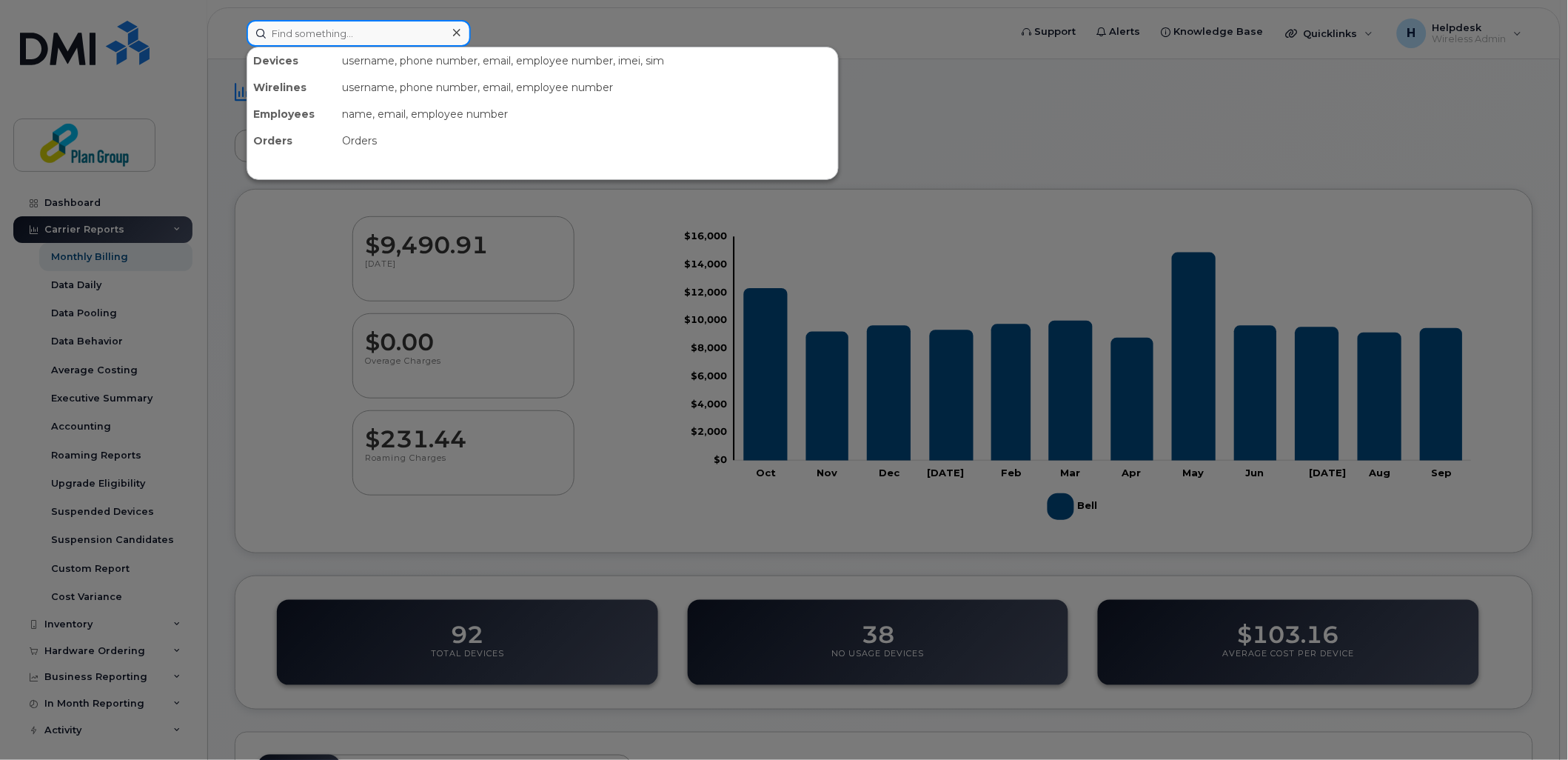
paste input "6473541097"
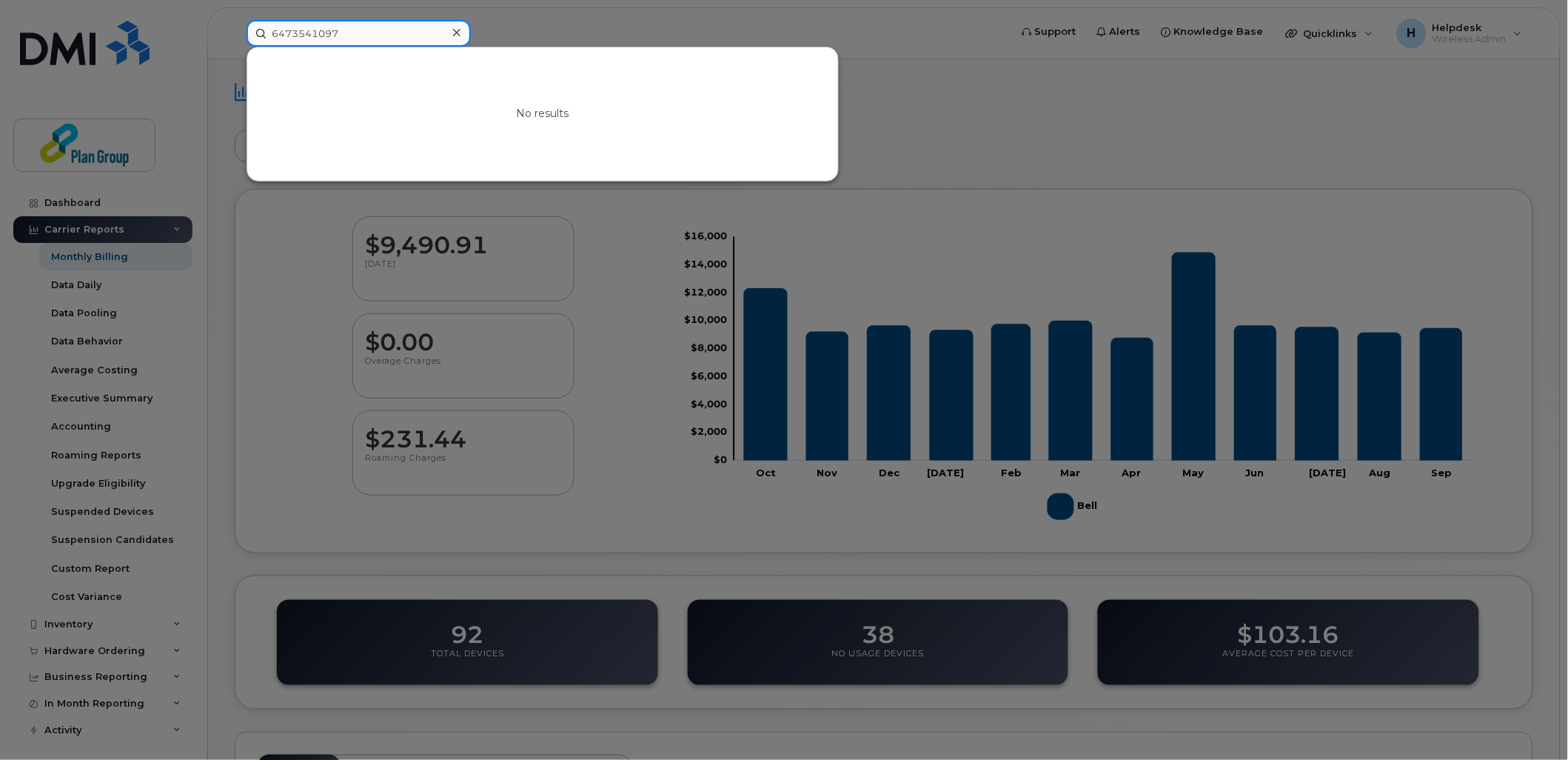
drag, startPoint x: 386, startPoint y: 28, endPoint x: 147, endPoint y: 52, distance: 240.2
click at [235, 47] on div "6473541097 No results" at bounding box center [623, 33] width 778 height 27
paste input "5145666881"
drag, startPoint x: 375, startPoint y: 27, endPoint x: 56, endPoint y: 40, distance: 319.3
click at [235, 40] on div "5145666881 No results" at bounding box center [623, 33] width 778 height 27
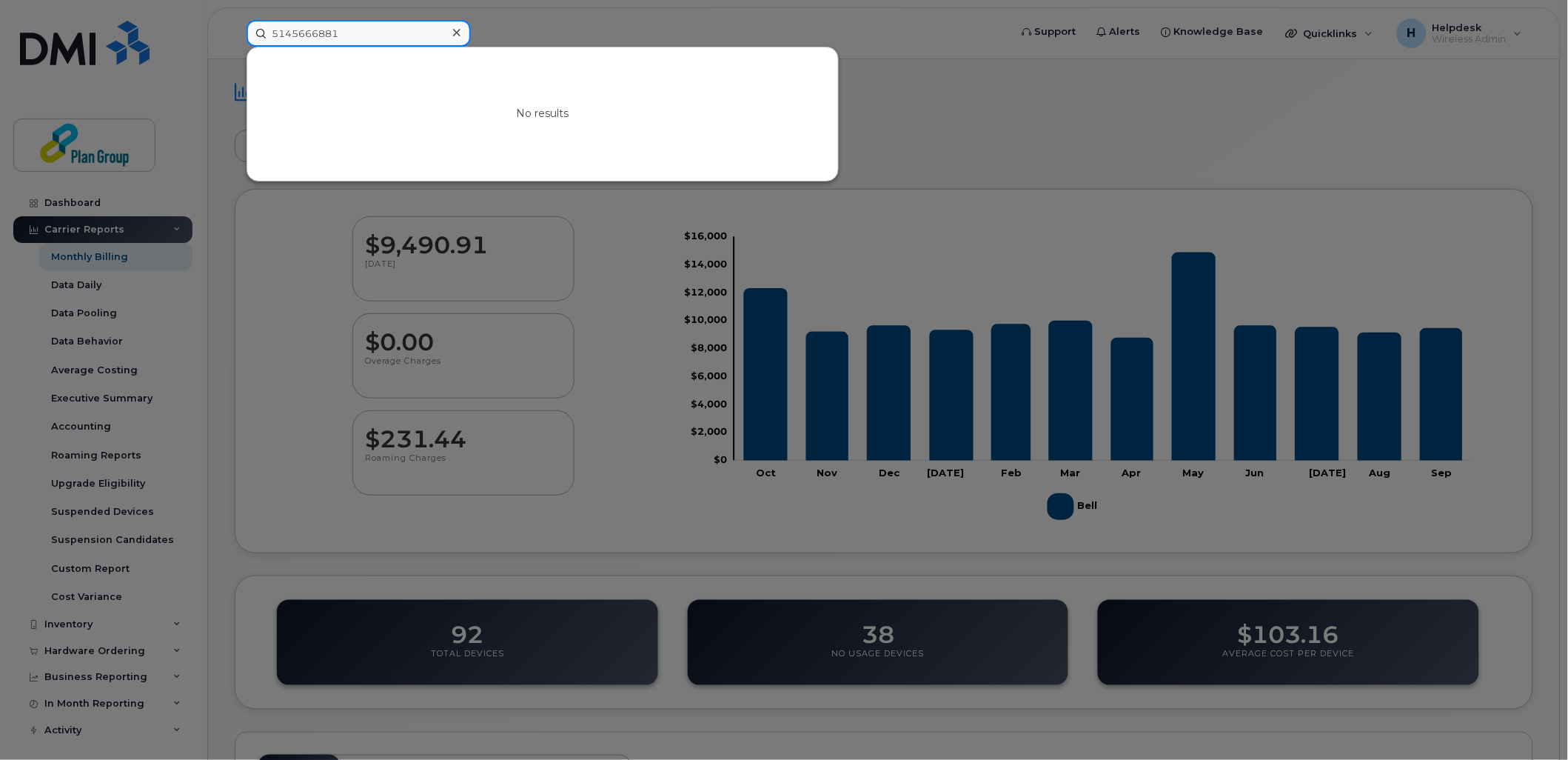
paste input "6474060074"
type input "6474060074"
click at [1001, 153] on div at bounding box center [784, 380] width 1568 height 760
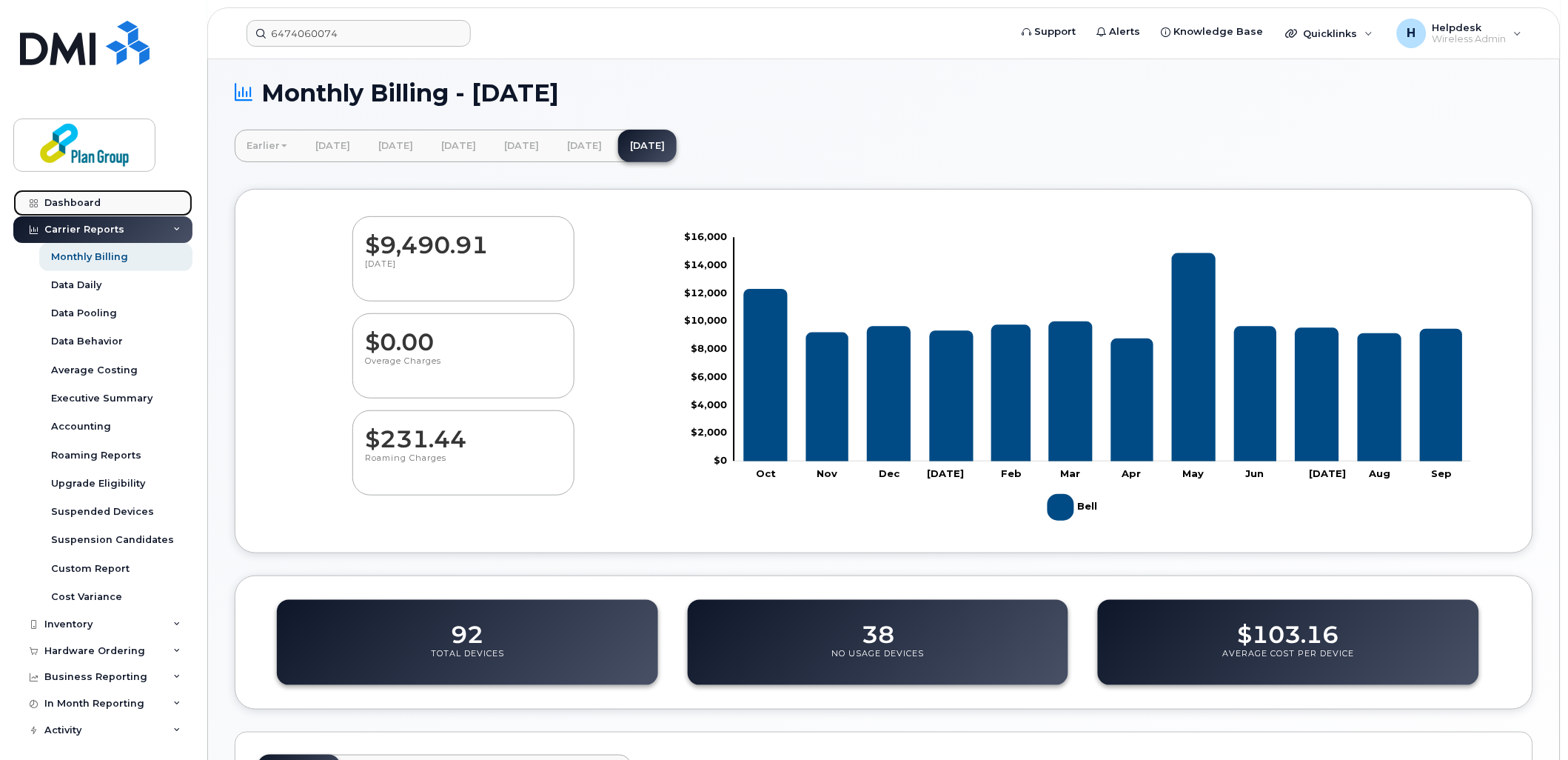
click at [147, 195] on link "Dashboard" at bounding box center [103, 203] width 179 height 27
